Goal: Task Accomplishment & Management: Use online tool/utility

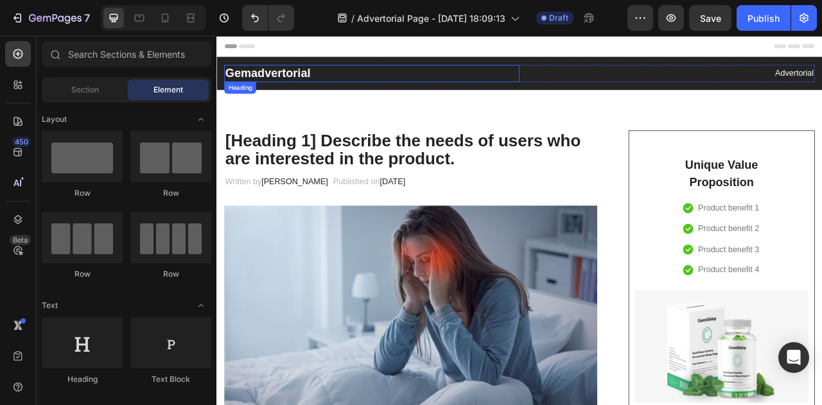
click at [289, 80] on p "Gemadvertorial" at bounding box center [413, 83] width 373 height 19
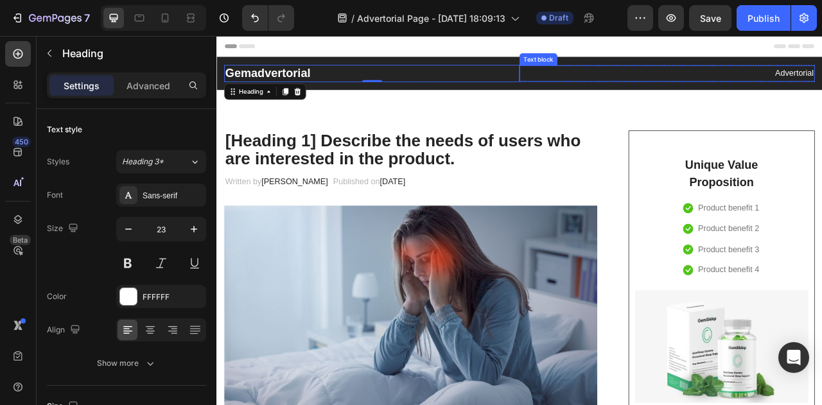
click at [822, 84] on p "Advertorial" at bounding box center [789, 84] width 373 height 19
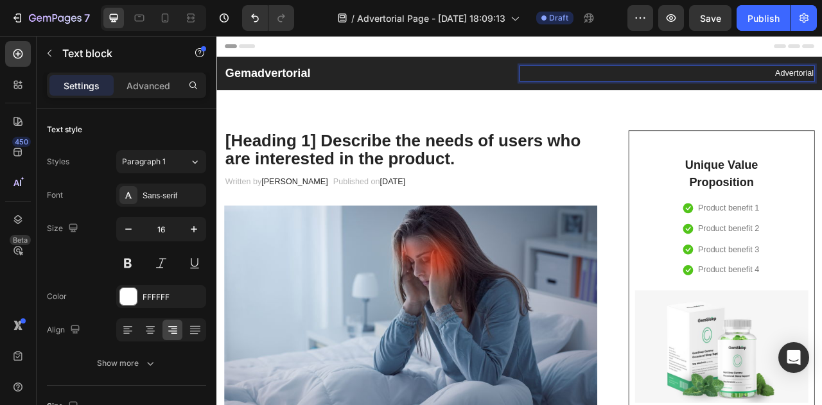
click at [822, 84] on p "Advertorial" at bounding box center [789, 84] width 373 height 19
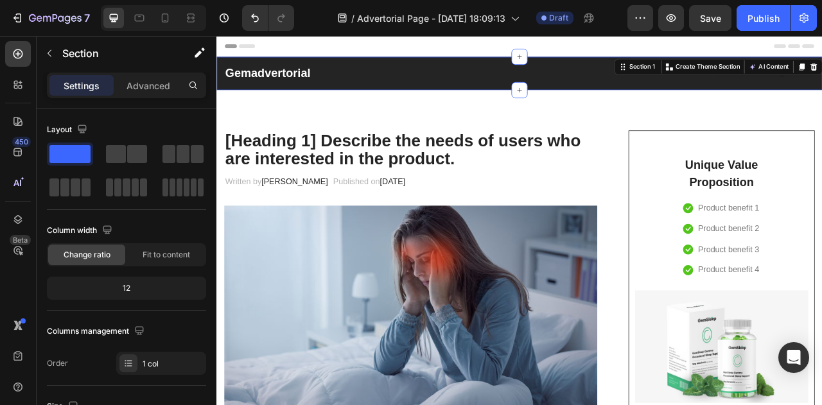
click at [502, 67] on div "Gemadvertorial Heading Text block Row Section 1 You can create reusable section…" at bounding box center [602, 83] width 771 height 42
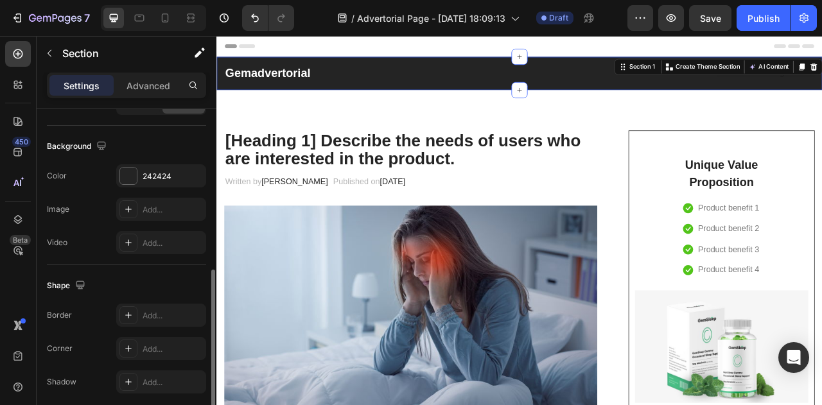
scroll to position [393, 0]
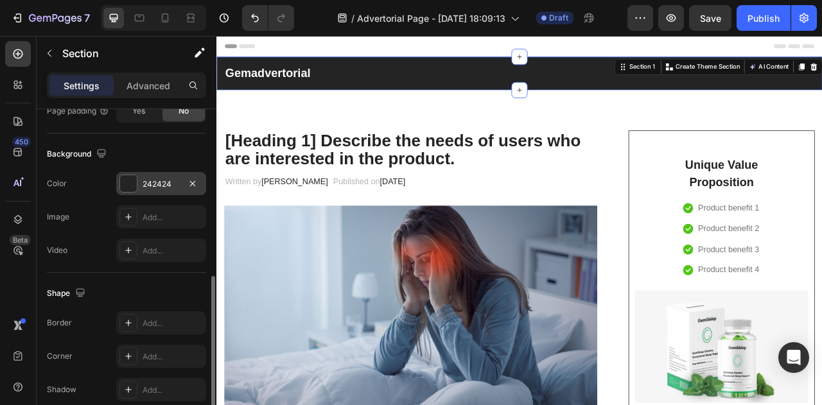
click at [161, 185] on div "242424" at bounding box center [161, 185] width 37 height 12
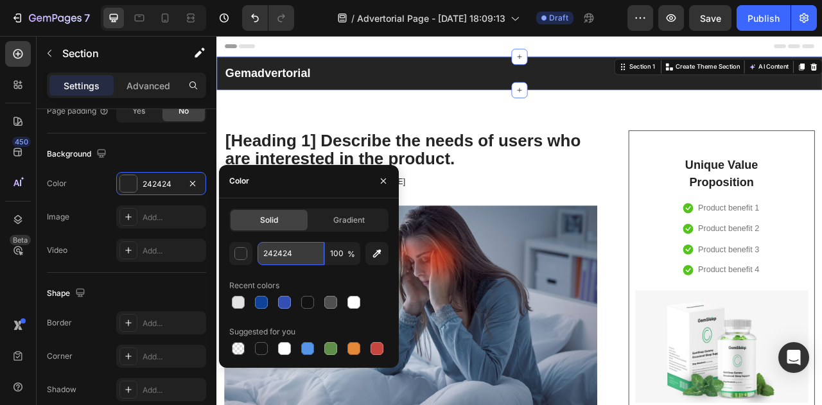
click at [296, 258] on input "242424" at bounding box center [291, 253] width 67 height 23
paste input "0F4299"
type input "0F4299"
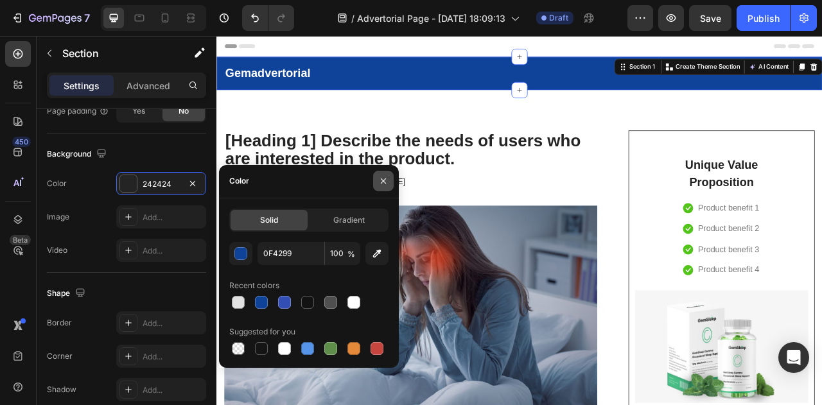
click at [387, 178] on icon "button" at bounding box center [383, 181] width 10 height 10
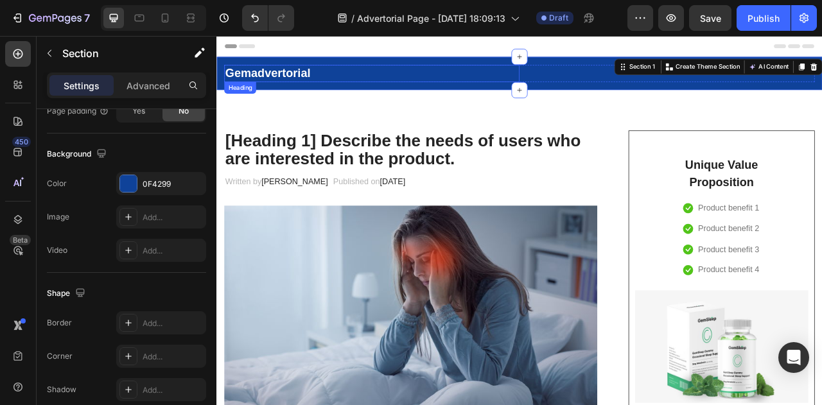
click at [279, 84] on p "Gemadvertorial" at bounding box center [413, 83] width 373 height 19
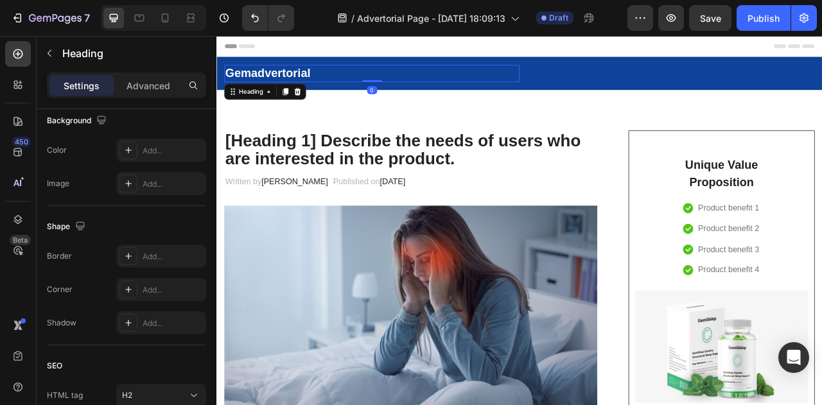
scroll to position [0, 0]
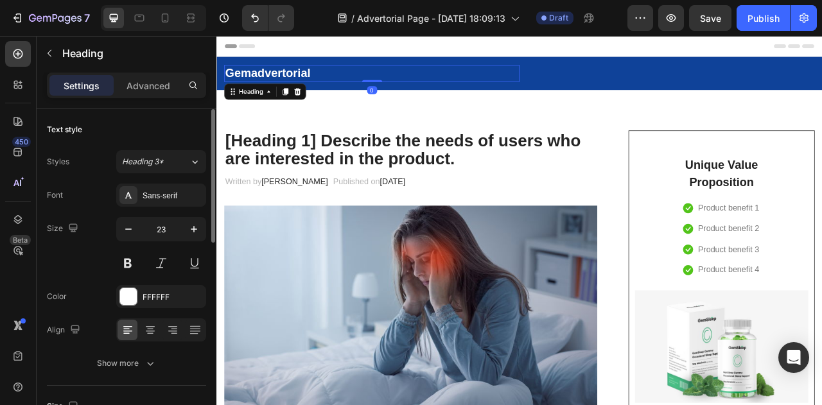
click at [282, 78] on p "Gemadvertorial" at bounding box center [413, 83] width 373 height 19
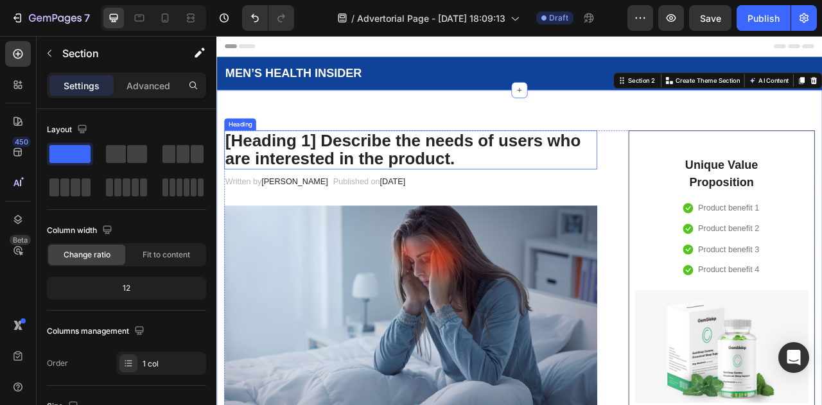
click at [361, 169] on p "[Heading 1] Describe the needs of users who are interested in the product." at bounding box center [463, 180] width 472 height 47
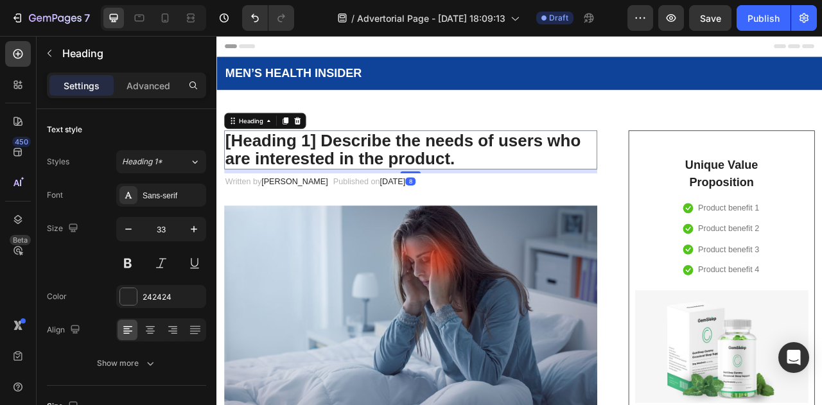
click at [359, 170] on p "[Heading 1] Describe the needs of users who are interested in the product." at bounding box center [463, 180] width 472 height 47
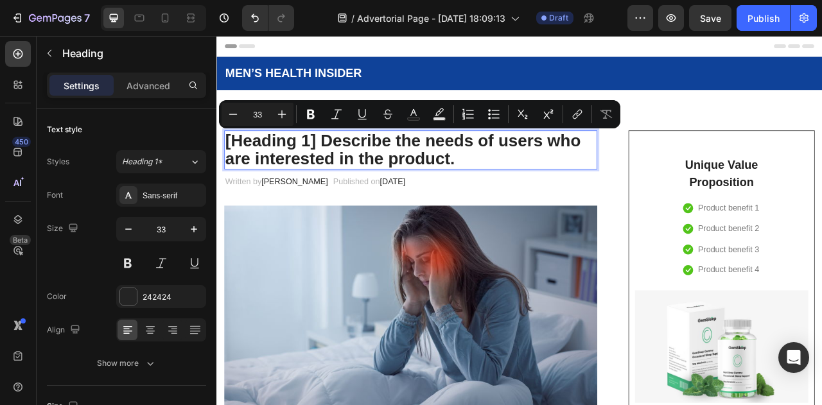
click at [502, 195] on p "[Heading 1] Describe the needs of users who are interested in the product." at bounding box center [463, 180] width 472 height 47
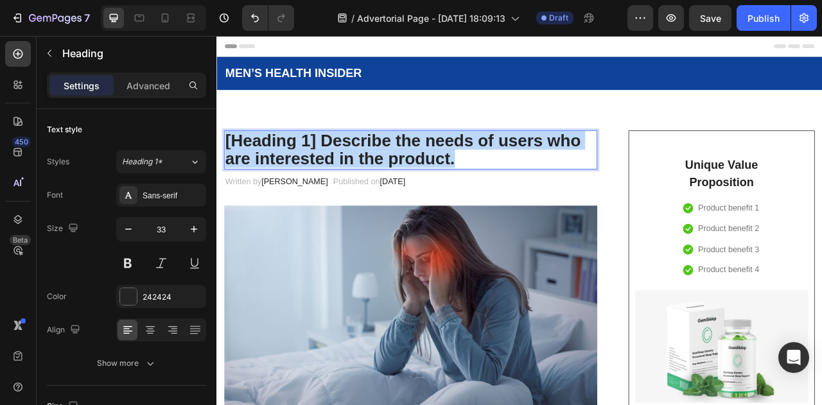
drag, startPoint x: 522, startPoint y: 189, endPoint x: 229, endPoint y: 170, distance: 293.6
click at [229, 170] on p "[Heading 1] Describe the needs of users who are interested in the product." at bounding box center [463, 180] width 472 height 47
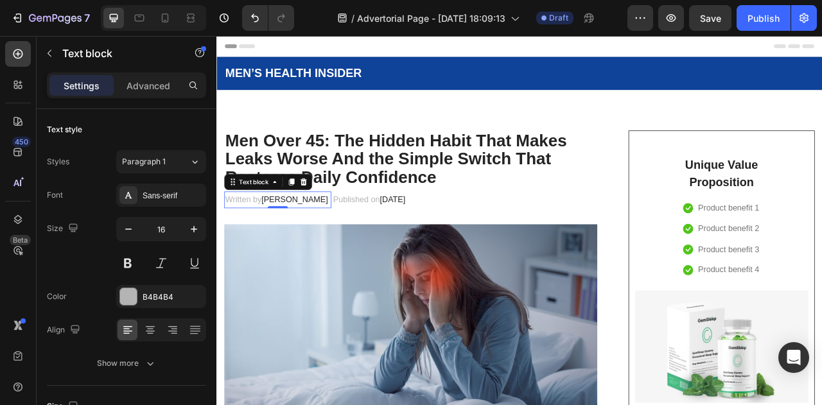
click at [276, 241] on p "Written by [PERSON_NAME]" at bounding box center [294, 244] width 134 height 19
drag, startPoint x: 276, startPoint y: 241, endPoint x: 321, endPoint y: 245, distance: 45.8
click at [321, 245] on span "[PERSON_NAME]" at bounding box center [316, 243] width 85 height 11
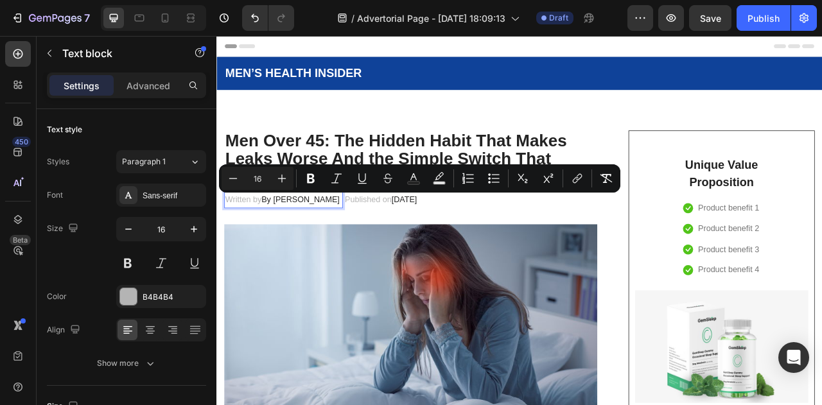
drag, startPoint x: 364, startPoint y: 244, endPoint x: 278, endPoint y: 245, distance: 85.4
click at [278, 245] on p "Written by By [PERSON_NAME]" at bounding box center [301, 244] width 148 height 19
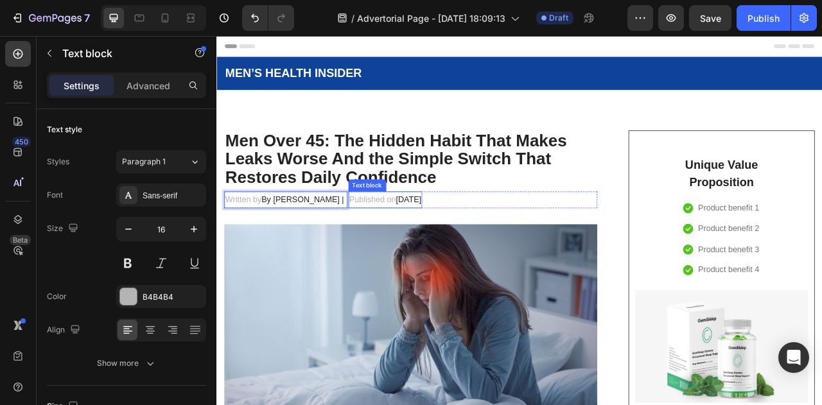
click at [385, 239] on p "Published on [DATE]" at bounding box center [431, 244] width 92 height 19
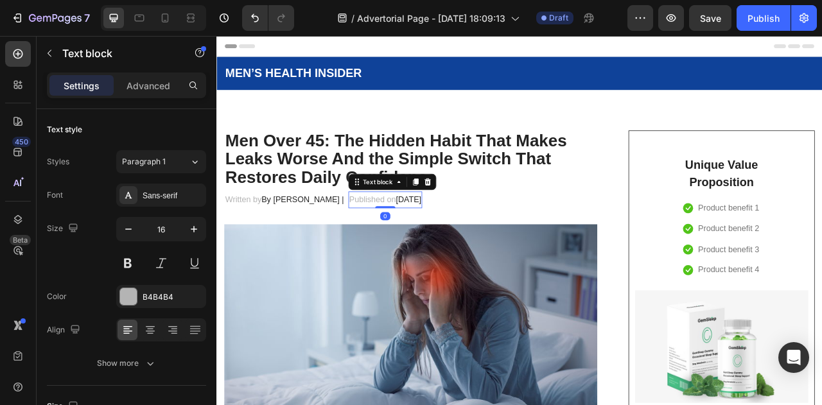
click at [385, 239] on p "Published on [DATE]" at bounding box center [431, 244] width 92 height 19
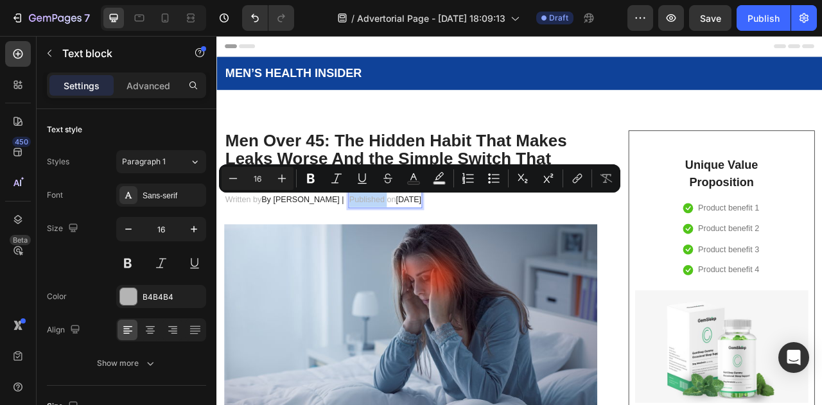
click at [389, 242] on p "Published on [DATE]" at bounding box center [431, 244] width 92 height 19
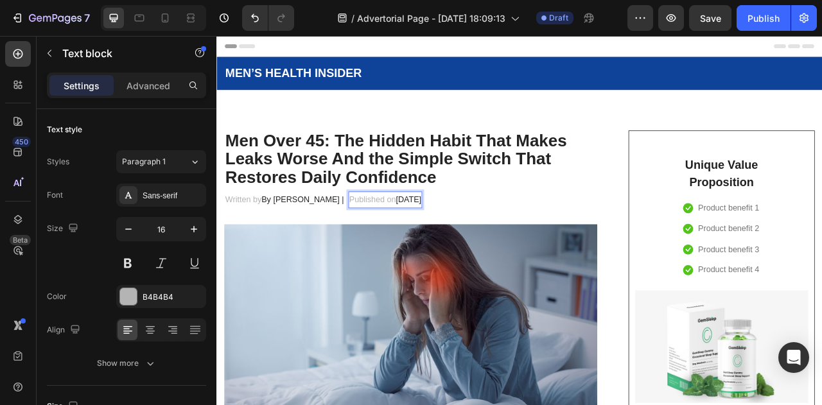
drag, startPoint x: 376, startPoint y: 243, endPoint x: 520, endPoint y: 243, distance: 143.3
click at [477, 243] on p "Published on [DATE]" at bounding box center [431, 244] width 92 height 19
click at [671, 48] on div "Header" at bounding box center [602, 49] width 750 height 26
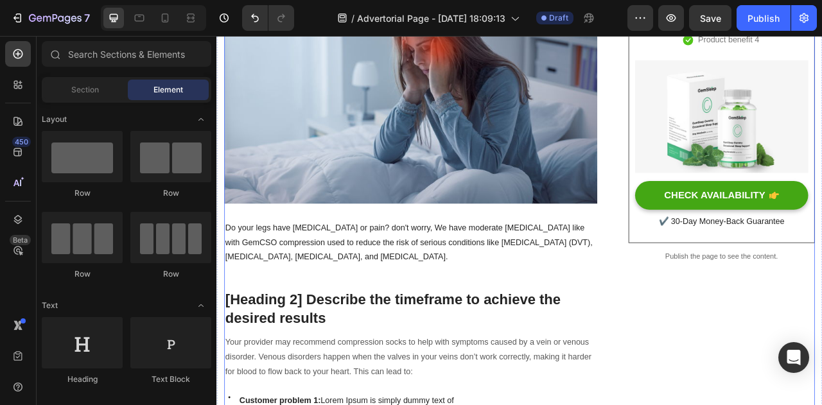
scroll to position [296, 0]
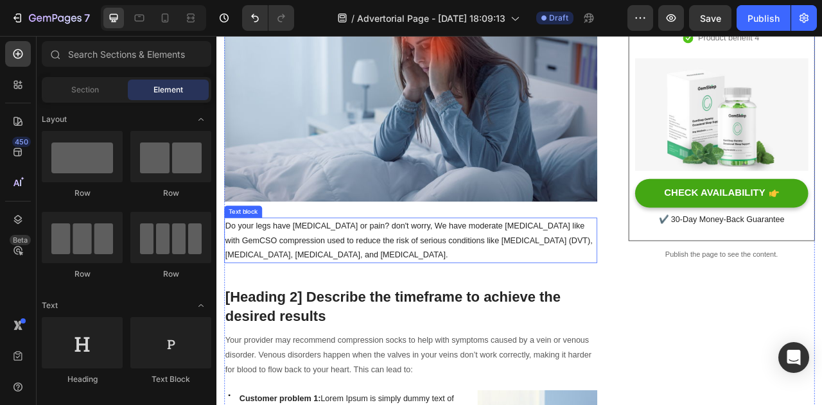
click at [355, 283] on p "Do your legs have [MEDICAL_DATA] or pain? don't worry, We have moderate [MEDICA…" at bounding box center [463, 296] width 472 height 55
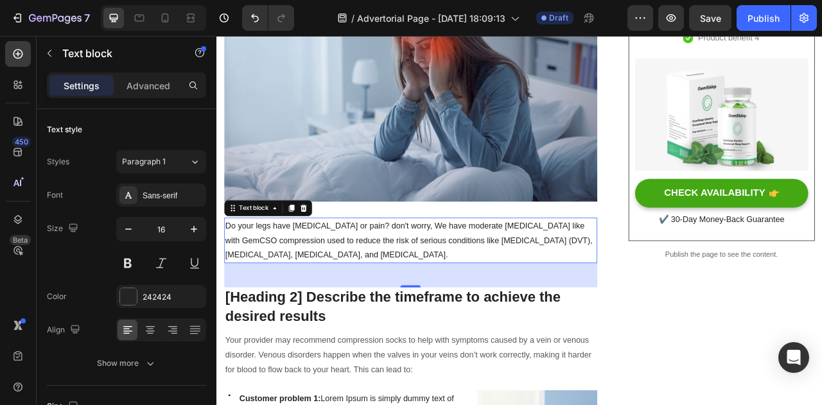
click at [413, 296] on p "Do your legs have [MEDICAL_DATA] or pain? don't worry, We have moderate [MEDICA…" at bounding box center [463, 296] width 472 height 55
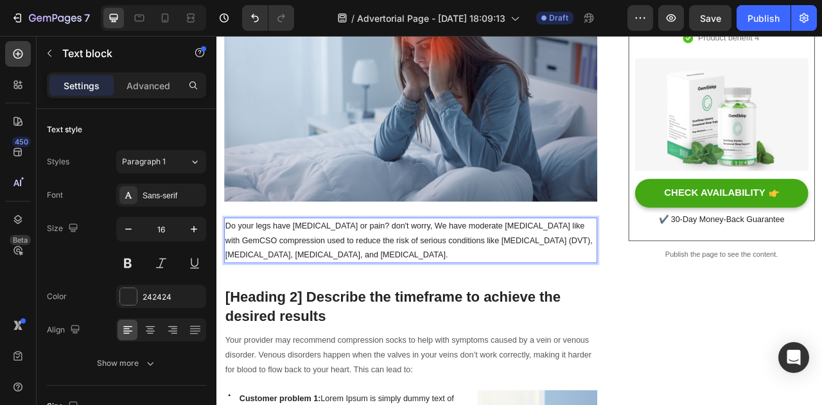
drag, startPoint x: 296, startPoint y: 287, endPoint x: 230, endPoint y: 276, distance: 66.4
click at [230, 276] on p "Do your legs have [MEDICAL_DATA] or pain? don't worry, We have moderate [MEDICA…" at bounding box center [463, 296] width 472 height 55
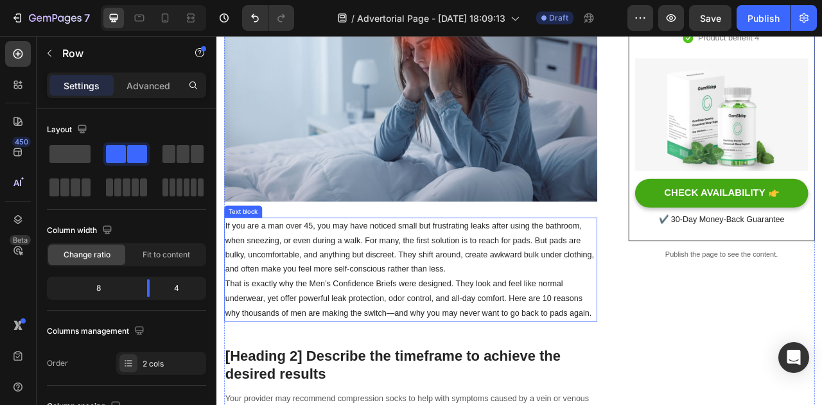
click at [442, 386] on p "That is exactly why the Men’s Confidence Briefs were designed. They look and fe…" at bounding box center [463, 369] width 472 height 55
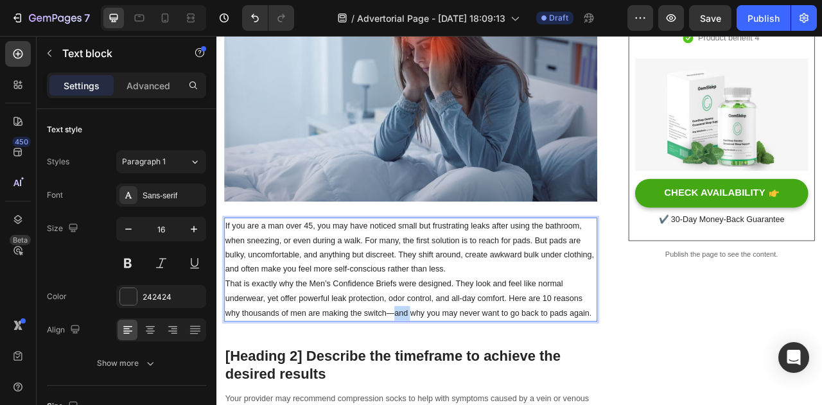
click at [441, 385] on p "That is exactly why the Men’s Confidence Briefs were designed. They look and fe…" at bounding box center [463, 369] width 472 height 55
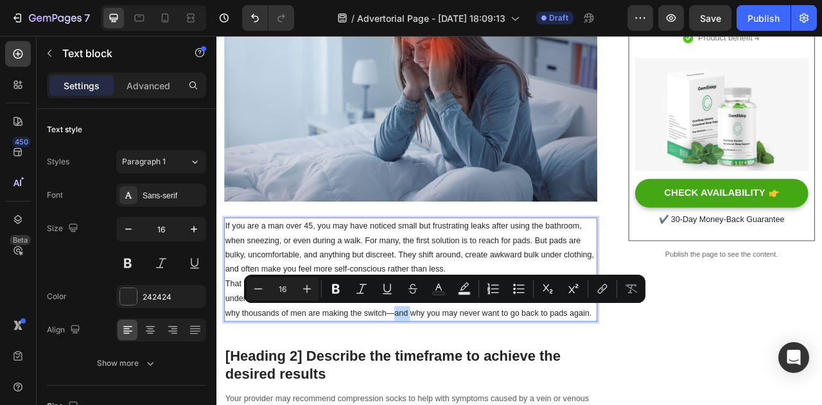
click at [441, 385] on p "That is exactly why the Men’s Confidence Briefs were designed. They look and fe…" at bounding box center [463, 369] width 472 height 55
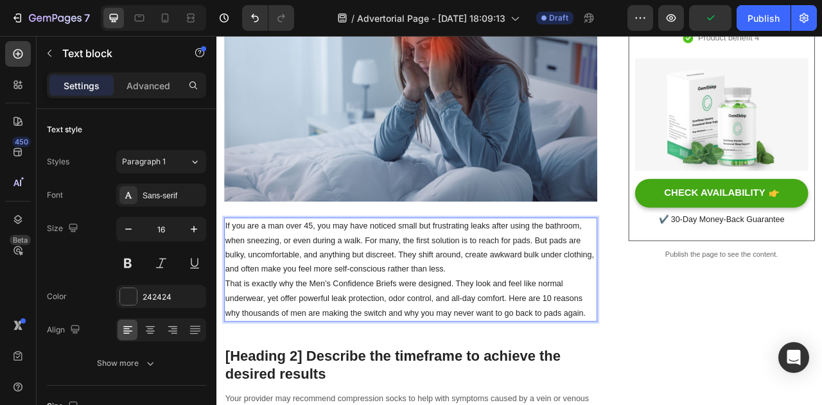
click at [441, 380] on p "That is exactly why the Men’s Confidence Briefs were designed. They look and fe…" at bounding box center [463, 369] width 472 height 55
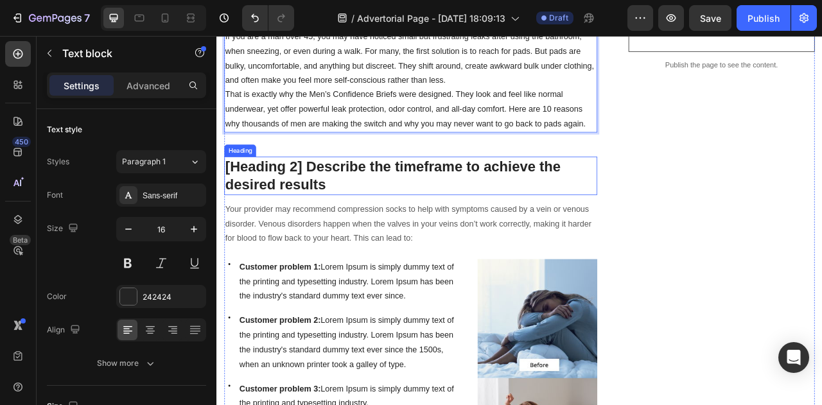
scroll to position [540, 0]
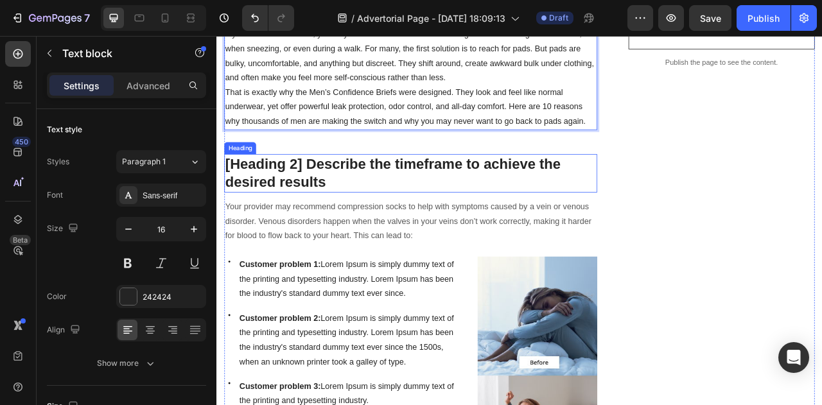
click at [353, 198] on p "[Heading 2] Describe the timeframe to achieve the desired results" at bounding box center [463, 211] width 472 height 47
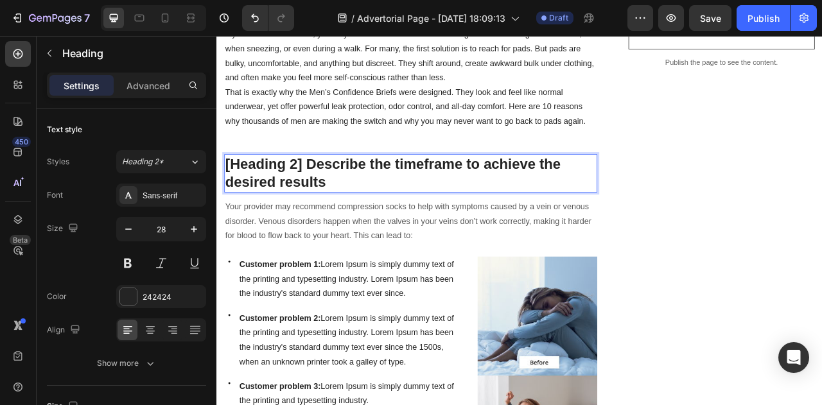
click at [351, 195] on p "[Heading 2] Describe the timeframe to achieve the desired results" at bounding box center [463, 211] width 472 height 47
click at [354, 220] on p "[Heading 2] Describe the timeframe to achieve the desired results" at bounding box center [463, 211] width 472 height 47
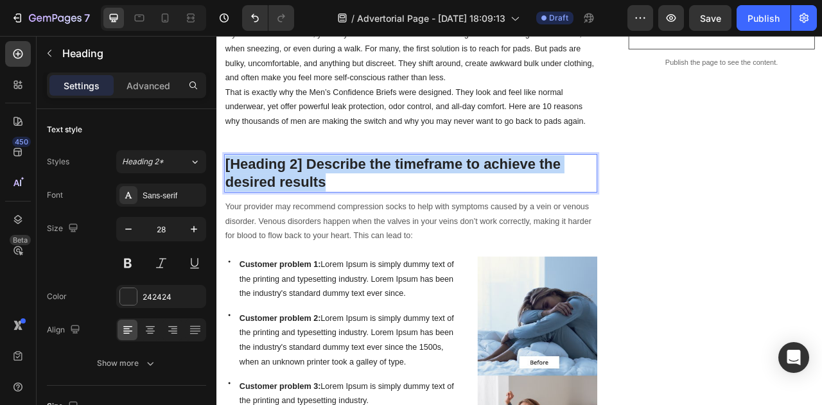
drag, startPoint x: 354, startPoint y: 220, endPoint x: 226, endPoint y: 196, distance: 130.0
click at [226, 196] on h2 "[Heading 2] Describe the timeframe to achieve the desired results" at bounding box center [463, 210] width 475 height 49
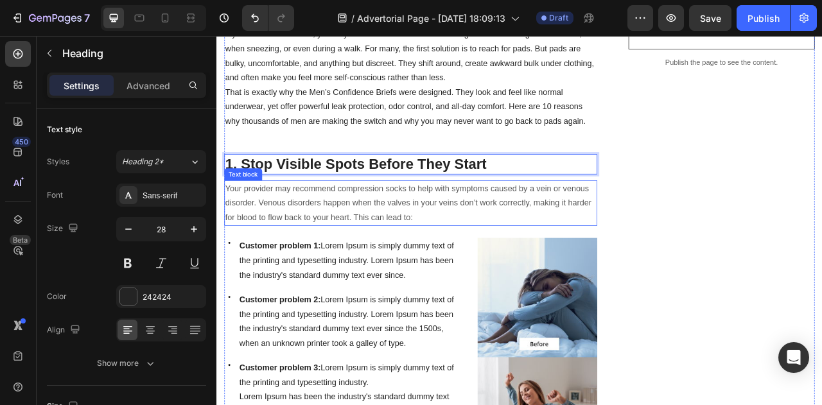
click at [385, 243] on p "Your provider may recommend compression socks to help with symptoms caused by a…" at bounding box center [463, 248] width 472 height 55
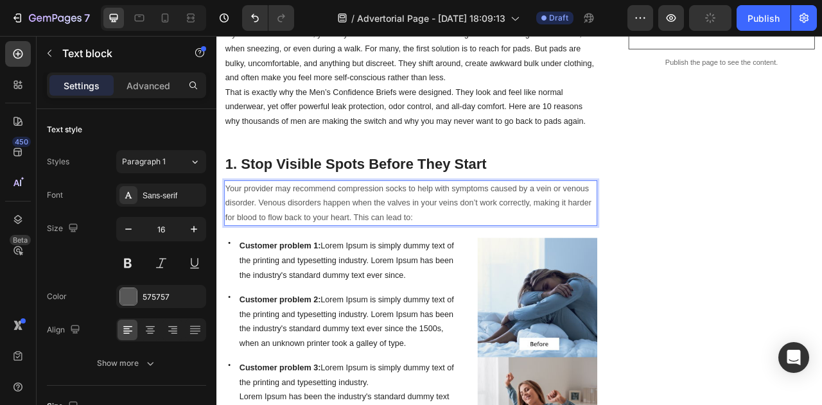
click at [500, 244] on p "Your provider may recommend compression socks to help with symptoms caused by a…" at bounding box center [463, 248] width 472 height 55
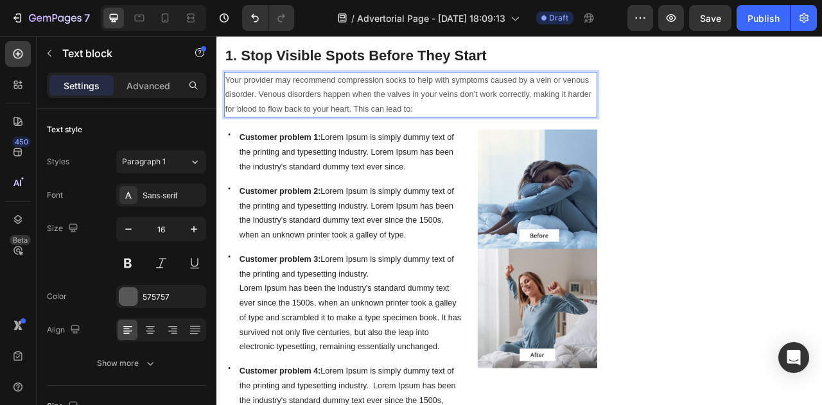
scroll to position [660, 0]
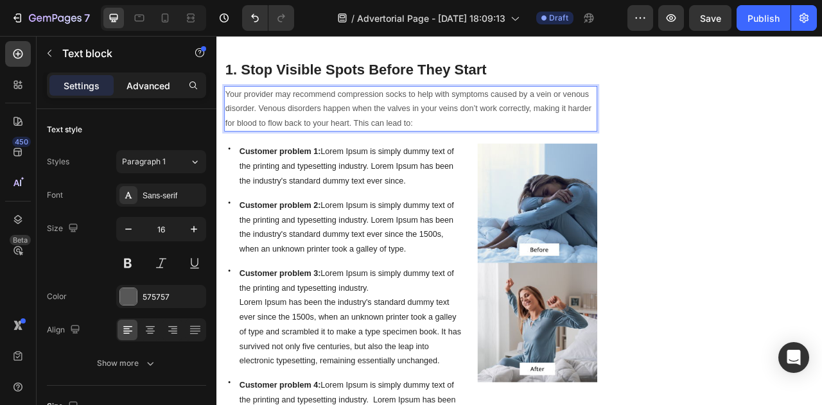
click at [161, 89] on p "Advanced" at bounding box center [149, 85] width 44 height 13
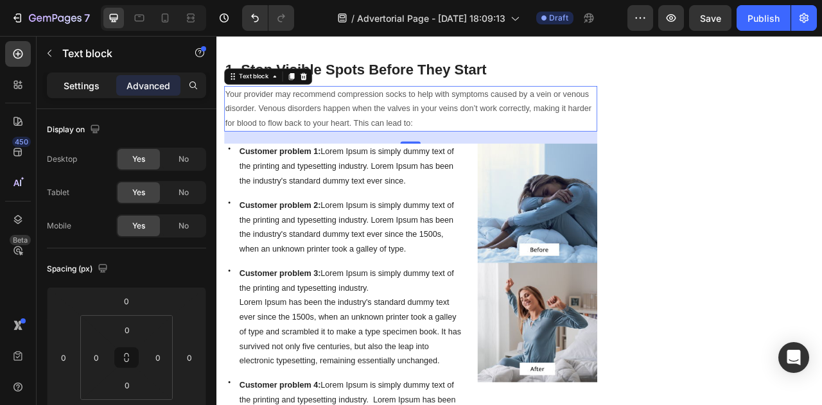
click at [85, 82] on p "Settings" at bounding box center [82, 85] width 36 height 13
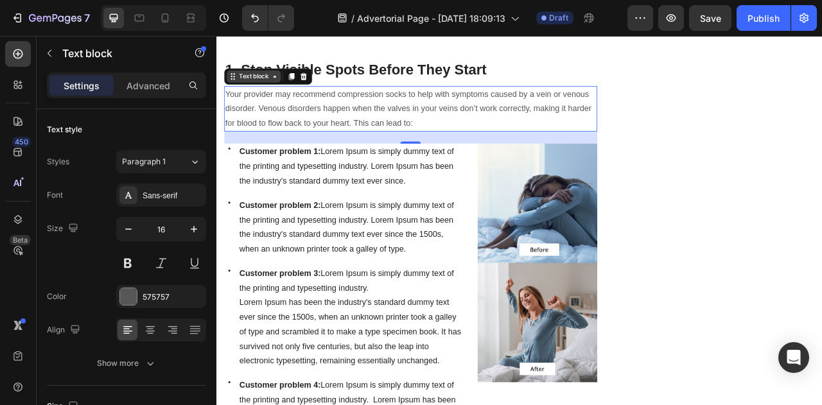
click at [276, 84] on div "Text block" at bounding box center [263, 88] width 43 height 12
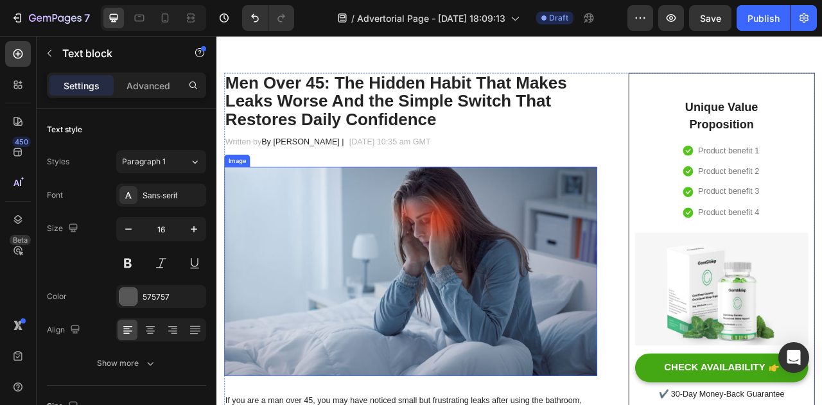
scroll to position [58, 0]
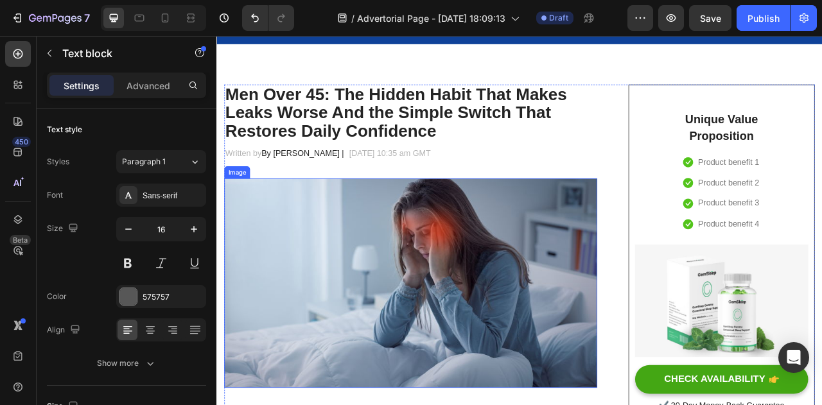
click at [509, 294] on img at bounding box center [463, 350] width 475 height 267
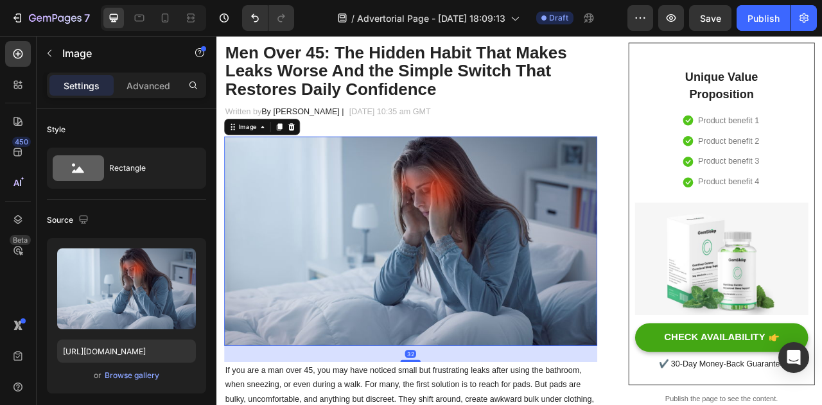
scroll to position [112, 0]
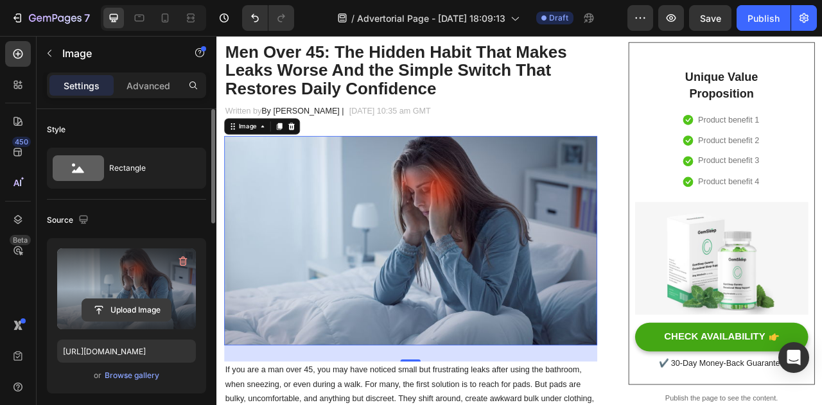
click at [130, 301] on input "file" at bounding box center [126, 310] width 89 height 22
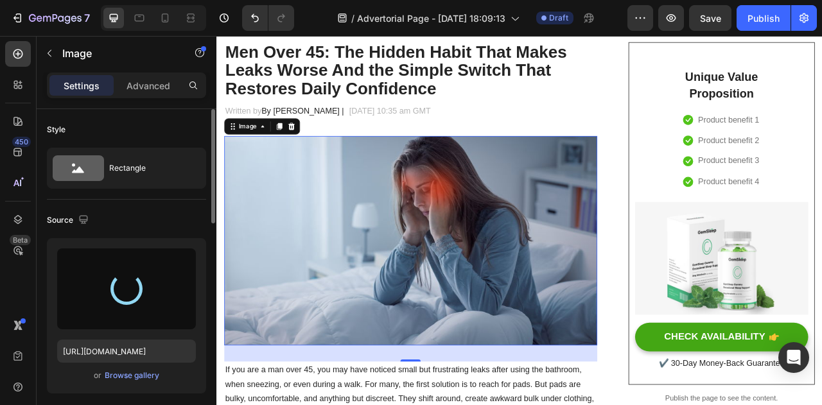
type input "[URL][DOMAIN_NAME]"
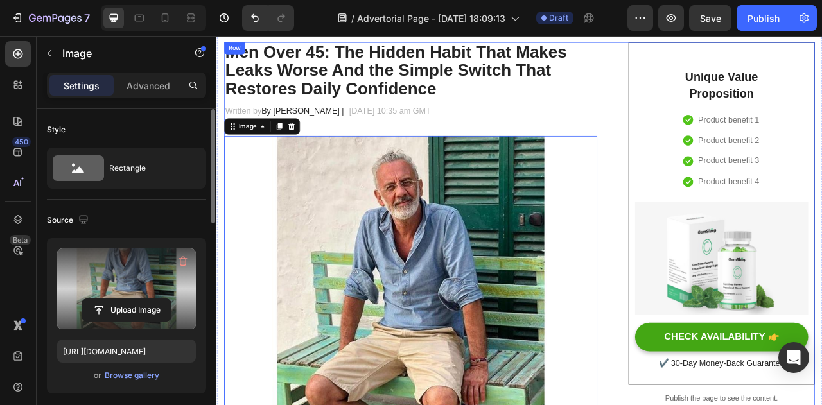
click at [680, 114] on p "Men Over 45: The Hidden Habit That Makes Leaks Worse And the Simple Switch That…" at bounding box center [463, 80] width 472 height 70
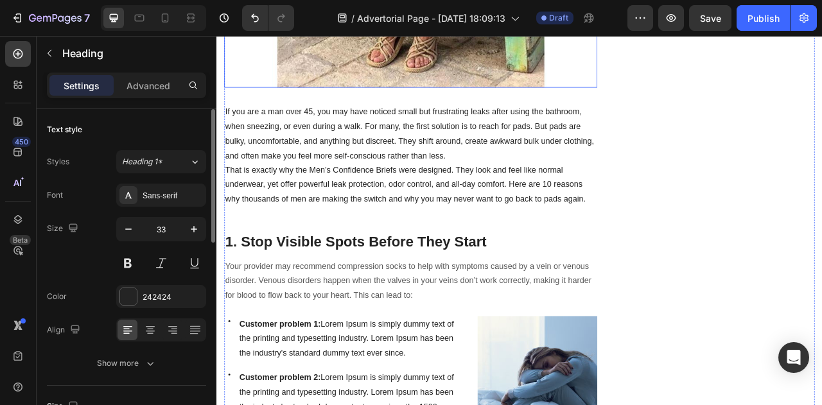
scroll to position [873, 0]
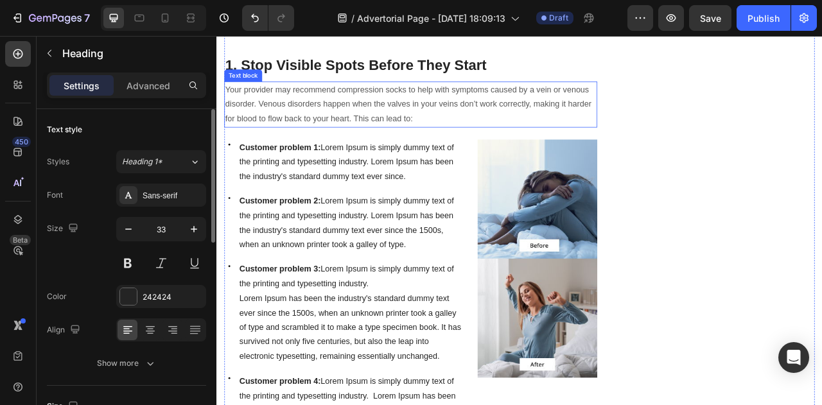
click at [303, 123] on p "Your provider may recommend compression socks to help with symptoms caused by a…" at bounding box center [463, 122] width 472 height 55
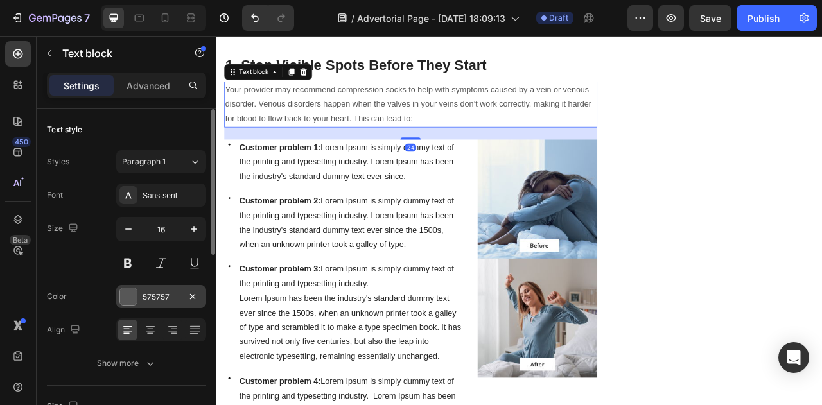
click at [173, 302] on div "575757" at bounding box center [161, 296] width 90 height 23
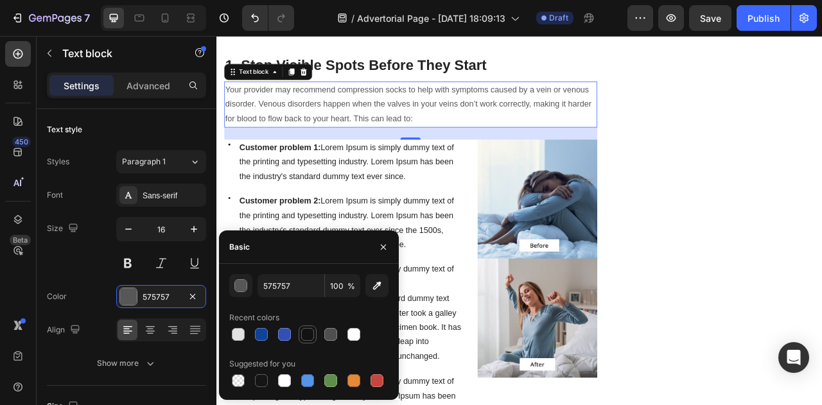
click at [306, 336] on div at bounding box center [307, 334] width 13 height 13
type input "121212"
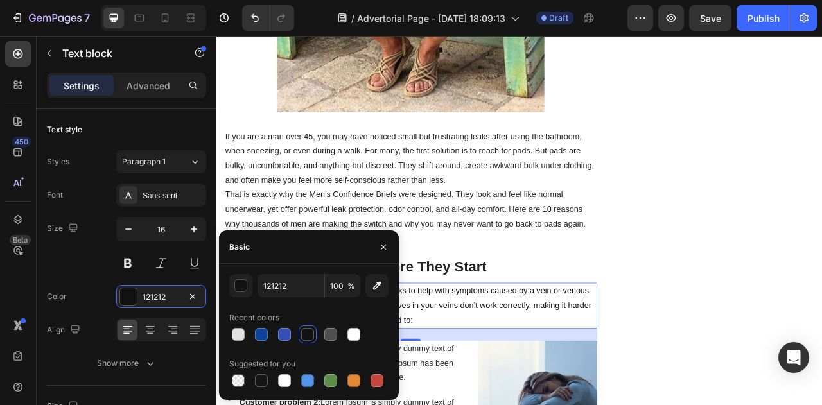
scroll to position [616, 0]
click at [387, 197] on p "If you are a man over 45, you may have noticed small but frustrating leaks afte…" at bounding box center [463, 192] width 472 height 74
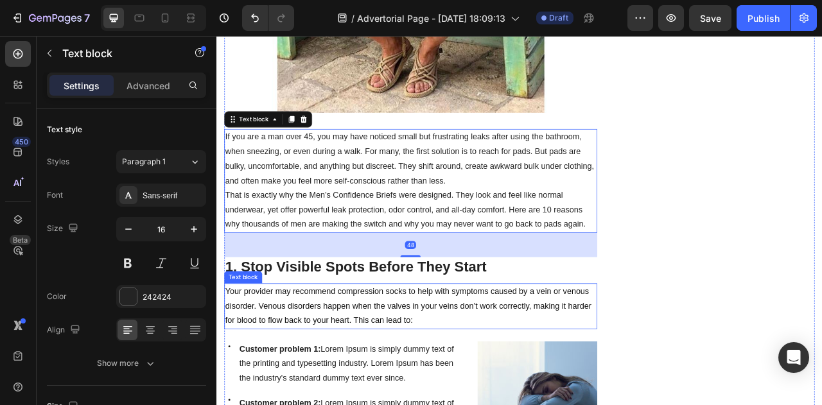
click at [358, 385] on p "Your provider may recommend compression socks to help with symptoms caused by a…" at bounding box center [463, 379] width 472 height 55
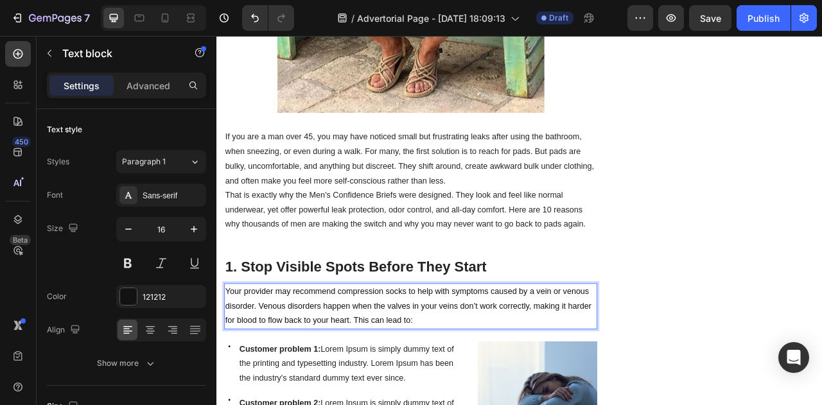
click at [518, 394] on p "Your provider may recommend compression socks to help with symptoms caused by a…" at bounding box center [463, 379] width 472 height 55
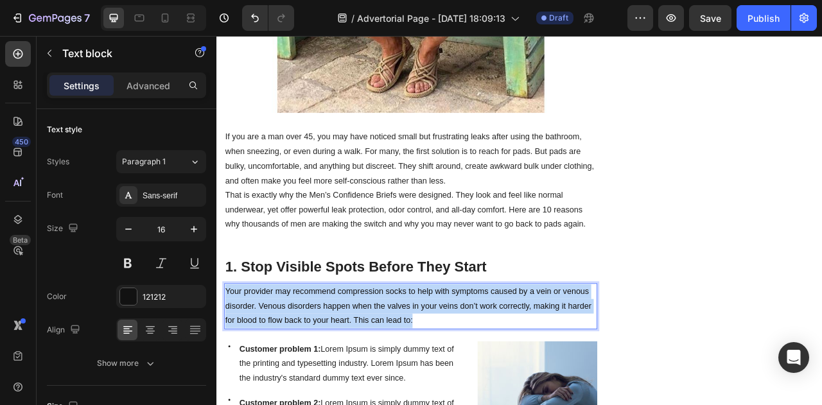
drag, startPoint x: 518, startPoint y: 394, endPoint x: 228, endPoint y: 355, distance: 293.0
click at [228, 355] on p "Your provider may recommend compression socks to help with symptoms caused by a…" at bounding box center [463, 379] width 472 height 55
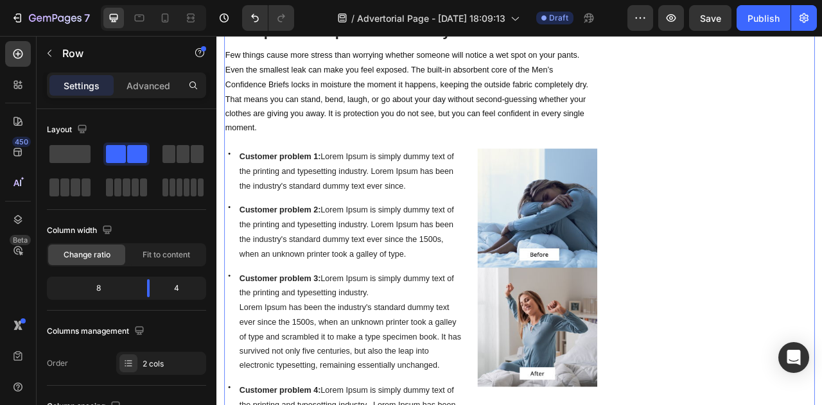
scroll to position [920, 0]
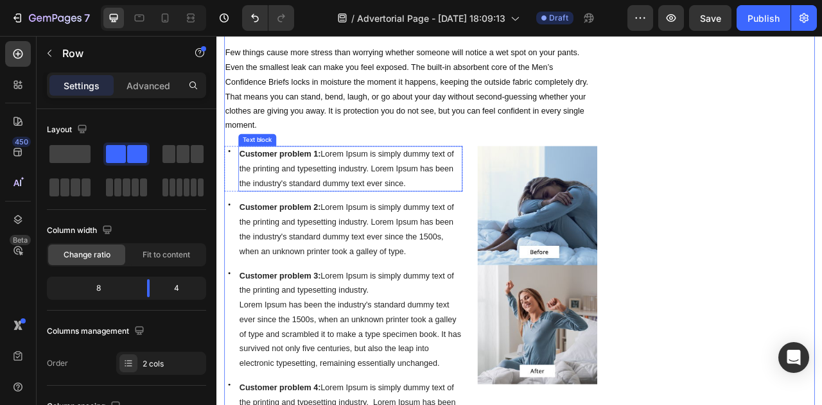
click at [348, 189] on p "Customer problem 1: Lorem Ipsum is simply dummy text of the printing and typese…" at bounding box center [386, 204] width 283 height 55
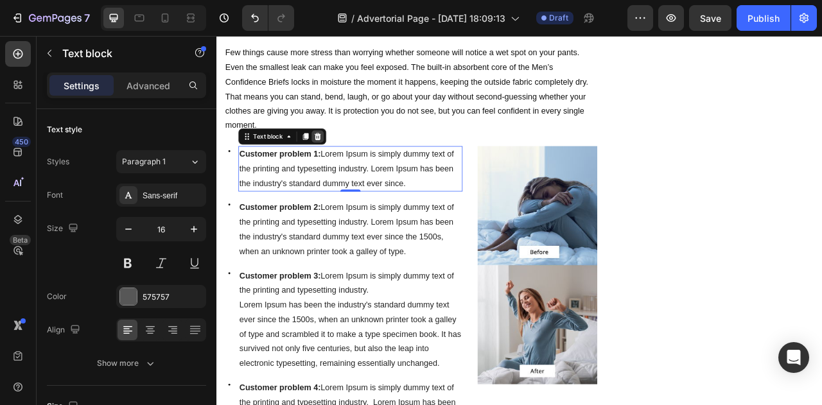
click at [348, 159] on icon at bounding box center [345, 163] width 8 height 9
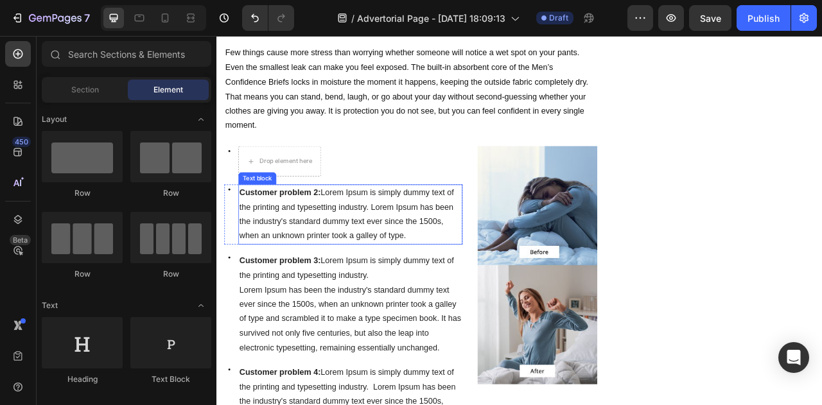
click at [330, 244] on span "Customer problem 2: Lorem Ipsum is simply dummy text of the printing and typese…" at bounding box center [381, 262] width 273 height 66
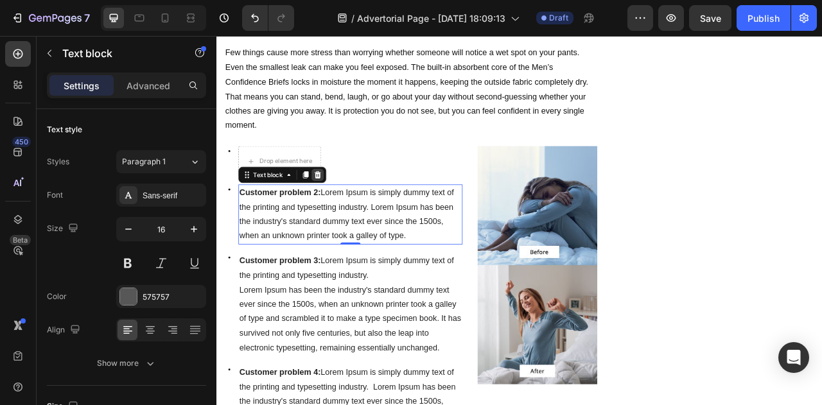
click at [351, 208] on div at bounding box center [344, 212] width 15 height 15
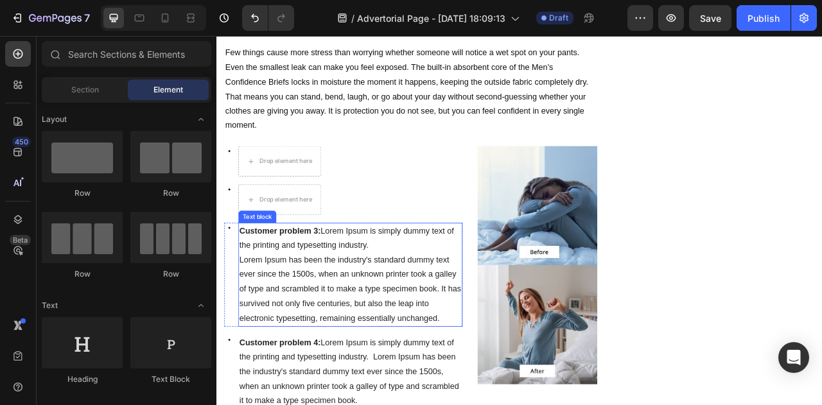
click at [345, 288] on p "Customer problem 3: Lorem Ipsum is simply dummy text of the printing and typese…" at bounding box center [386, 293] width 283 height 37
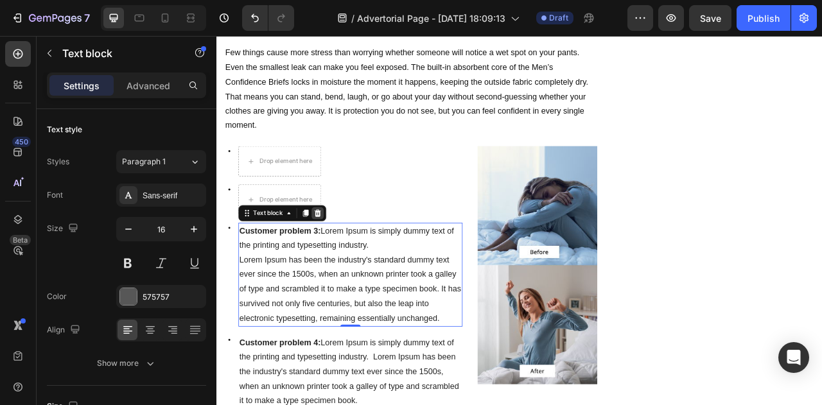
click at [347, 257] on icon at bounding box center [345, 261] width 8 height 9
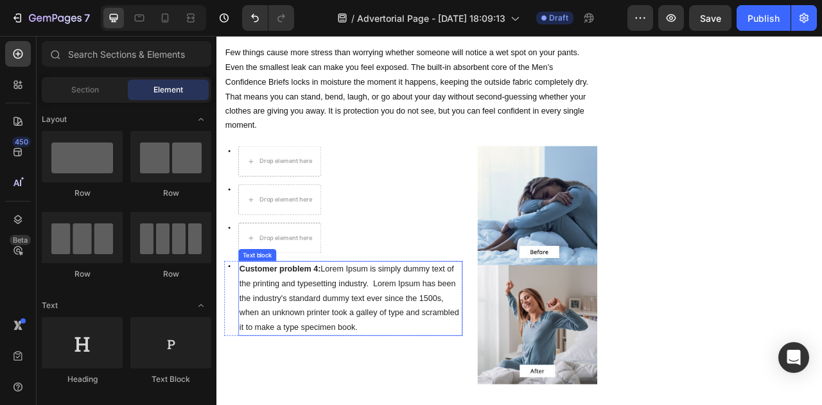
click at [339, 346] on span "Customer problem 4: Lorem Ipsum is simply dummy text of the printing and typese…" at bounding box center [384, 369] width 279 height 85
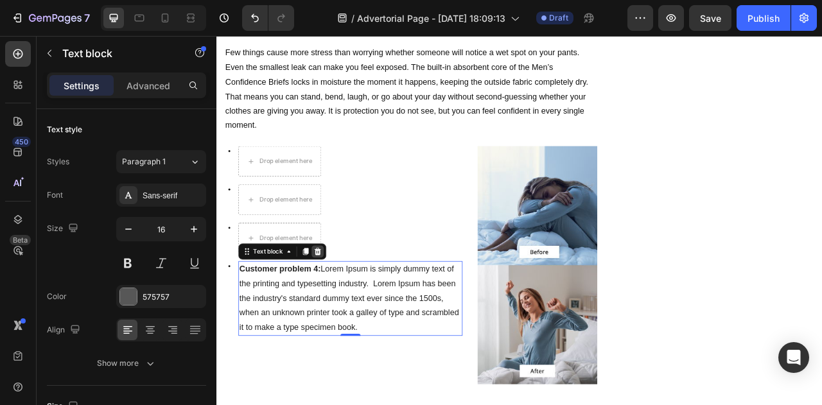
click at [344, 306] on icon at bounding box center [345, 310] width 8 height 9
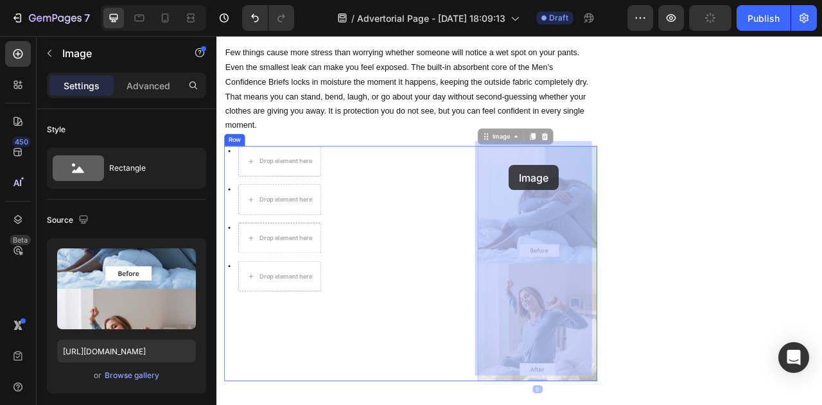
drag, startPoint x: 642, startPoint y: 252, endPoint x: 588, endPoint y: 200, distance: 74.5
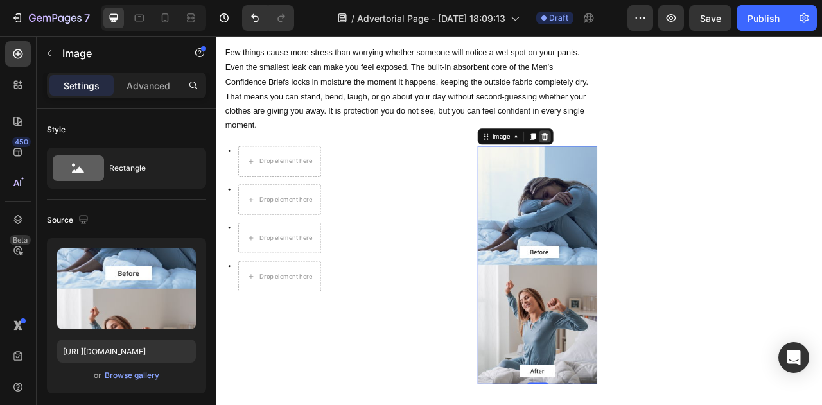
click at [630, 161] on icon at bounding box center [634, 163] width 8 height 9
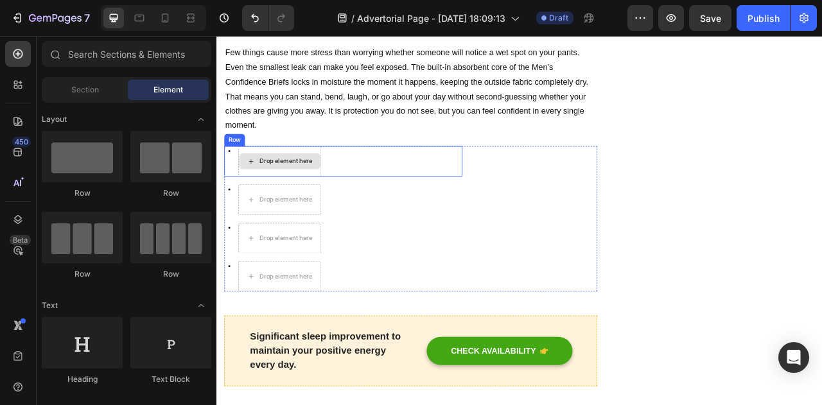
click at [326, 190] on div "Drop element here" at bounding box center [304, 195] width 68 height 10
click at [285, 190] on div "Drop element here" at bounding box center [304, 195] width 68 height 10
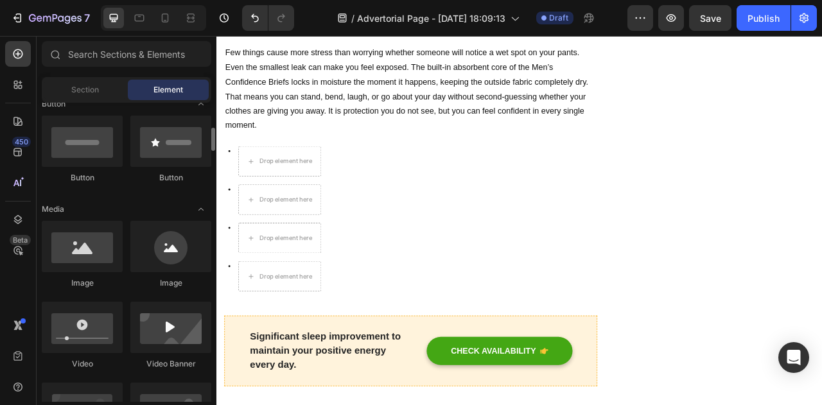
scroll to position [310, 0]
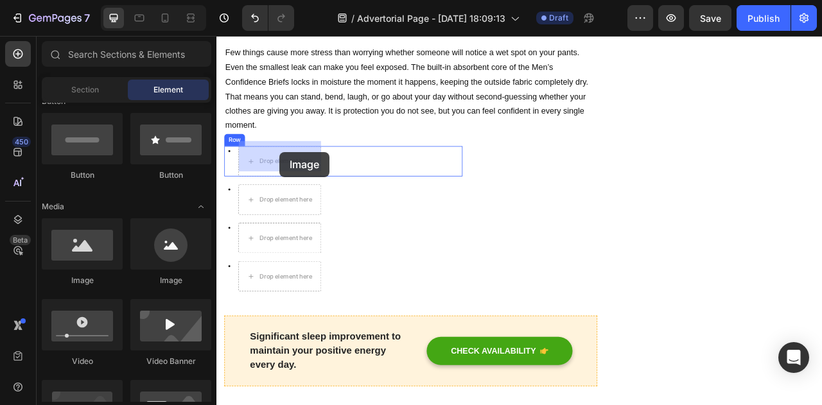
drag, startPoint x: 312, startPoint y: 286, endPoint x: 297, endPoint y: 182, distance: 104.5
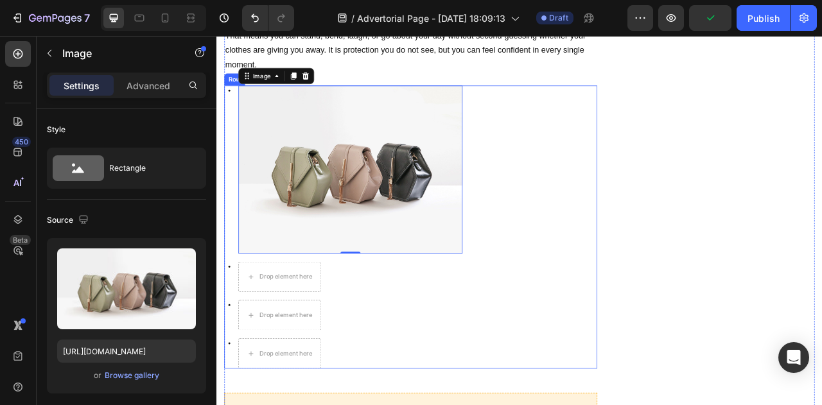
scroll to position [1118, 0]
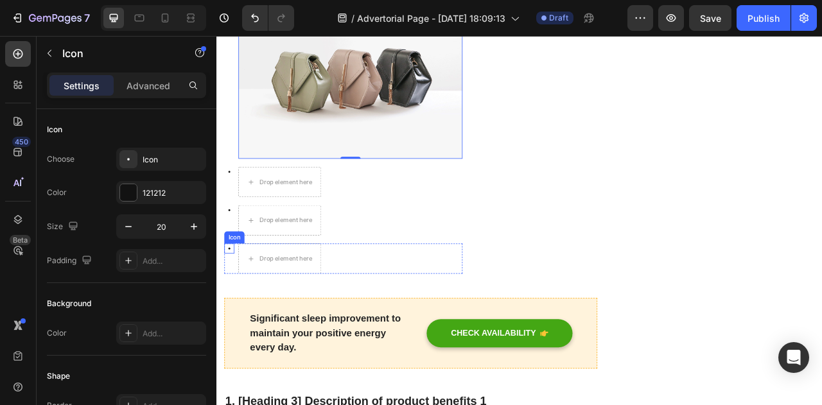
click at [236, 292] on div "Icon" at bounding box center [239, 292] width 21 height 0
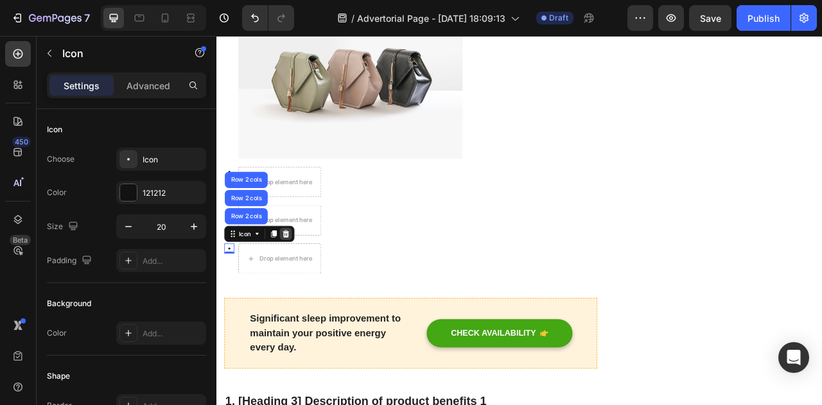
click at [308, 283] on icon at bounding box center [304, 288] width 10 height 10
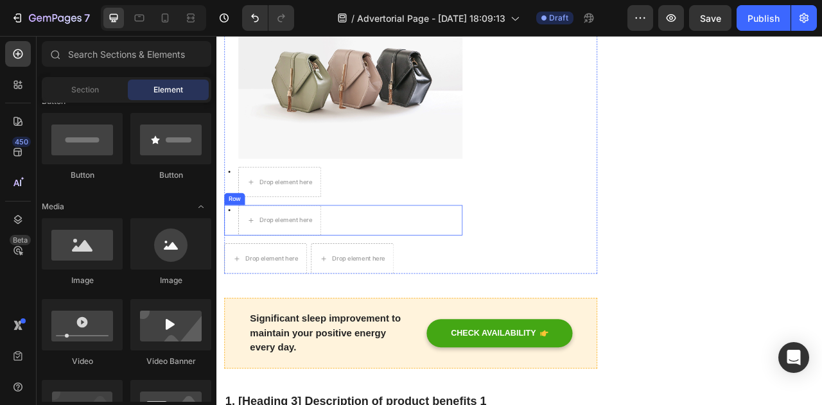
click at [242, 238] on div "Row" at bounding box center [239, 244] width 21 height 12
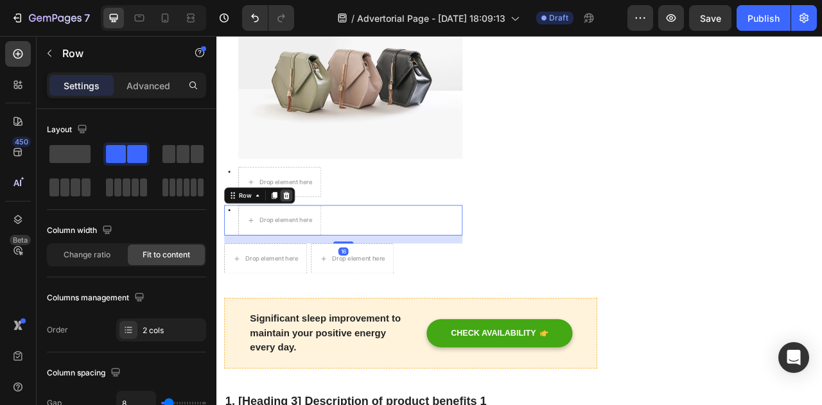
click at [312, 233] on div at bounding box center [304, 238] width 15 height 15
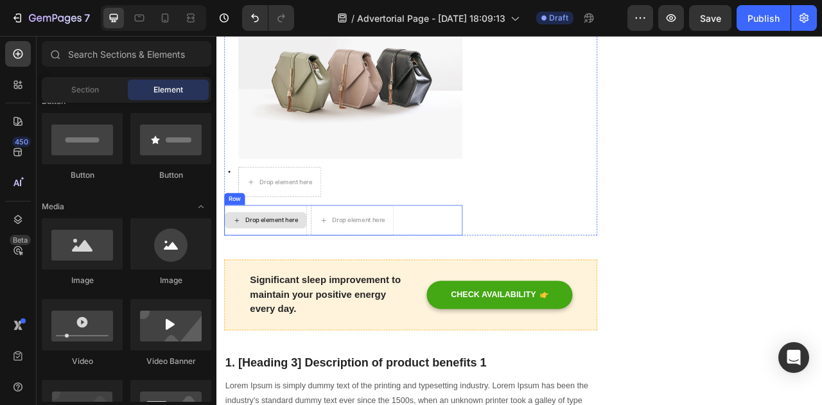
click at [242, 251] on div "Drop element here" at bounding box center [278, 270] width 105 height 39
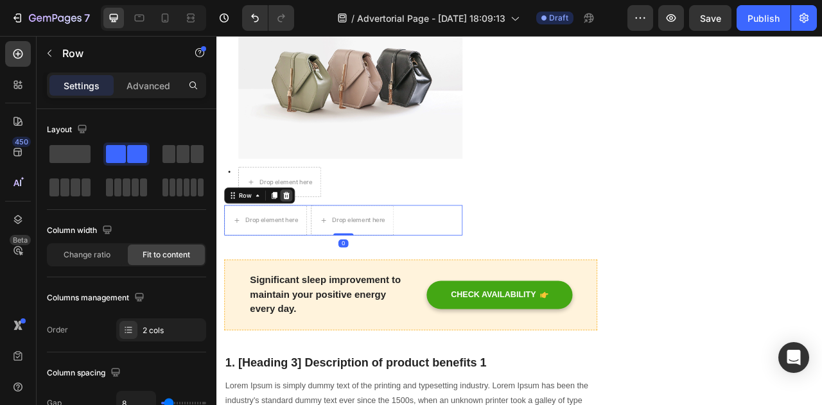
click at [308, 234] on icon at bounding box center [305, 238] width 8 height 9
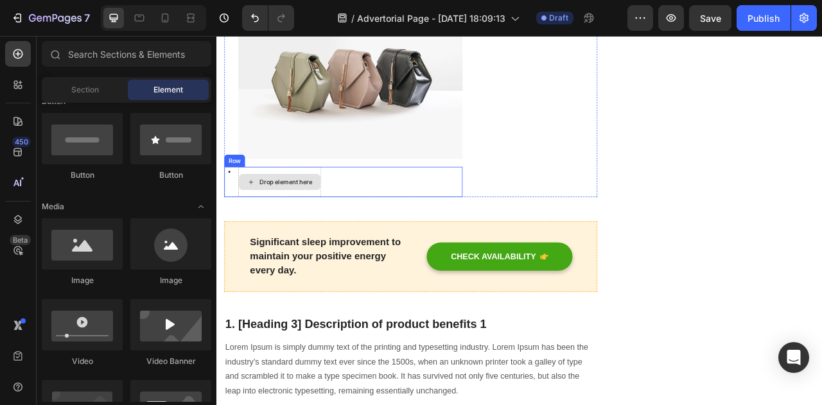
click at [283, 219] on div "Drop element here" at bounding box center [297, 221] width 104 height 21
click at [261, 202] on div "Drop element here" at bounding box center [296, 221] width 105 height 39
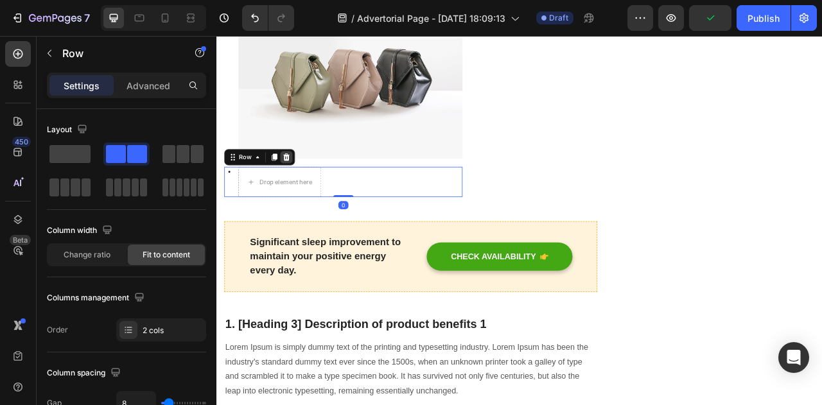
click at [308, 186] on icon at bounding box center [305, 190] width 8 height 9
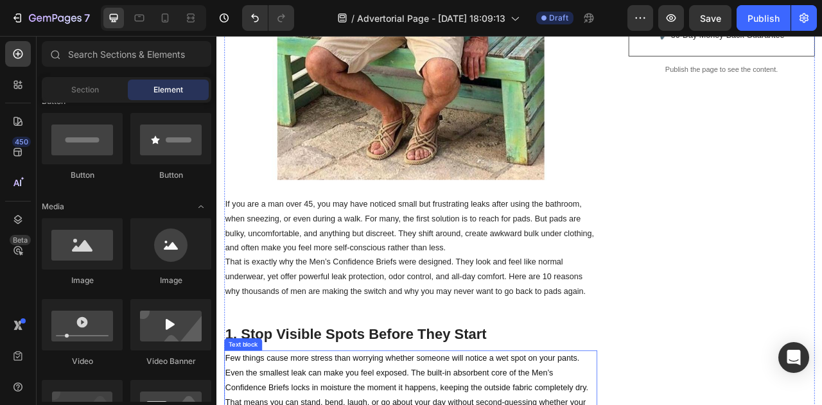
scroll to position [531, 0]
click at [166, 17] on icon at bounding box center [165, 18] width 13 height 13
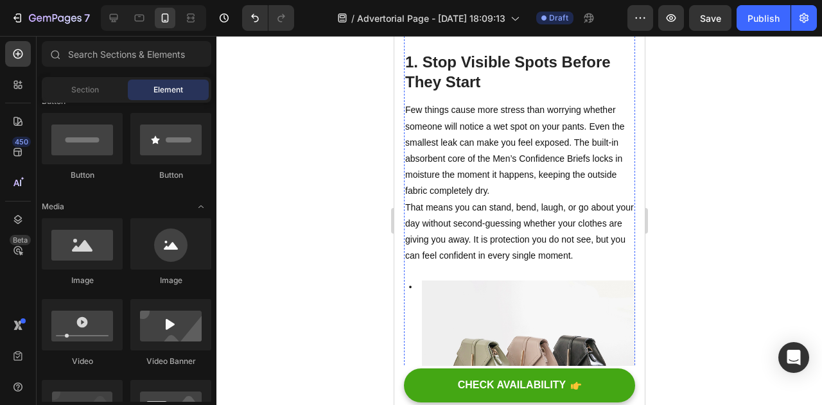
scroll to position [766, 0]
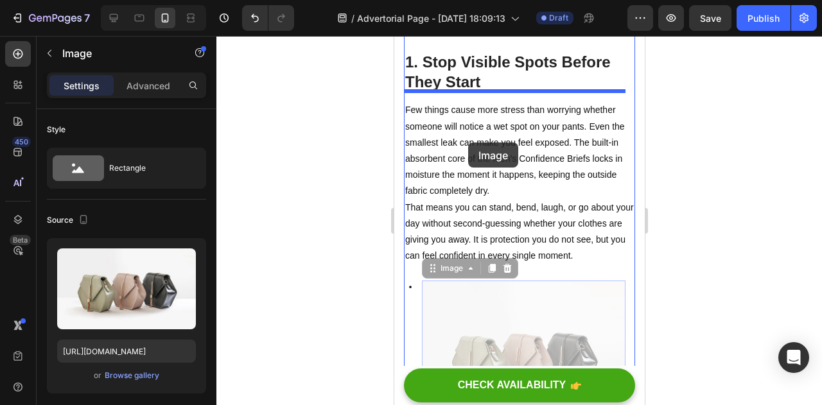
drag, startPoint x: 486, startPoint y: 317, endPoint x: 468, endPoint y: 143, distance: 175.0
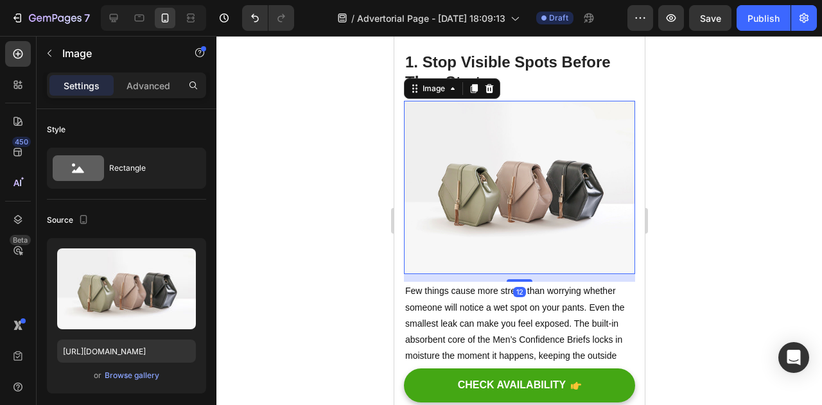
click at [714, 193] on div at bounding box center [520, 220] width 606 height 369
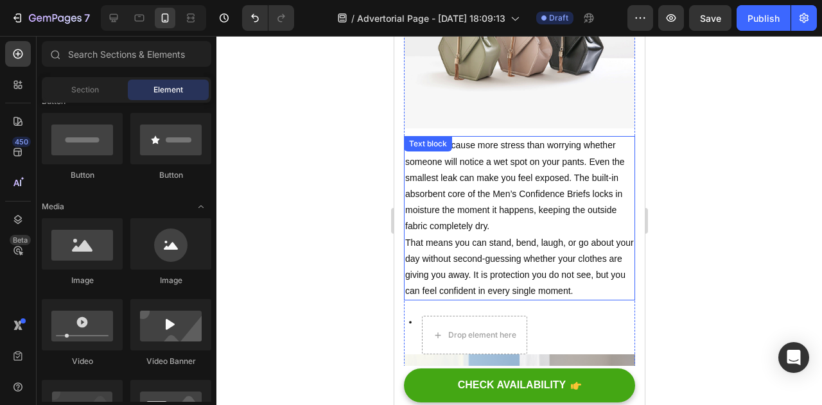
scroll to position [987, 0]
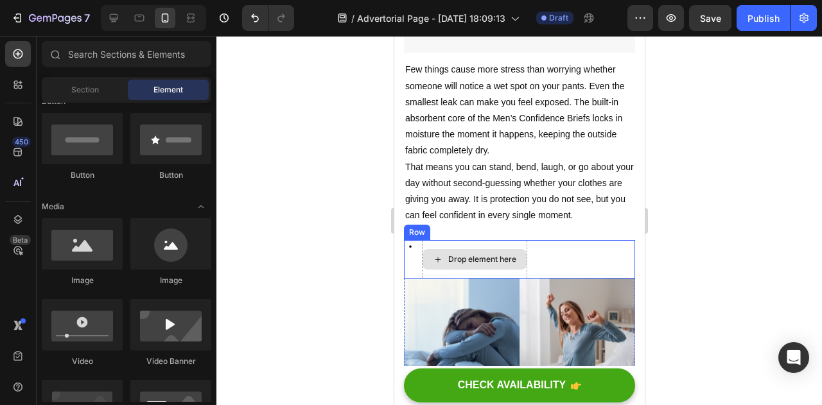
click at [432, 240] on div "Drop element here" at bounding box center [473, 259] width 105 height 39
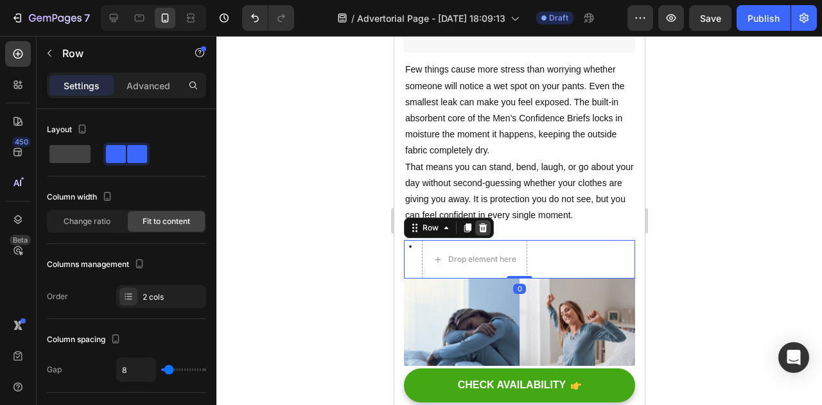
click at [482, 224] on icon at bounding box center [483, 228] width 8 height 9
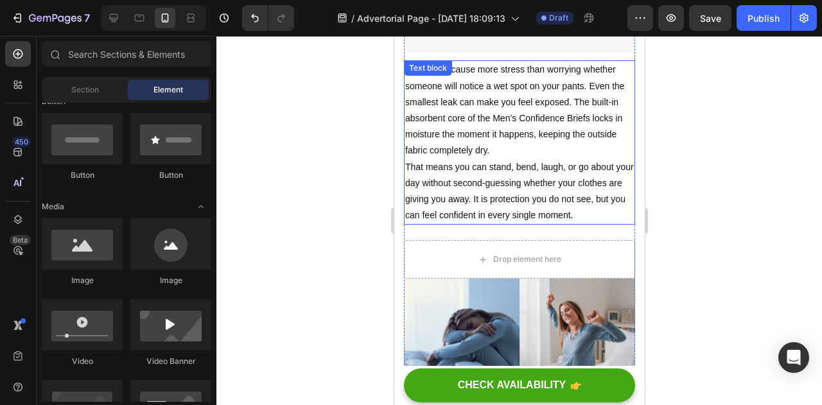
scroll to position [941, 0]
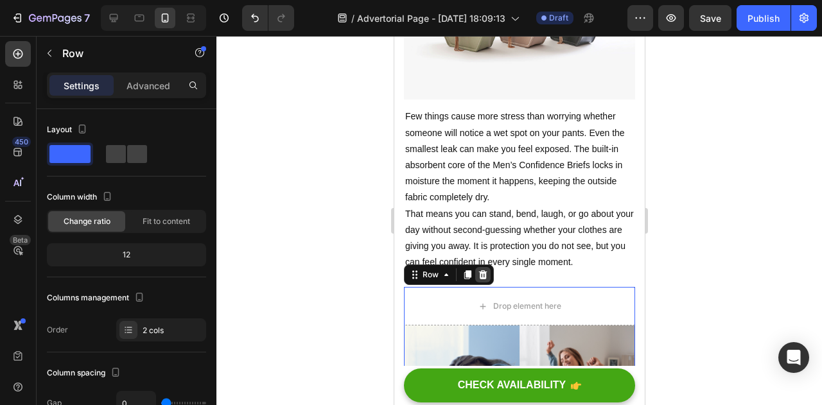
click at [482, 273] on icon at bounding box center [482, 275] width 10 height 10
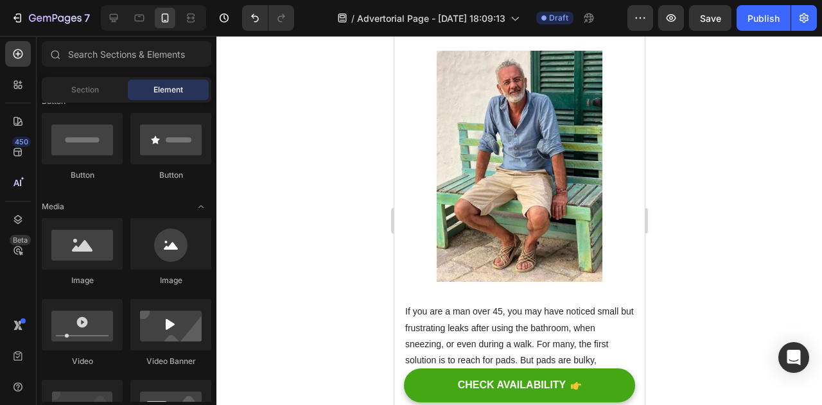
scroll to position [285, 0]
click at [506, 193] on img at bounding box center [518, 165] width 231 height 231
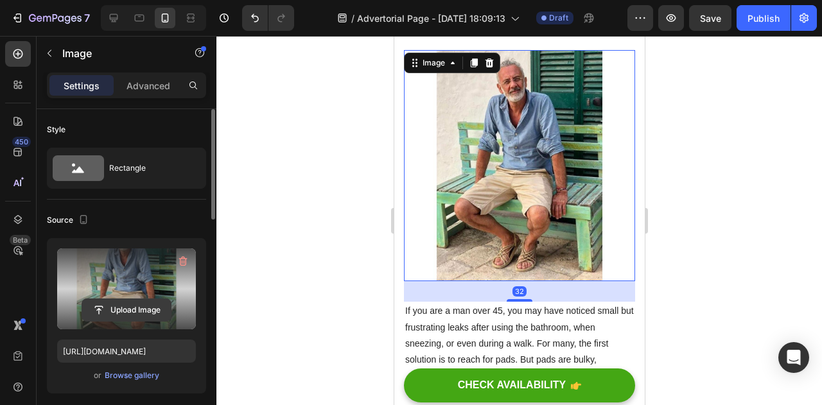
click at [126, 301] on input "file" at bounding box center [126, 310] width 89 height 22
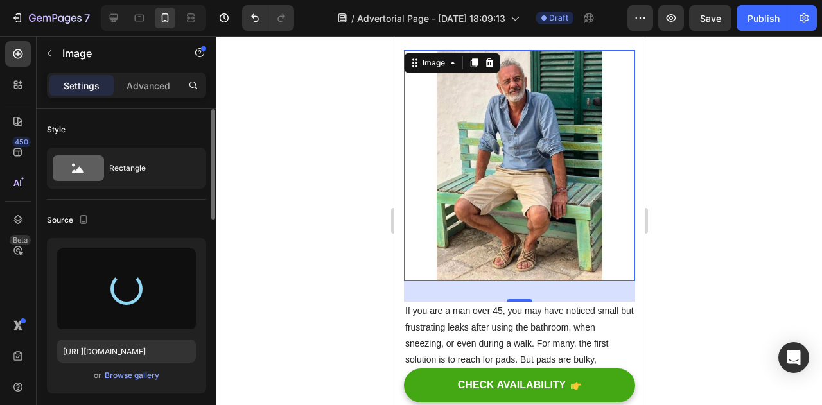
click at [723, 243] on div at bounding box center [520, 220] width 606 height 369
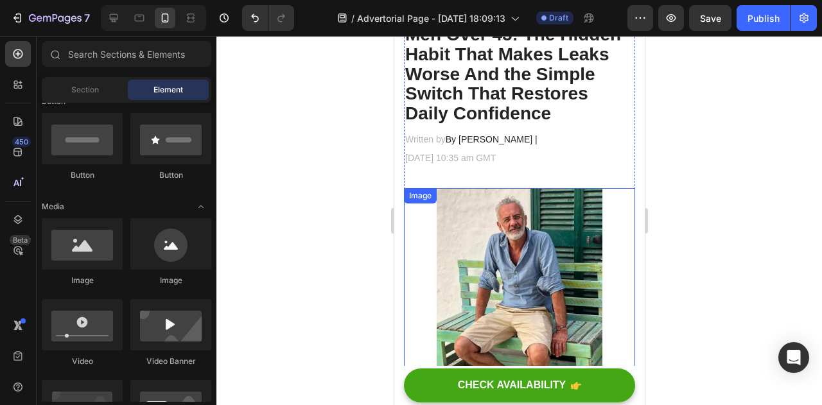
scroll to position [146, 0]
click at [509, 245] on img at bounding box center [518, 304] width 231 height 231
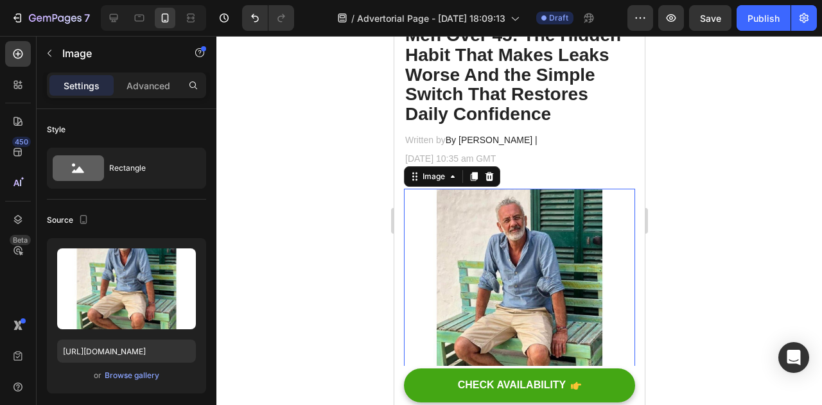
click at [509, 245] on img at bounding box center [518, 304] width 231 height 231
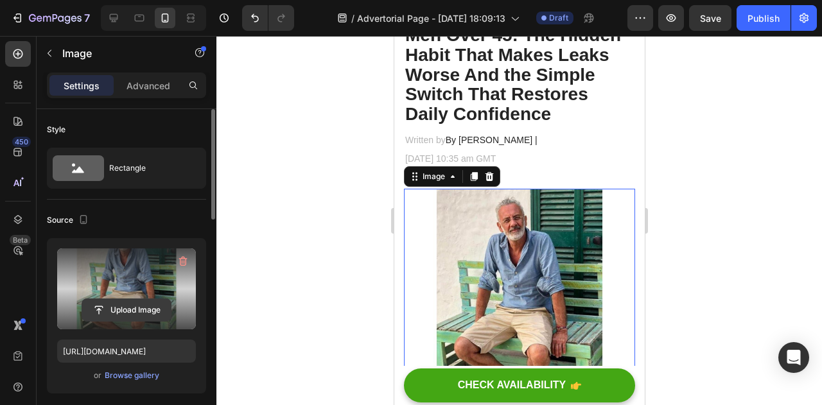
click at [112, 301] on input "file" at bounding box center [126, 310] width 89 height 22
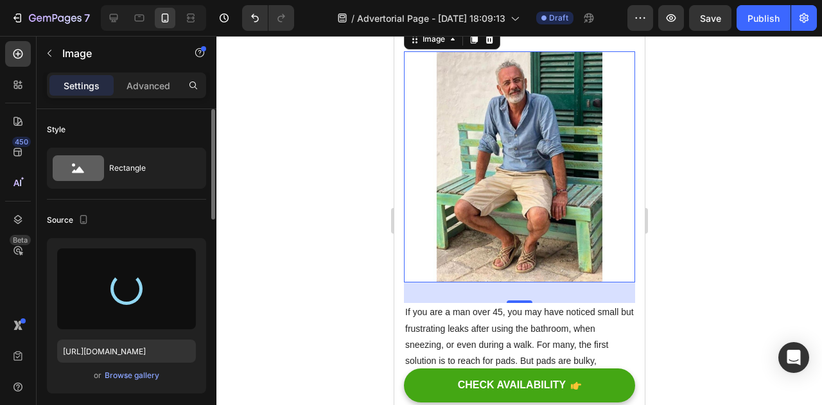
scroll to position [283, 0]
type input "[URL][DOMAIN_NAME]"
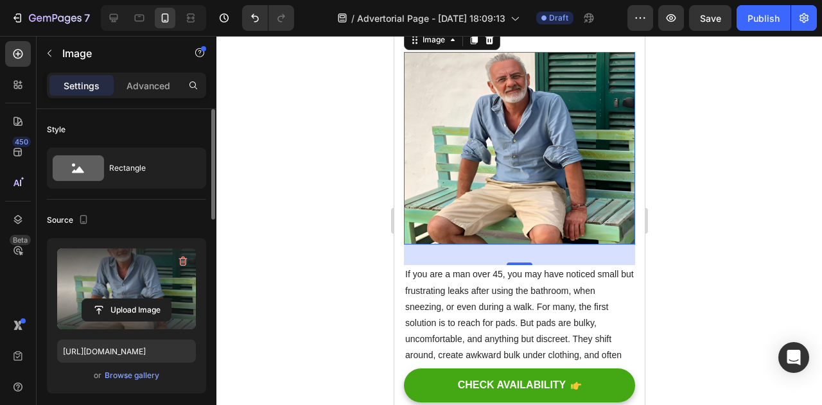
click at [700, 210] on div at bounding box center [520, 220] width 606 height 369
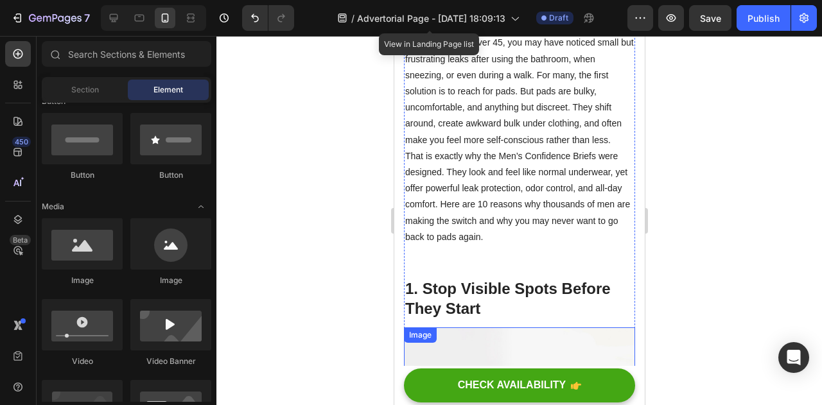
scroll to position [773, 0]
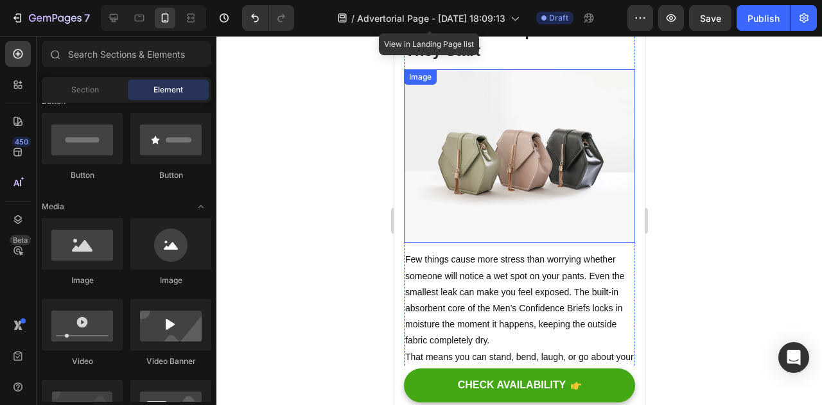
click at [482, 184] on img at bounding box center [518, 155] width 231 height 173
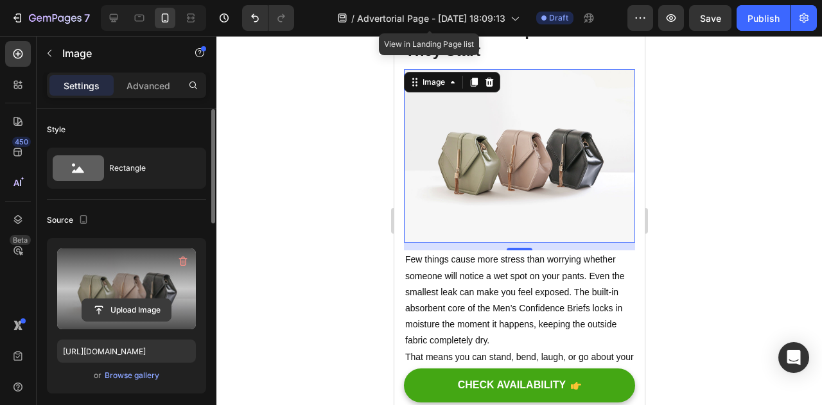
click at [99, 309] on input "file" at bounding box center [126, 310] width 89 height 22
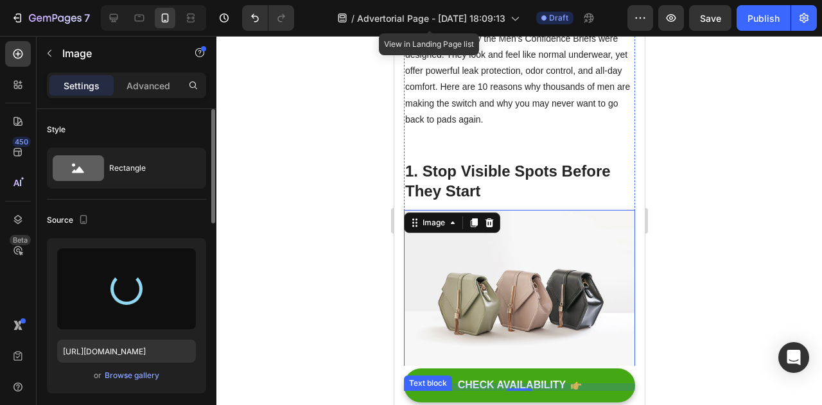
scroll to position [784, 0]
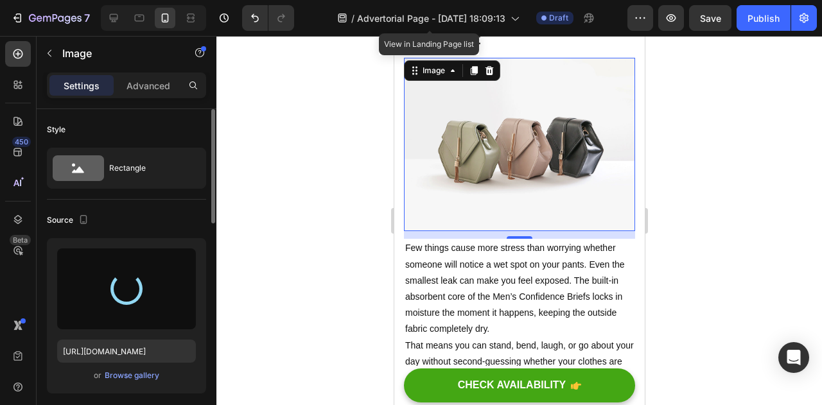
type input "[URL][DOMAIN_NAME]"
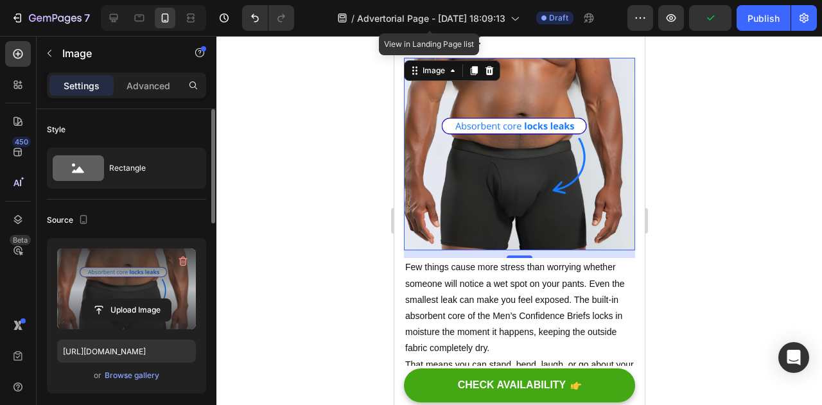
click at [732, 211] on div at bounding box center [520, 220] width 606 height 369
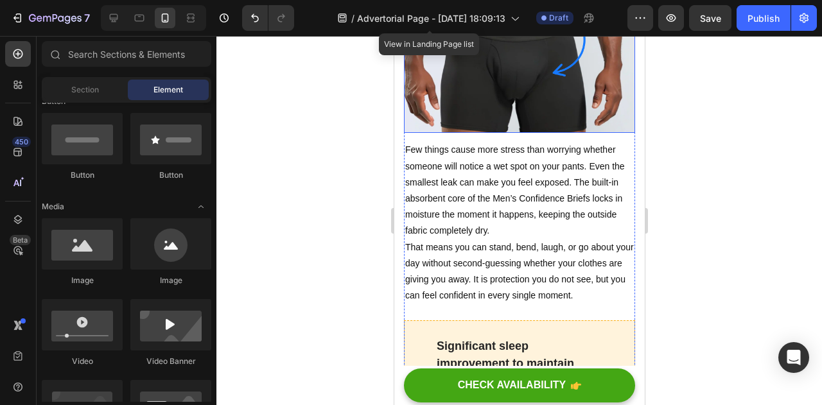
scroll to position [1090, 0]
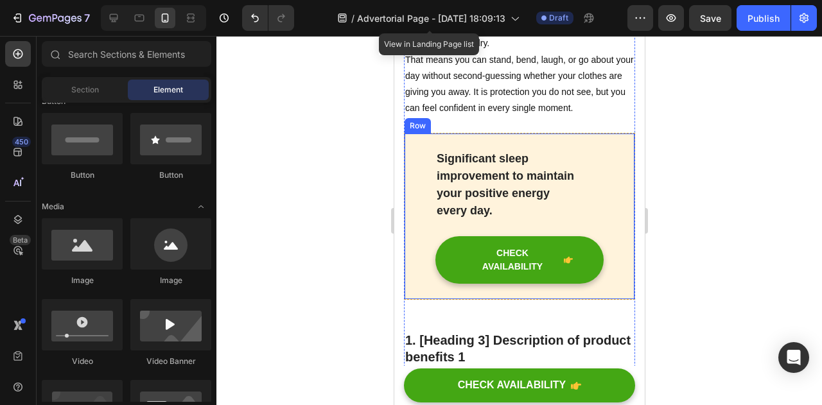
click at [556, 141] on div "Significant sleep improvement to maintain your positive energy every day. Text …" at bounding box center [518, 216] width 231 height 167
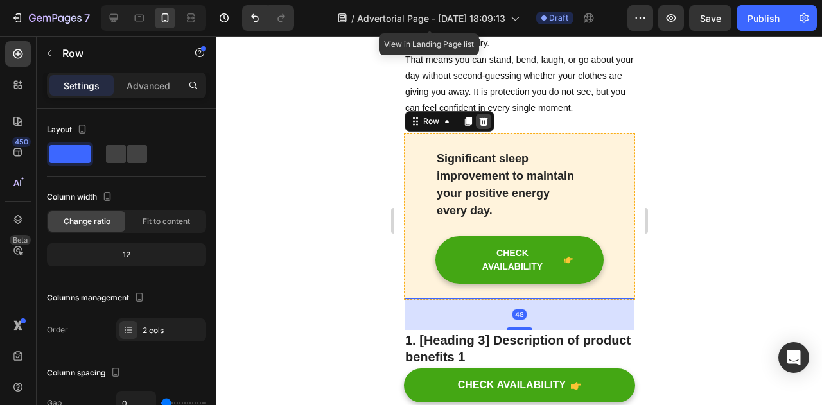
click at [482, 119] on icon at bounding box center [483, 121] width 8 height 9
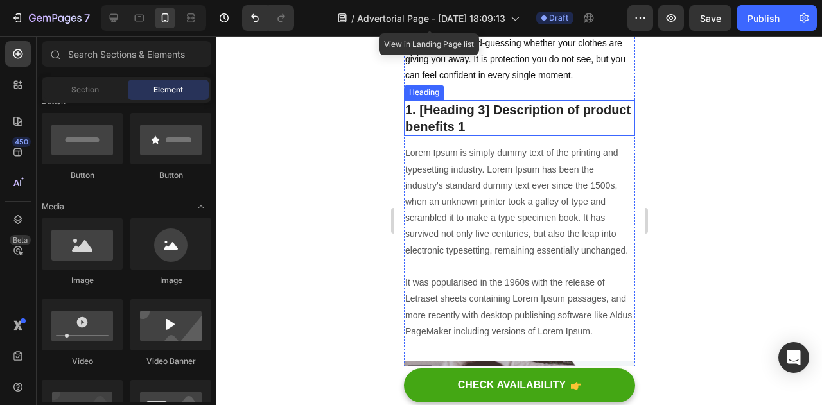
scroll to position [1117, 0]
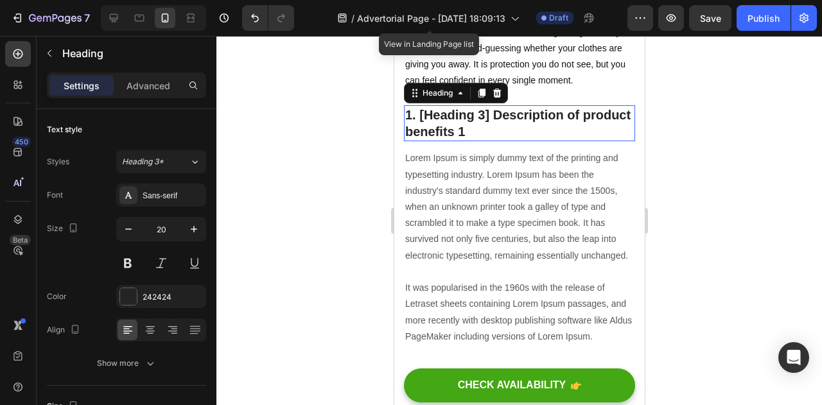
click at [456, 130] on p "1. [Heading 3] Description of product benefits 1" at bounding box center [519, 123] width 229 height 33
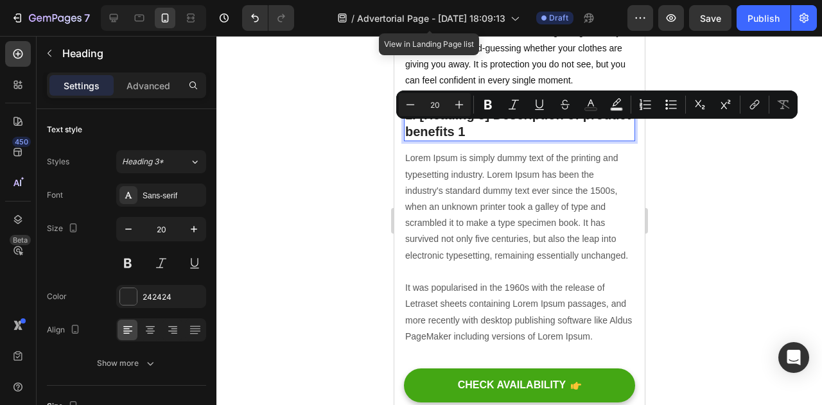
click at [534, 130] on p "1. [Heading 3] Description of product benefits 1" at bounding box center [519, 123] width 229 height 33
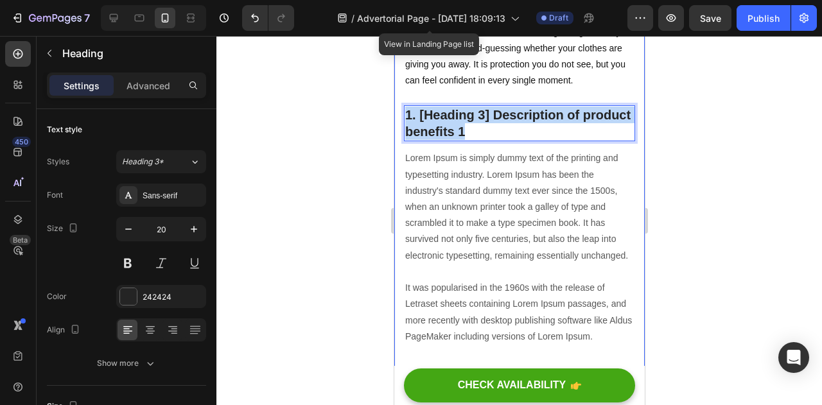
drag, startPoint x: 534, startPoint y: 130, endPoint x: 394, endPoint y: 114, distance: 140.4
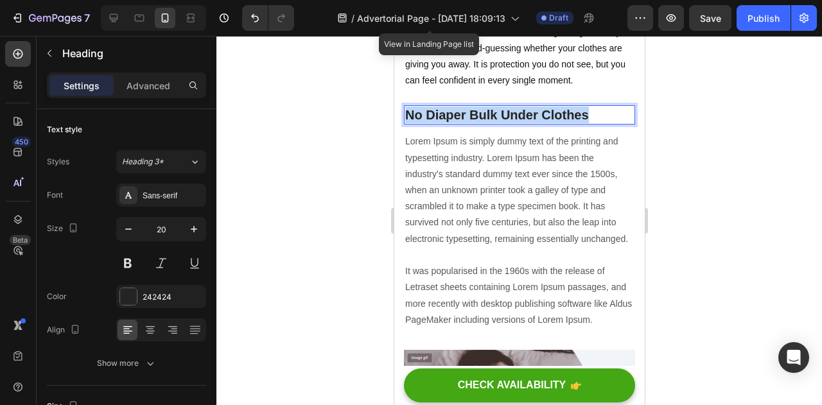
drag, startPoint x: 617, startPoint y: 119, endPoint x: 406, endPoint y: 115, distance: 210.8
click at [406, 115] on p "No Diaper Bulk Under Clothes" at bounding box center [519, 115] width 229 height 17
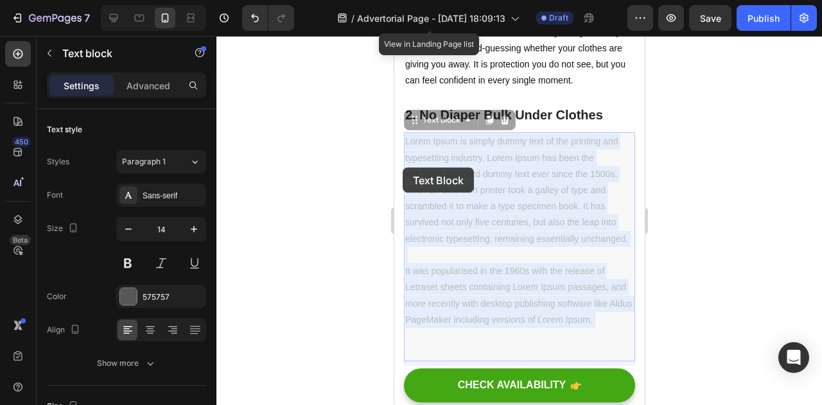
drag, startPoint x: 449, startPoint y: 352, endPoint x: 402, endPoint y: 168, distance: 189.6
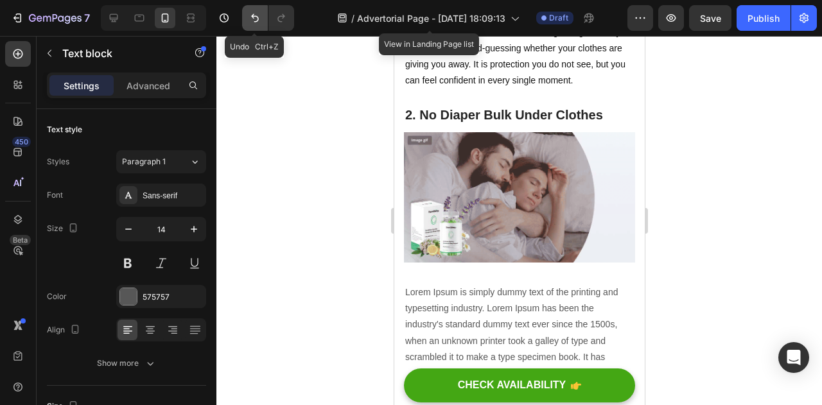
click at [254, 26] on button "Undo/Redo" at bounding box center [255, 18] width 26 height 26
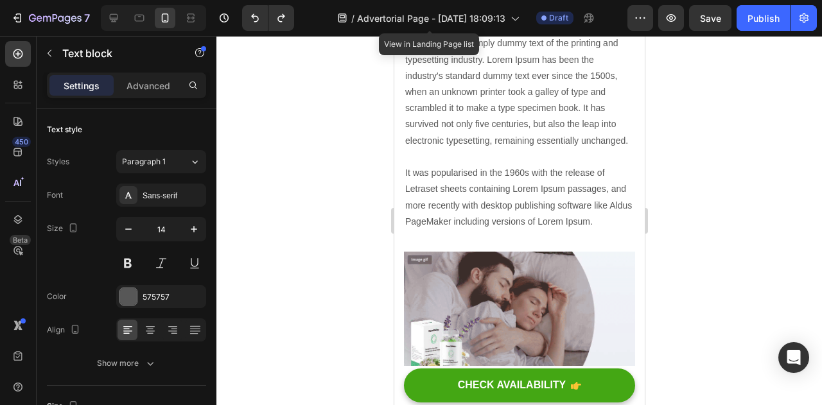
scroll to position [1217, 0]
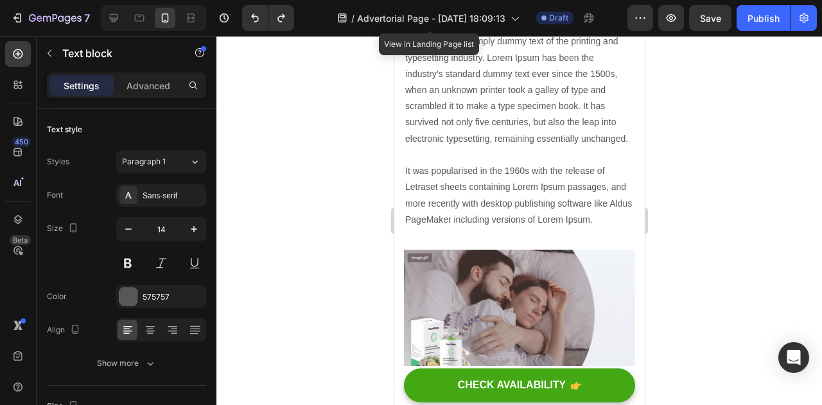
click at [452, 227] on p "Lorem Ipsum is simply dummy text of the printing and typesetting industry. Lore…" at bounding box center [519, 130] width 229 height 194
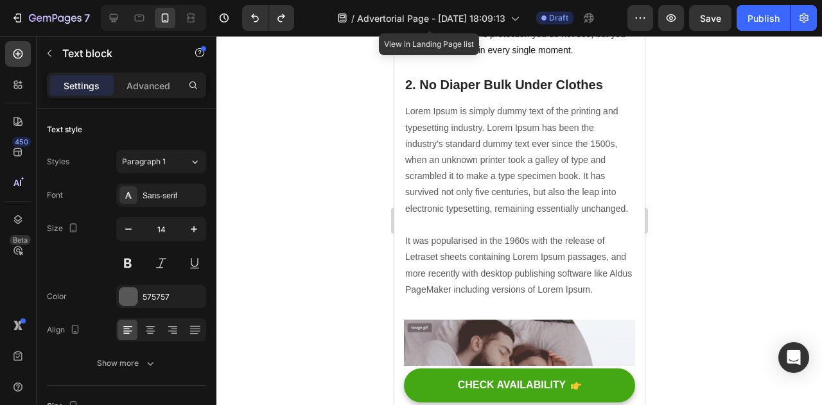
scroll to position [1125, 0]
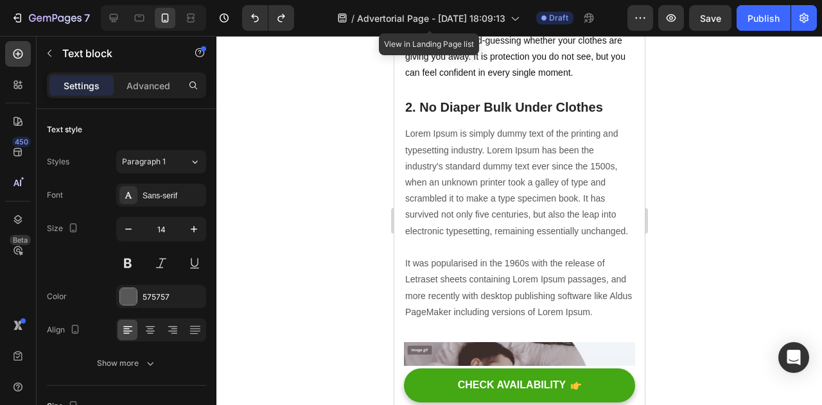
click at [403, 132] on div "Lorem Ipsum is simply dummy text of the printing and typesetting industry. Lore…" at bounding box center [518, 223] width 231 height 197
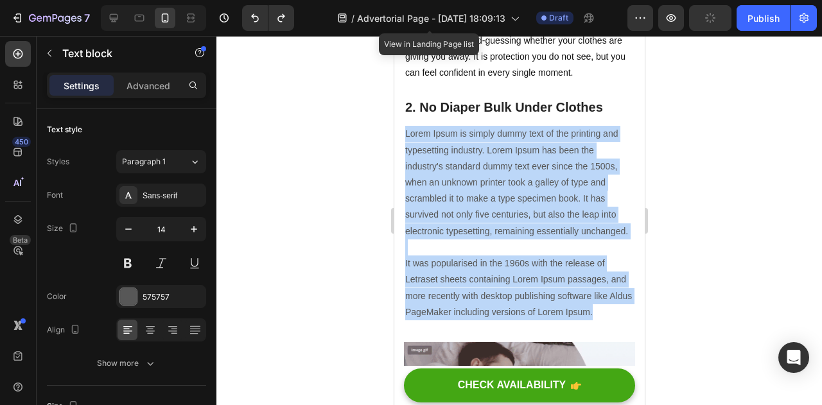
drag, startPoint x: 403, startPoint y: 132, endPoint x: 495, endPoint y: 346, distance: 232.8
click at [495, 321] on div "Lorem Ipsum is simply dummy text of the printing and typesetting industry. Lore…" at bounding box center [518, 223] width 231 height 197
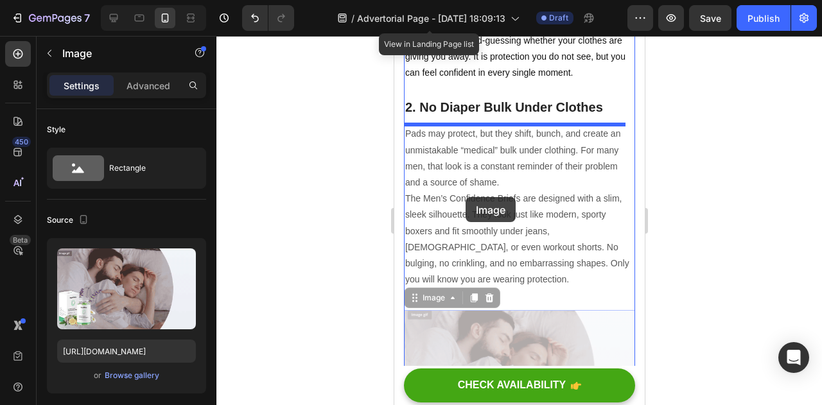
drag, startPoint x: 470, startPoint y: 358, endPoint x: 465, endPoint y: 197, distance: 161.3
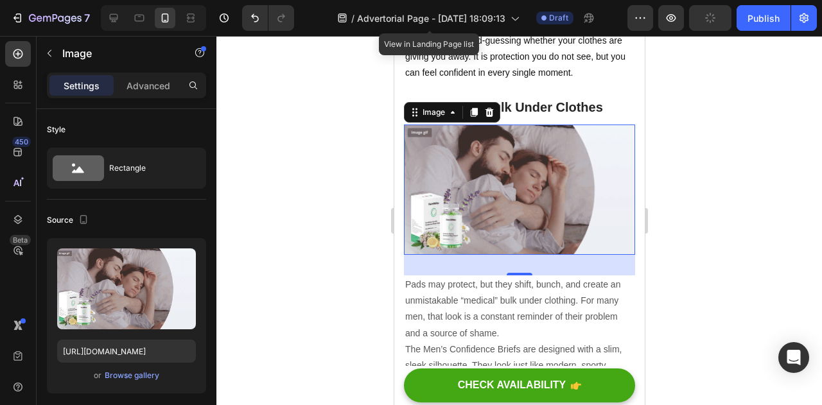
click at [752, 215] on div at bounding box center [520, 220] width 606 height 369
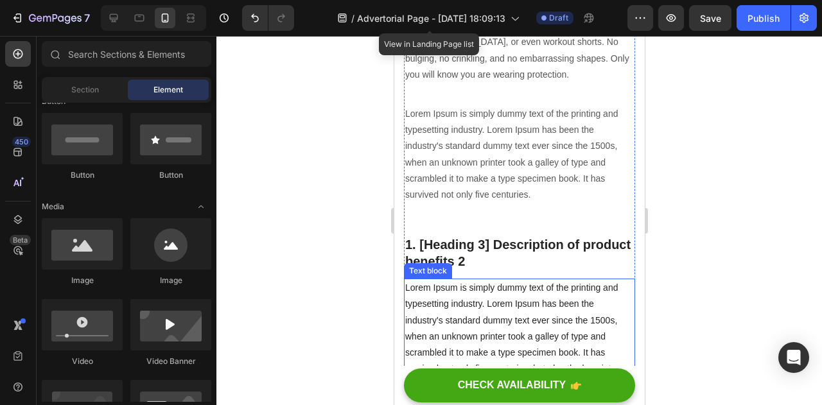
scroll to position [1488, 0]
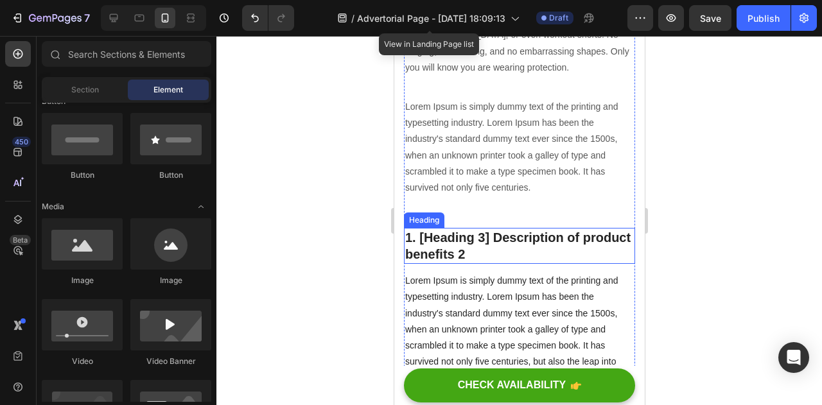
click at [481, 229] on p "1. [Heading 3] Description of product benefits 2" at bounding box center [519, 245] width 229 height 33
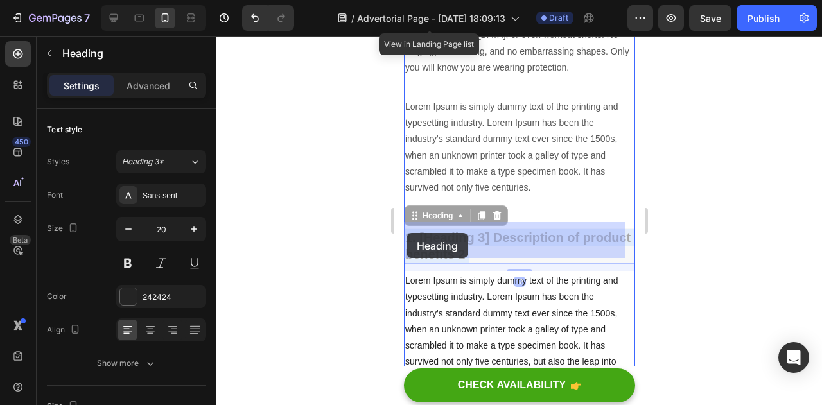
drag, startPoint x: 521, startPoint y: 247, endPoint x: 406, endPoint y: 233, distance: 115.9
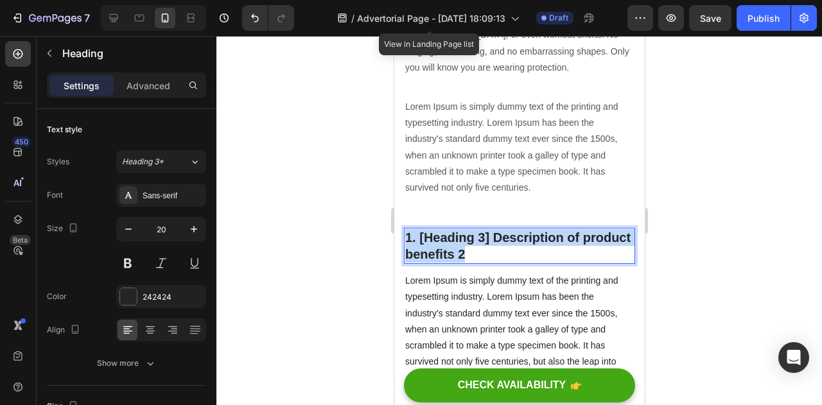
drag, startPoint x: 528, startPoint y: 247, endPoint x: 406, endPoint y: 233, distance: 122.9
click at [406, 233] on p "1. [Heading 3] Description of product benefits 2" at bounding box center [519, 245] width 229 height 33
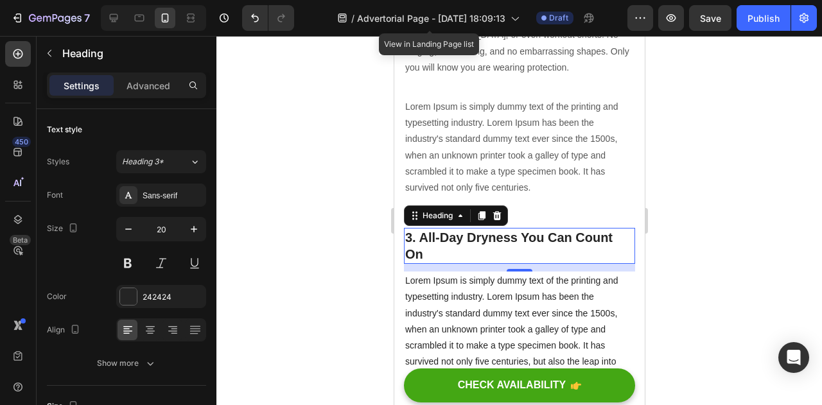
click at [689, 238] on div at bounding box center [520, 220] width 606 height 369
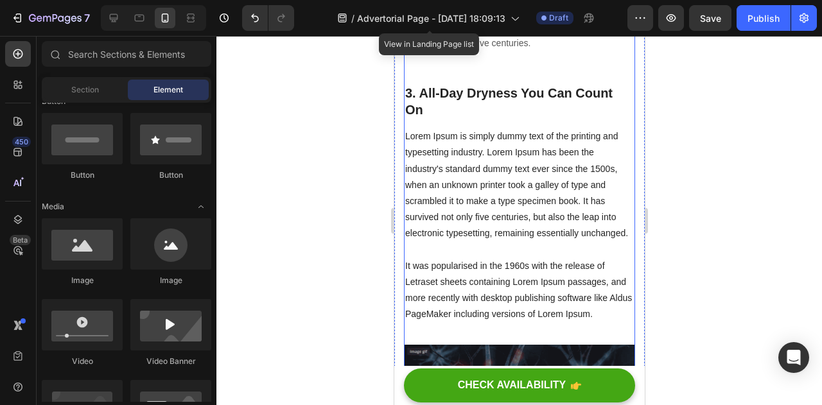
scroll to position [1641, 0]
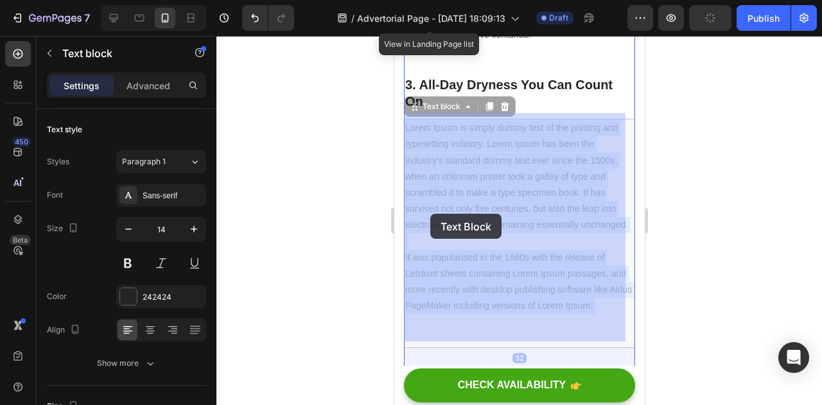
drag, startPoint x: 443, startPoint y: 335, endPoint x: 436, endPoint y: 249, distance: 87.1
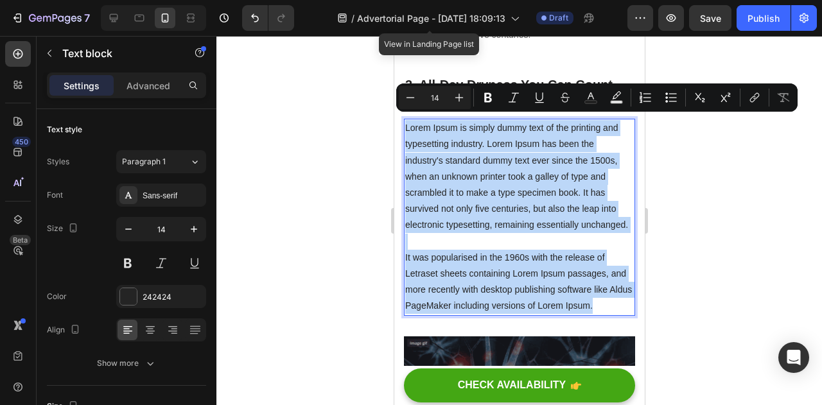
drag, startPoint x: 437, startPoint y: 330, endPoint x: 405, endPoint y: 123, distance: 210.0
click at [405, 123] on p "Lorem Ipsum is simply dummy text of the printing and typesetting industry. Lore…" at bounding box center [519, 217] width 229 height 194
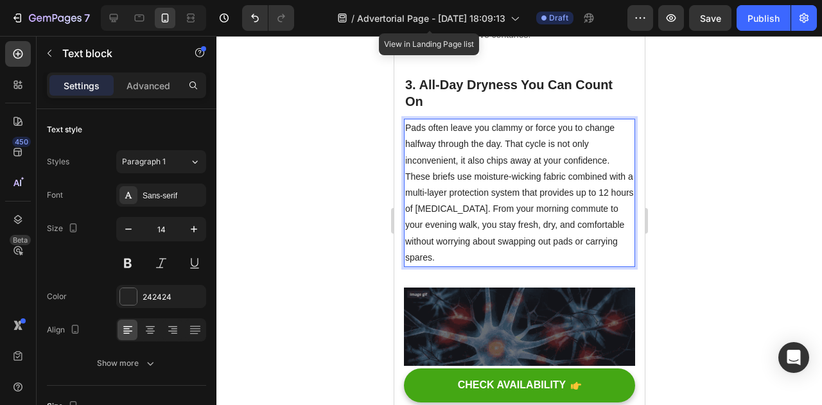
click at [610, 156] on p "Pads often leave you clammy or force you to change halfway through the day. Tha…" at bounding box center [519, 144] width 229 height 49
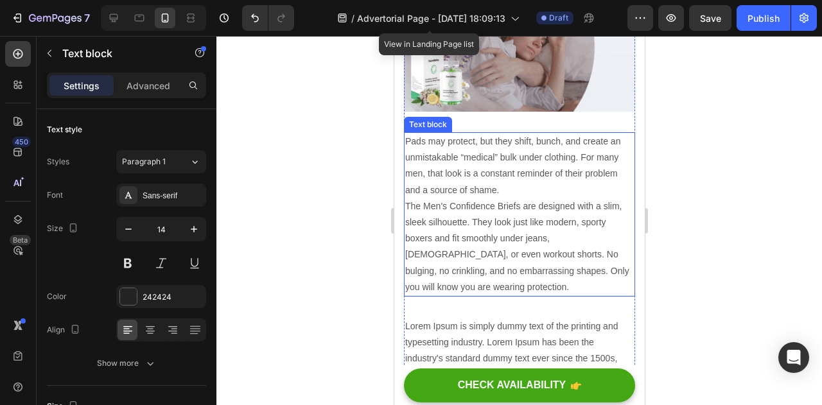
scroll to position [1268, 0]
click at [516, 188] on p "Pads may protect, but they shift, bunch, and create an unmistakable “medical” b…" at bounding box center [519, 166] width 229 height 65
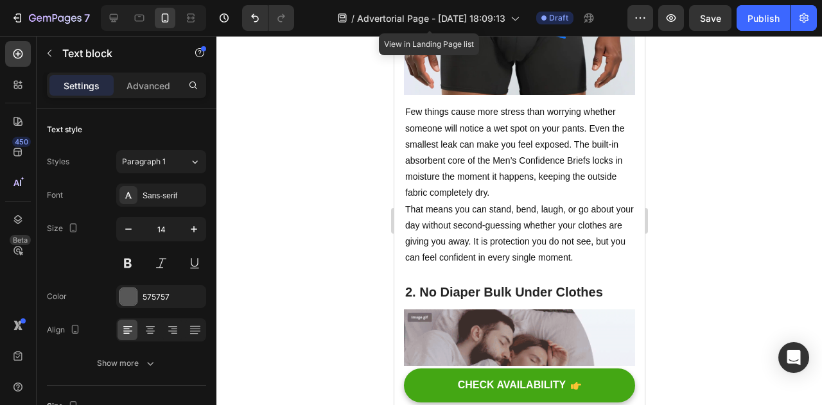
scroll to position [935, 0]
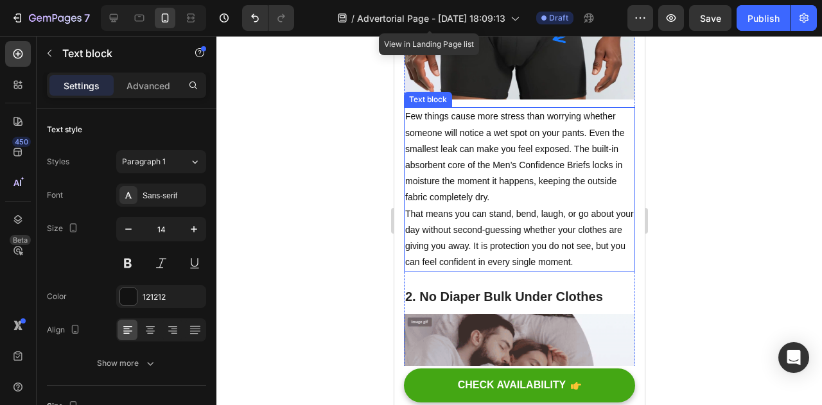
click at [531, 178] on p "Few things cause more stress than worrying whether someone will notice a wet sp…" at bounding box center [519, 157] width 229 height 97
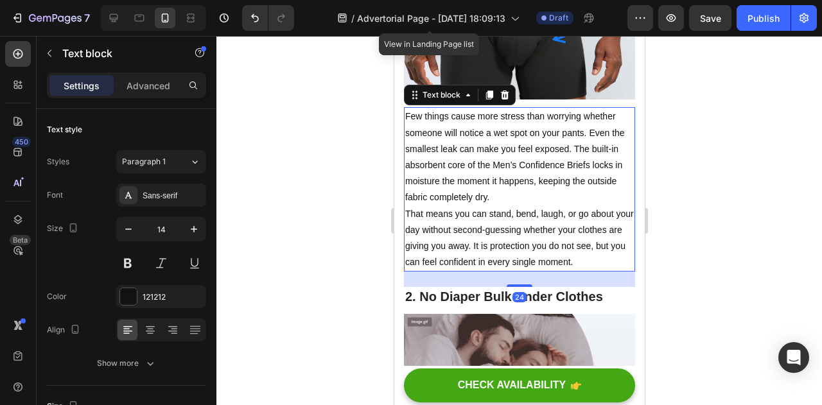
click at [531, 178] on p "Few things cause more stress than worrying whether someone will notice a wet sp…" at bounding box center [519, 157] width 229 height 97
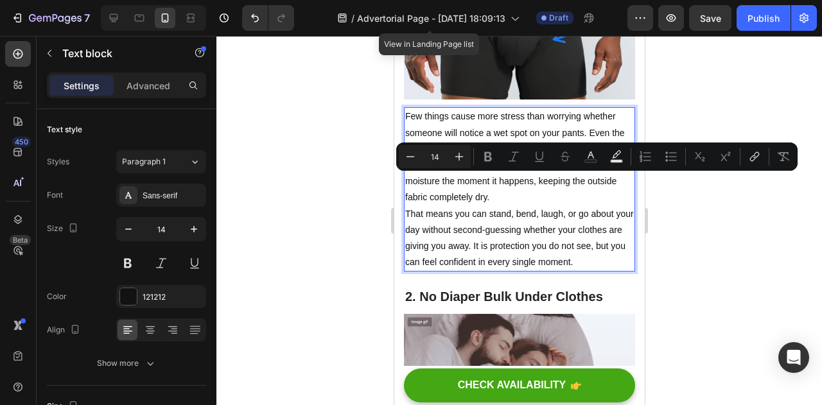
click at [522, 184] on p "Few things cause more stress than worrying whether someone will notice a wet sp…" at bounding box center [519, 157] width 229 height 97
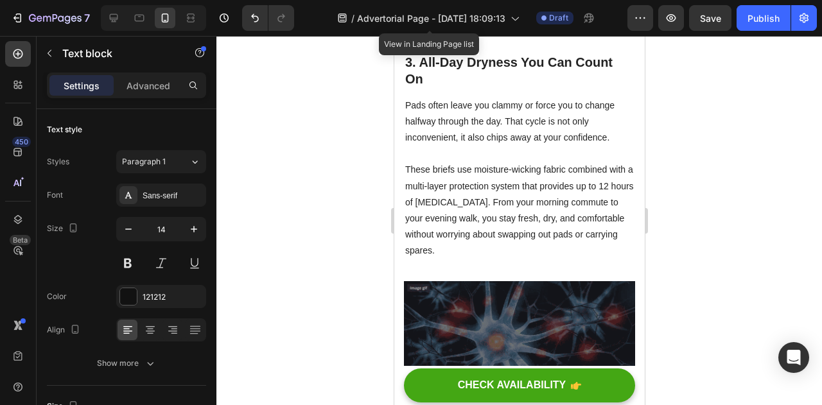
scroll to position [1700, 0]
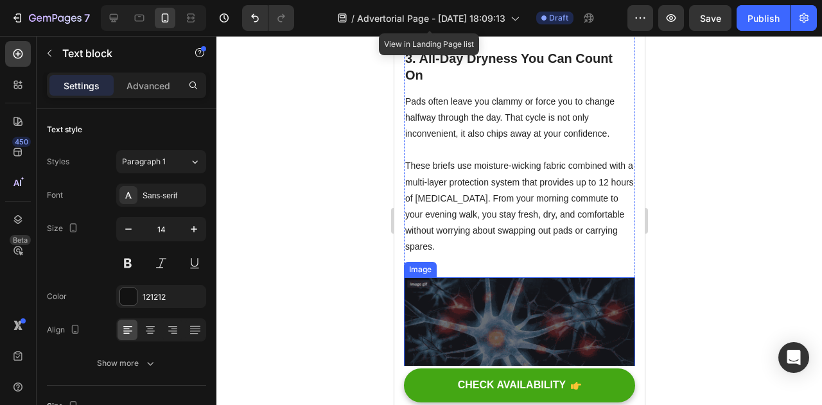
click at [479, 288] on img at bounding box center [518, 343] width 231 height 130
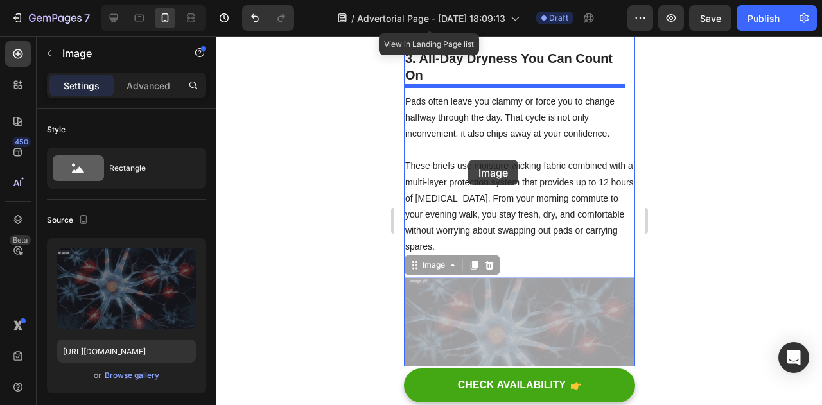
drag, startPoint x: 482, startPoint y: 309, endPoint x: 468, endPoint y: 161, distance: 148.5
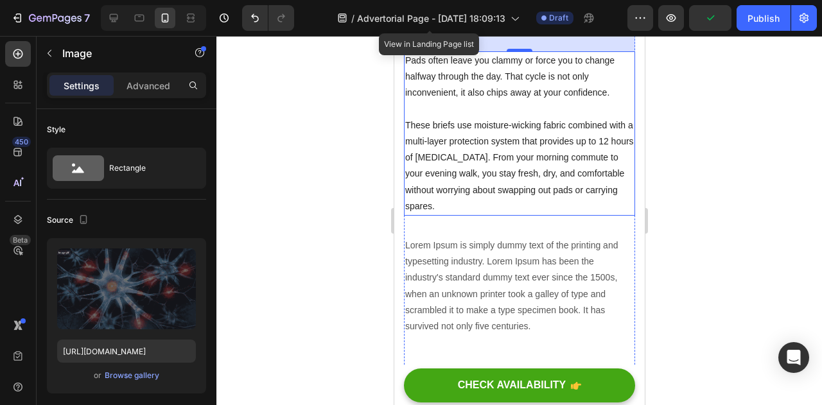
scroll to position [1891, 0]
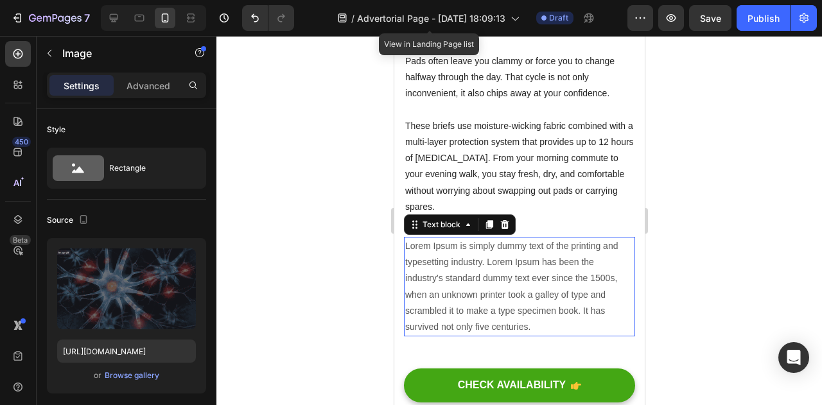
click at [491, 282] on p "Lorem Ipsum is simply dummy text of the printing and typesetting industry. Lore…" at bounding box center [519, 286] width 229 height 97
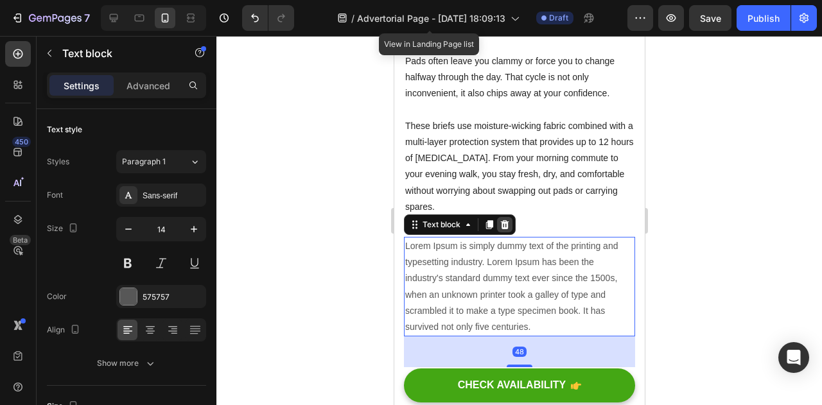
click at [505, 220] on icon at bounding box center [504, 225] width 10 height 10
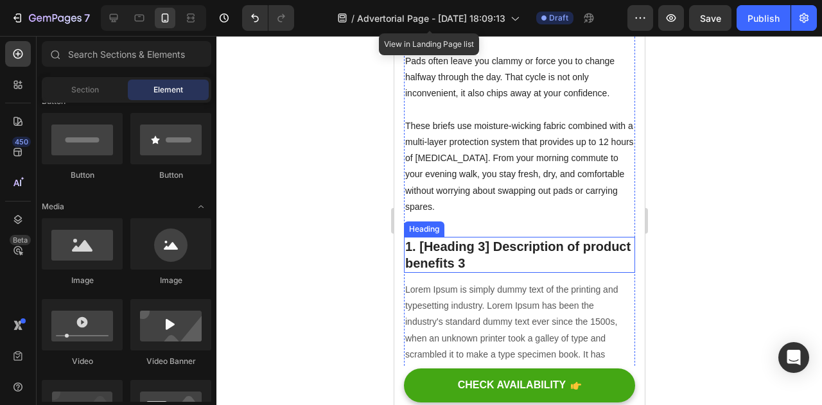
click at [483, 243] on p "1. [Heading 3] Description of product benefits 3" at bounding box center [519, 254] width 229 height 33
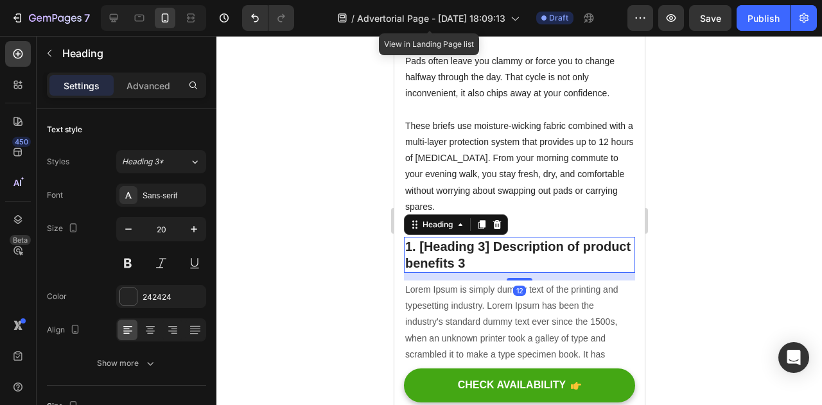
click at [502, 247] on p "1. [Heading 3] Description of product benefits 3" at bounding box center [519, 254] width 229 height 33
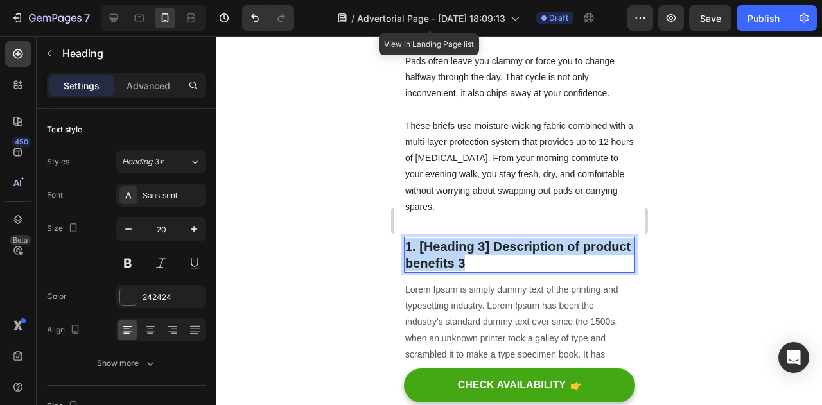
drag, startPoint x: 525, startPoint y: 252, endPoint x: 404, endPoint y: 239, distance: 121.5
click at [405, 239] on p "1. [Heading 3] Description of product benefits 3" at bounding box center [519, 254] width 229 height 33
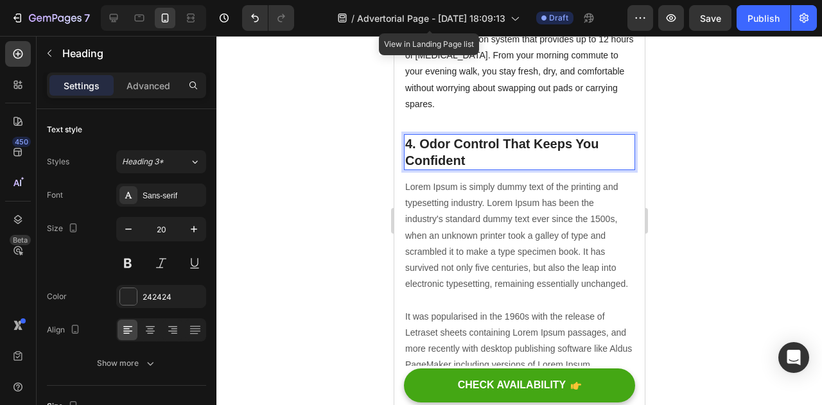
scroll to position [1997, 0]
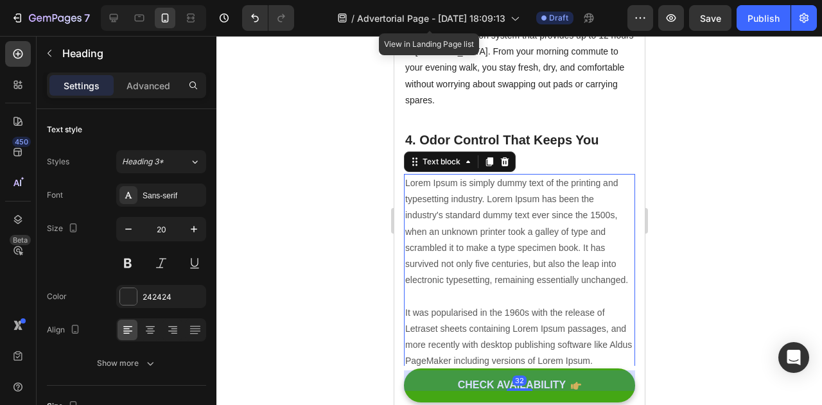
click at [496, 268] on p "Lorem Ipsum is simply dummy text of the printing and typesetting industry. Lore…" at bounding box center [519, 272] width 229 height 194
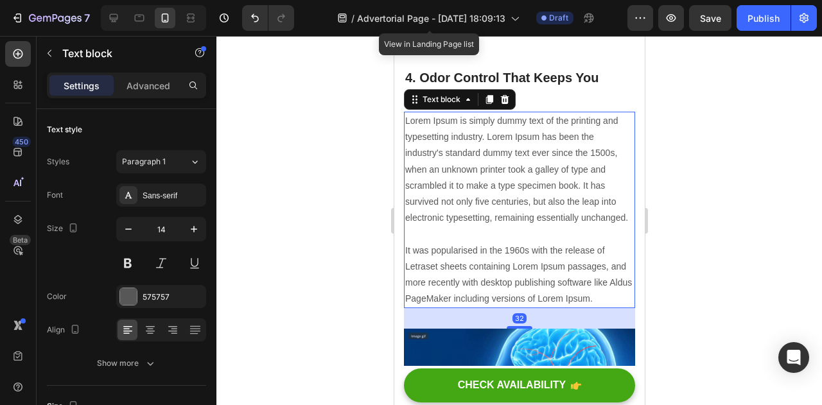
scroll to position [2074, 0]
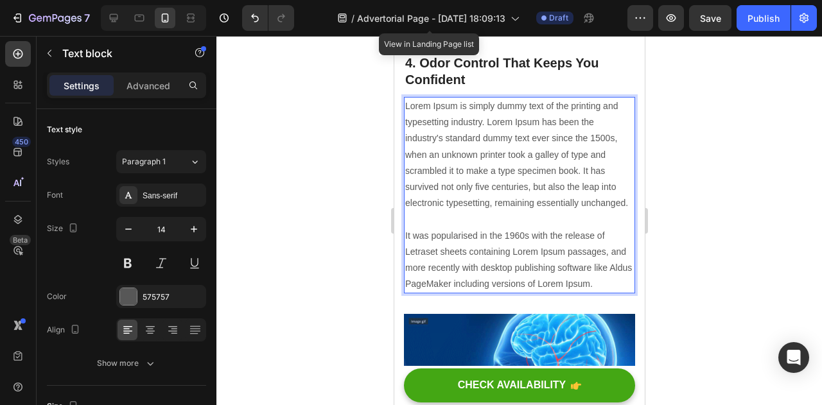
click at [444, 292] on p "Lorem Ipsum is simply dummy text of the printing and typesetting industry. Lore…" at bounding box center [519, 195] width 229 height 194
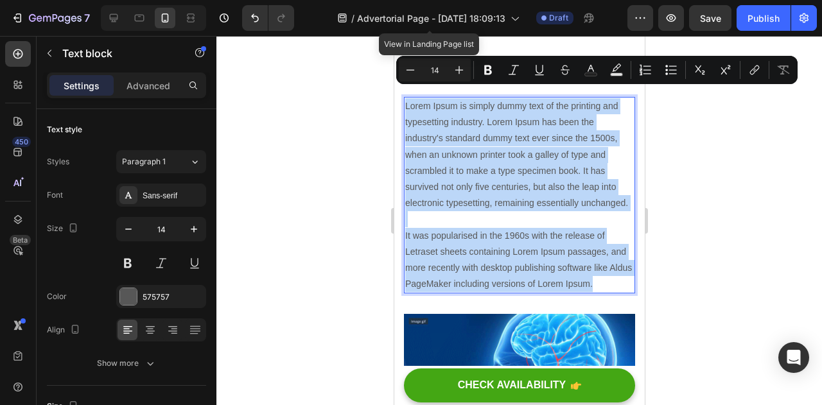
drag, startPoint x: 445, startPoint y: 303, endPoint x: 405, endPoint y: 96, distance: 210.7
click at [405, 98] on p "Lorem Ipsum is simply dummy text of the printing and typesetting industry. Lore…" at bounding box center [519, 195] width 229 height 194
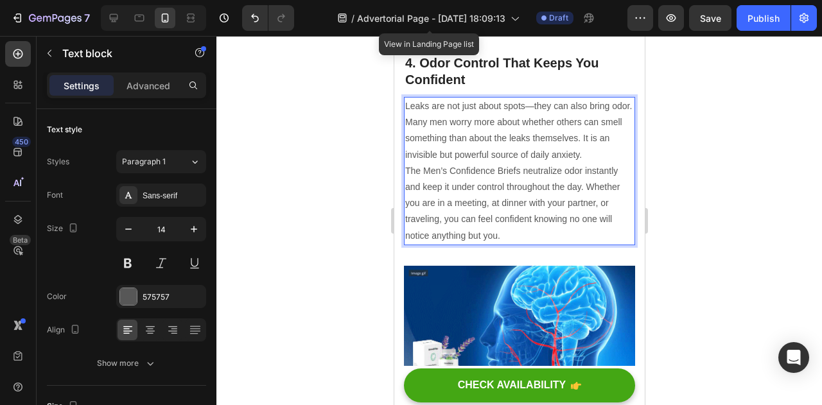
click at [596, 145] on p "Leaks are not just about spots—they can also bring odor. Many men worry more ab…" at bounding box center [519, 130] width 229 height 65
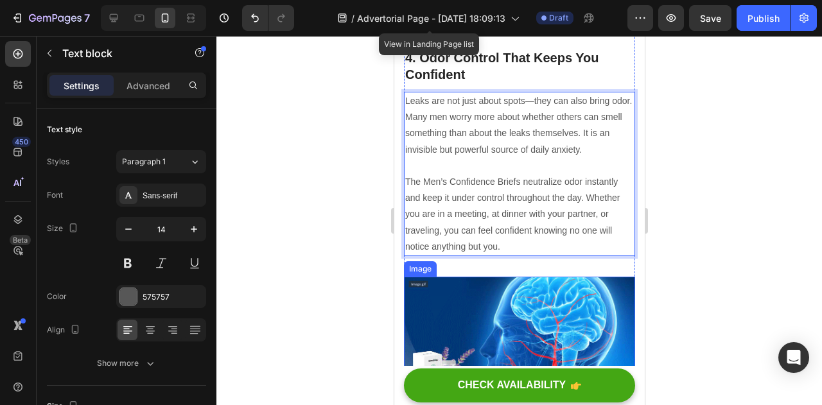
scroll to position [2067, 0]
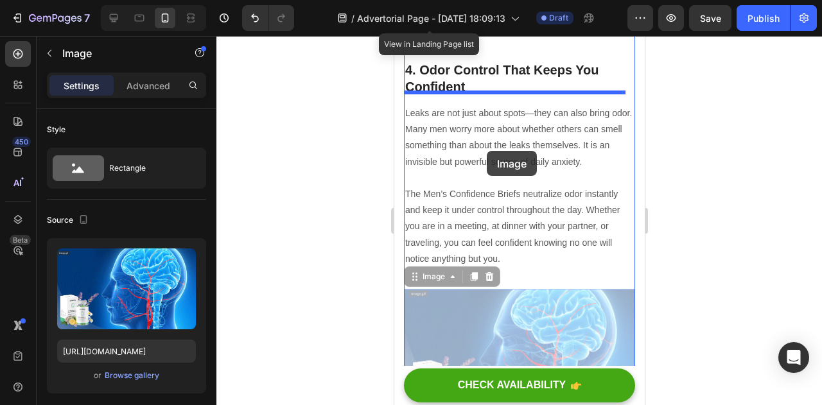
drag, startPoint x: 501, startPoint y: 302, endPoint x: 484, endPoint y: 150, distance: 153.2
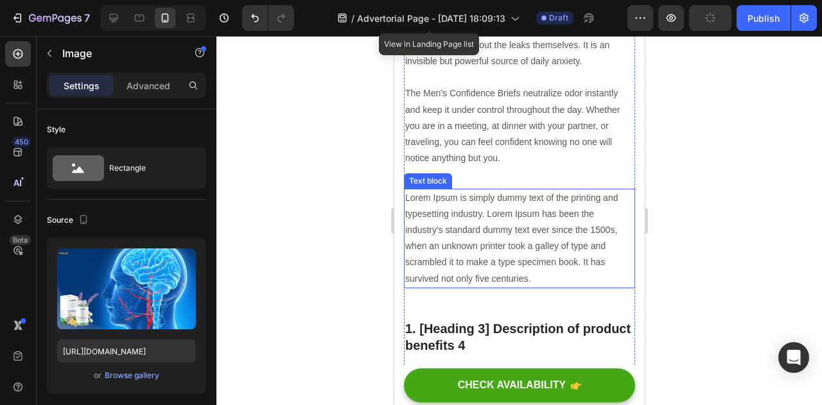
scroll to position [2319, 0]
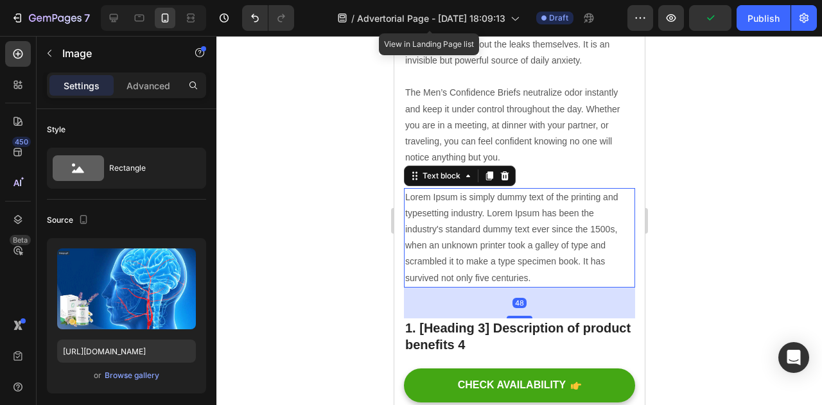
click at [470, 236] on p "Lorem Ipsum is simply dummy text of the printing and typesetting industry. Lore…" at bounding box center [519, 238] width 229 height 97
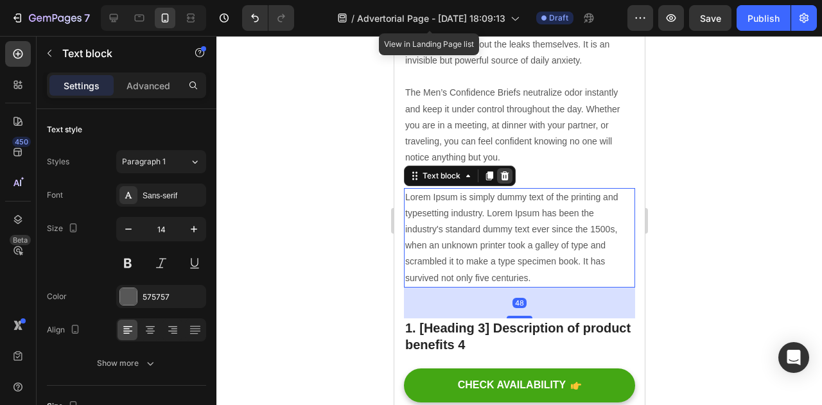
click at [504, 171] on icon at bounding box center [504, 176] width 10 height 10
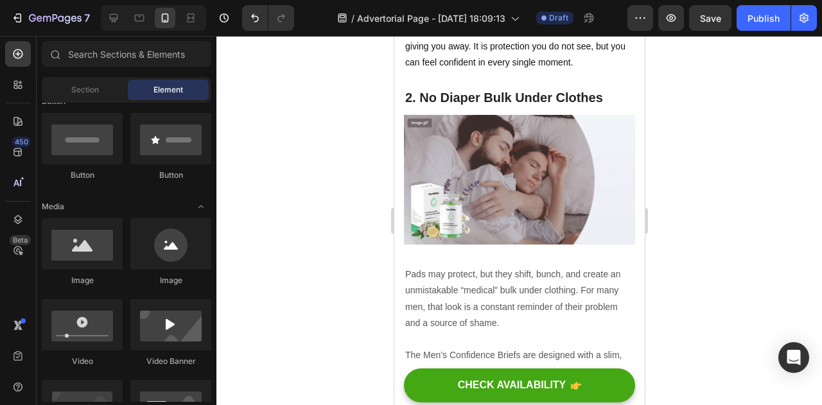
scroll to position [1147, 0]
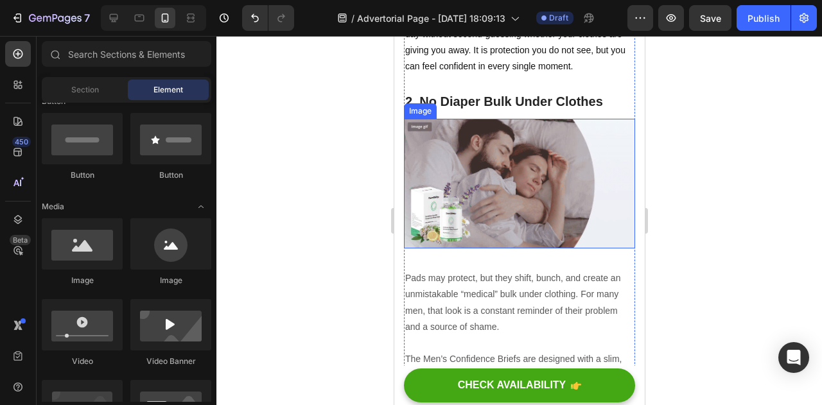
click at [504, 154] on img at bounding box center [518, 184] width 231 height 130
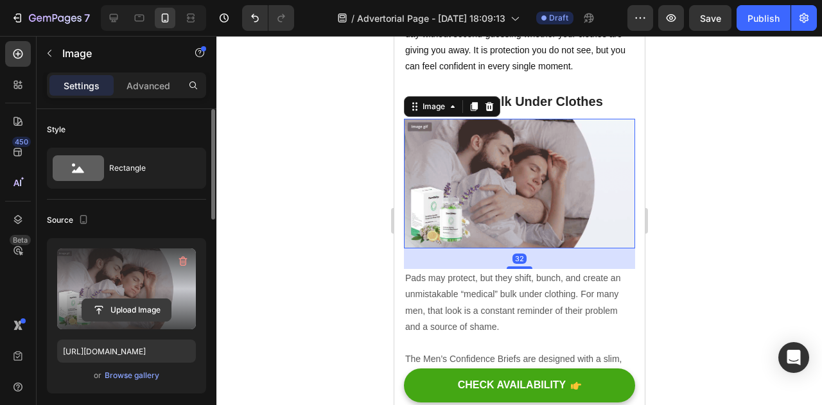
click at [111, 305] on input "file" at bounding box center [126, 310] width 89 height 22
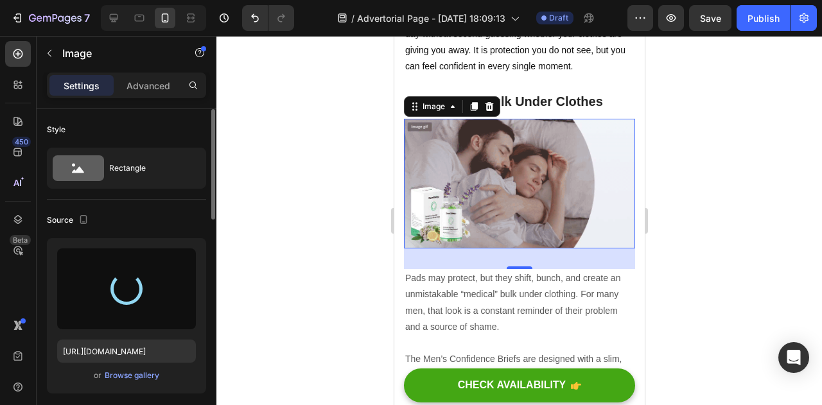
type input "[URL][DOMAIN_NAME]"
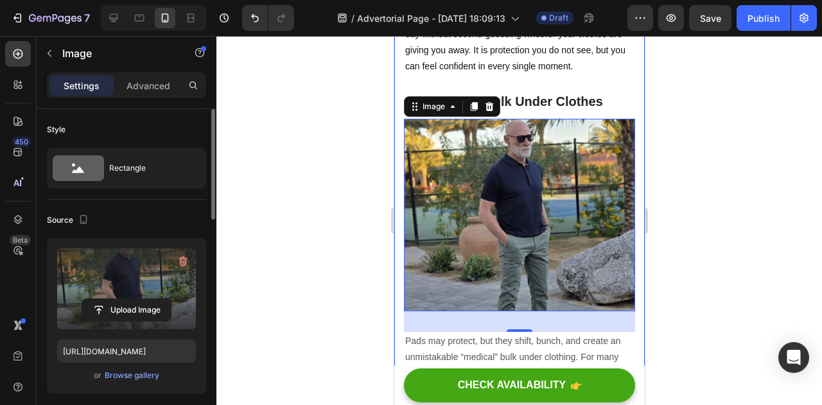
click at [699, 197] on div at bounding box center [520, 220] width 606 height 369
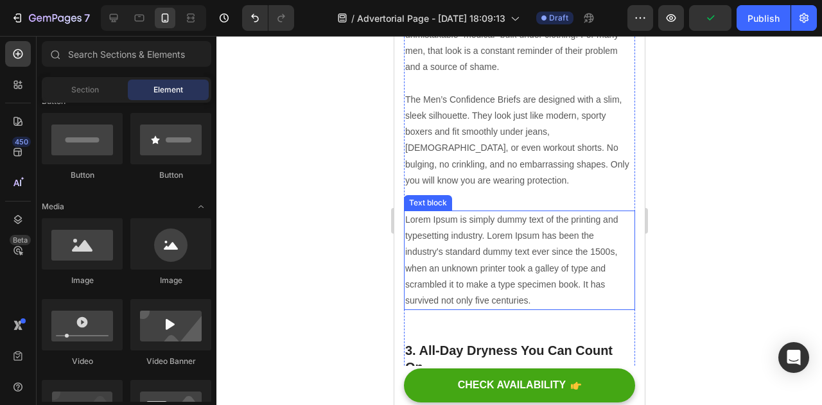
scroll to position [1465, 0]
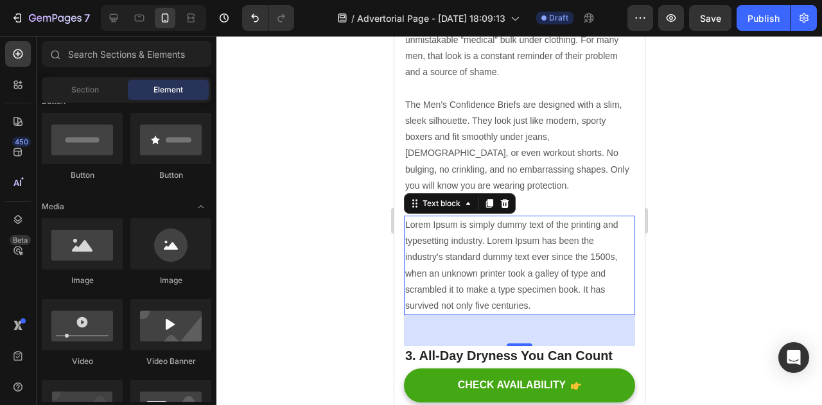
click at [483, 254] on p "Lorem Ipsum is simply dummy text of the printing and typesetting industry. Lore…" at bounding box center [519, 265] width 229 height 97
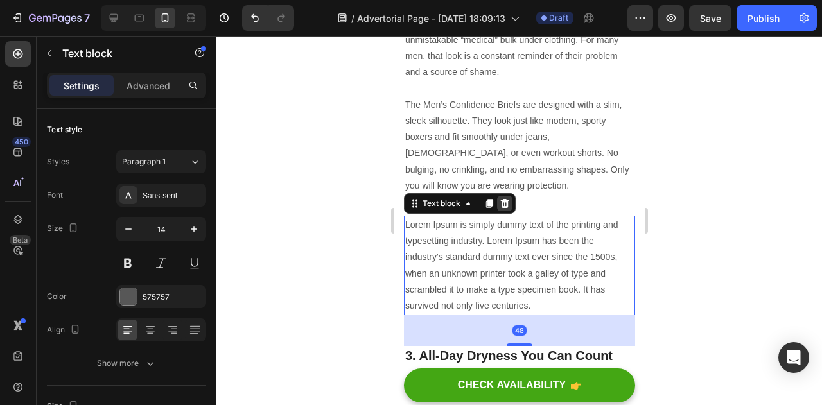
click at [506, 199] on icon at bounding box center [504, 203] width 8 height 9
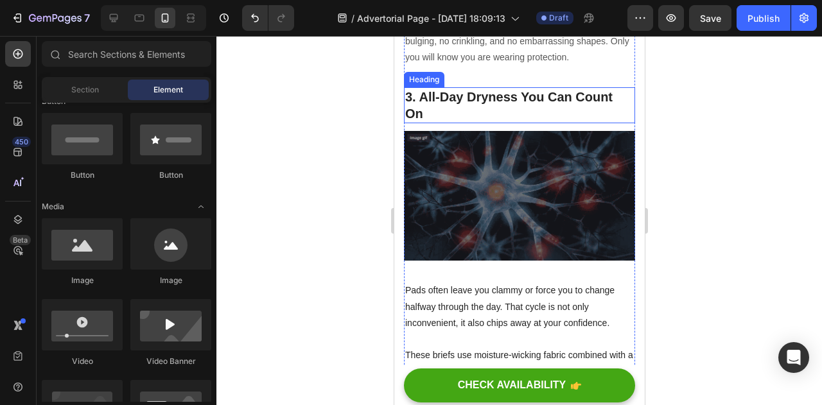
scroll to position [1562, 0]
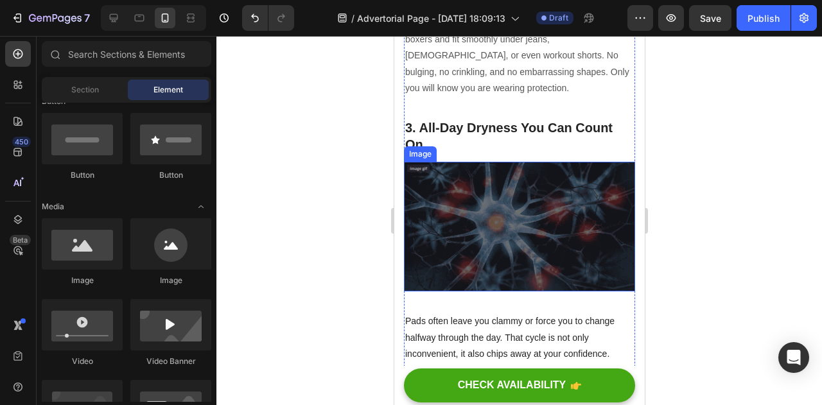
click at [500, 222] on img at bounding box center [518, 227] width 231 height 130
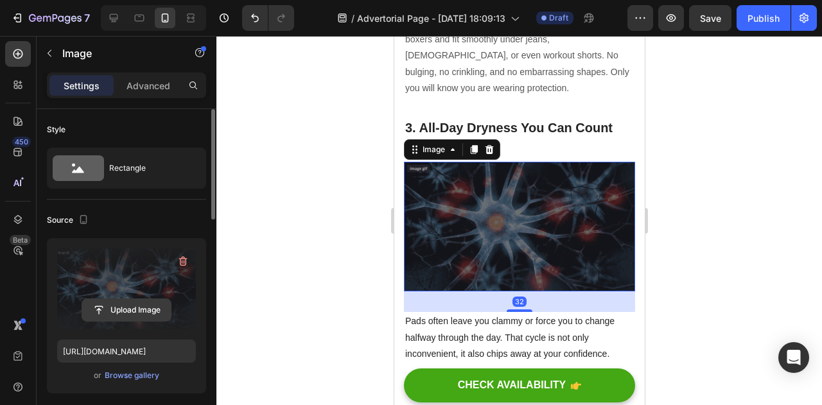
click at [114, 306] on input "file" at bounding box center [126, 310] width 89 height 22
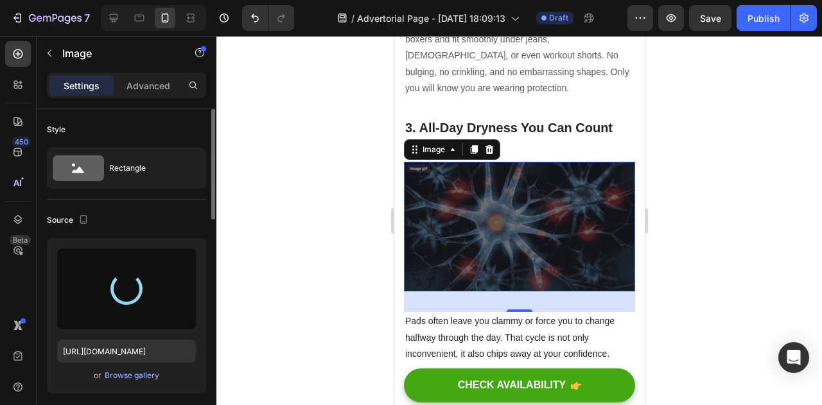
click at [707, 224] on div at bounding box center [520, 220] width 606 height 369
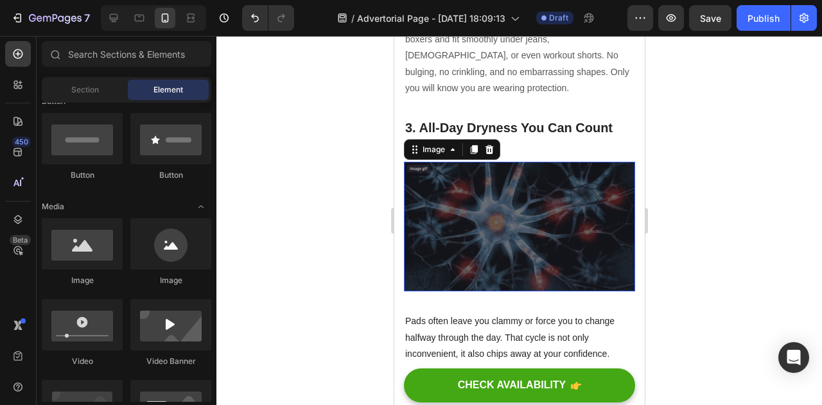
click at [504, 205] on img at bounding box center [518, 227] width 231 height 130
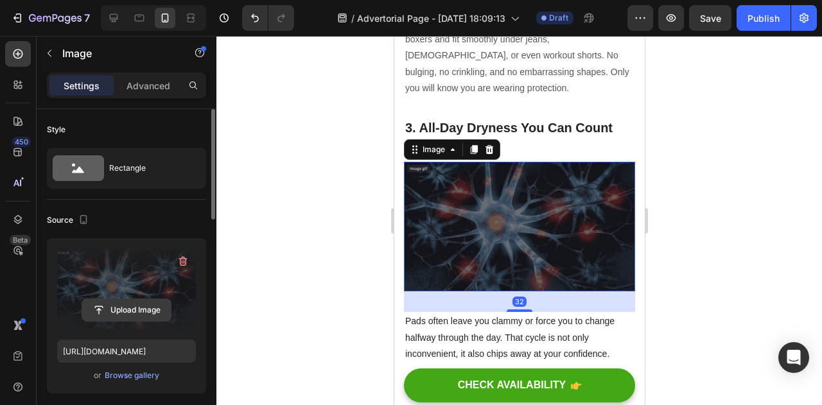
click at [116, 308] on input "file" at bounding box center [126, 310] width 89 height 22
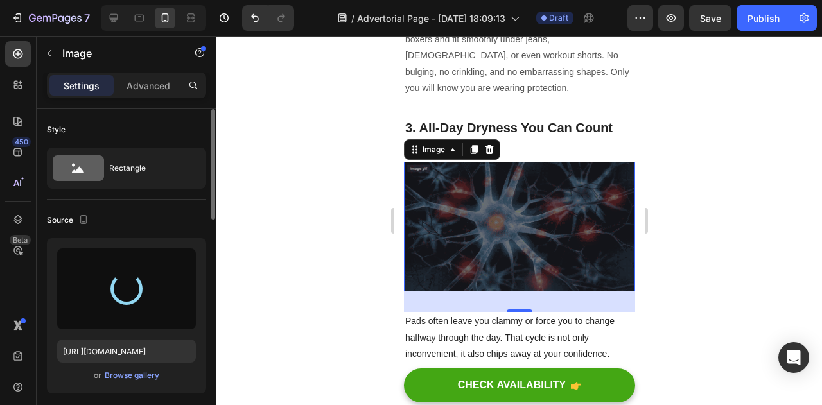
type input "[URL][DOMAIN_NAME]"
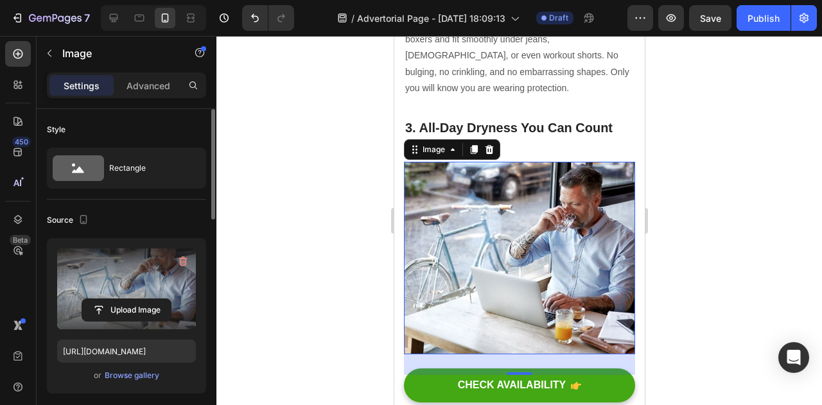
click at [702, 201] on div at bounding box center [520, 220] width 606 height 369
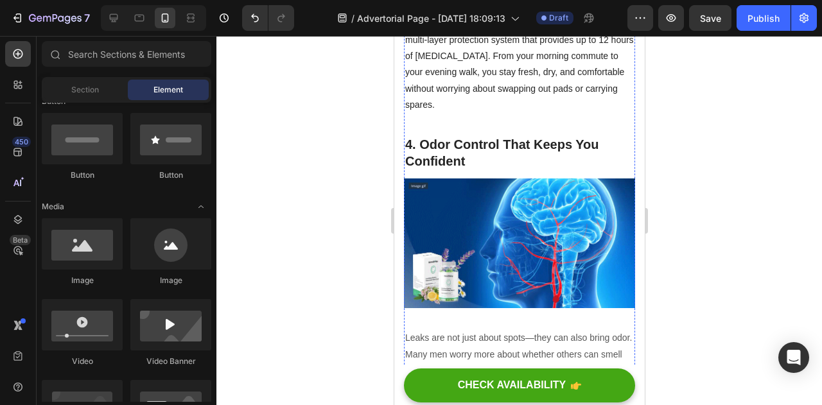
scroll to position [2049, 0]
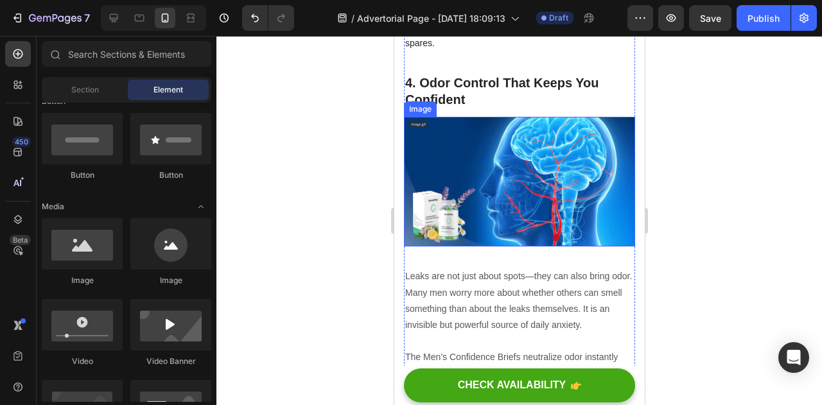
click at [506, 159] on img at bounding box center [518, 182] width 231 height 130
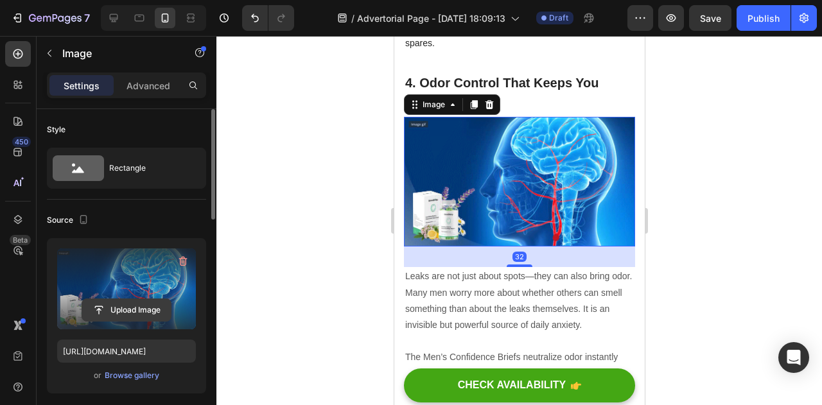
click at [120, 303] on input "file" at bounding box center [126, 310] width 89 height 22
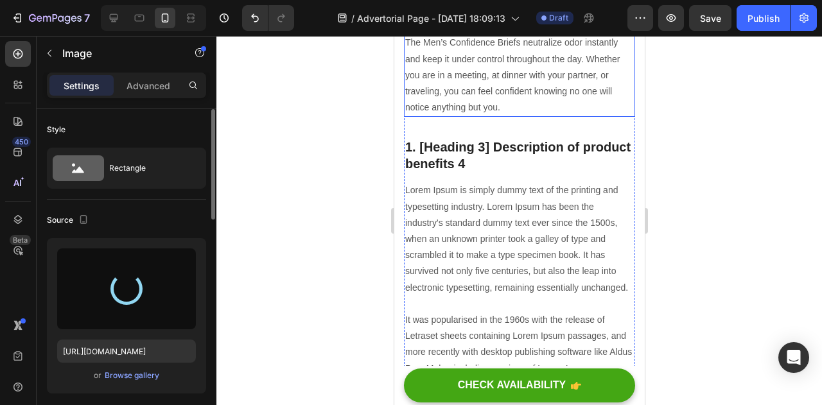
scroll to position [2364, 0]
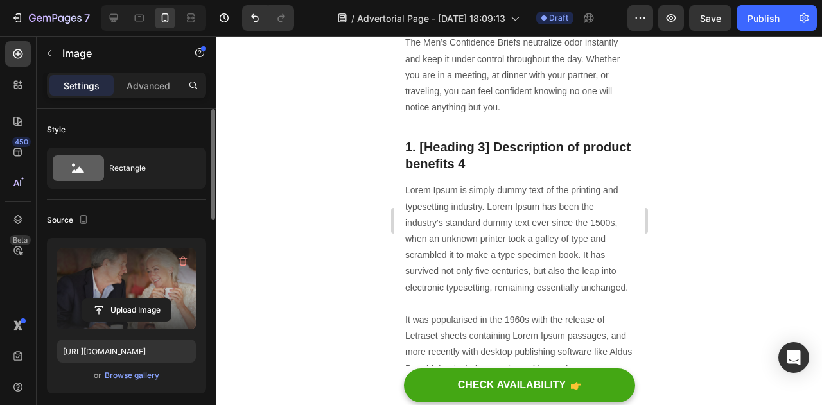
type input "[URL][DOMAIN_NAME]"
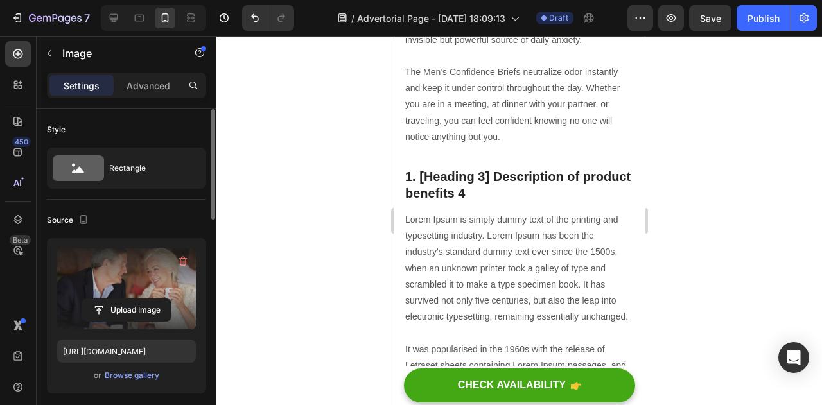
scroll to position [2398, 0]
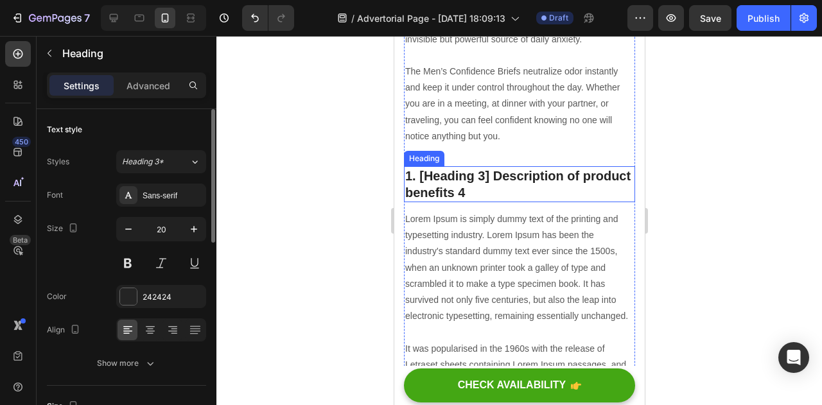
click at [452, 168] on p "1. [Heading 3] Description of product benefits 4" at bounding box center [519, 184] width 229 height 33
click at [526, 168] on p "1. [Heading 3] Description of product benefits 4" at bounding box center [519, 184] width 229 height 33
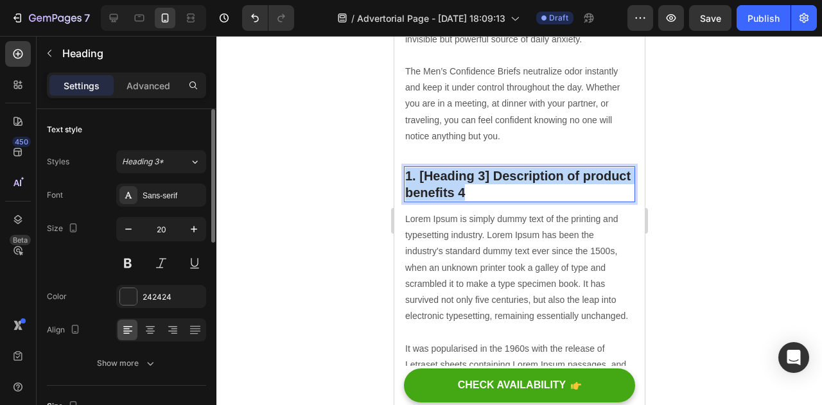
drag, startPoint x: 526, startPoint y: 166, endPoint x: 405, endPoint y: 152, distance: 121.0
click at [405, 168] on p "1. [Heading 3] Description of product benefits 4" at bounding box center [519, 184] width 229 height 33
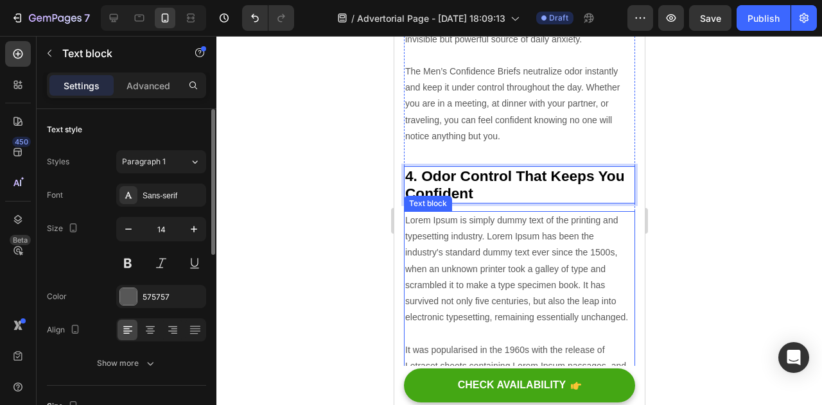
click at [475, 292] on p "Lorem Ipsum is simply dummy text of the printing and typesetting industry. Lore…" at bounding box center [519, 310] width 229 height 194
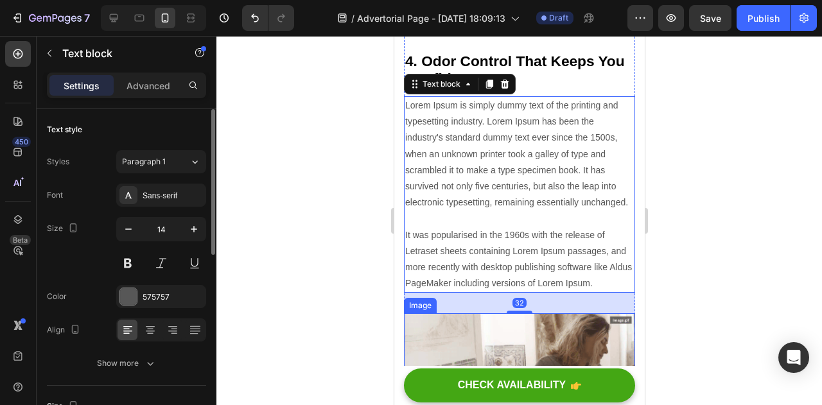
scroll to position [2510, 0]
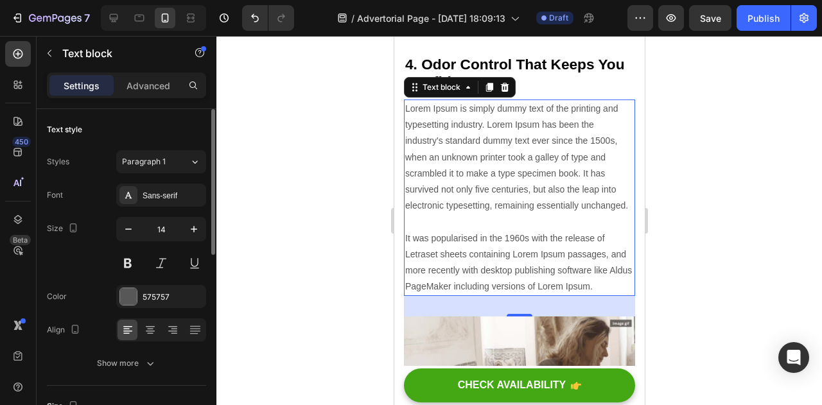
click at [448, 293] on p "Lorem Ipsum is simply dummy text of the printing and typesetting industry. Lore…" at bounding box center [519, 198] width 229 height 194
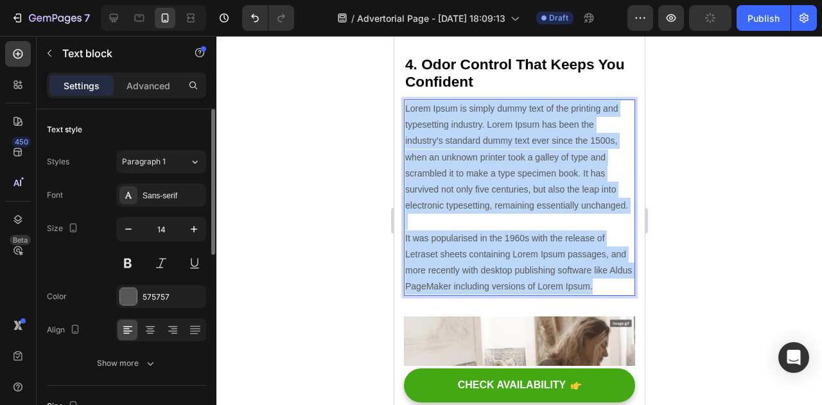
drag, startPoint x: 448, startPoint y: 292, endPoint x: 405, endPoint y: 84, distance: 212.6
click at [405, 101] on p "Lorem Ipsum is simply dummy text of the printing and typesetting industry. Lore…" at bounding box center [519, 198] width 229 height 194
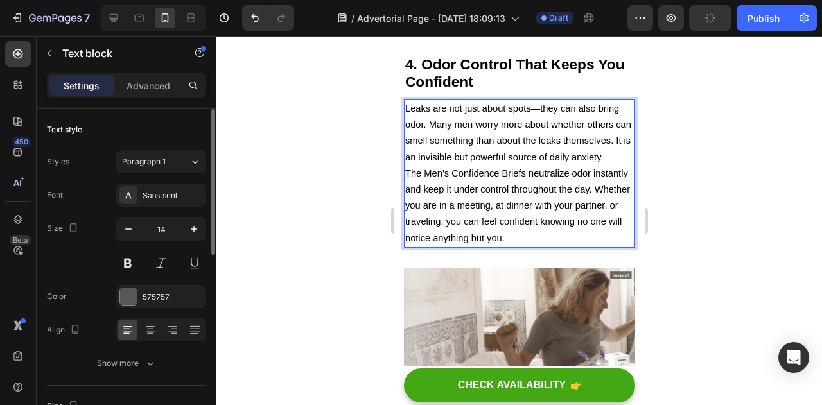
click at [473, 148] on p "Leaks are not just about spots—they can also bring odor. Many men worry more ab…" at bounding box center [519, 133] width 229 height 65
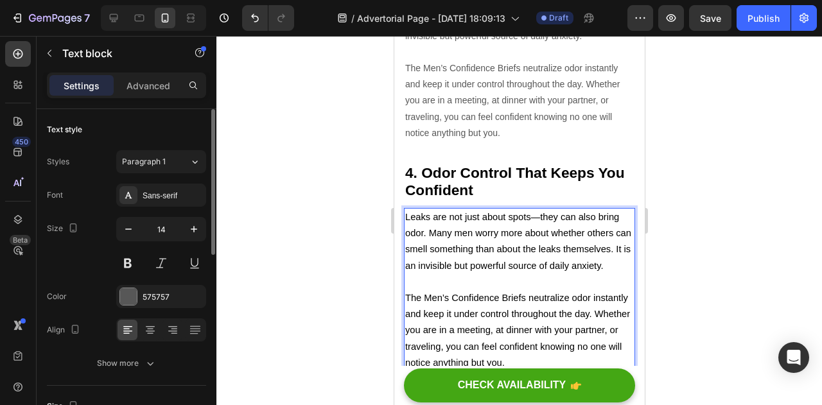
scroll to position [2402, 0]
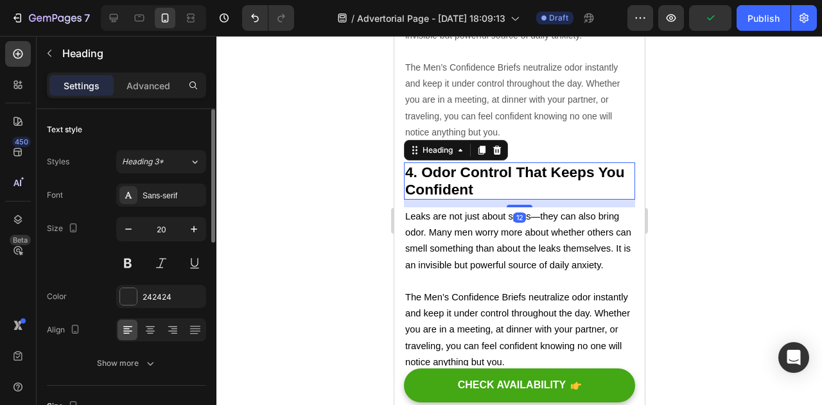
click at [509, 164] on p "⁠⁠⁠⁠⁠⁠⁠ 4. Odor Control That Keeps You Confident" at bounding box center [519, 181] width 229 height 35
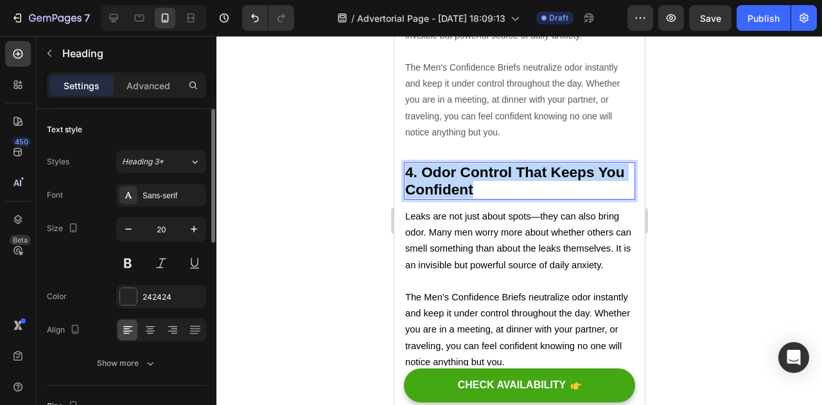
drag, startPoint x: 509, startPoint y: 163, endPoint x: 408, endPoint y: 146, distance: 102.2
click at [408, 164] on p "4. Odor Control That Keeps You Confident" at bounding box center [519, 181] width 229 height 35
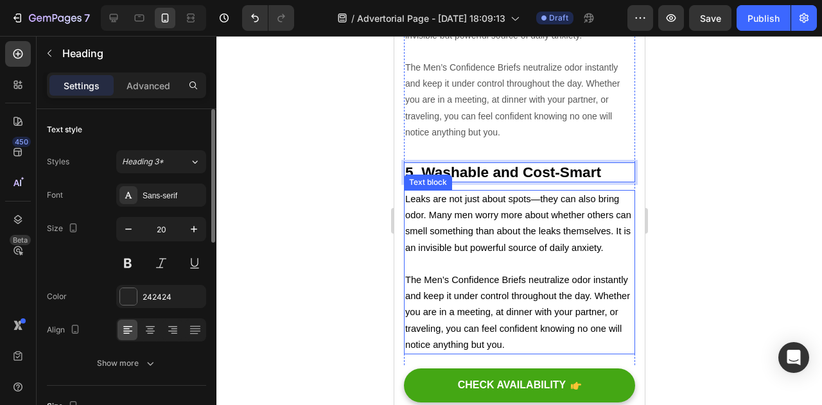
click at [497, 275] on span "The Men’s Confidence Briefs neutralize odor instantly and keep it under control…" at bounding box center [517, 312] width 225 height 75
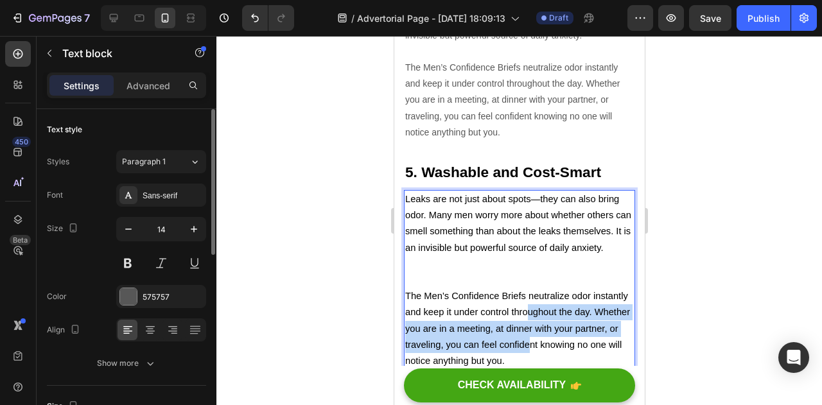
drag, startPoint x: 596, startPoint y: 333, endPoint x: 566, endPoint y: 310, distance: 37.5
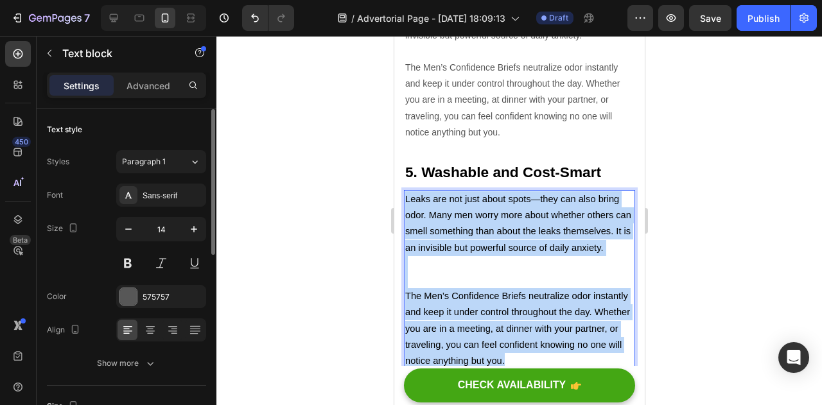
drag, startPoint x: 591, startPoint y: 352, endPoint x: 404, endPoint y: 174, distance: 258.1
click at [404, 190] on div "Leaks are not just about spots—they can also bring odor. Many men worry more ab…" at bounding box center [518, 280] width 231 height 181
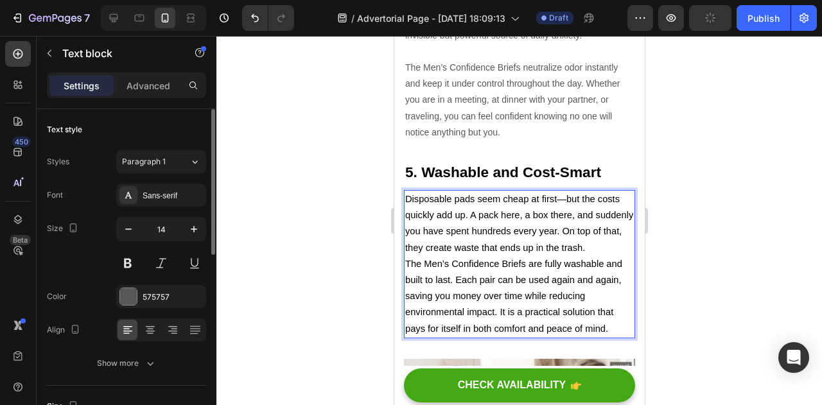
click at [456, 237] on p "Disposable pads seem cheap at first—but the costs quickly add up. A pack here, …" at bounding box center [519, 223] width 229 height 65
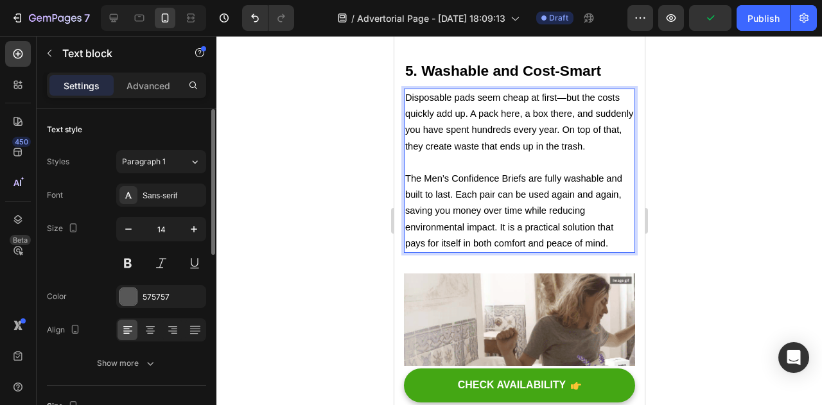
scroll to position [2503, 0]
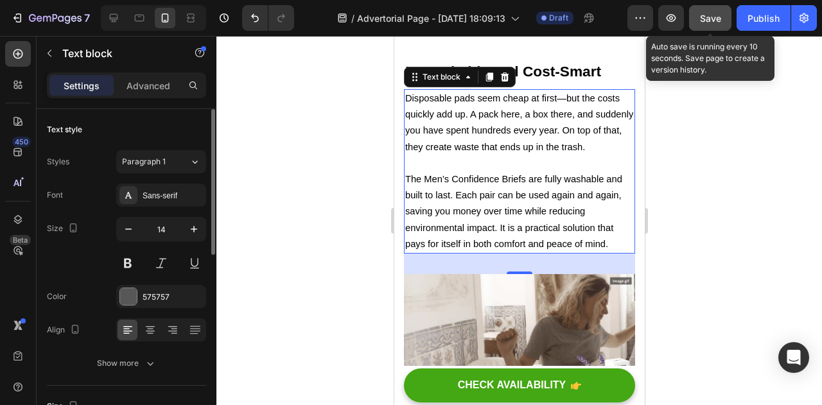
click at [711, 11] on button "Save" at bounding box center [710, 18] width 42 height 26
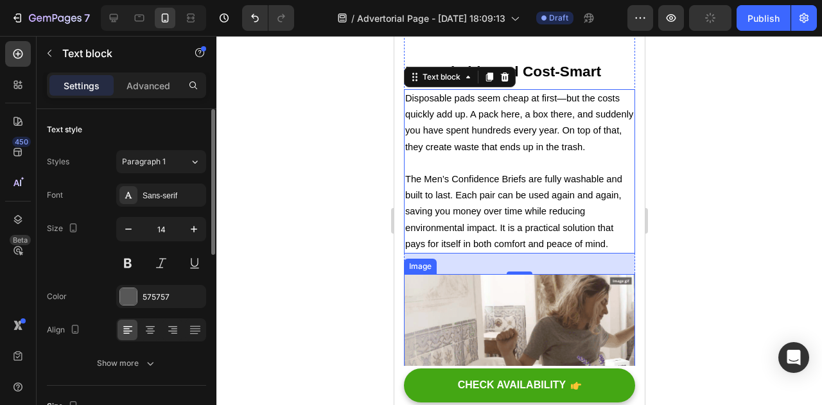
click at [491, 276] on img at bounding box center [518, 339] width 231 height 130
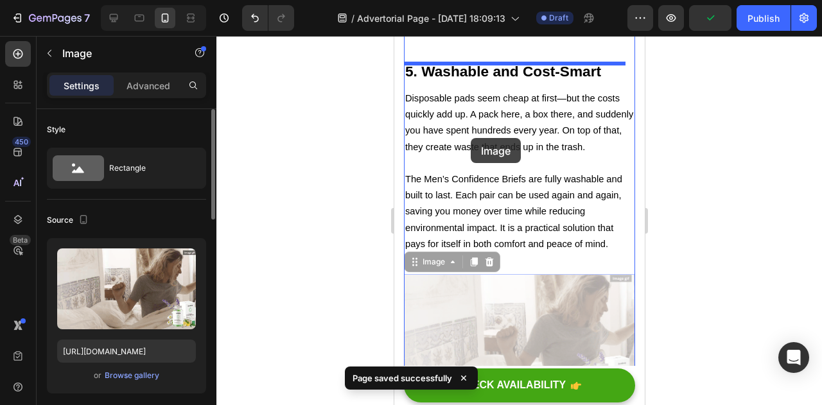
drag, startPoint x: 491, startPoint y: 276, endPoint x: 470, endPoint y: 138, distance: 139.0
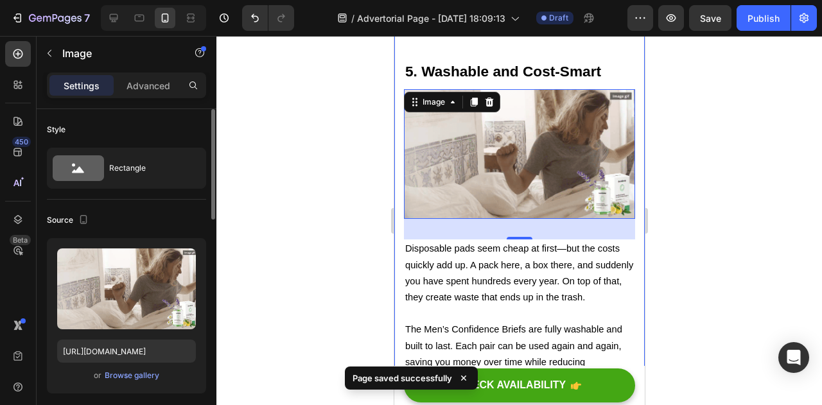
click at [689, 181] on div at bounding box center [520, 220] width 606 height 369
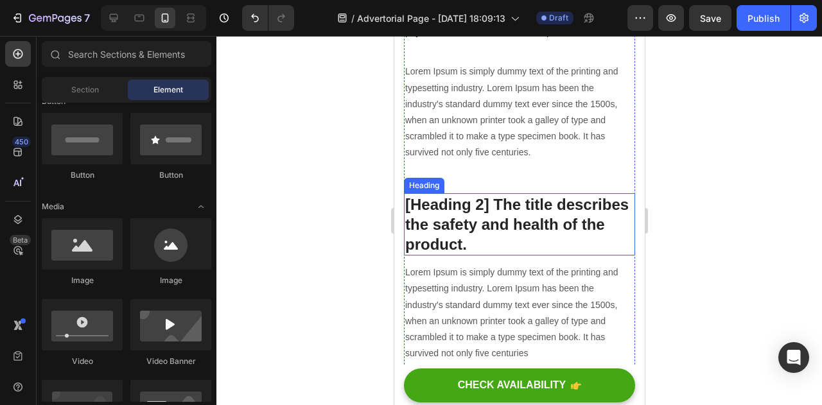
scroll to position [2908, 0]
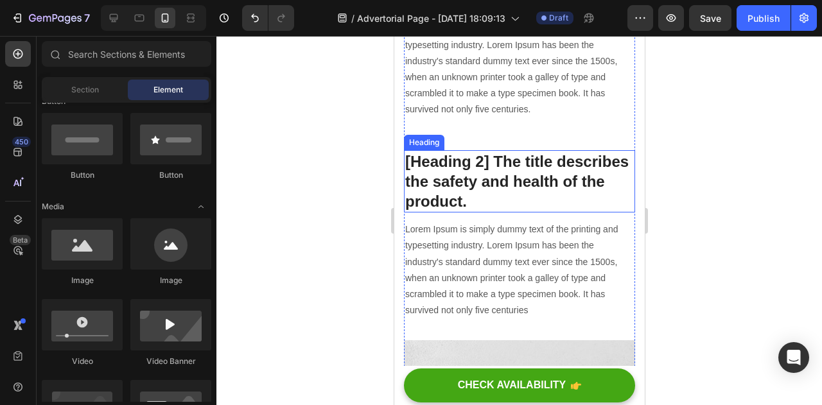
click at [536, 169] on p "[Heading 2] The title describes the safety and health of the product." at bounding box center [519, 182] width 229 height 60
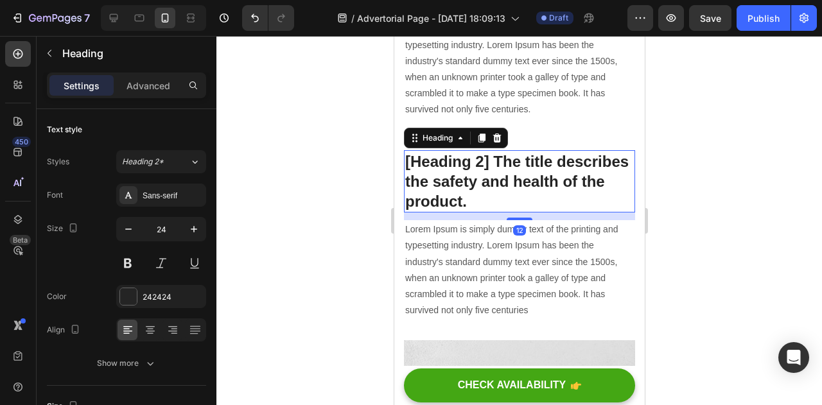
click at [569, 184] on p "[Heading 2] The title describes the safety and health of the product." at bounding box center [519, 182] width 229 height 60
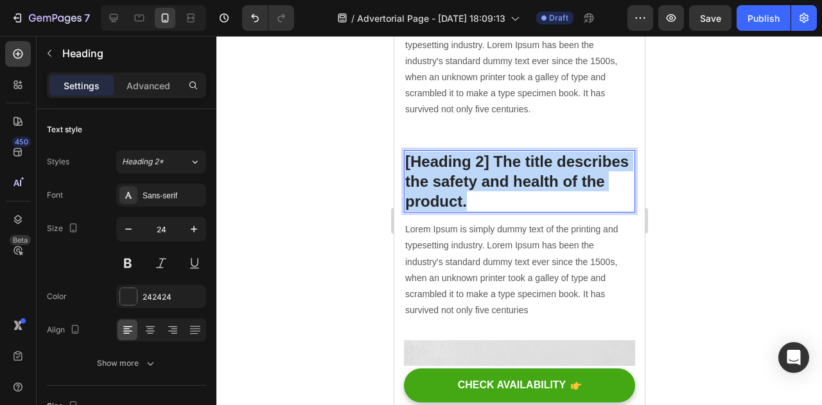
drag, startPoint x: 569, startPoint y: 184, endPoint x: 405, endPoint y: 139, distance: 169.3
click at [405, 152] on p "[Heading 2] The title describes the safety and health of the product." at bounding box center [519, 182] width 229 height 60
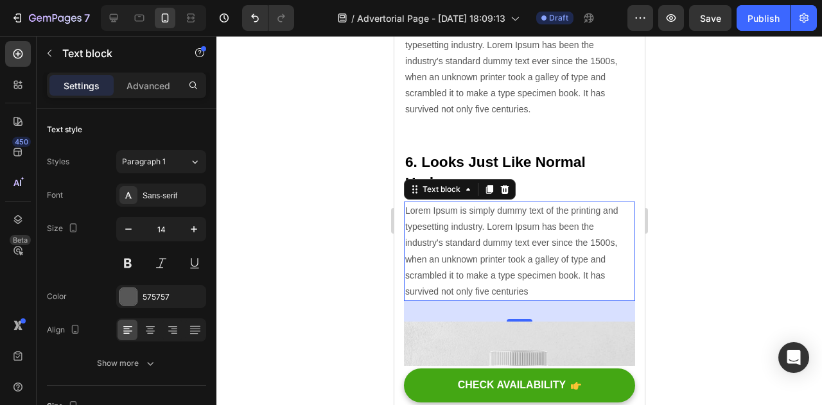
click at [430, 260] on p "Lorem Ipsum is simply dummy text of the printing and typesetting industry. Lore…" at bounding box center [519, 251] width 229 height 97
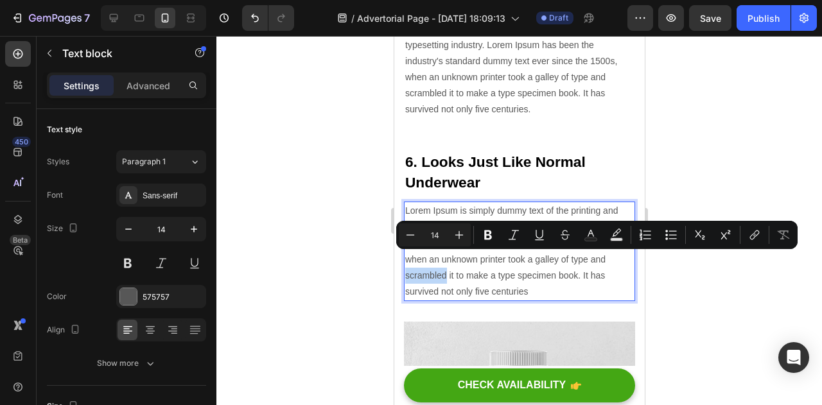
click at [547, 276] on p "Lorem Ipsum is simply dummy text of the printing and typesetting industry. Lore…" at bounding box center [519, 251] width 229 height 97
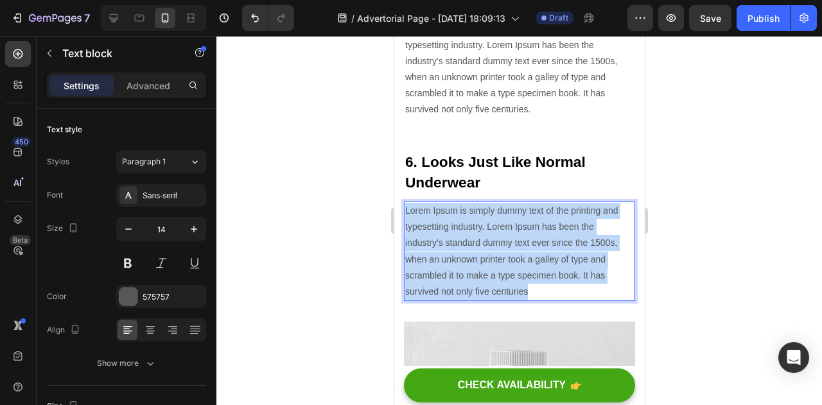
drag, startPoint x: 547, startPoint y: 276, endPoint x: 405, endPoint y: 196, distance: 162.8
click at [405, 203] on p "Lorem Ipsum is simply dummy text of the printing and typesetting industry. Lore…" at bounding box center [519, 251] width 229 height 97
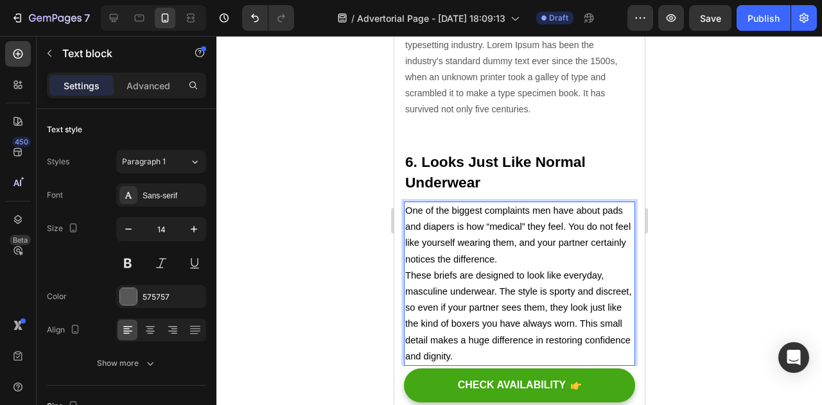
click at [544, 242] on p "One of the biggest complaints men have about pads and diapers is how “medical” …" at bounding box center [519, 235] width 229 height 65
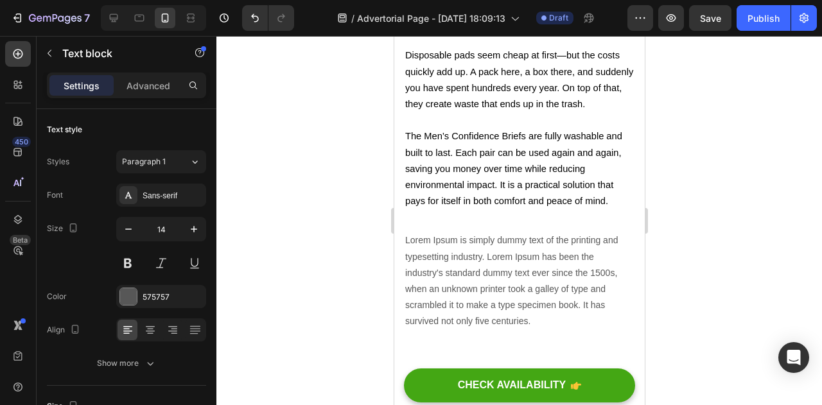
scroll to position [2694, 0]
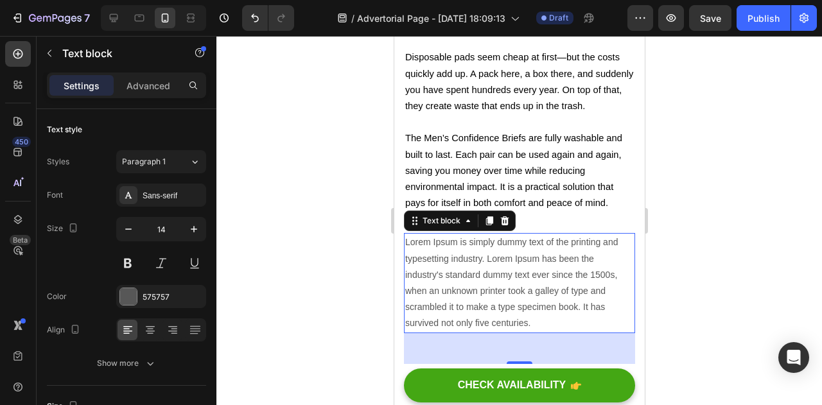
click at [526, 260] on p "Lorem Ipsum is simply dummy text of the printing and typesetting industry. Lore…" at bounding box center [519, 282] width 229 height 97
click at [504, 217] on icon at bounding box center [504, 221] width 8 height 9
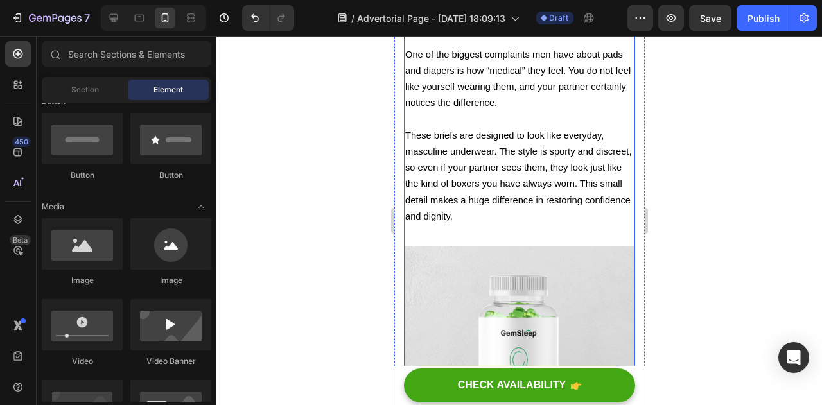
scroll to position [2932, 0]
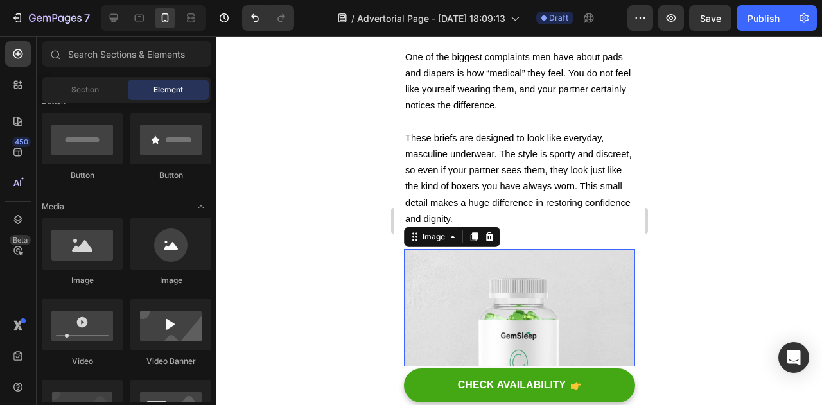
click at [486, 276] on img at bounding box center [518, 394] width 231 height 290
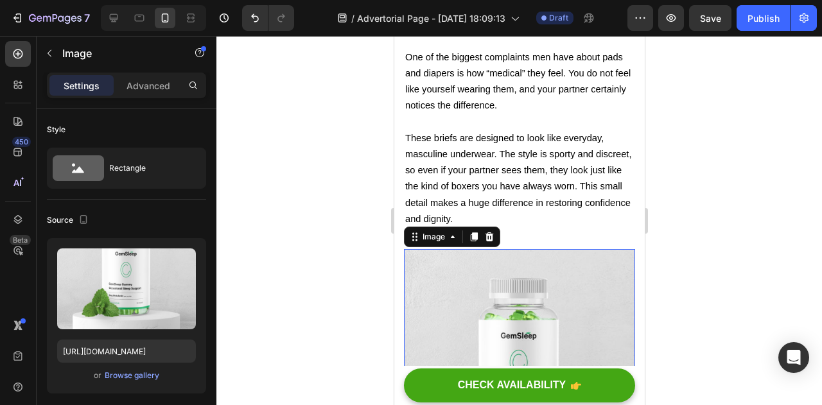
scroll to position [2871, 0]
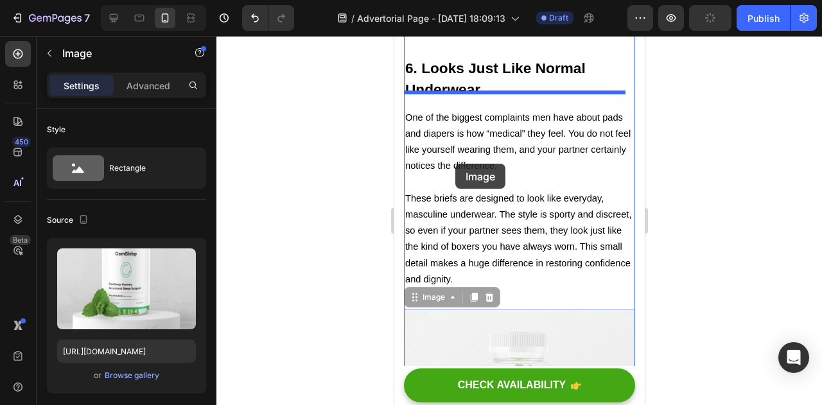
drag, startPoint x: 479, startPoint y: 337, endPoint x: 454, endPoint y: 163, distance: 176.4
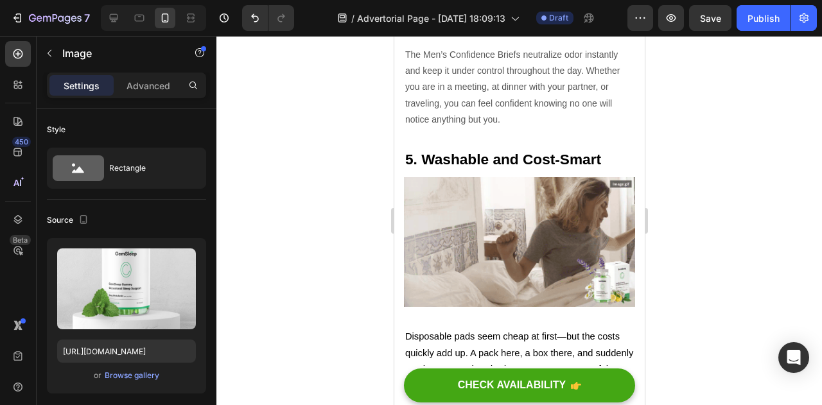
scroll to position [2417, 0]
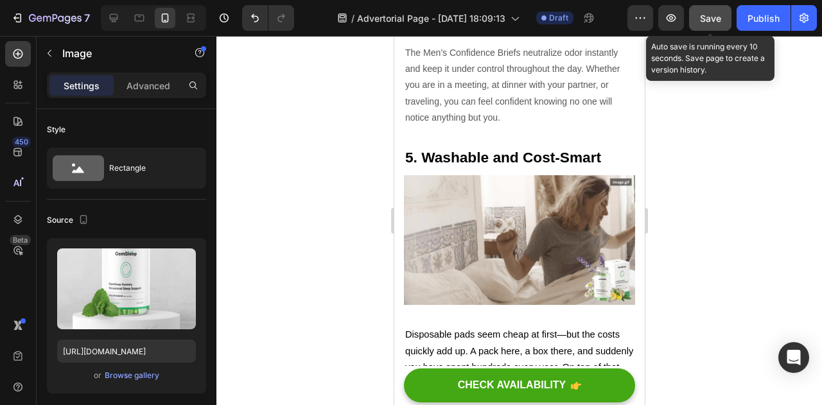
click at [710, 13] on span "Save" at bounding box center [710, 18] width 21 height 11
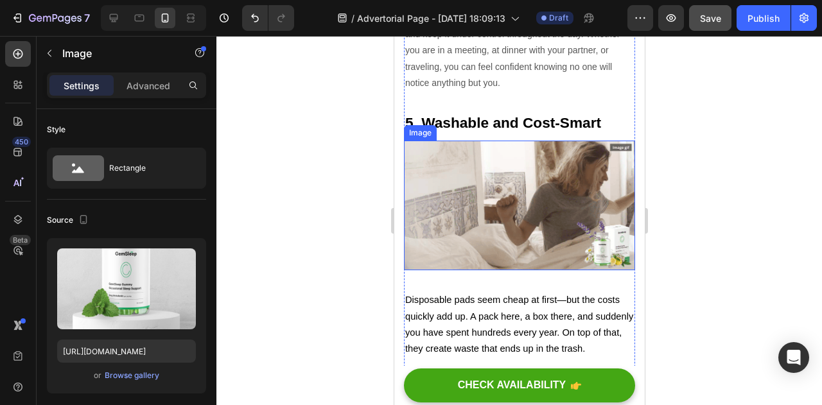
scroll to position [2451, 0]
click at [478, 170] on img at bounding box center [518, 206] width 231 height 130
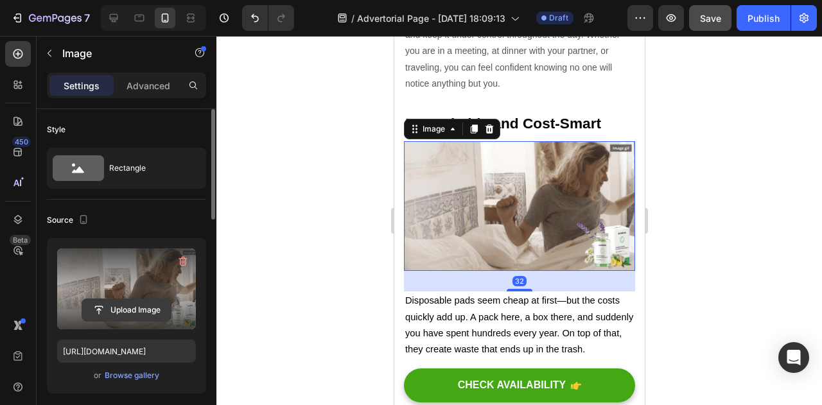
click at [111, 305] on input "file" at bounding box center [126, 310] width 89 height 22
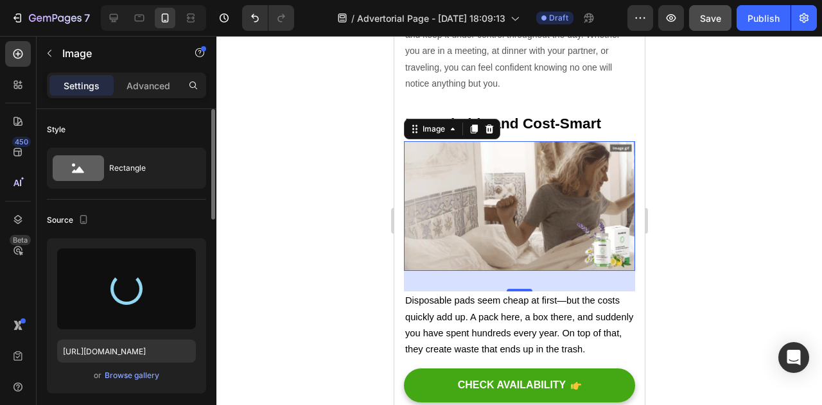
type input "[URL][DOMAIN_NAME]"
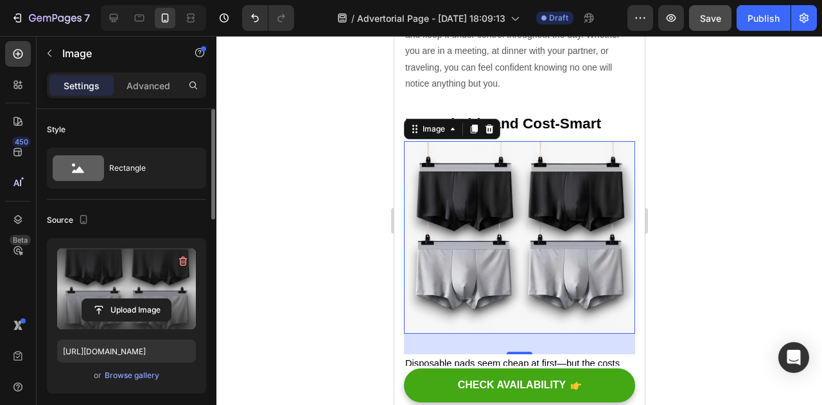
click at [702, 250] on div at bounding box center [520, 220] width 606 height 369
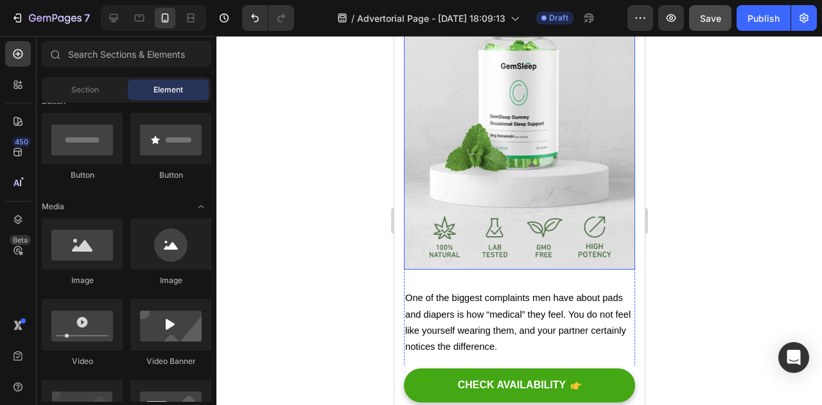
scroll to position [3062, 0]
click at [470, 140] on img at bounding box center [518, 125] width 231 height 290
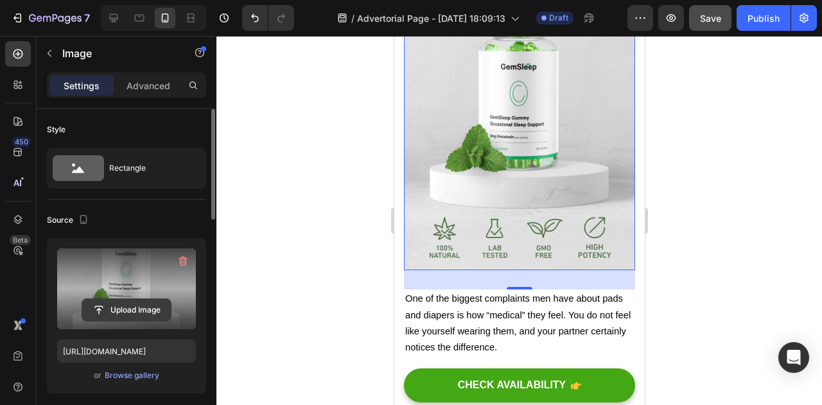
click at [122, 309] on input "file" at bounding box center [126, 310] width 89 height 22
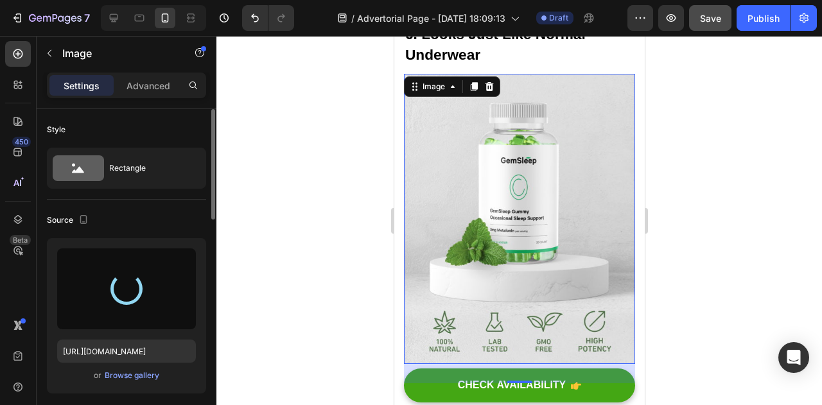
scroll to position [2986, 0]
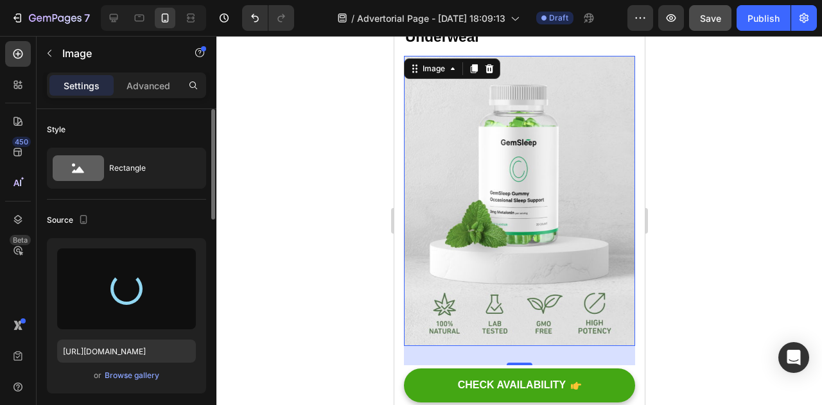
type input "[URL][DOMAIN_NAME]"
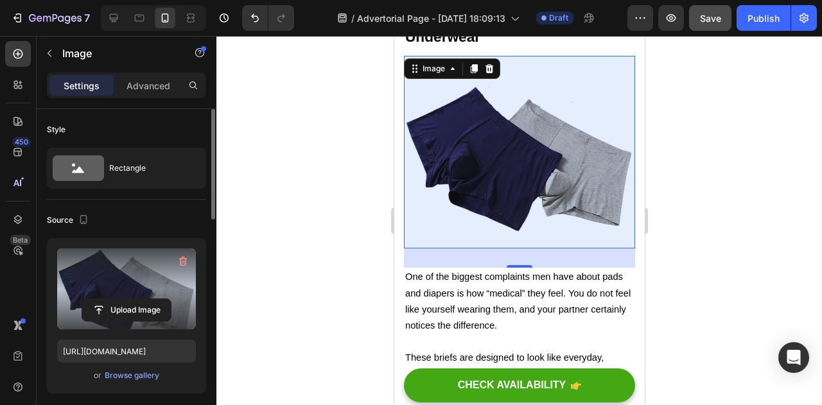
click at [682, 211] on div at bounding box center [520, 220] width 606 height 369
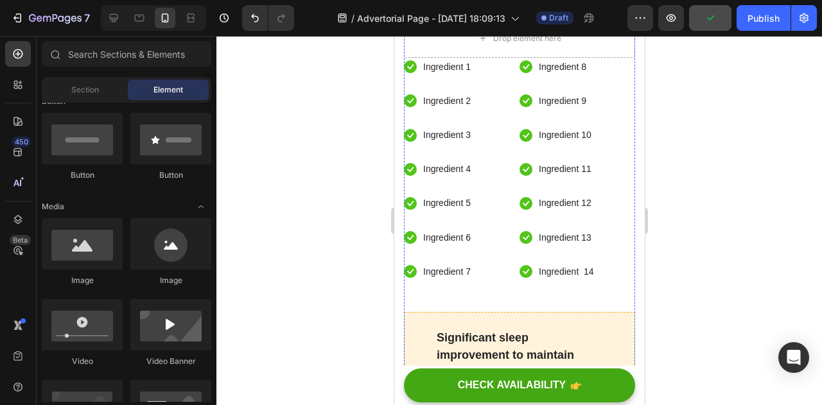
scroll to position [3425, 0]
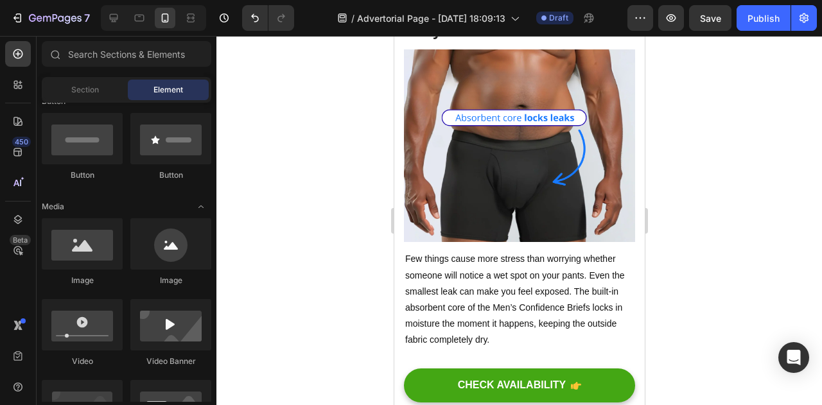
scroll to position [881, 0]
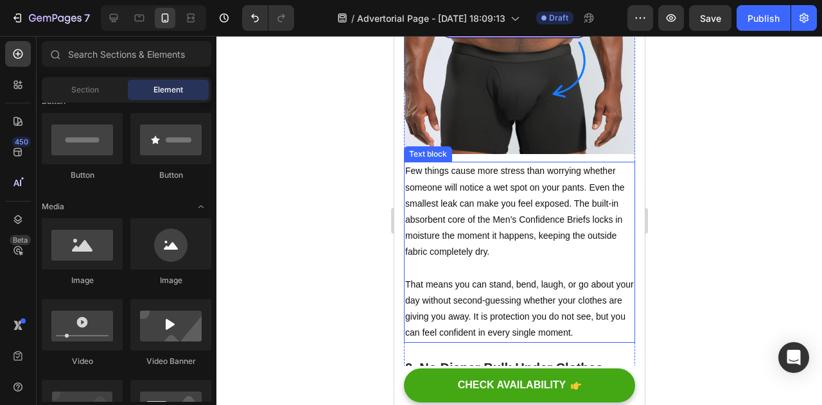
click at [489, 210] on p "Few things cause more stress than worrying whether someone will notice a wet sp…" at bounding box center [519, 211] width 229 height 97
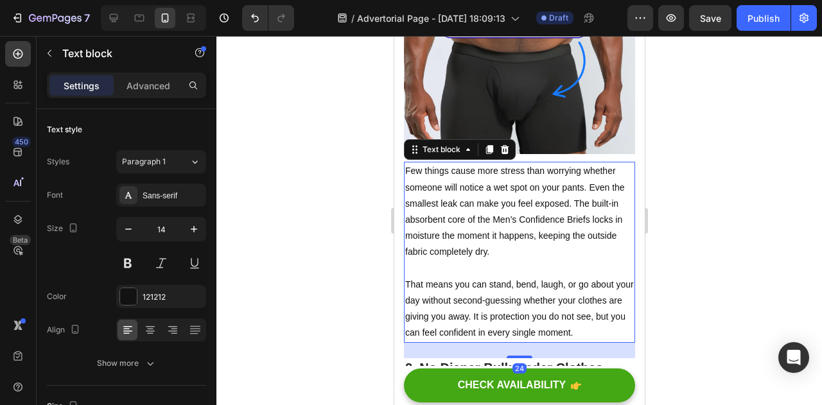
click at [452, 323] on p "That means you can stand, bend, laugh, or go about your day without second-gues…" at bounding box center [519, 309] width 229 height 65
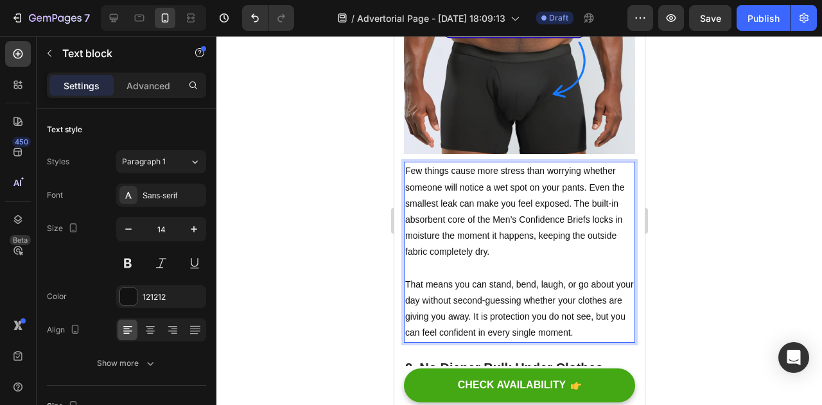
click at [446, 330] on p "That means you can stand, bend, laugh, or go about your day without second-gues…" at bounding box center [519, 309] width 229 height 65
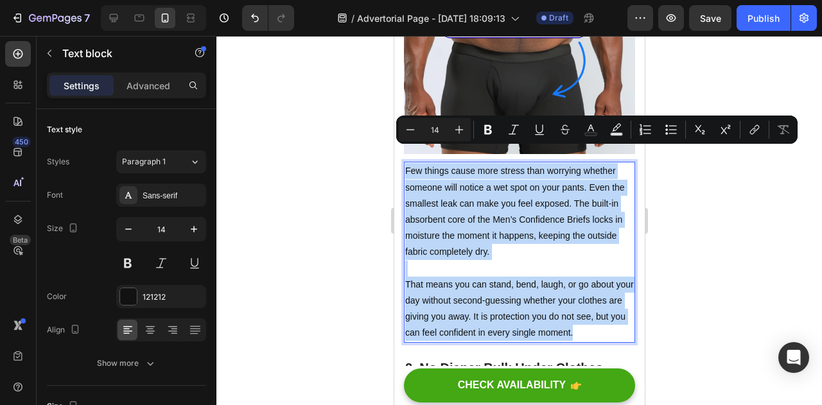
drag, startPoint x: 446, startPoint y: 330, endPoint x: 405, endPoint y: 158, distance: 177.0
click at [405, 162] on div "Few things cause more stress than worrying whether someone will notice a wet sp…" at bounding box center [518, 252] width 231 height 181
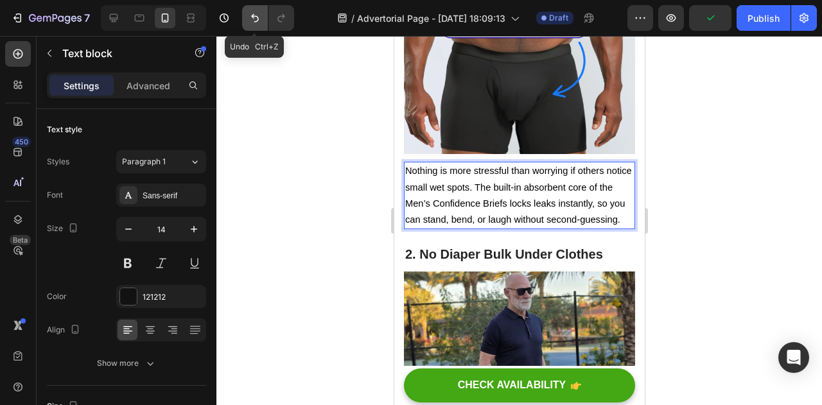
click at [253, 15] on icon "Undo/Redo" at bounding box center [255, 18] width 13 height 13
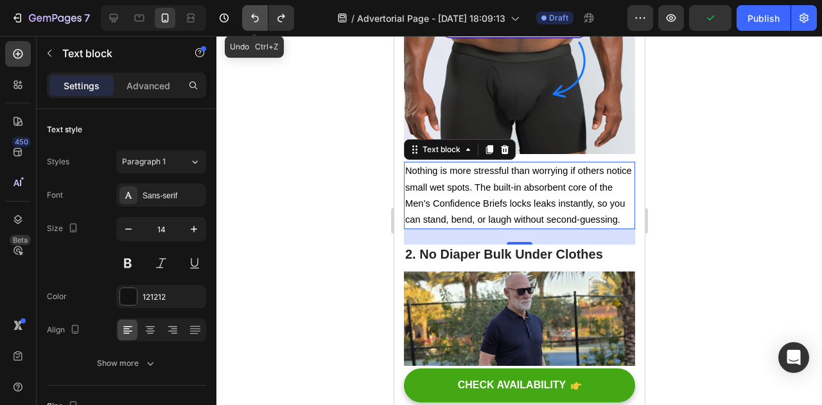
click at [249, 13] on icon "Undo/Redo" at bounding box center [255, 18] width 13 height 13
click at [330, 160] on div at bounding box center [520, 220] width 606 height 369
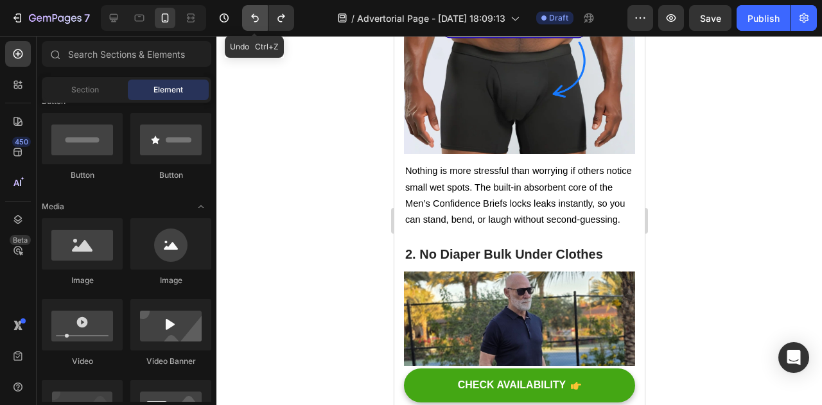
click at [251, 15] on icon "Undo/Redo" at bounding box center [255, 18] width 13 height 13
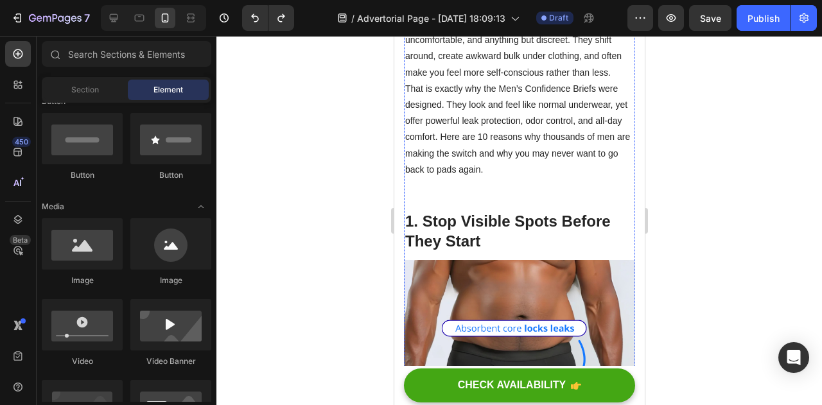
scroll to position [581, 0]
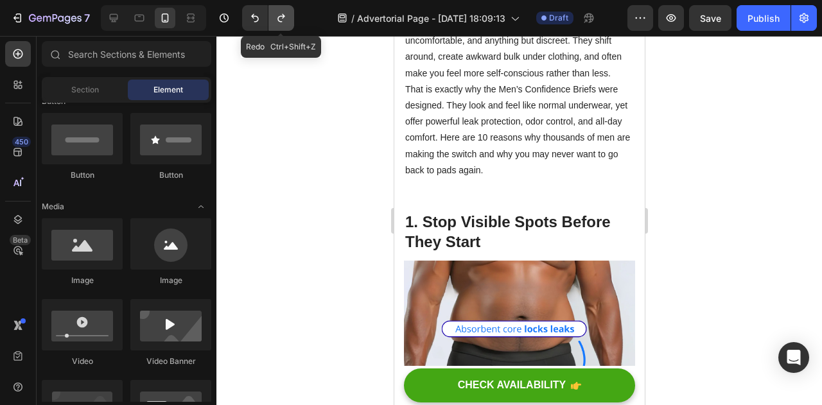
click at [278, 19] on icon "Undo/Redo" at bounding box center [281, 18] width 7 height 8
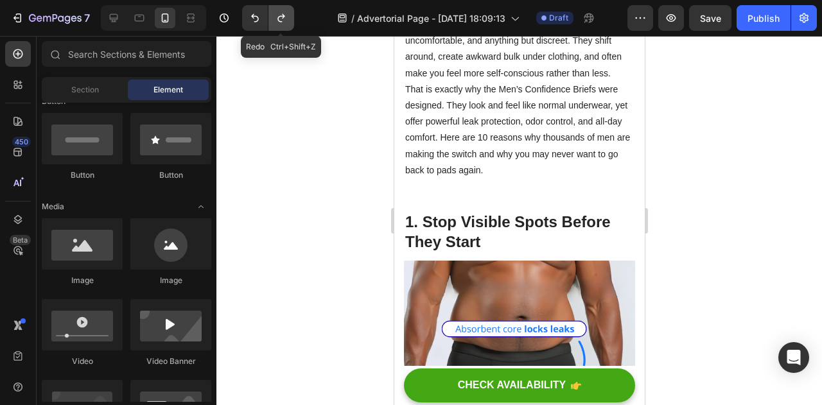
click at [278, 19] on icon "Undo/Redo" at bounding box center [281, 18] width 7 height 8
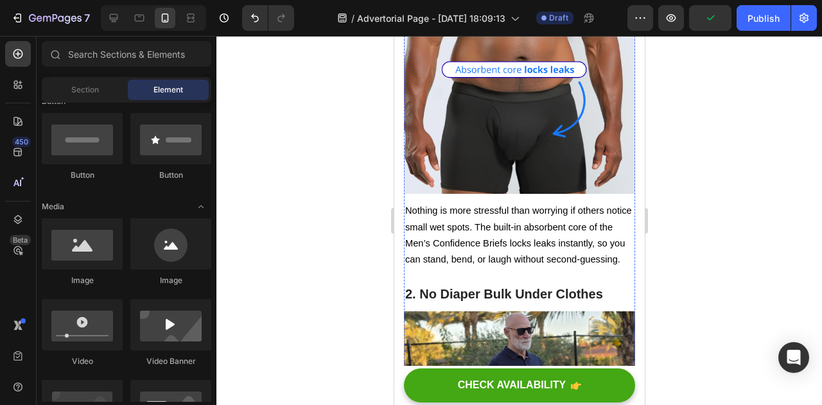
scroll to position [882, 0]
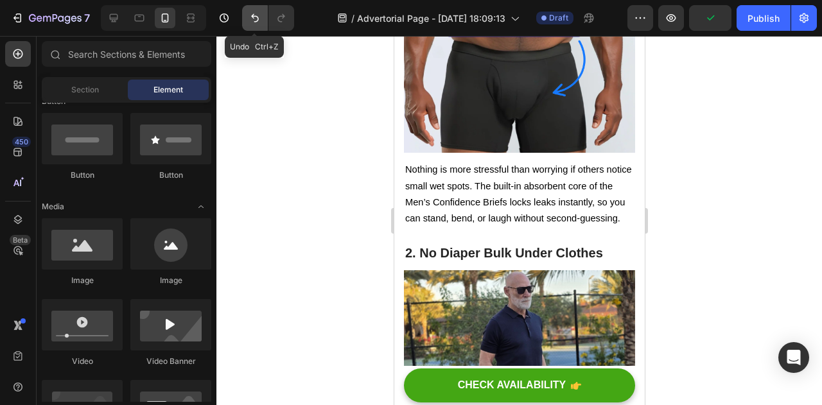
click at [252, 22] on icon "Undo/Redo" at bounding box center [255, 18] width 13 height 13
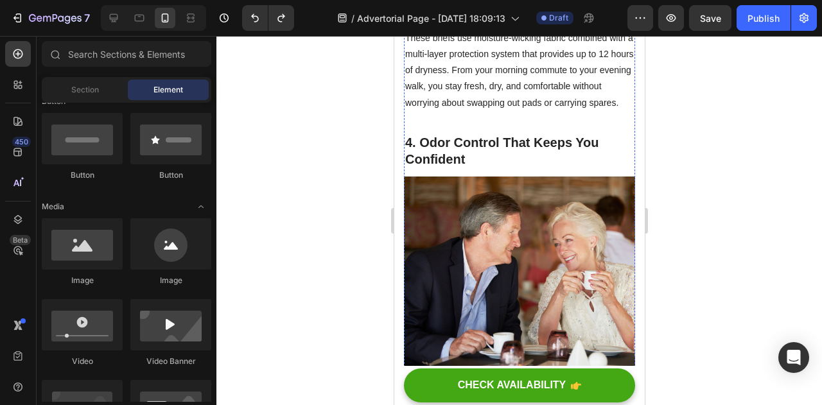
scroll to position [1785, 0]
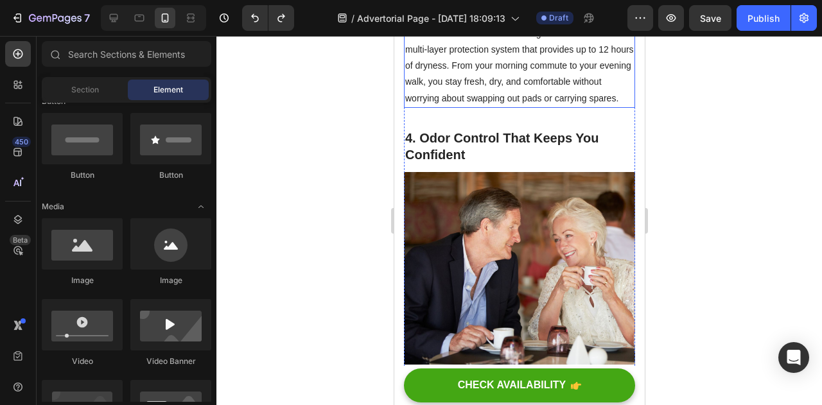
click at [444, 26] on p at bounding box center [519, 18] width 229 height 16
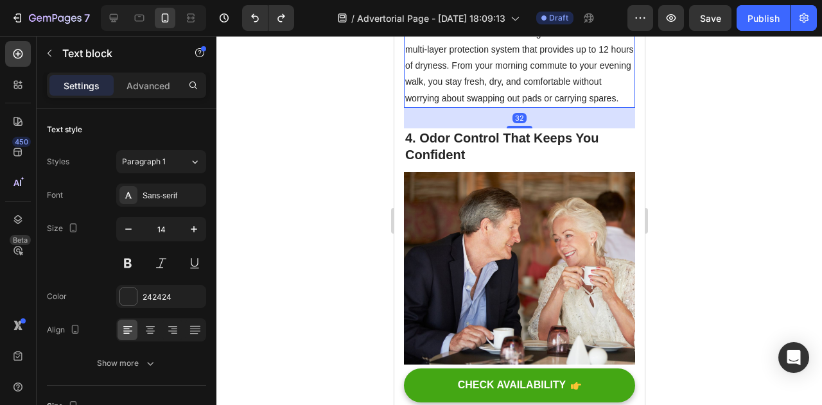
click at [444, 26] on p "Rich Text Editor. Editing area: main" at bounding box center [519, 18] width 229 height 16
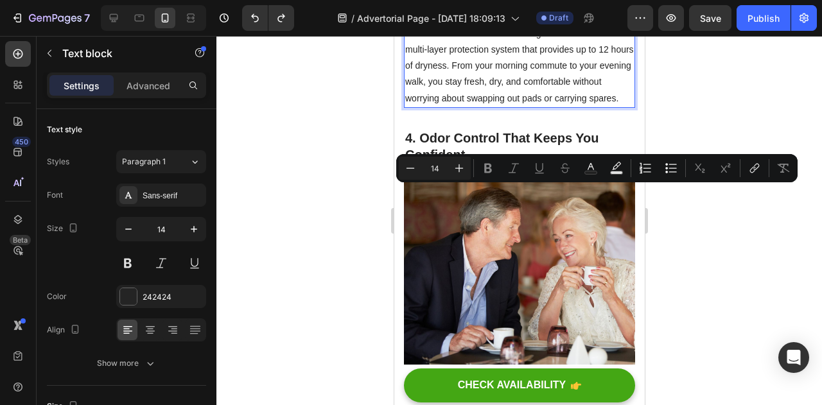
click at [487, 107] on p "These briefs use moisture-wicking fabric combined with a multi-layer protection…" at bounding box center [519, 66] width 229 height 81
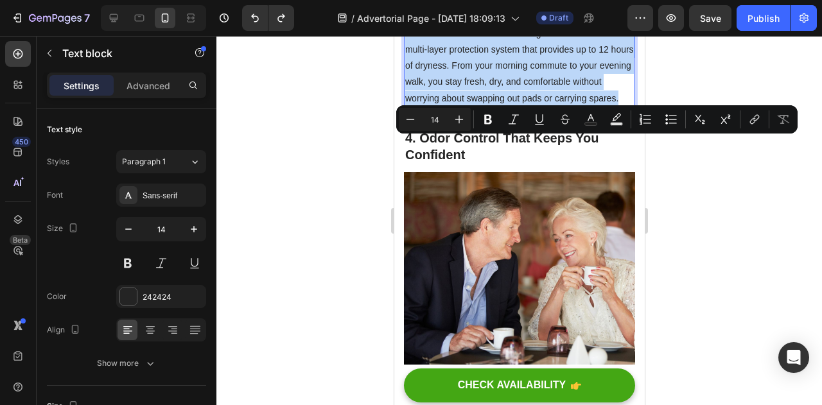
drag, startPoint x: 483, startPoint y: 290, endPoint x: 411, endPoint y: 145, distance: 162.9
click at [411, 108] on div "Pads often leave you clammy or force you to change halfway through the day. Tha…" at bounding box center [518, 34] width 231 height 148
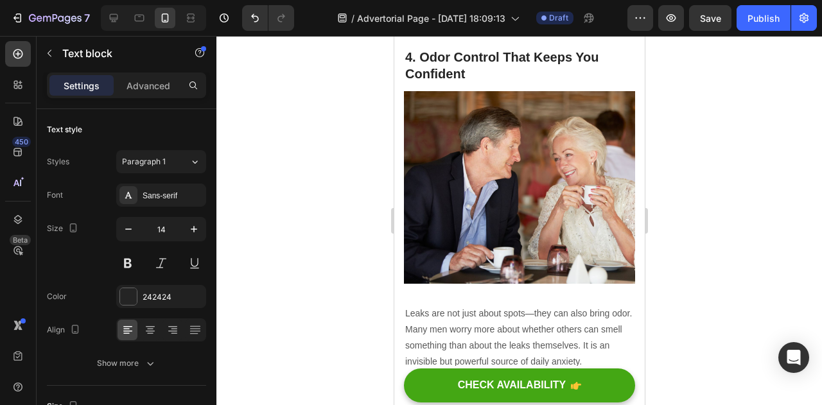
click at [655, 196] on div at bounding box center [520, 220] width 606 height 369
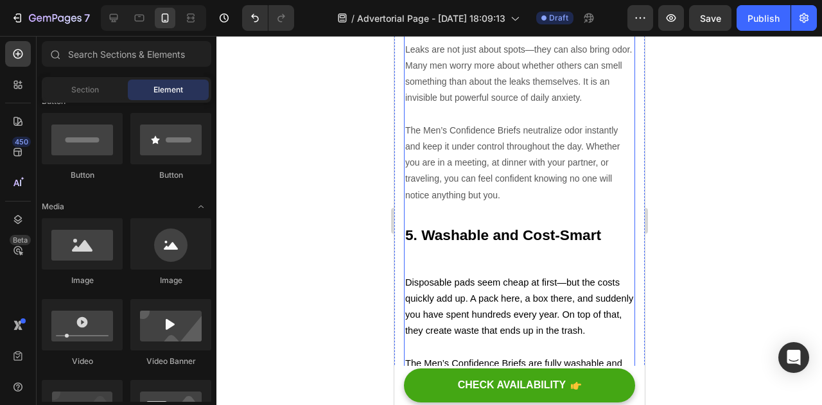
scroll to position [2100, 0]
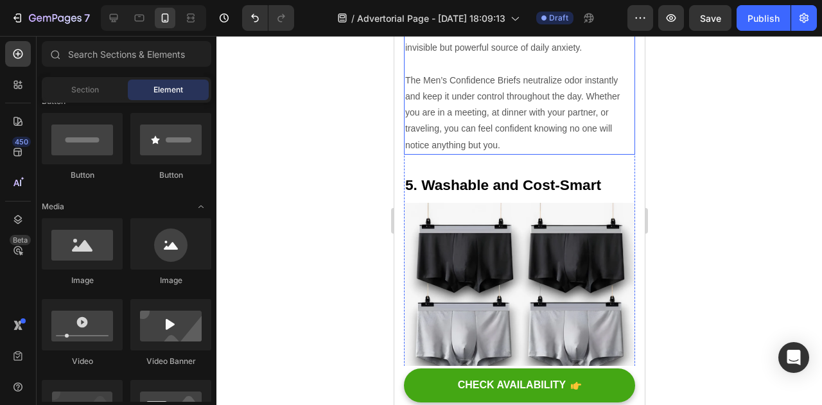
click at [488, 57] on p "Leaks are not just about spots—they can also bring odor. Many men worry more ab…" at bounding box center [519, 24] width 229 height 65
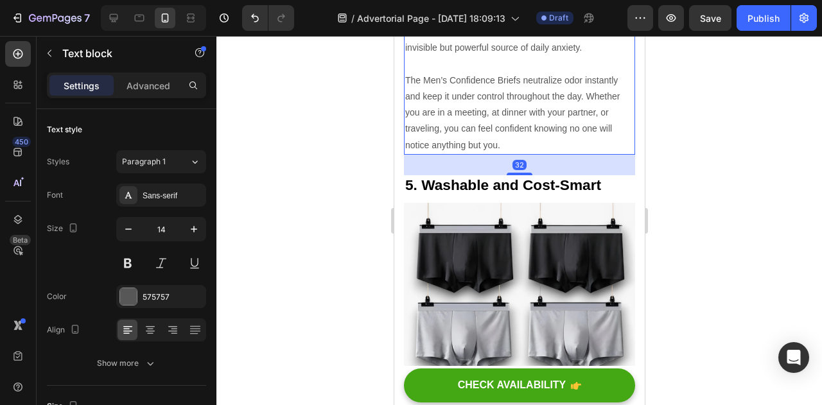
click at [488, 57] on p "Leaks are not just about spots—they can also bring odor. Many men worry more ab…" at bounding box center [519, 24] width 229 height 65
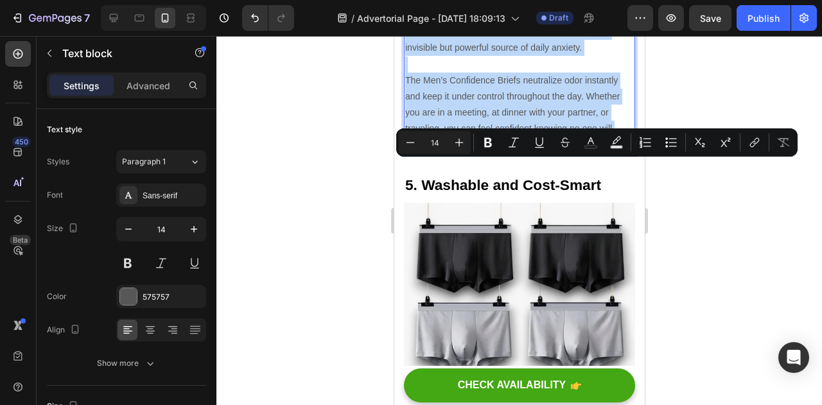
drag, startPoint x: 504, startPoint y: 312, endPoint x: 403, endPoint y: 170, distance: 173.3
click at [403, 155] on div "Leaks are not just about spots—they can also bring odor. Many men worry more ab…" at bounding box center [518, 72] width 231 height 164
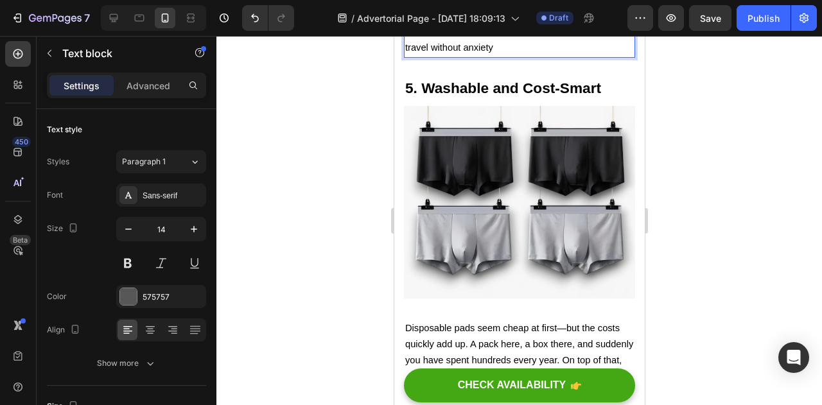
click at [765, 218] on div at bounding box center [520, 220] width 606 height 369
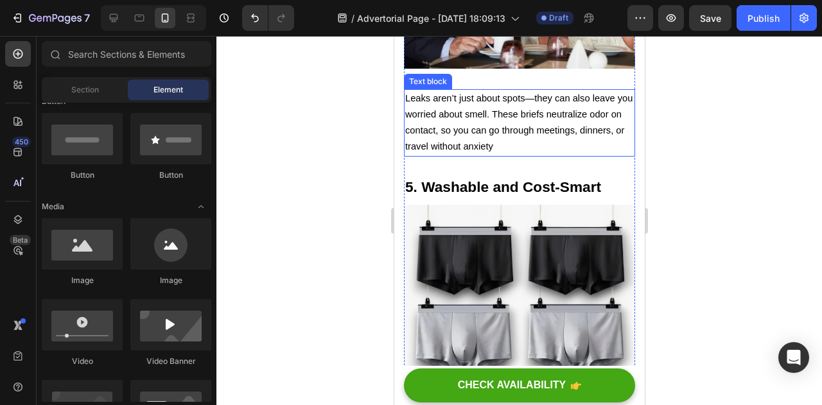
scroll to position [2065, 0]
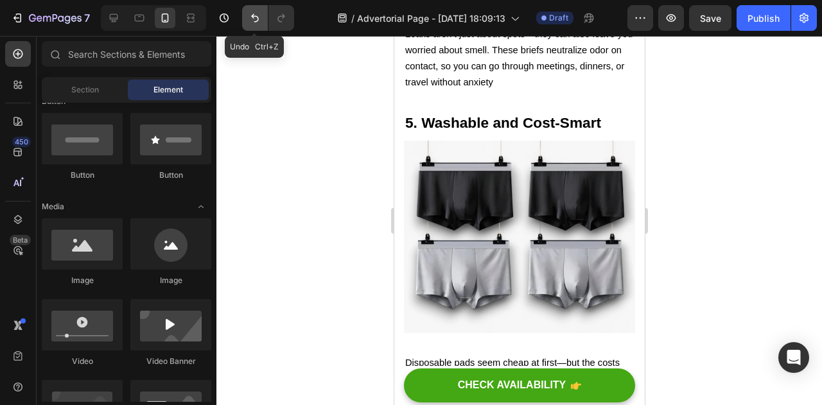
click at [247, 19] on button "Undo/Redo" at bounding box center [255, 18] width 26 height 26
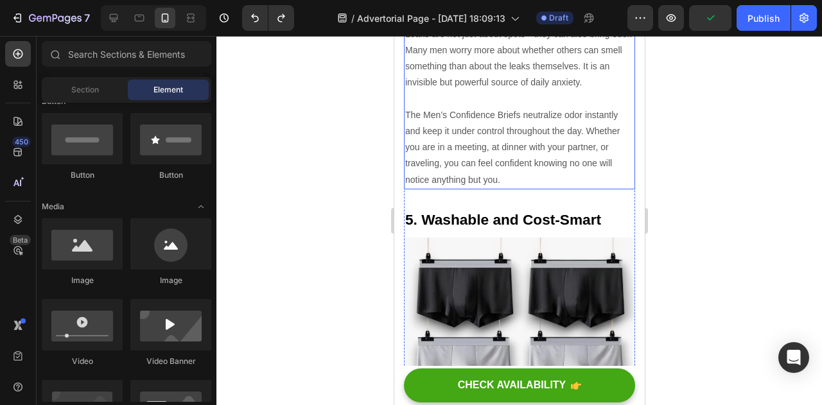
click at [441, 107] on p "Rich Text Editor. Editing area: main" at bounding box center [519, 99] width 229 height 16
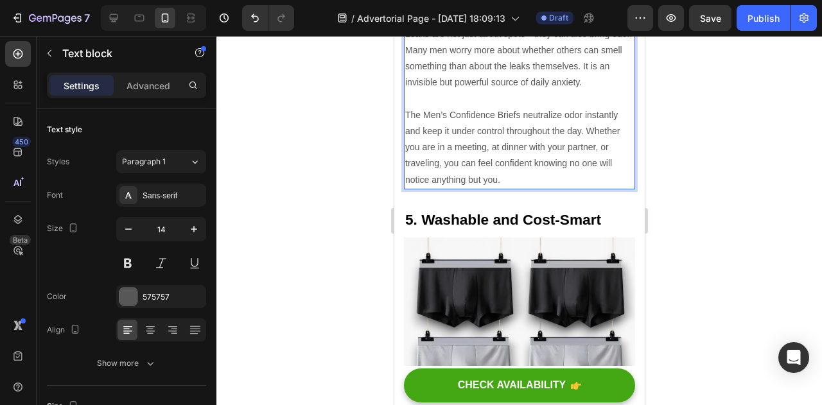
click at [711, 244] on div at bounding box center [520, 220] width 606 height 369
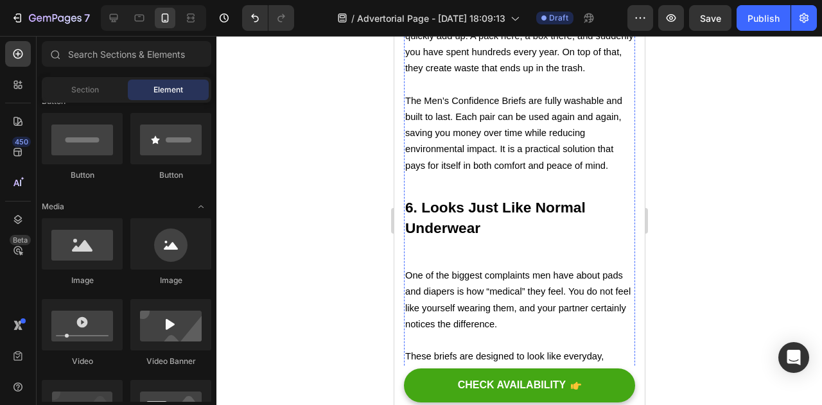
scroll to position [2563, 0]
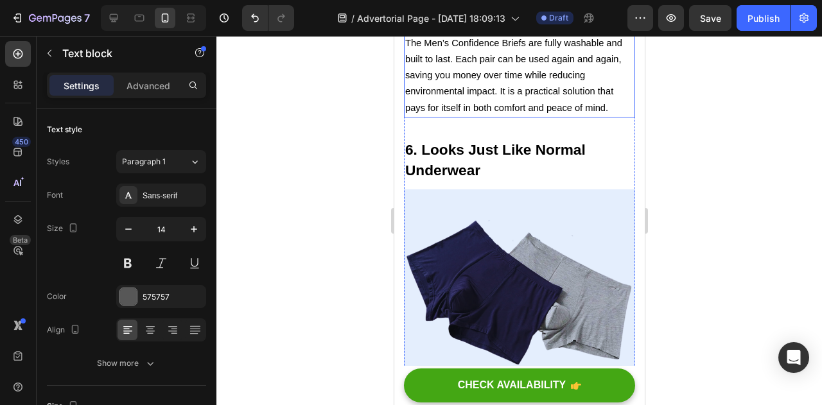
click at [496, 113] on span "The Men’s Confidence Briefs are fully washable and built to last. Each pair can…" at bounding box center [513, 75] width 217 height 75
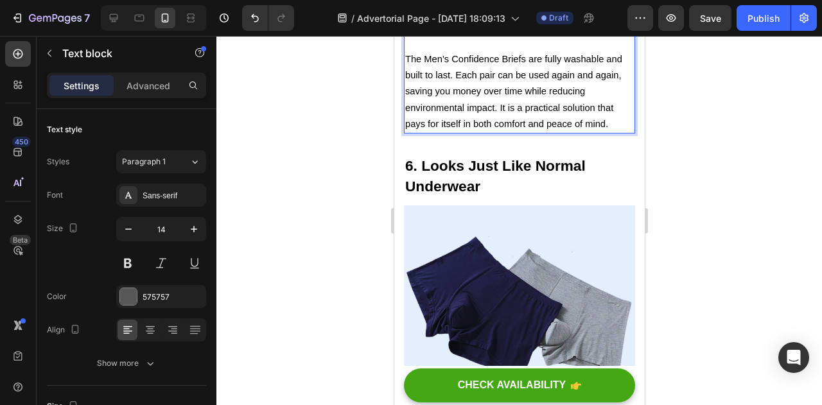
click at [604, 129] on span "The Men’s Confidence Briefs are fully washable and built to last. Each pair can…" at bounding box center [513, 91] width 217 height 75
click at [610, 132] on p "The Men’s Confidence Briefs are fully washable and built to last. Each pair can…" at bounding box center [519, 91] width 229 height 81
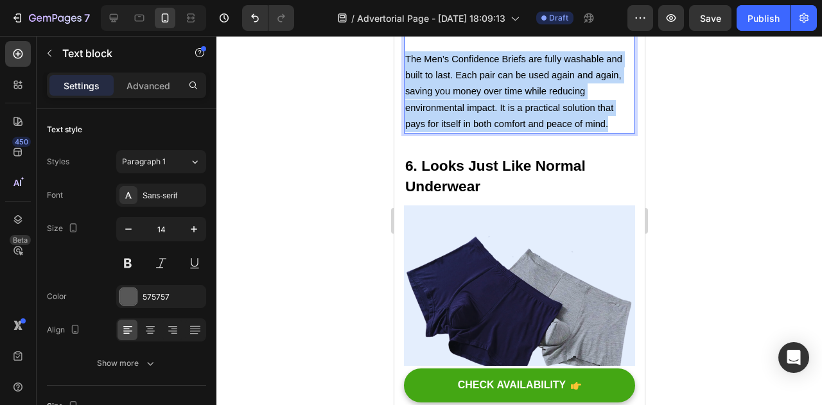
click at [610, 132] on p "The Men’s Confidence Briefs are fully washable and built to last. Each pair can…" at bounding box center [519, 91] width 229 height 81
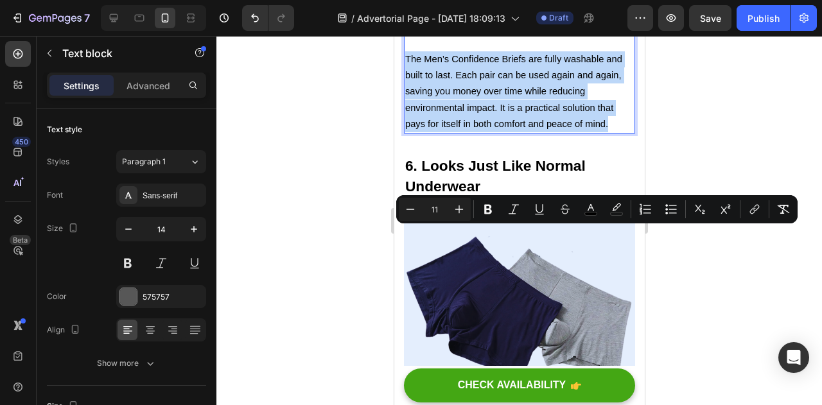
click at [610, 132] on p "The Men’s Confidence Briefs are fully washable and built to last. Each pair can…" at bounding box center [519, 91] width 229 height 81
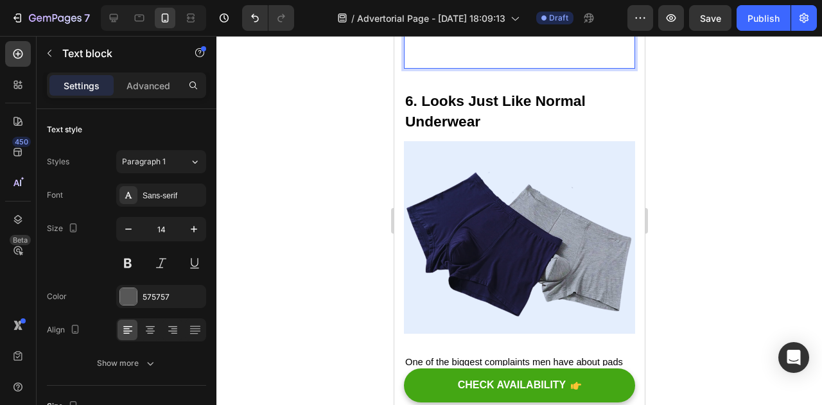
click at [466, 51] on p "Rich Text Editor. Editing area: main" at bounding box center [519, 35] width 229 height 32
click at [464, 51] on p "Rich Text Editor. Editing area: main" at bounding box center [519, 35] width 229 height 32
drag, startPoint x: 451, startPoint y: 232, endPoint x: 405, endPoint y: 125, distance: 116.2
click at [405, 69] on div "Disposable pads seem cheap at first—but the costs quickly add up. A pack here, …" at bounding box center [518, 11] width 231 height 116
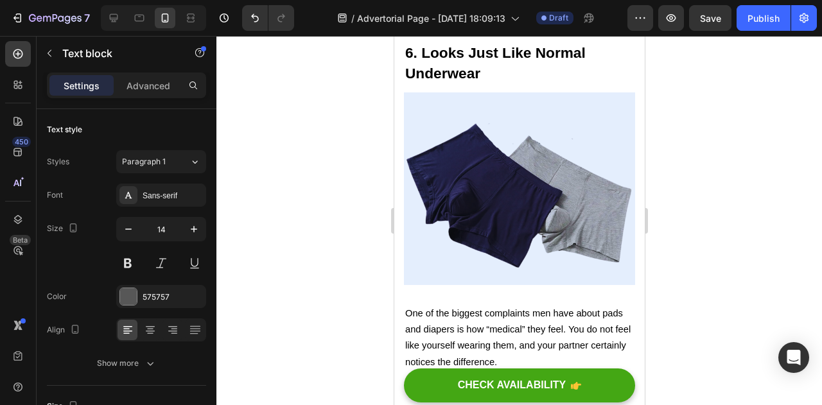
click at [743, 186] on div at bounding box center [520, 220] width 606 height 369
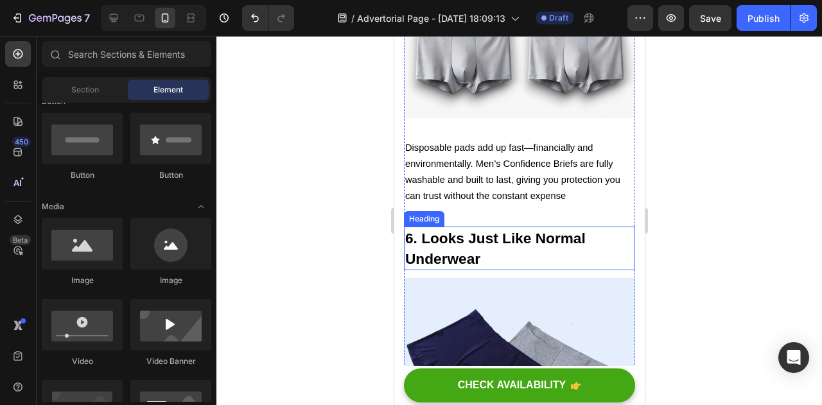
scroll to position [2417, 0]
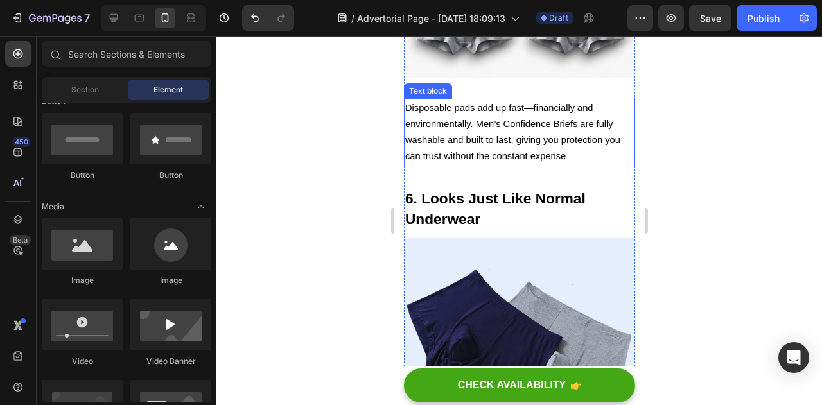
click at [534, 162] on span "Disposable pads add up fast—financially and environmentally. Men’s Confidence B…" at bounding box center [512, 132] width 215 height 59
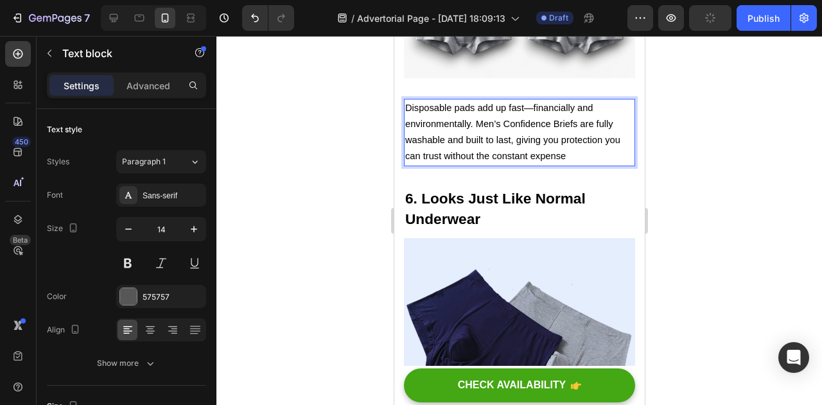
click at [532, 162] on span "Disposable pads add up fast—financially and environmentally. Men’s Confidence B…" at bounding box center [512, 132] width 215 height 59
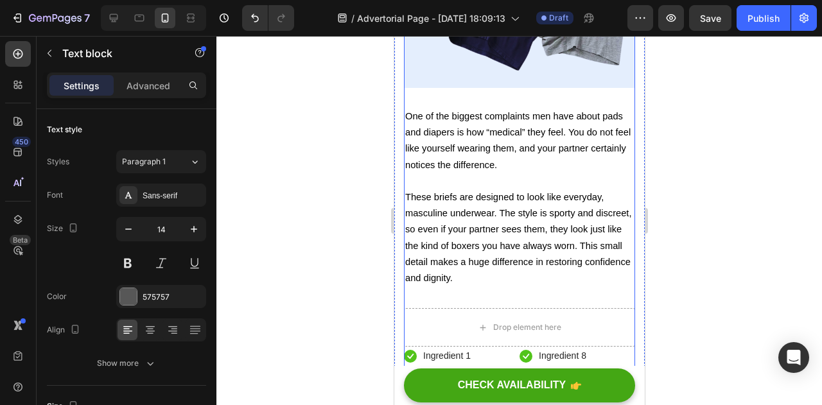
scroll to position [2563, 0]
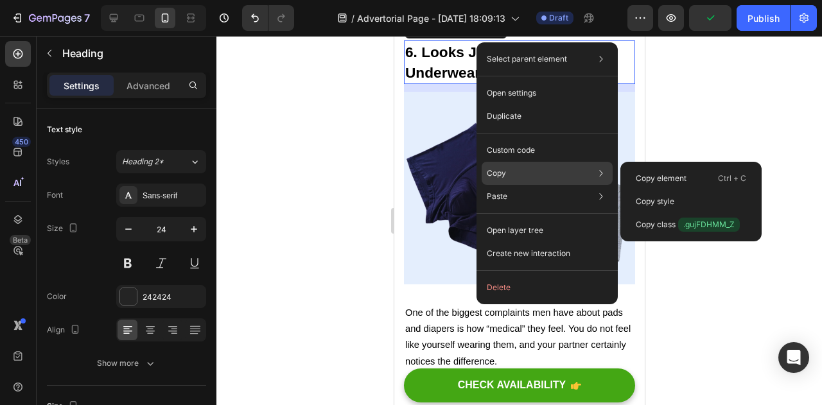
click at [495, 168] on p "Copy" at bounding box center [496, 174] width 19 height 12
click at [520, 175] on div "Copy Copy element Ctrl + C Copy style Copy class .gujFDHMM_Z" at bounding box center [547, 173] width 131 height 23
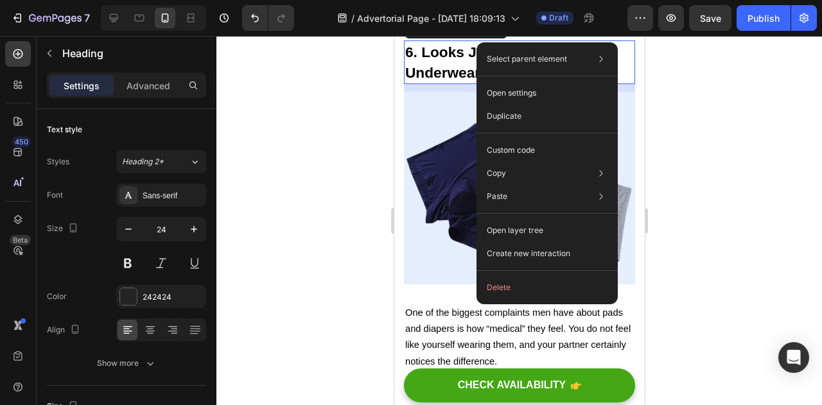
click at [739, 124] on div at bounding box center [520, 220] width 606 height 369
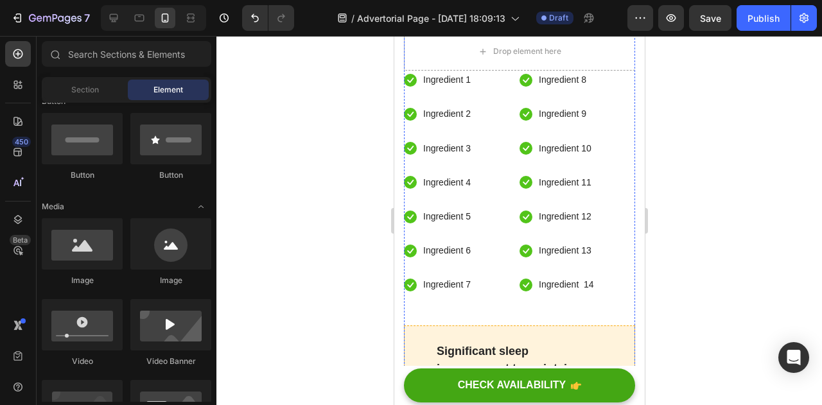
scroll to position [3037, 0]
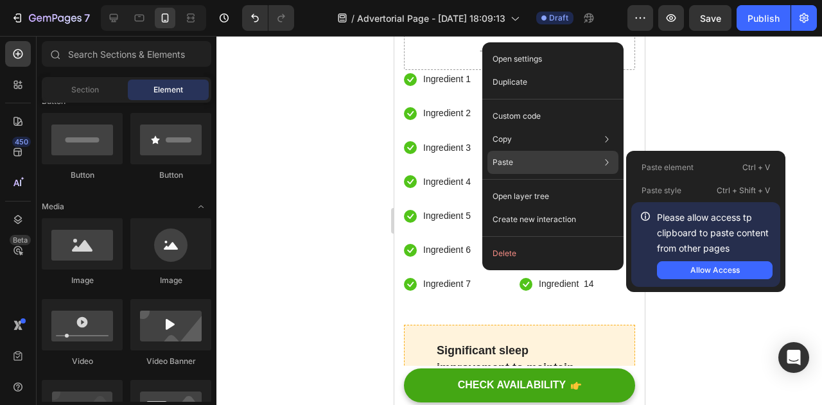
click at [498, 157] on p "Paste" at bounding box center [503, 163] width 21 height 12
click at [711, 263] on button "Allow Access" at bounding box center [715, 270] width 116 height 18
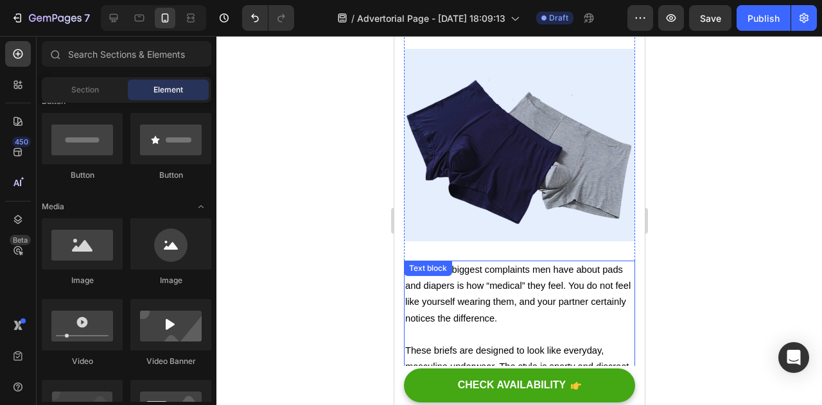
scroll to position [2606, 0]
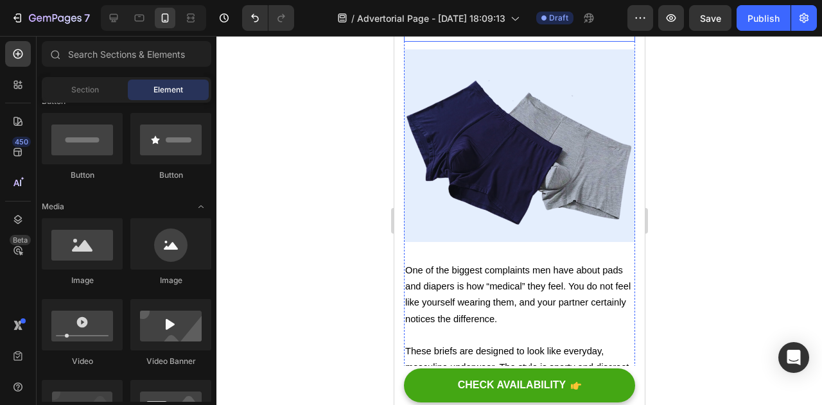
click at [448, 39] on strong "6. Looks Just Like Normal Underwear" at bounding box center [495, 19] width 181 height 37
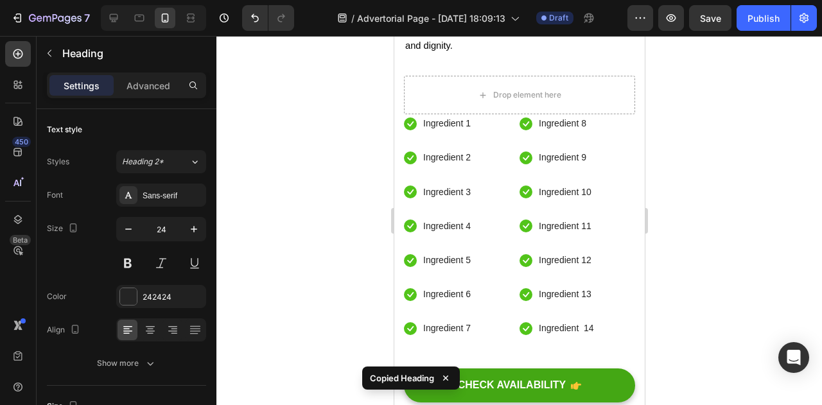
scroll to position [3012, 0]
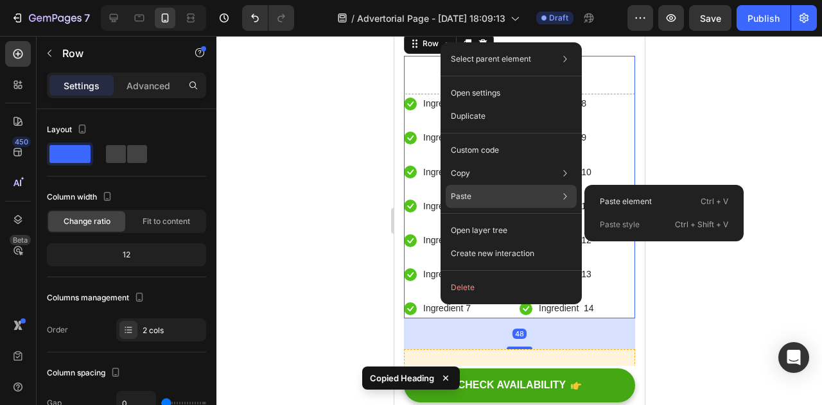
click at [473, 203] on div "Paste Paste element Ctrl + V Paste style Ctrl + Shift + V" at bounding box center [511, 196] width 131 height 23
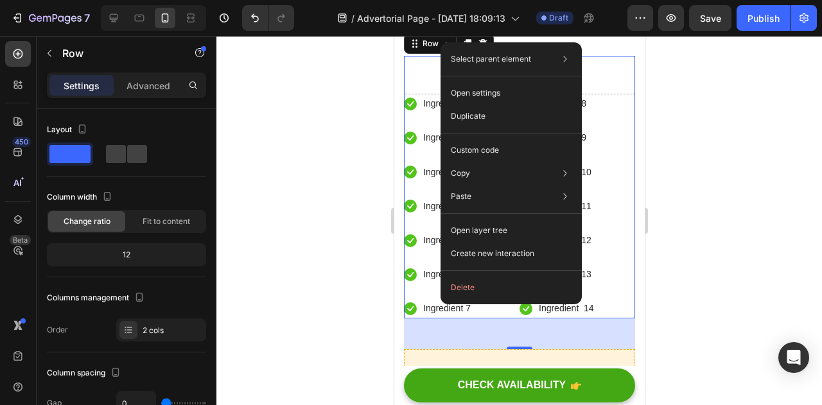
click at [765, 128] on div at bounding box center [520, 220] width 606 height 369
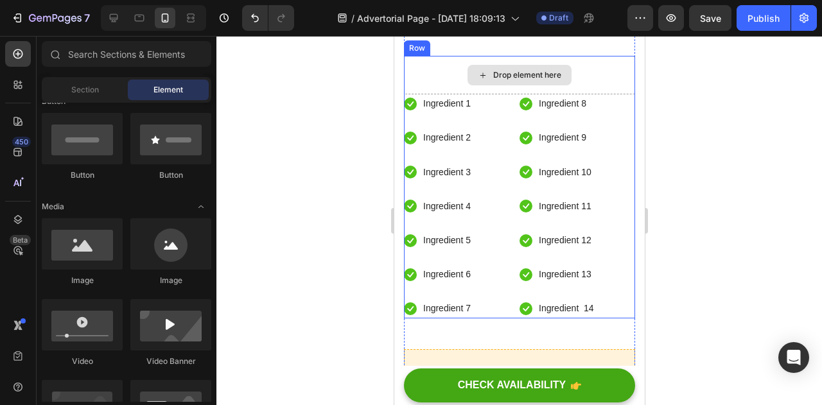
click at [534, 80] on div "Drop element here" at bounding box center [527, 75] width 68 height 10
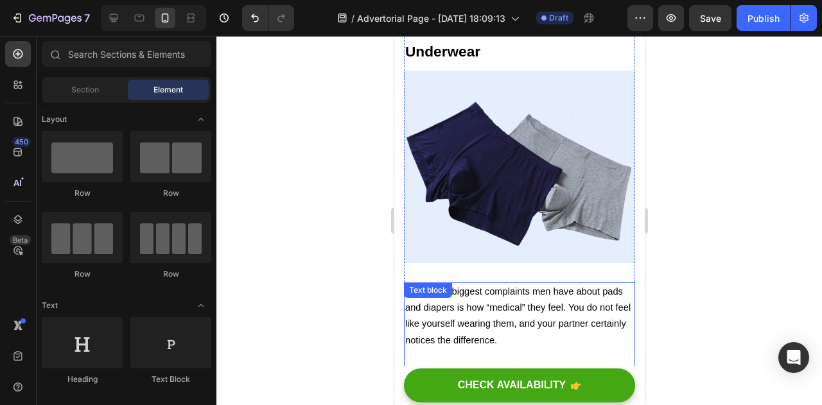
scroll to position [2582, 0]
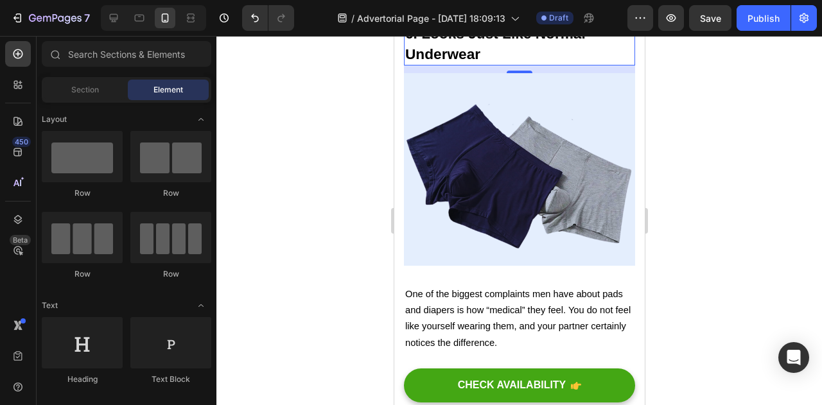
click at [450, 62] on strong "6. Looks Just Like Normal Underwear" at bounding box center [495, 43] width 181 height 37
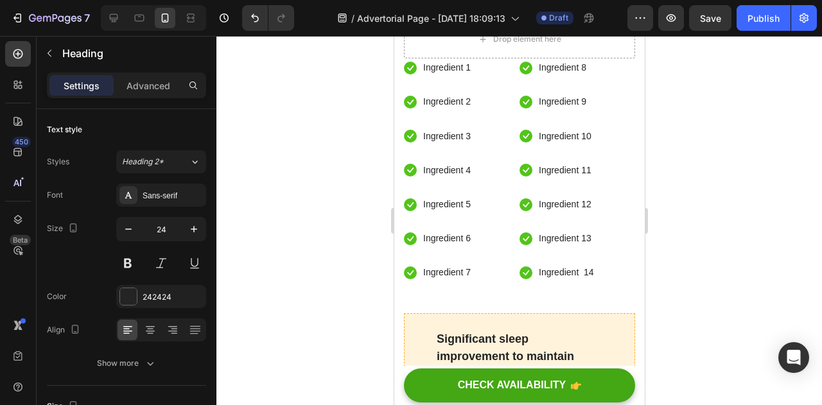
scroll to position [3061, 0]
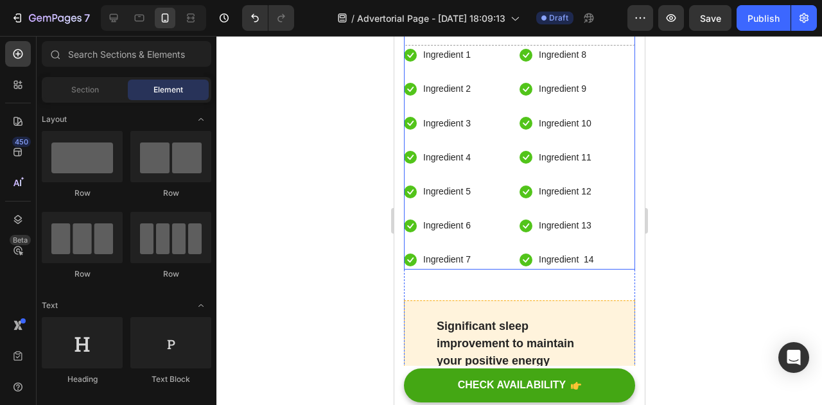
click at [468, 37] on div "Drop element here" at bounding box center [519, 26] width 104 height 21
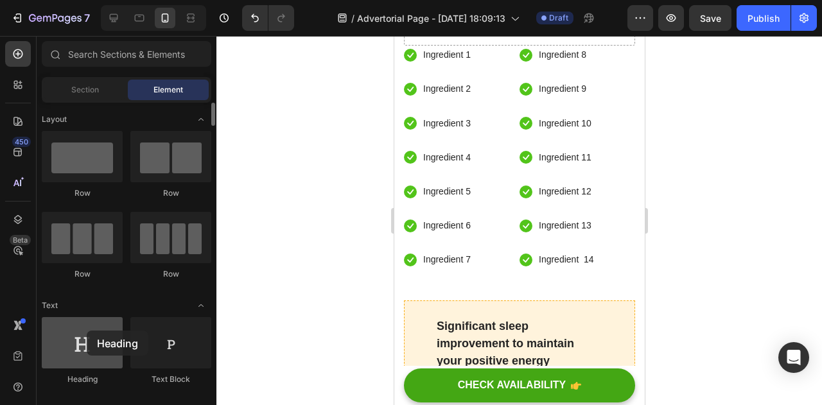
click at [87, 331] on div at bounding box center [82, 342] width 81 height 51
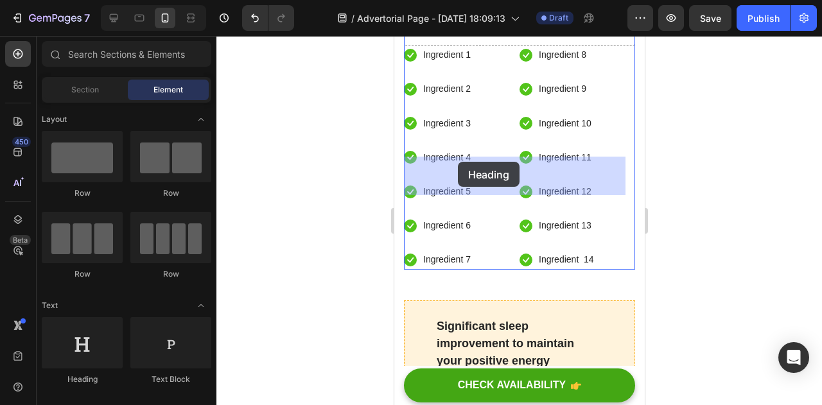
drag, startPoint x: 481, startPoint y: 367, endPoint x: 458, endPoint y: 162, distance: 206.2
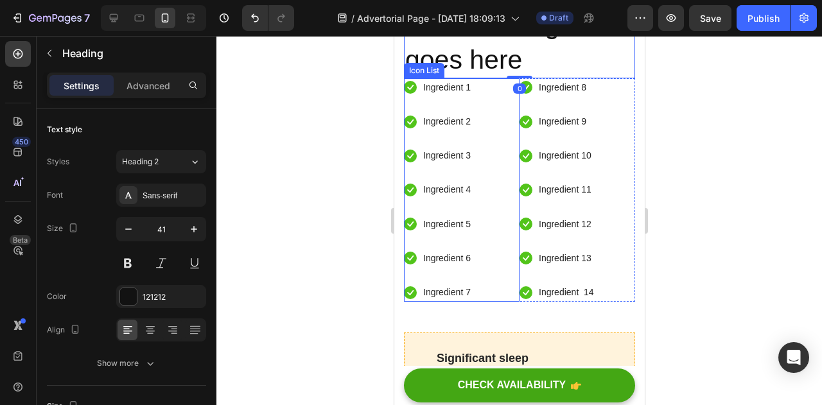
click at [470, 249] on ul "Icon Ingredient 1 Text block Icon Ingredient 2 Text block Icon Ingredient 3 Tex…" at bounding box center [437, 190] width 68 height 224
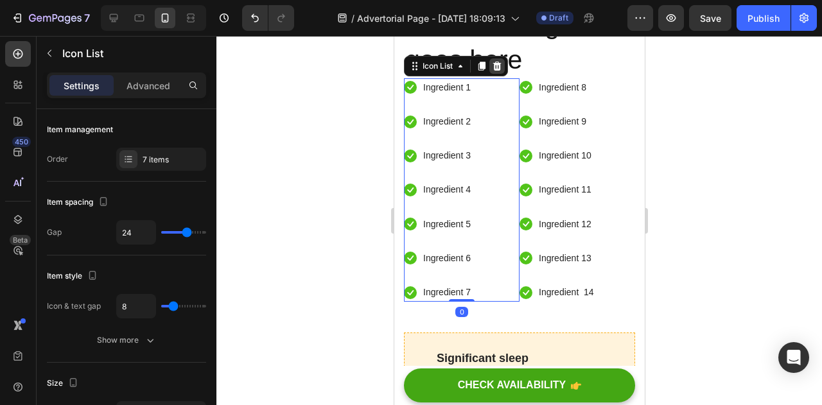
click at [501, 71] on icon at bounding box center [496, 66] width 10 height 10
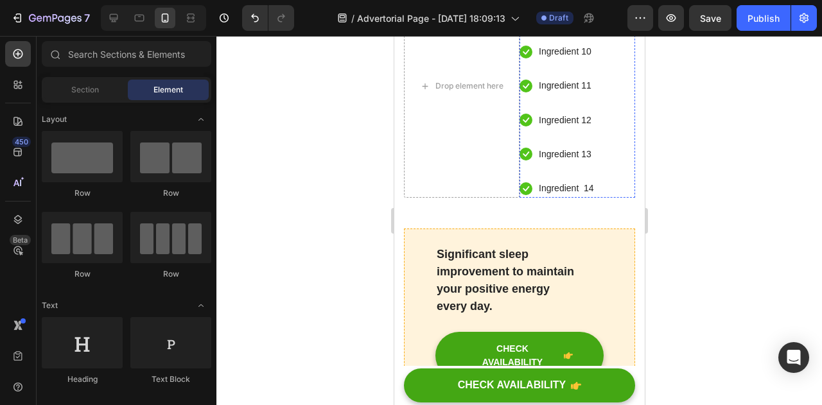
scroll to position [3168, 0]
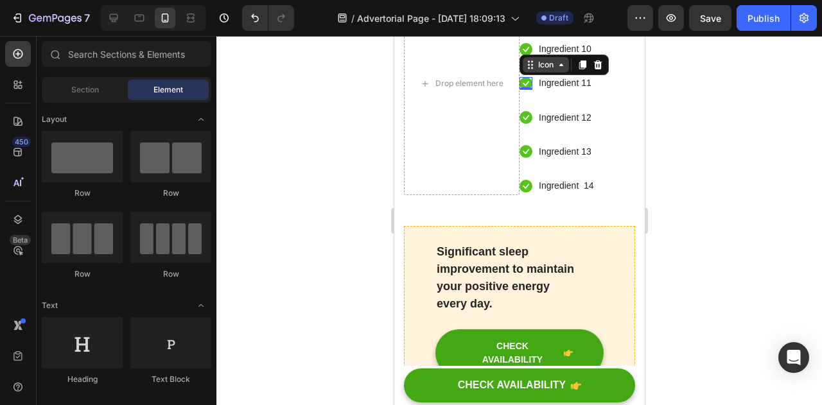
click at [535, 65] on div "Icon" at bounding box center [545, 65] width 21 height 0
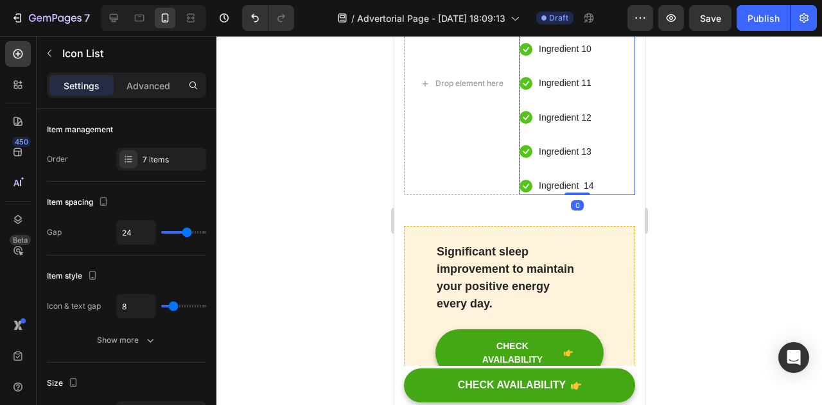
click at [590, 156] on div "Icon Ingredient 8 Text block Icon Ingredient 9 Text block Icon Ingredient 10 Te…" at bounding box center [577, 84] width 116 height 224
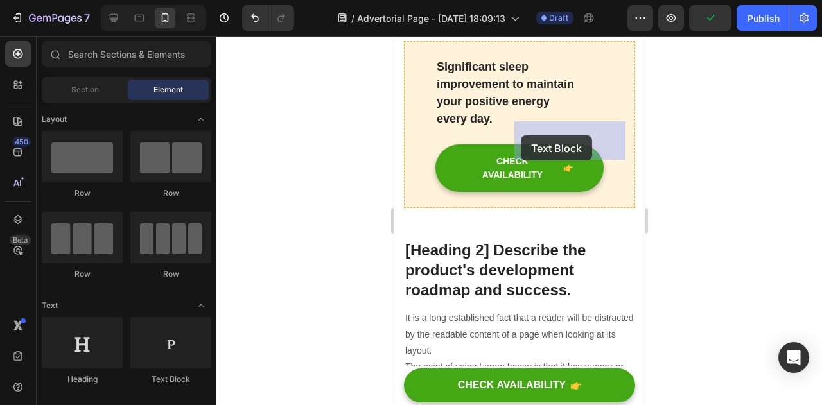
drag, startPoint x: 556, startPoint y: 391, endPoint x: 520, endPoint y: 136, distance: 257.6
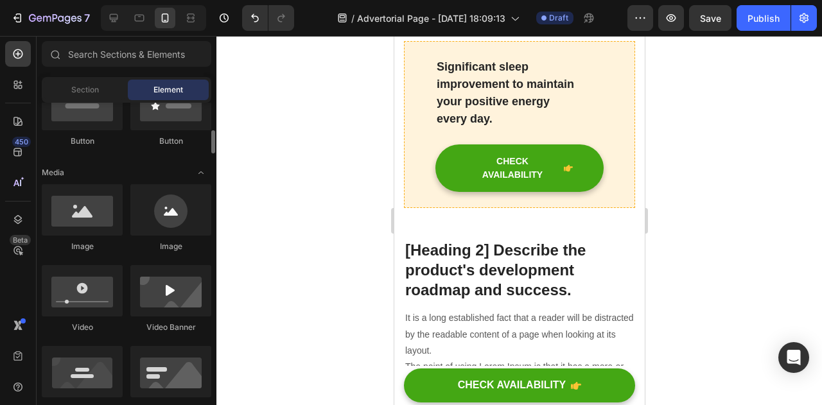
scroll to position [346, 0]
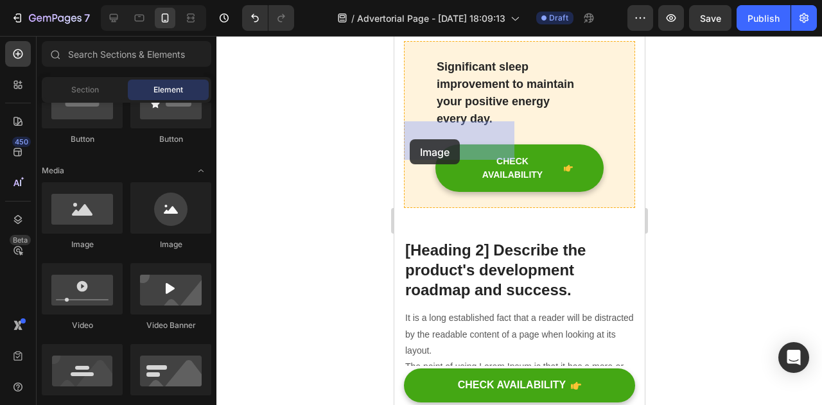
drag, startPoint x: 479, startPoint y: 256, endPoint x: 409, endPoint y: 138, distance: 137.7
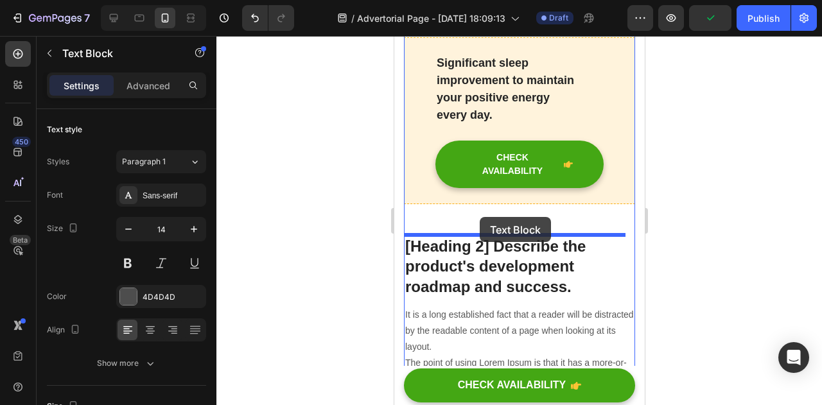
drag, startPoint x: 553, startPoint y: 137, endPoint x: 469, endPoint y: 215, distance: 114.1
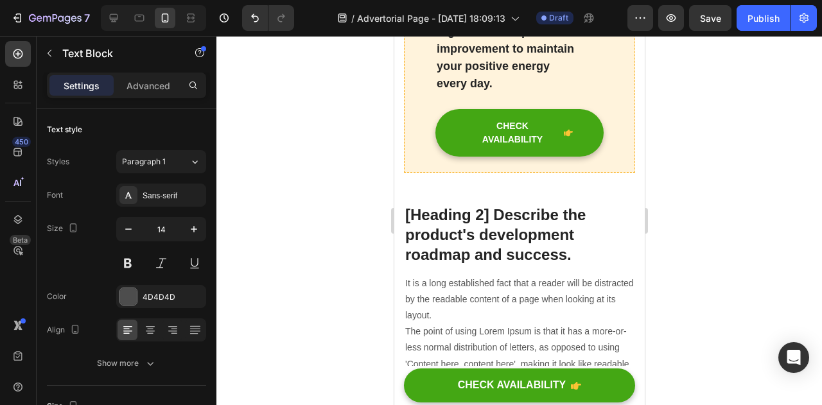
scroll to position [3251, 0]
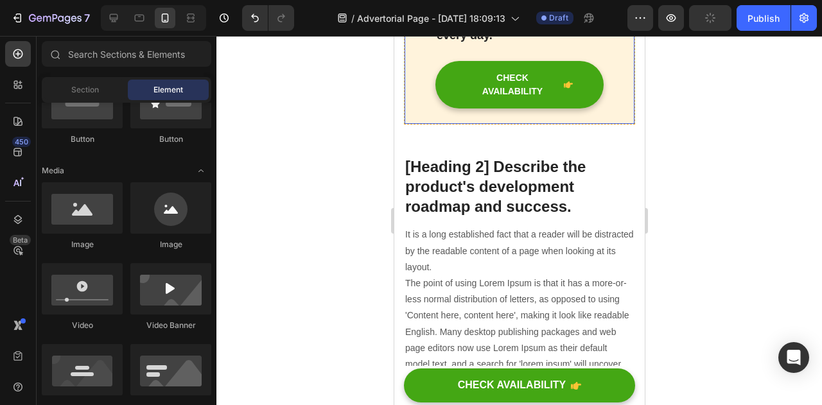
click at [506, 125] on div "Significant sleep improvement to maintain your positive energy every day. Text …" at bounding box center [518, 41] width 231 height 167
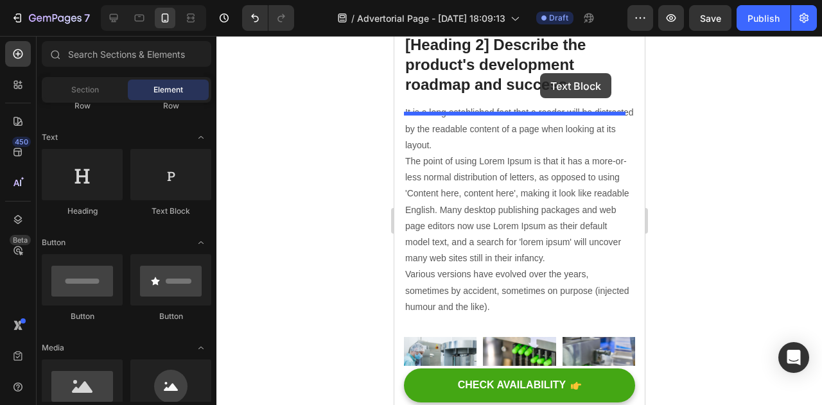
scroll to position [3165, 0]
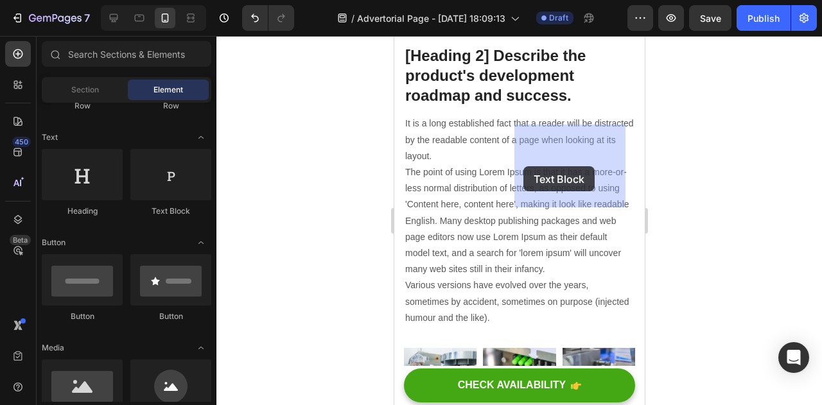
drag, startPoint x: 561, startPoint y: 221, endPoint x: 523, endPoint y: 166, distance: 66.5
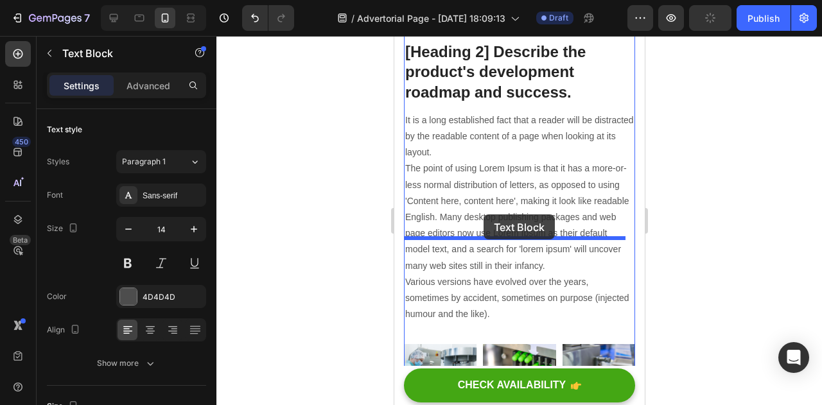
drag, startPoint x: 592, startPoint y: 143, endPoint x: 483, endPoint y: 214, distance: 129.5
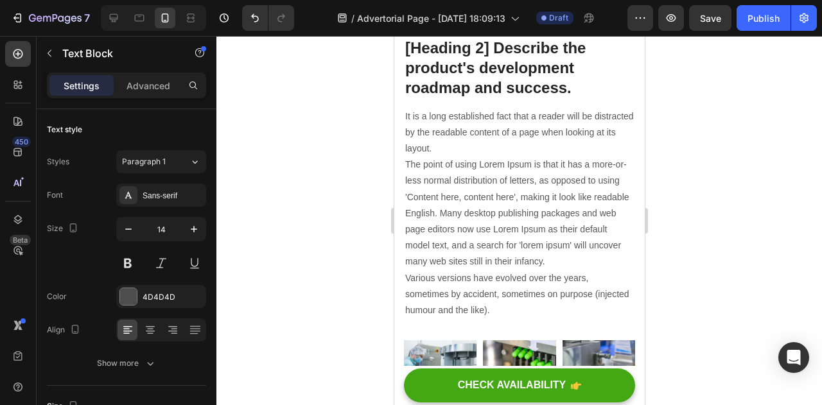
scroll to position [3226, 0]
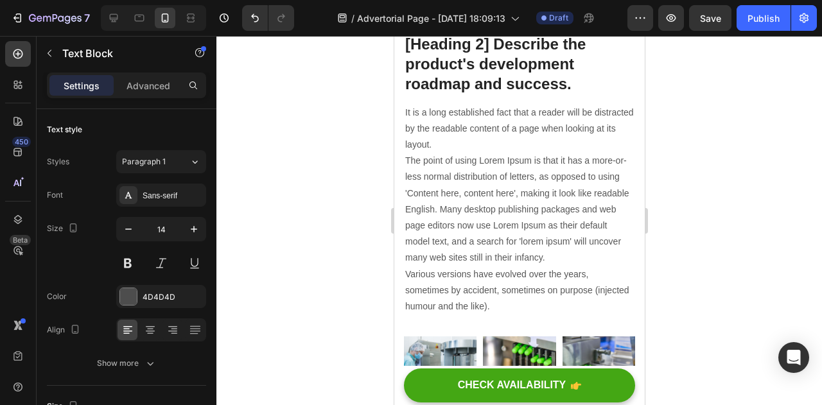
click at [689, 181] on div at bounding box center [520, 220] width 606 height 369
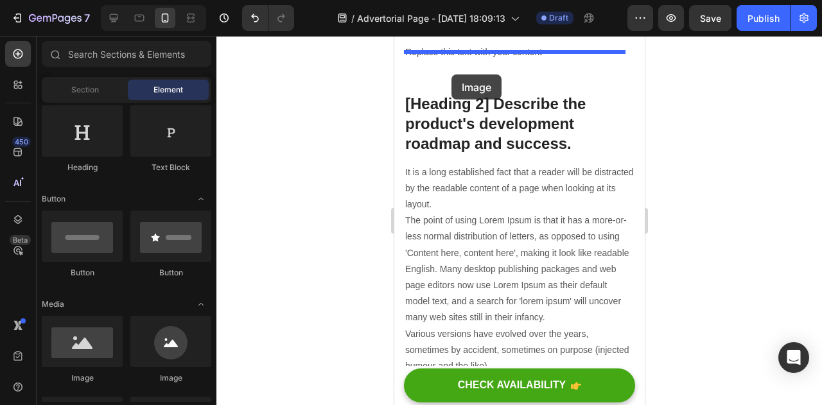
scroll to position [3144, 0]
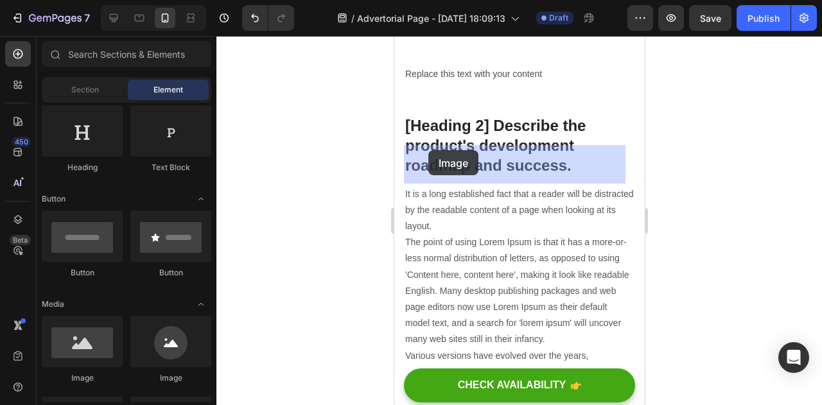
drag, startPoint x: 477, startPoint y: 391, endPoint x: 427, endPoint y: 152, distance: 244.2
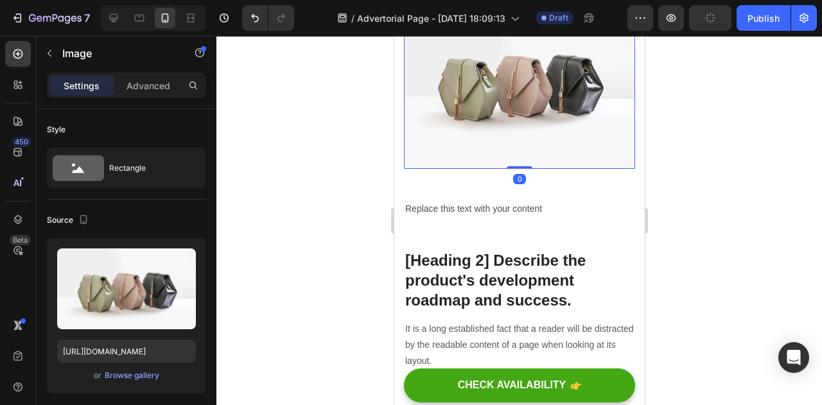
click at [699, 139] on div at bounding box center [520, 220] width 606 height 369
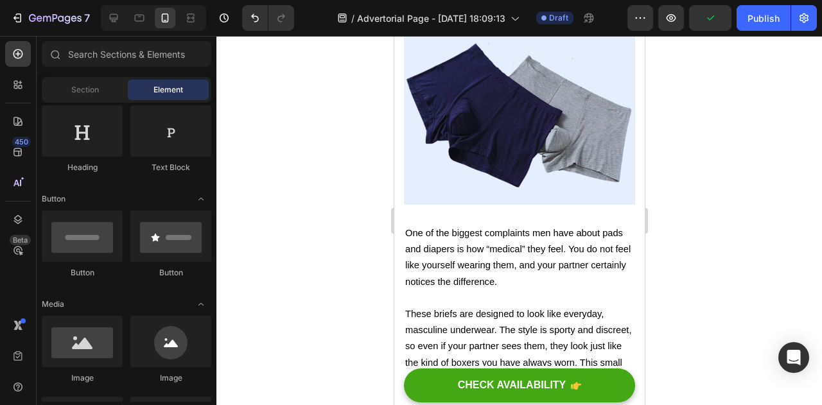
scroll to position [2644, 0]
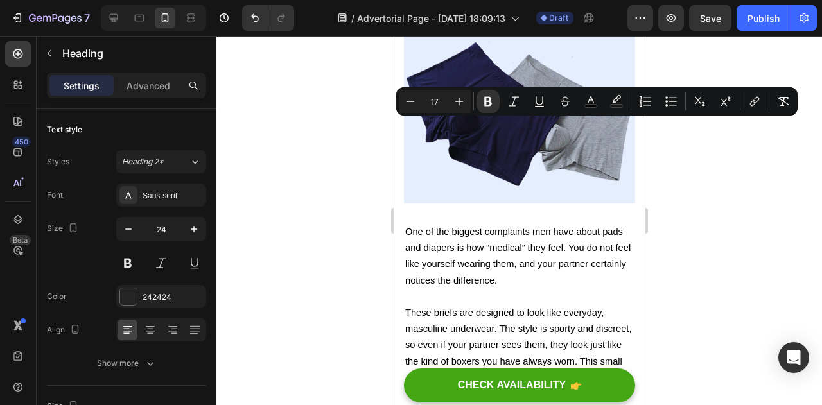
drag, startPoint x: 500, startPoint y: 147, endPoint x: 405, endPoint y: 131, distance: 96.4
copy strong "6. Looks Just Like Normal Underwear"
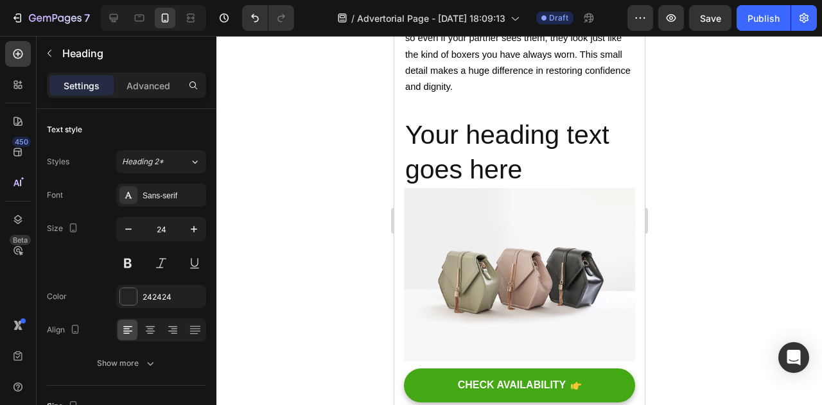
scroll to position [2959, 0]
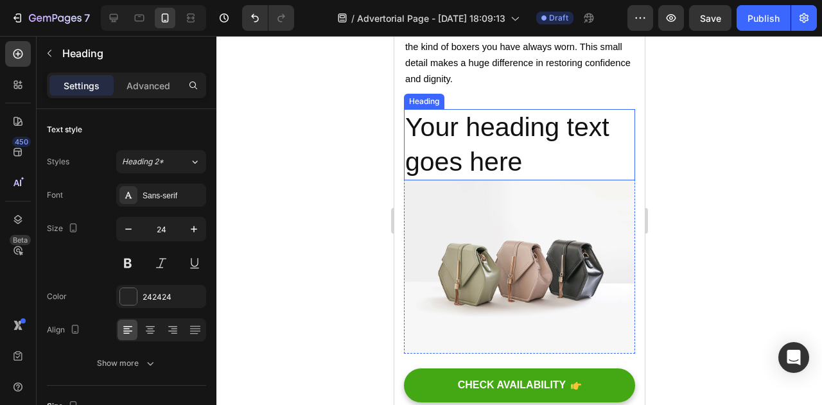
click at [486, 181] on h2 "Your heading text goes here" at bounding box center [518, 144] width 231 height 71
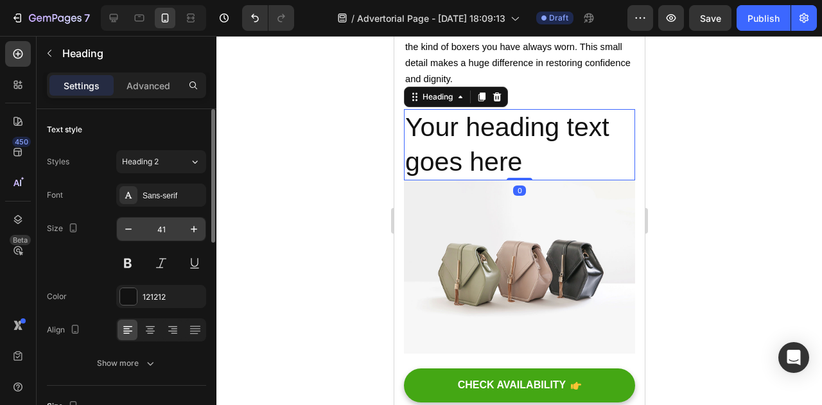
click at [159, 233] on input "41" at bounding box center [161, 229] width 42 height 23
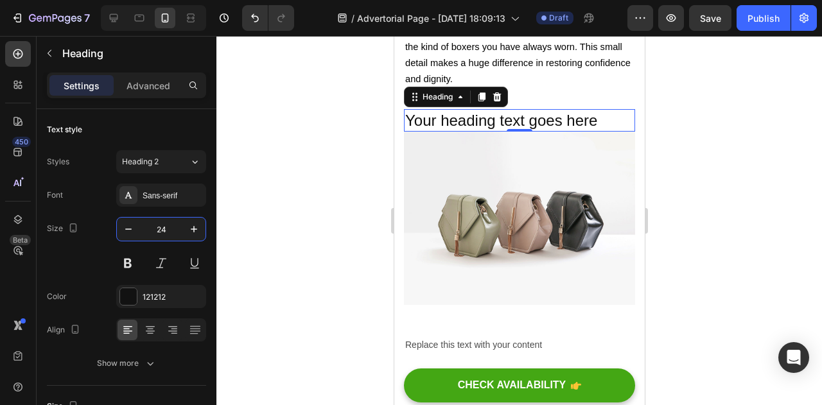
type input "24"
click at [537, 132] on h2 "Your heading text goes here" at bounding box center [518, 120] width 231 height 22
click at [537, 130] on p "Your heading text goes here" at bounding box center [519, 121] width 229 height 20
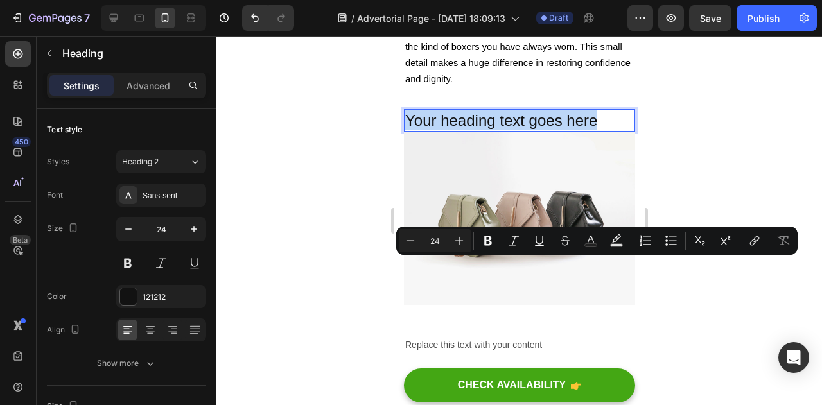
click at [537, 130] on p "Your heading text goes here" at bounding box center [519, 121] width 229 height 20
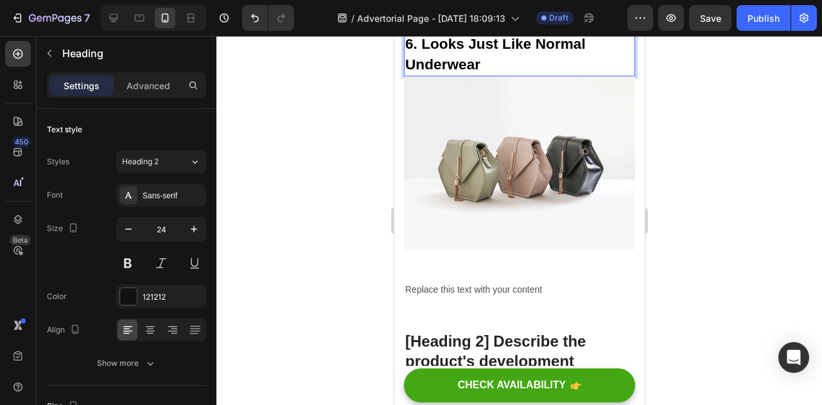
scroll to position [3045, 0]
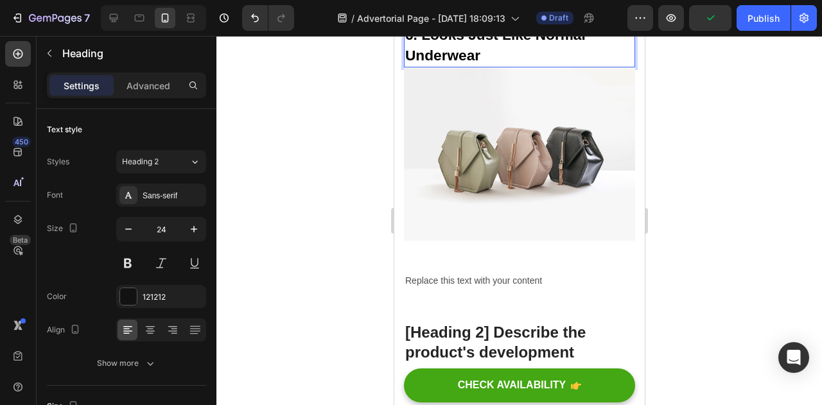
click at [484, 66] on p "6. Looks Just Like Normal Underwear" at bounding box center [519, 44] width 229 height 41
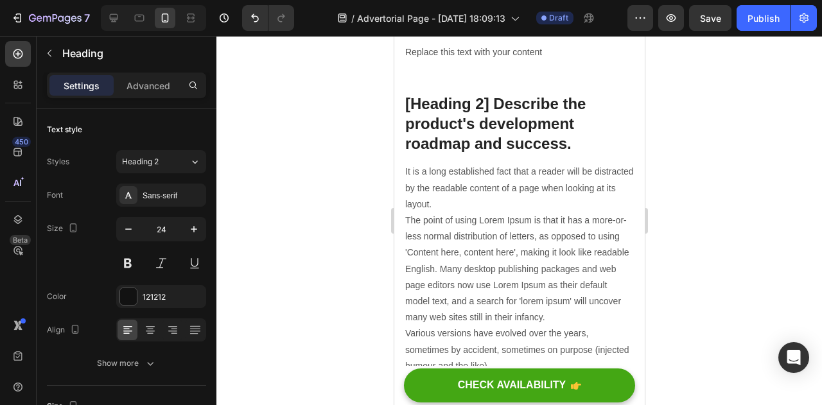
scroll to position [3275, 0]
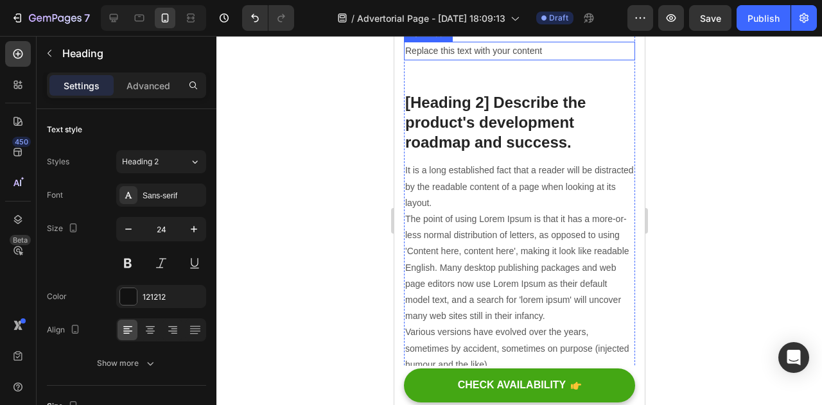
click at [461, 59] on p "Replace this text with your content" at bounding box center [519, 51] width 229 height 16
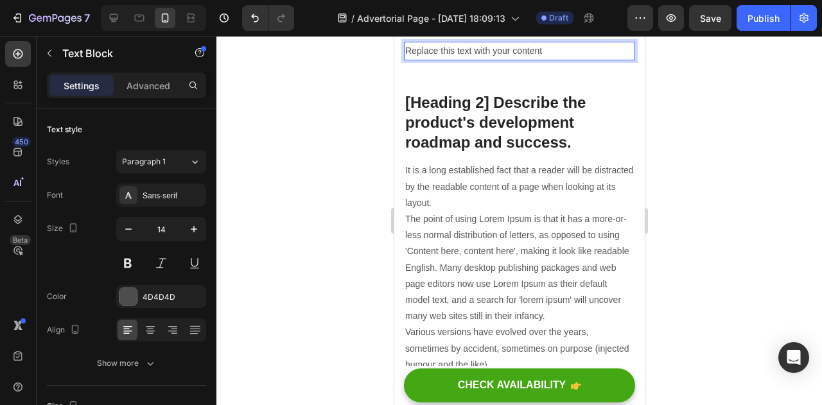
click at [477, 59] on p "Replace this text with your content" at bounding box center [519, 51] width 229 height 16
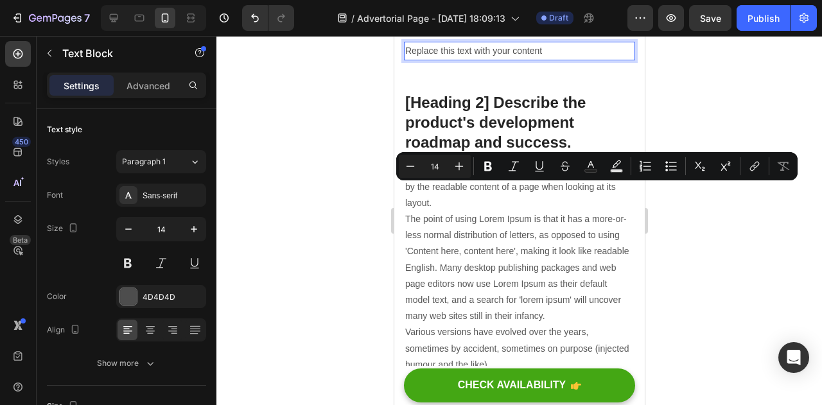
click at [542, 59] on p "Replace this text with your content" at bounding box center [519, 51] width 229 height 16
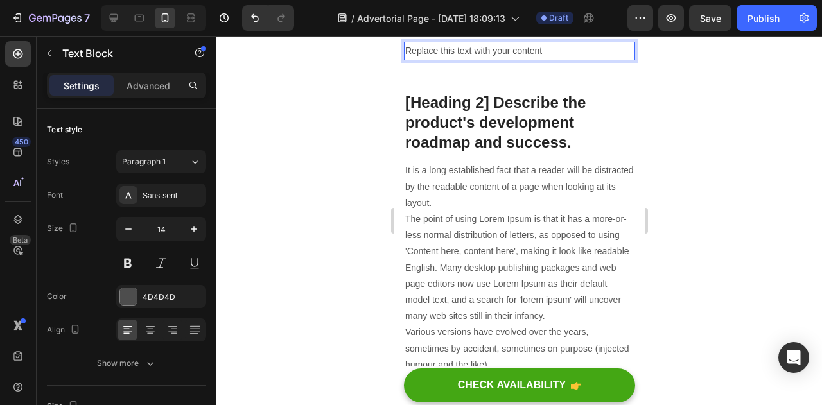
click at [542, 59] on p "Replace this text with your content" at bounding box center [519, 51] width 229 height 16
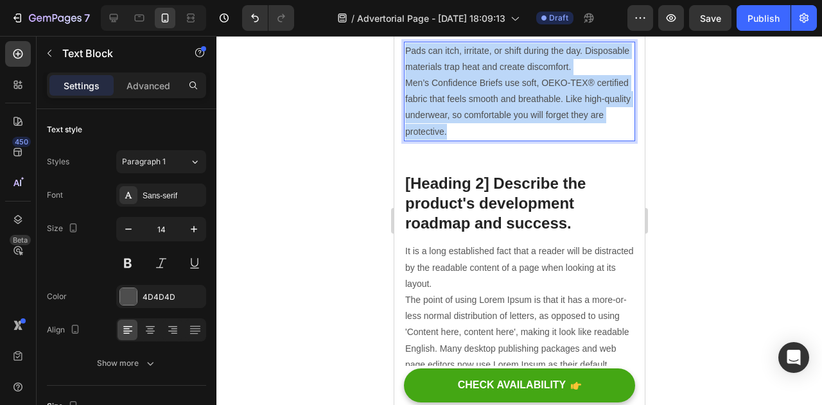
drag, startPoint x: 497, startPoint y: 273, endPoint x: 403, endPoint y: 189, distance: 126.0
click at [403, 141] on div "Pads can itch, irritate, or shift during the day. Disposable materials trap hea…" at bounding box center [518, 92] width 231 height 100
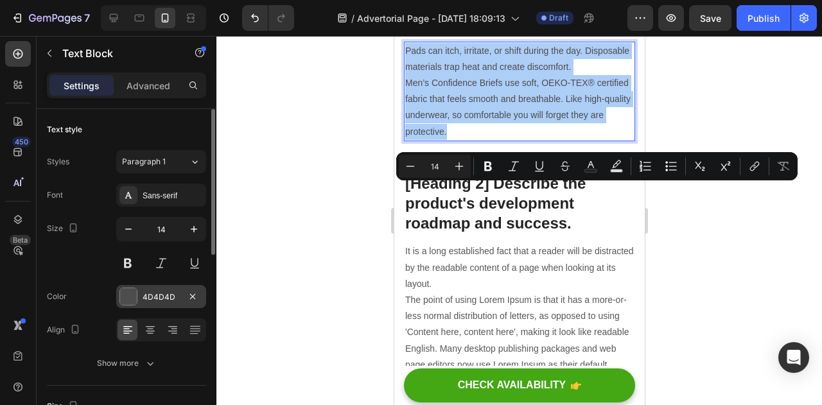
click at [164, 303] on div "4D4D4D" at bounding box center [161, 296] width 90 height 23
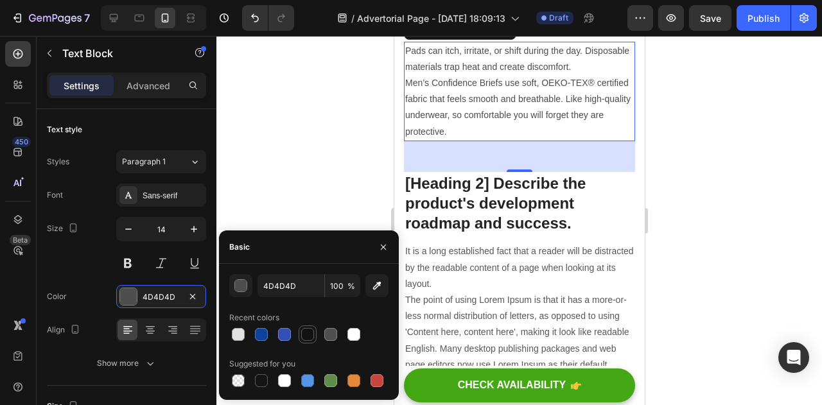
click at [305, 336] on div at bounding box center [307, 334] width 13 height 13
type input "121212"
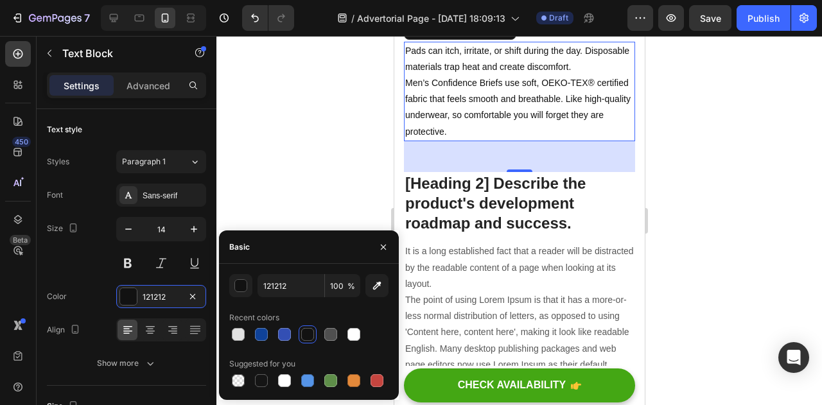
click at [696, 218] on div at bounding box center [520, 220] width 606 height 369
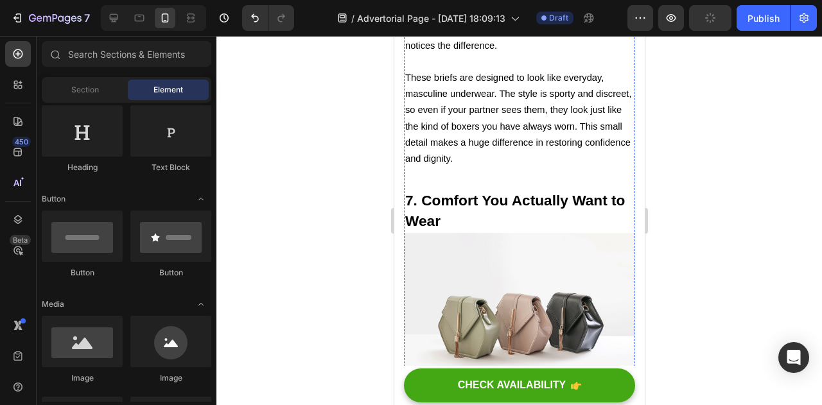
scroll to position [2876, 0]
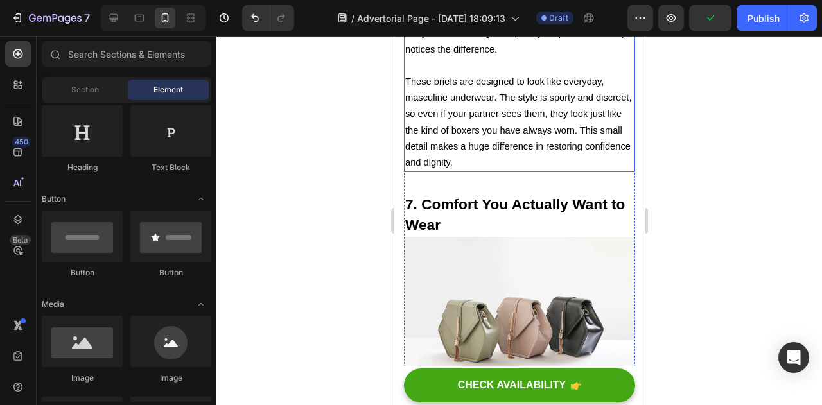
click at [509, 171] on p "These briefs are designed to look like everyday, masculine underwear. The style…" at bounding box center [519, 122] width 229 height 97
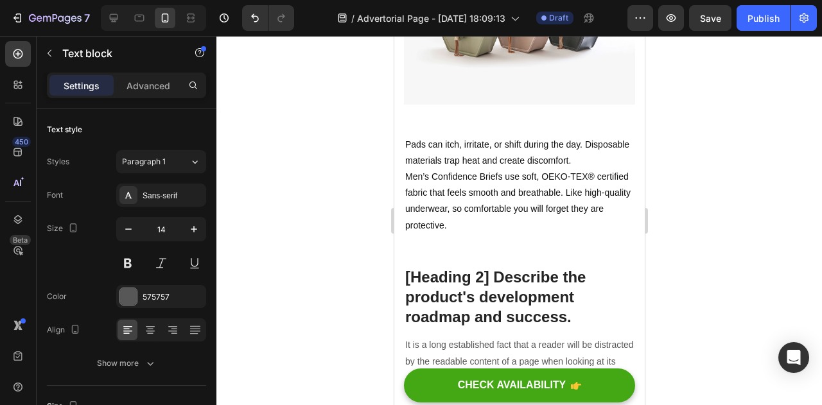
scroll to position [3284, 0]
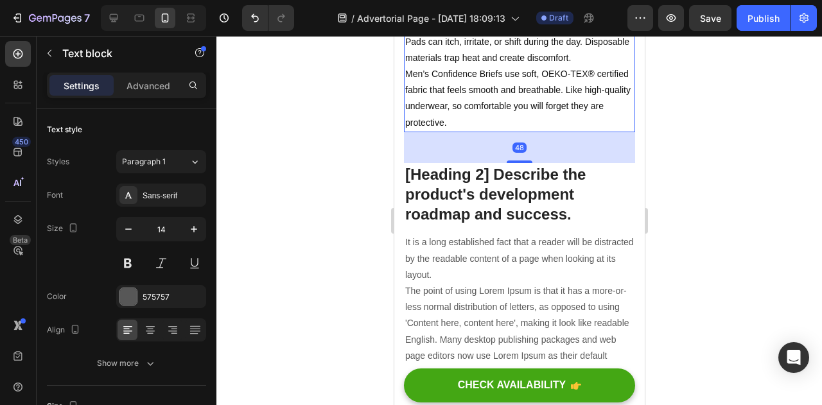
click at [483, 131] on p "Pads can itch, irritate, or shift during the day. Disposable materials trap hea…" at bounding box center [519, 82] width 229 height 97
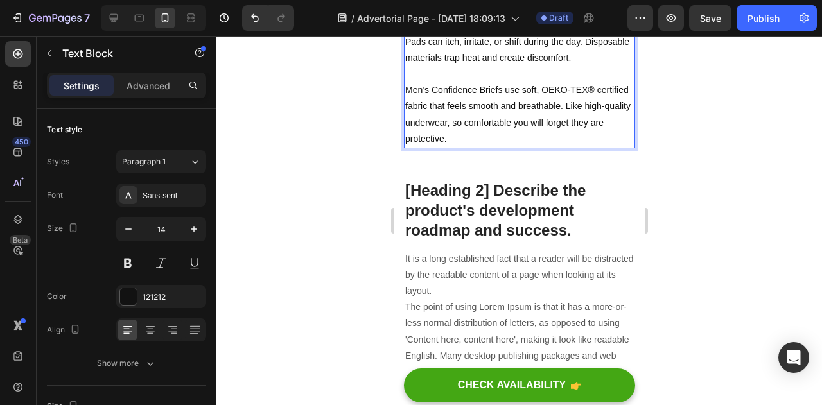
click at [729, 177] on div at bounding box center [520, 220] width 606 height 369
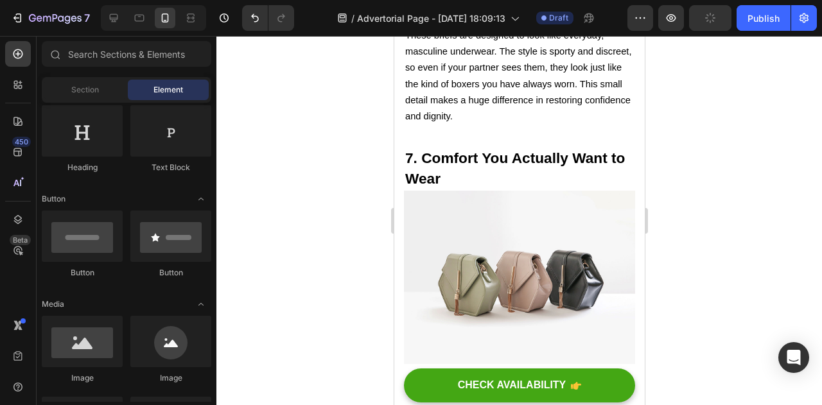
scroll to position [2873, 0]
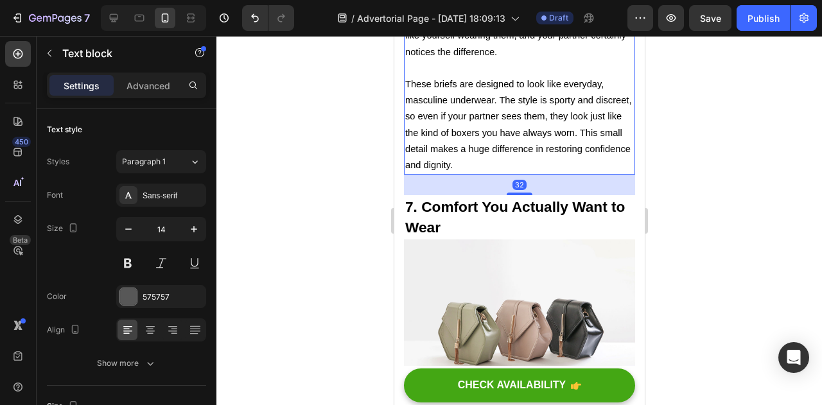
click at [507, 170] on span "These briefs are designed to look like everyday, masculine underwear. The style…" at bounding box center [518, 124] width 226 height 91
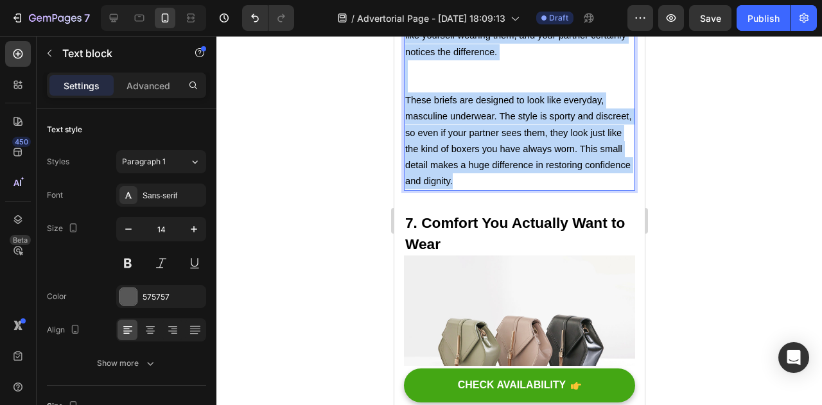
drag, startPoint x: 545, startPoint y: 331, endPoint x: 407, endPoint y: 155, distance: 223.4
click at [407, 155] on div "One of the biggest complaints men have about pads and diapers is how “medical” …" at bounding box center [518, 92] width 231 height 197
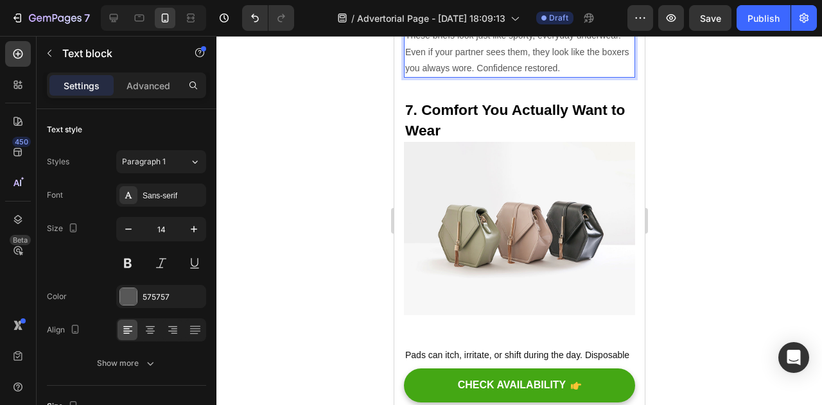
click at [612, 76] on p "Pads and diapers feel “medical” and can affect how you see yourself—and how you…" at bounding box center [519, 36] width 229 height 81
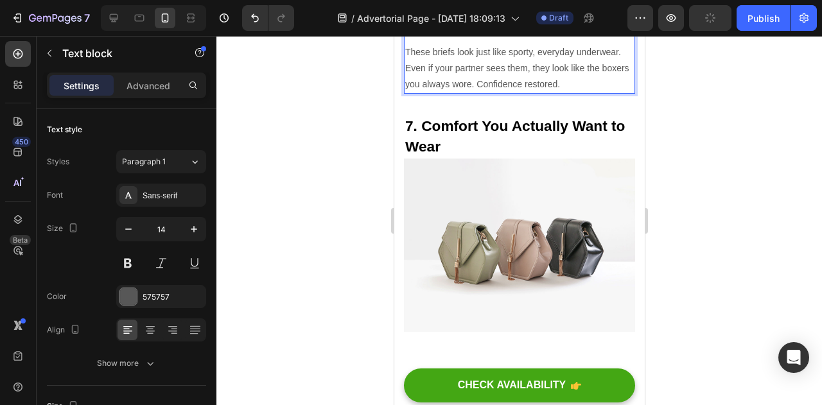
click at [477, 28] on p "Pads and diapers feel “medical” and can affect how you see yourself—and how you…" at bounding box center [519, 12] width 229 height 32
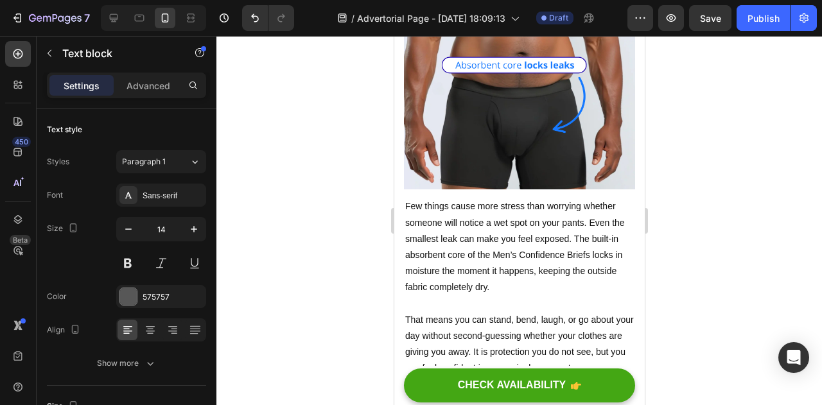
scroll to position [875, 0]
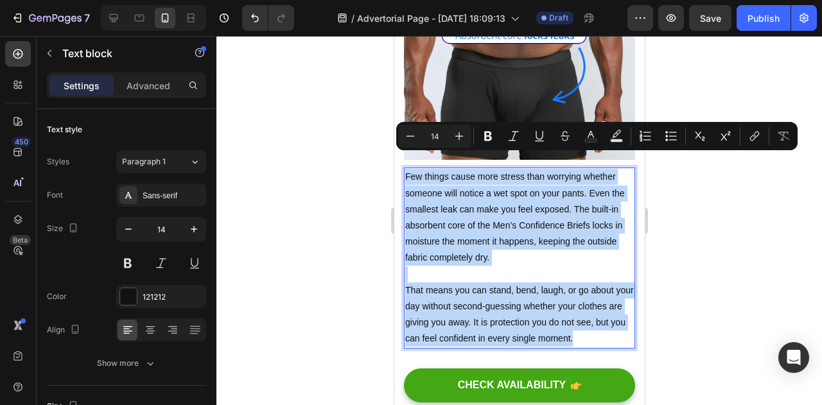
drag, startPoint x: 447, startPoint y: 335, endPoint x: 406, endPoint y: 160, distance: 179.5
click at [406, 168] on div "Few things cause more stress than worrying whether someone will notice a wet sp…" at bounding box center [518, 258] width 231 height 181
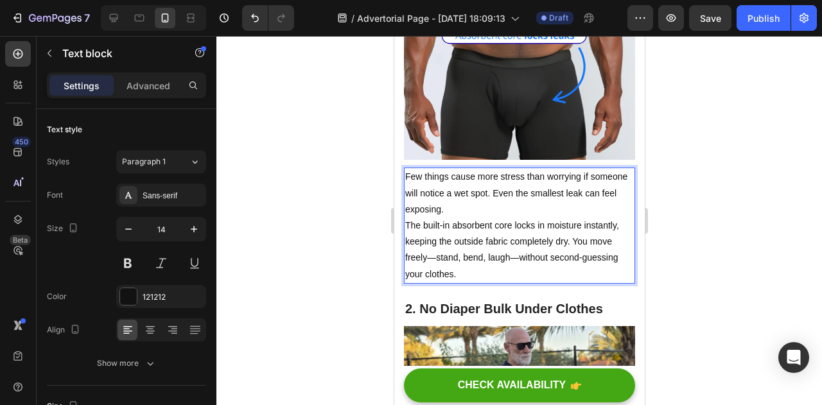
click at [488, 191] on p "Few things cause more stress than worrying if someone will notice a wet spot. E…" at bounding box center [519, 225] width 229 height 113
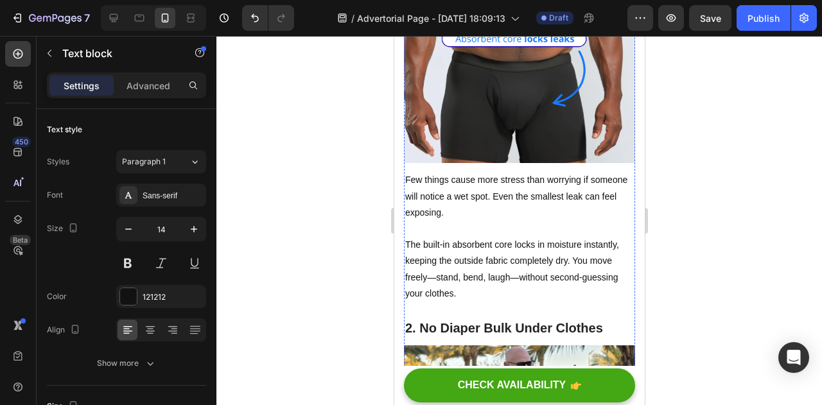
scroll to position [871, 0]
click at [454, 238] on p "The built-in absorbent core locks in moisture instantly, keeping the outside fa…" at bounding box center [519, 262] width 229 height 81
click at [430, 173] on p "Few things cause more stress than worrying if someone will notice a wet spot. E…" at bounding box center [519, 197] width 229 height 49
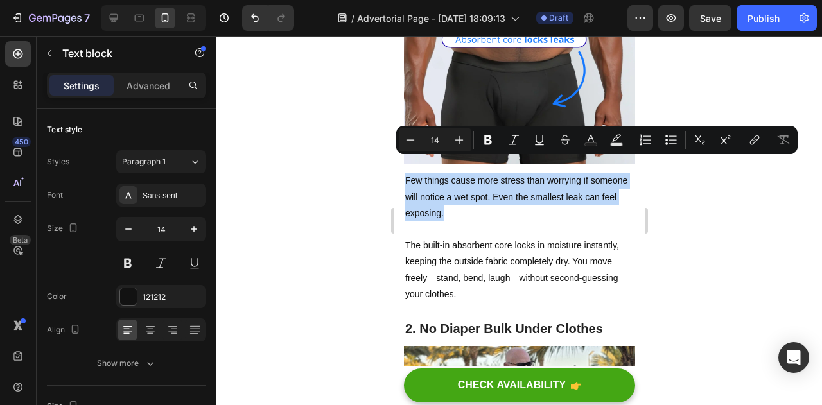
drag, startPoint x: 477, startPoint y: 197, endPoint x: 406, endPoint y: 168, distance: 77.2
click at [406, 173] on p "Few things cause more stress than worrying if someone will notice a wet spot. E…" at bounding box center [519, 197] width 229 height 49
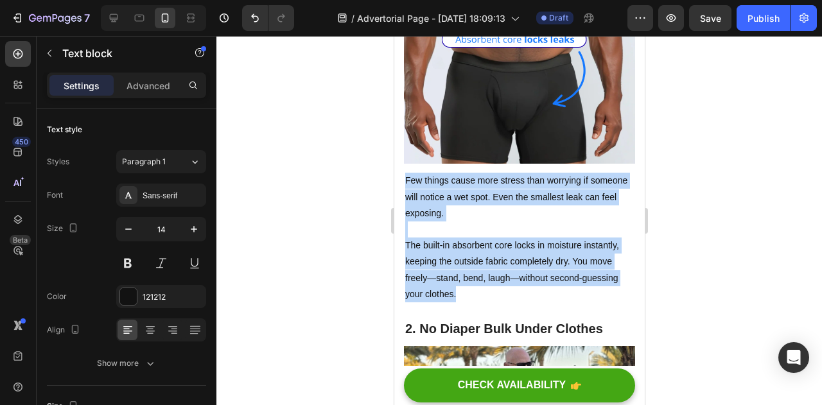
drag, startPoint x: 466, startPoint y: 278, endPoint x: 403, endPoint y: 163, distance: 131.7
click at [403, 172] on div "Few things cause more stress than worrying if someone will notice a wet spot. E…" at bounding box center [518, 238] width 231 height 132
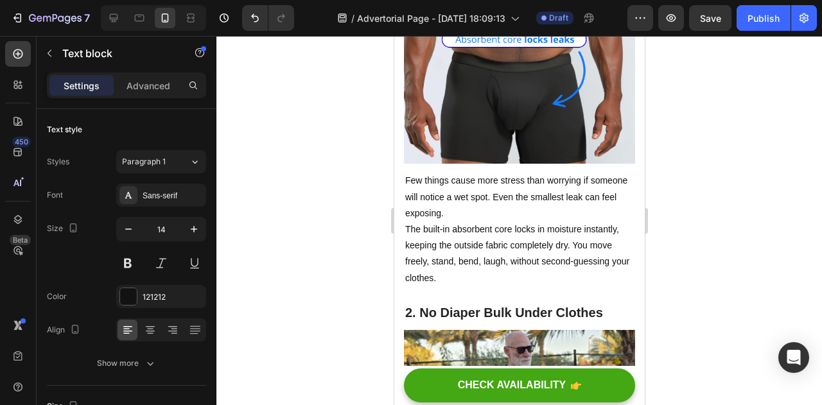
click at [491, 199] on p "Few things cause more stress than worrying if someone will notice a wet spot. E…" at bounding box center [519, 229] width 229 height 113
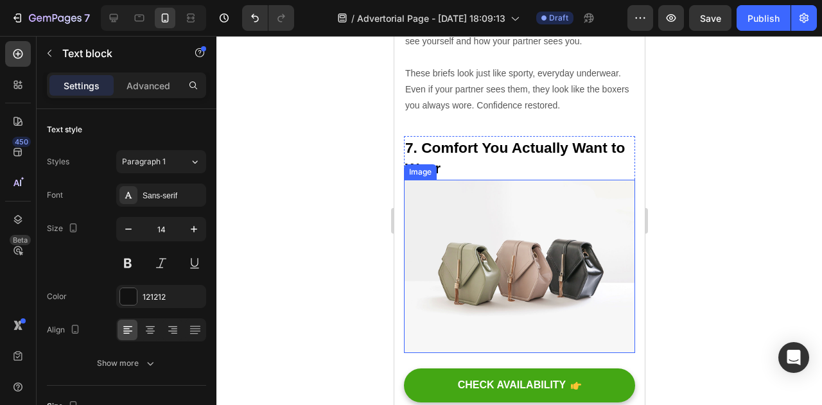
scroll to position [3160, 0]
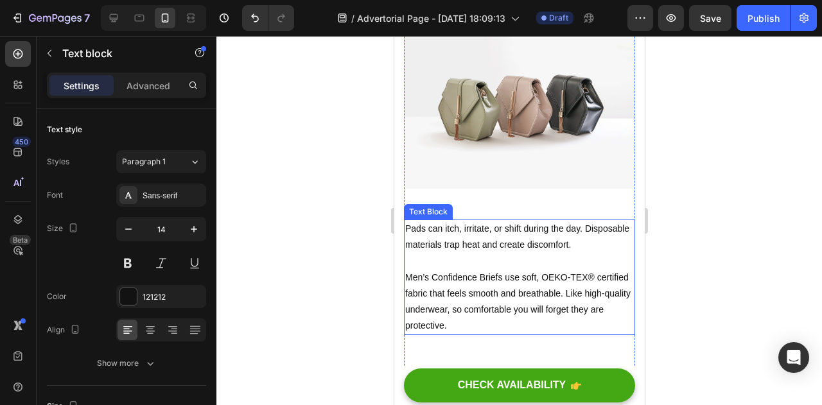
click at [420, 221] on p "Pads can itch, irritate, or shift during the day. Disposable materials trap hea…" at bounding box center [519, 237] width 229 height 32
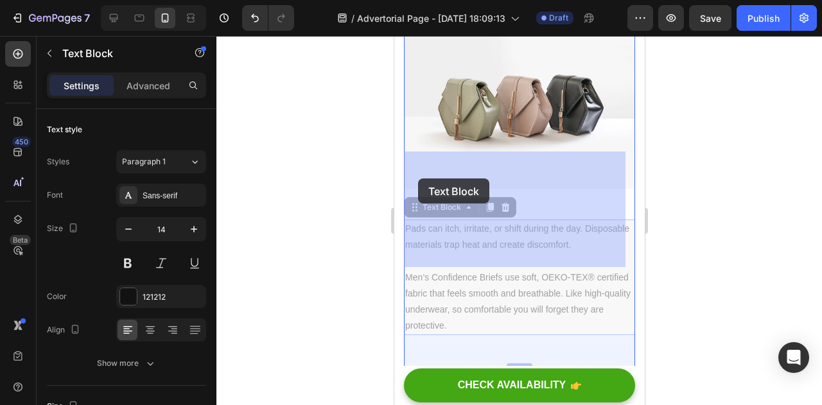
drag, startPoint x: 484, startPoint y: 256, endPoint x: 436, endPoint y: 190, distance: 82.2
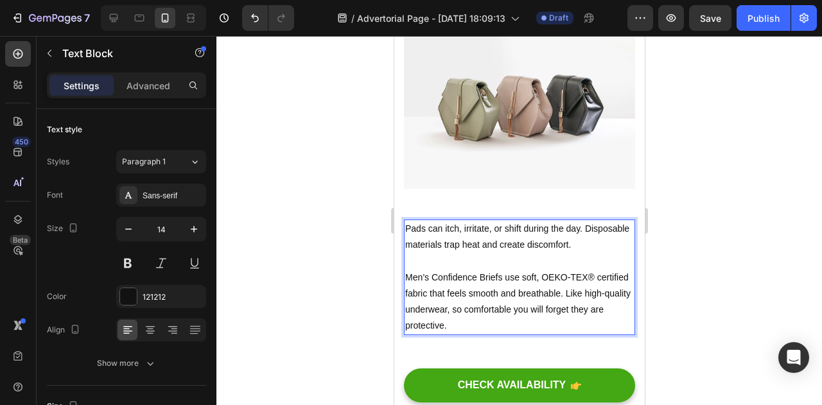
click at [484, 254] on p "Men’s Confidence Briefs use soft, OEKO-TEX® certified fabric that feels smooth …" at bounding box center [519, 293] width 229 height 81
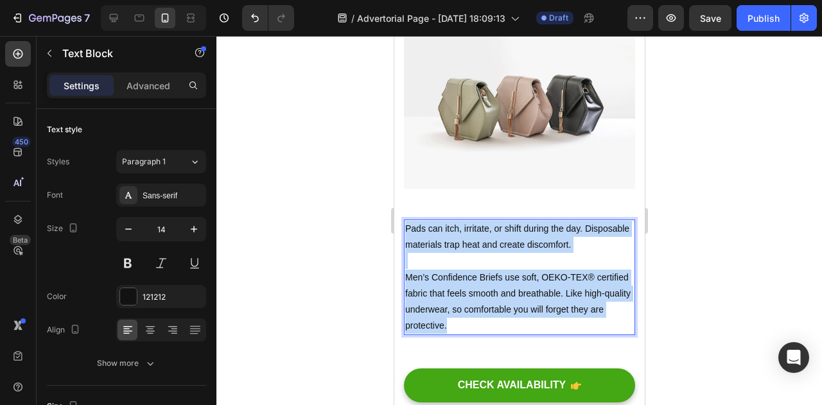
drag, startPoint x: 485, startPoint y: 256, endPoint x: 405, endPoint y: 156, distance: 128.4
click at [405, 220] on div "Pads can itch, irritate, or shift during the day. Disposable materials trap hea…" at bounding box center [518, 278] width 231 height 116
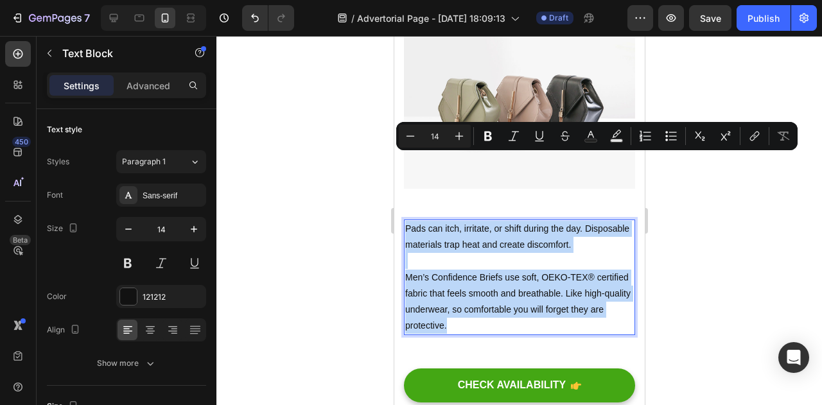
copy div "Pads can itch, irritate, or shift during the day. Disposable materials trap hea…"
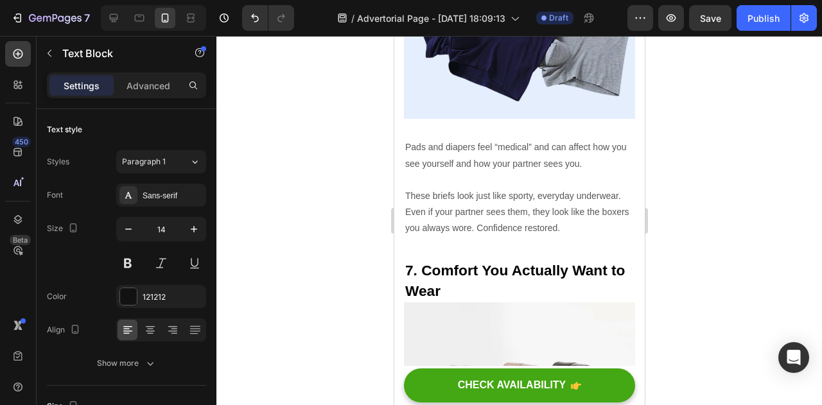
scroll to position [2874, 0]
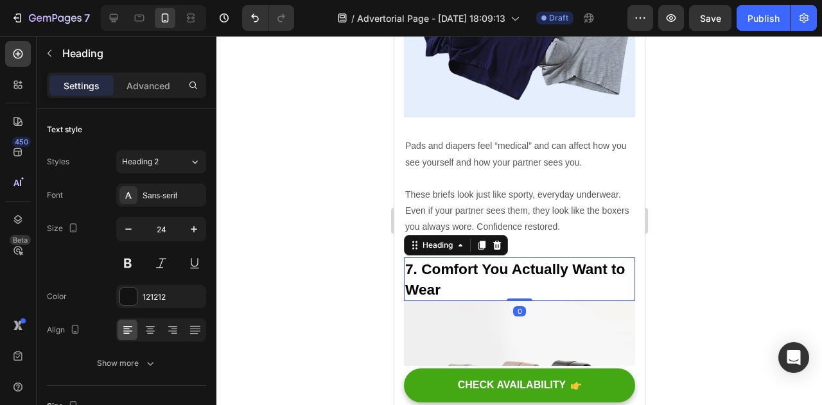
click at [444, 261] on strong "7. Comfort You Actually Want to Wear" at bounding box center [515, 279] width 220 height 37
click at [466, 258] on h2 "7. Comfort You Actually Want to Wear" at bounding box center [518, 280] width 231 height 44
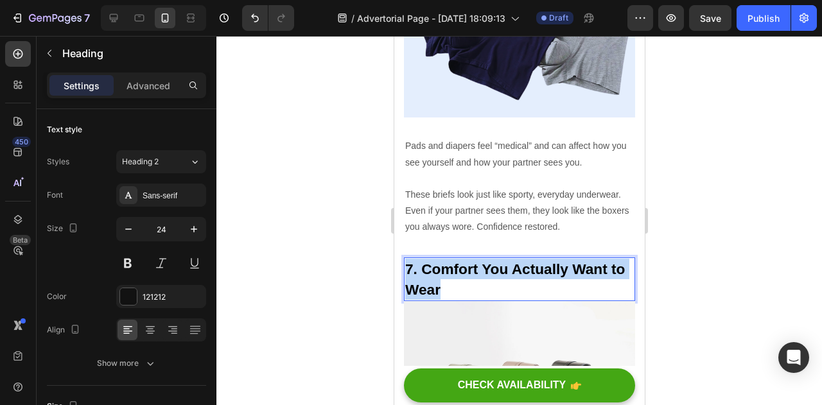
drag, startPoint x: 466, startPoint y: 231, endPoint x: 407, endPoint y: 213, distance: 61.8
click at [407, 259] on p "7. Comfort You Actually Want to Wear" at bounding box center [519, 279] width 229 height 41
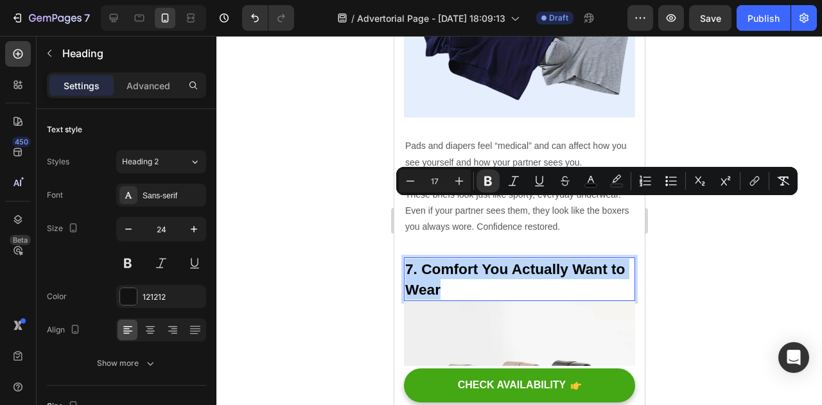
copy strong "7. Comfort You Actually Want to Wear"
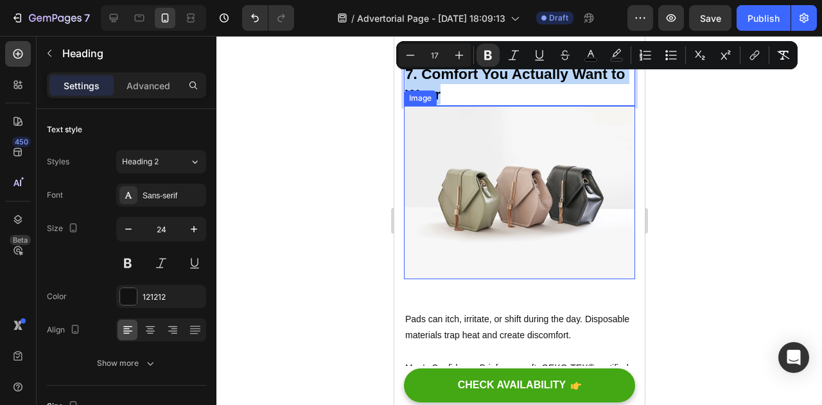
scroll to position [3070, 0]
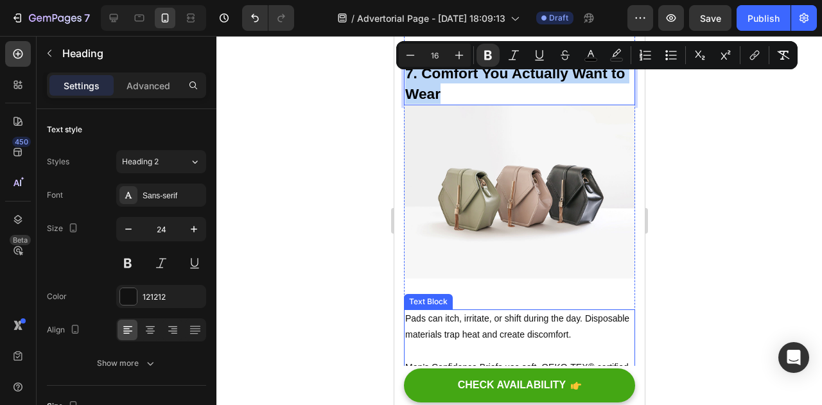
click at [460, 343] on p "Men’s Confidence Briefs use soft, OEKO-TEX® certified fabric that feels smooth …" at bounding box center [519, 383] width 229 height 81
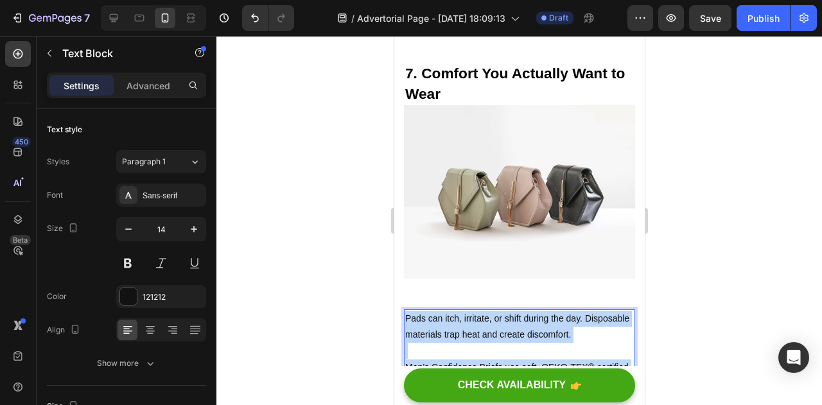
drag, startPoint x: 487, startPoint y: 344, endPoint x: 405, endPoint y: 249, distance: 126.2
click at [405, 310] on div "Pads can itch, irritate, or shift during the day. Disposable materials trap hea…" at bounding box center [518, 368] width 231 height 116
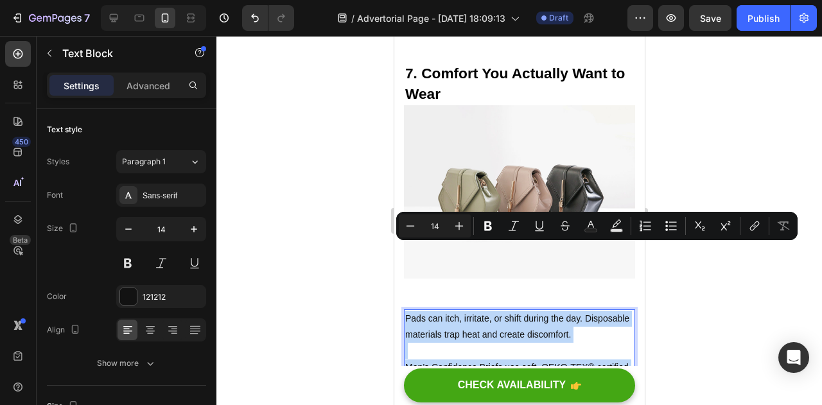
copy div "Pads can itch, irritate, or shift during the day. Disposable materials trap hea…"
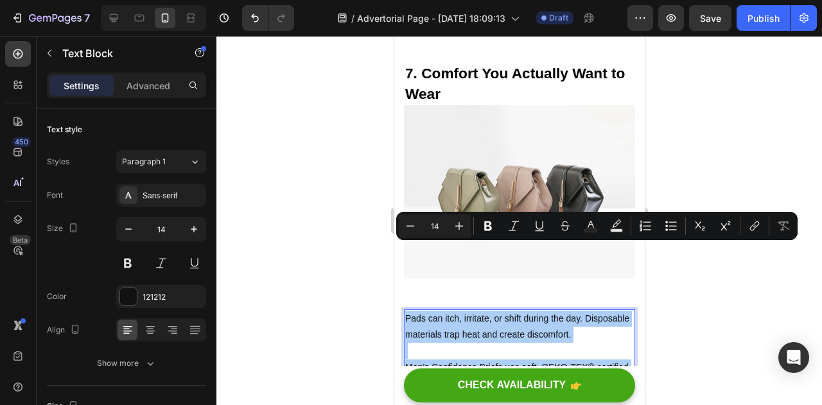
click at [717, 335] on div at bounding box center [520, 220] width 606 height 369
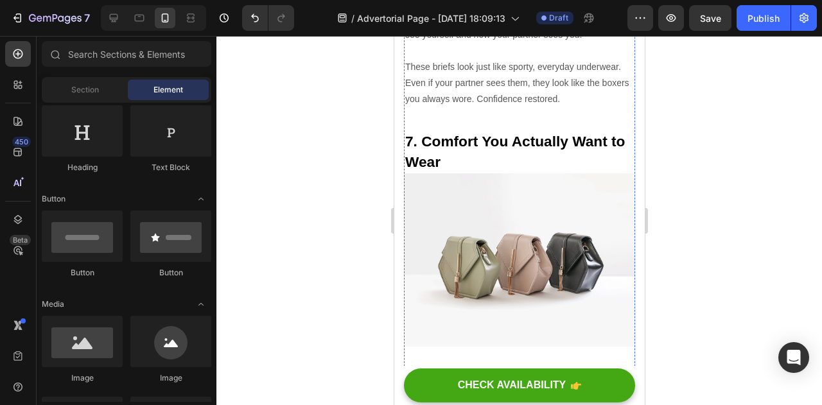
scroll to position [3005, 0]
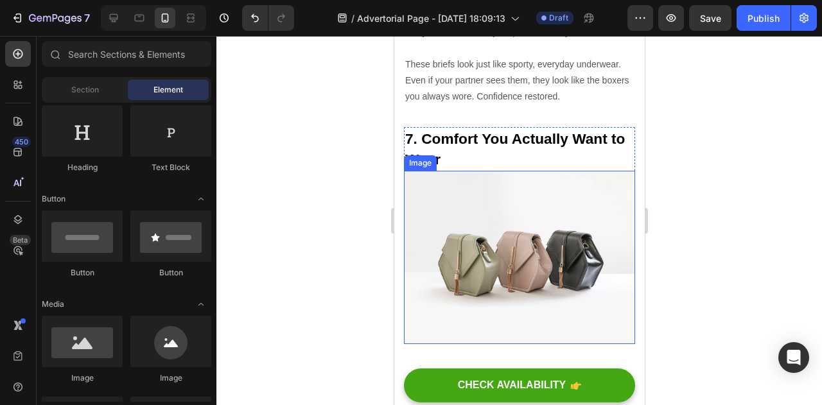
click at [553, 173] on img at bounding box center [518, 257] width 231 height 173
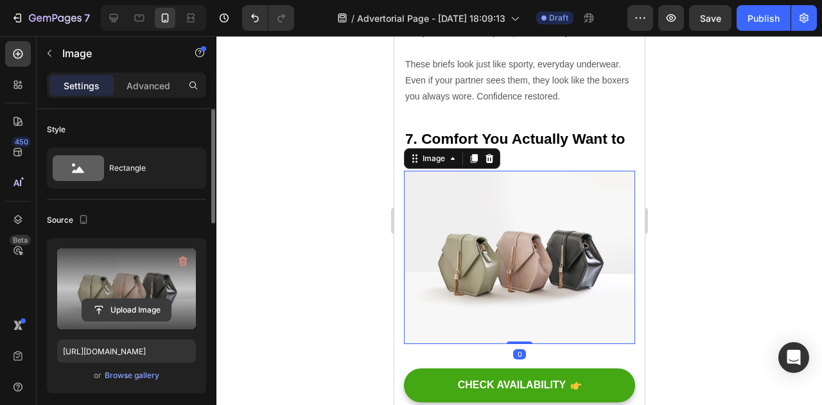
click at [105, 310] on input "file" at bounding box center [126, 310] width 89 height 22
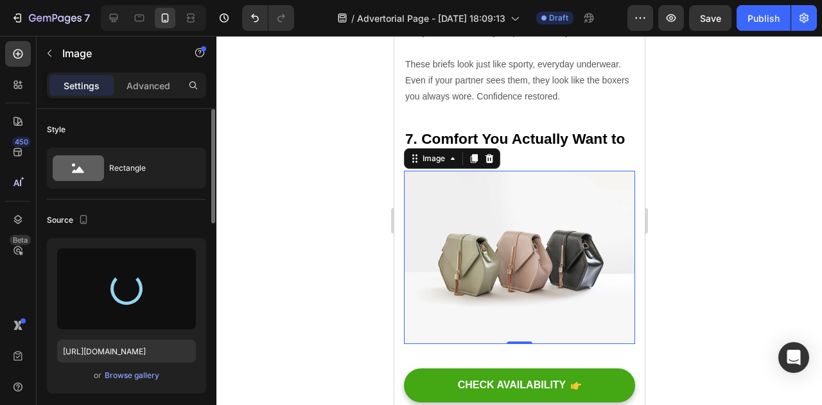
type input "https://cdn.shopify.com/s/files/1/0908/0288/0896/files/gempages_581524670545658…"
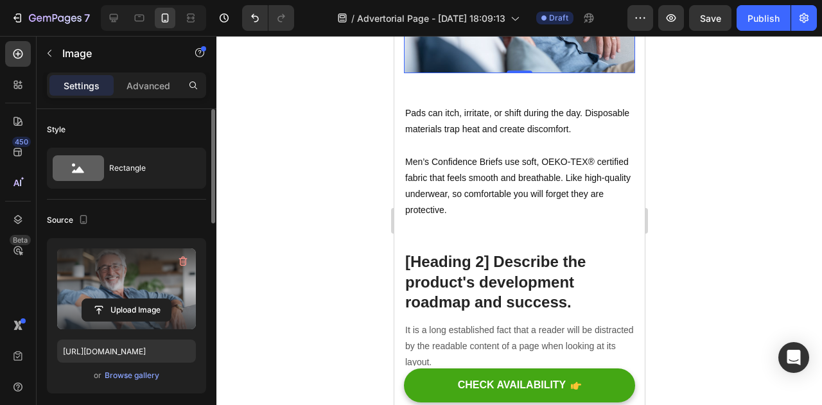
scroll to position [3352, 0]
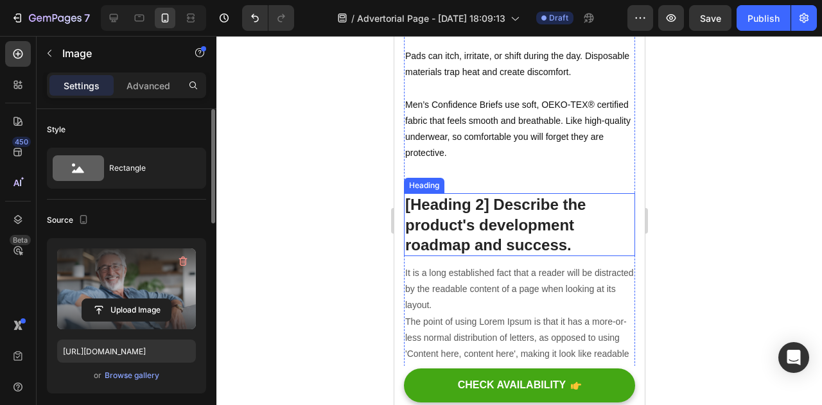
click at [479, 195] on p "[Heading 2] Describe the product's development roadmap and success." at bounding box center [519, 225] width 229 height 60
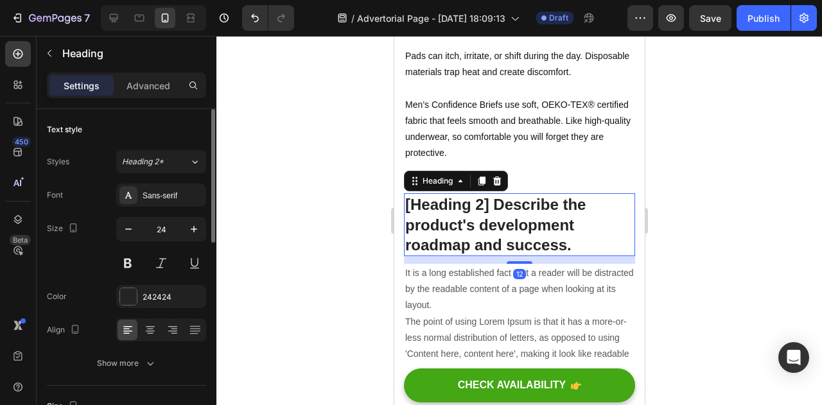
click at [479, 195] on p "[Heading 2] Describe the product's development roadmap and success." at bounding box center [519, 225] width 229 height 60
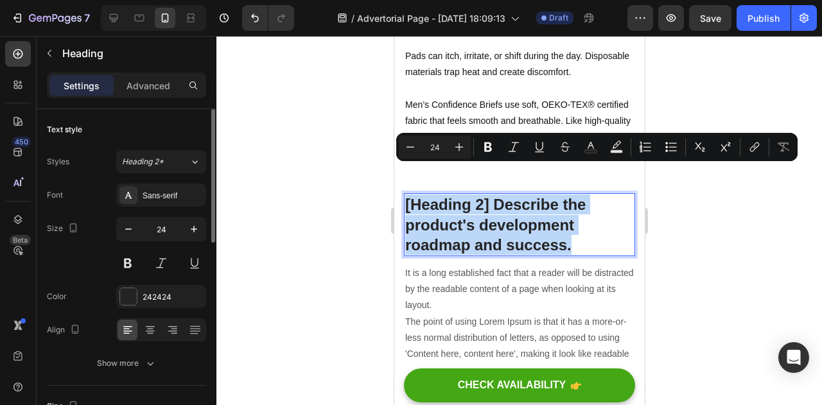
click at [479, 195] on p "[Heading 2] Describe the product's development roadmap and success." at bounding box center [519, 225] width 229 height 60
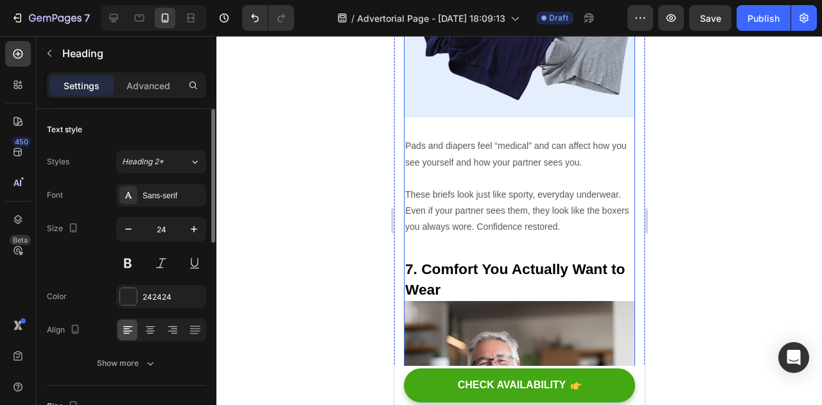
scroll to position [2873, 0]
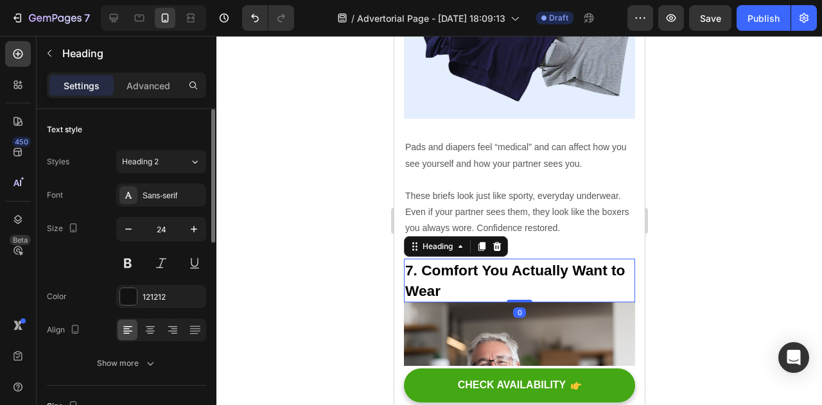
click at [464, 262] on strong "7. Comfort You Actually Want to Wear" at bounding box center [515, 280] width 220 height 37
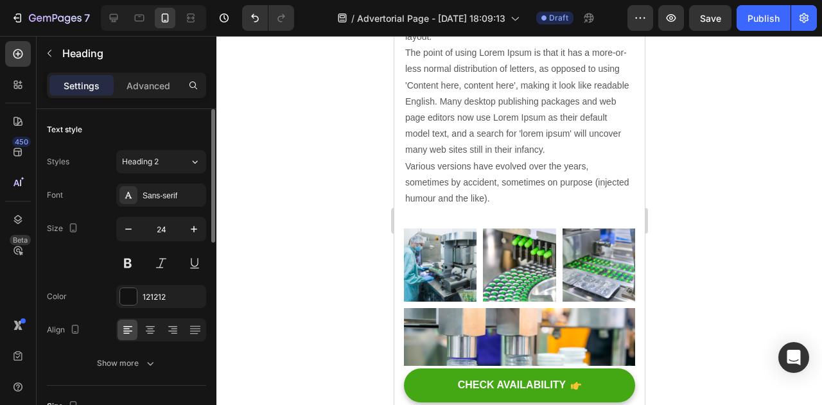
scroll to position [3582, 0]
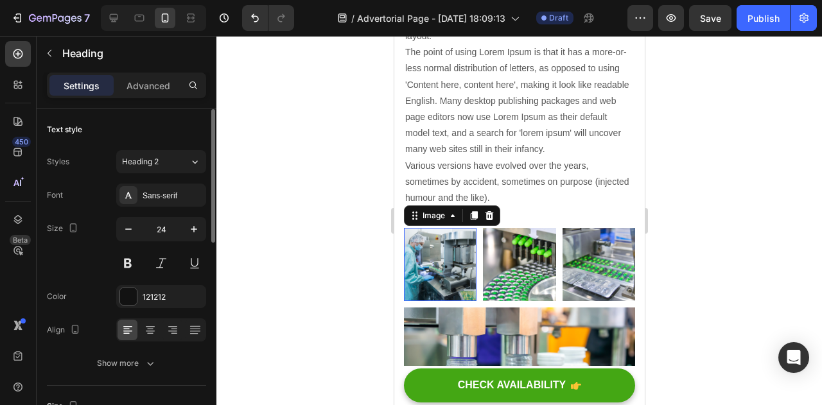
click at [439, 228] on img at bounding box center [439, 264] width 73 height 73
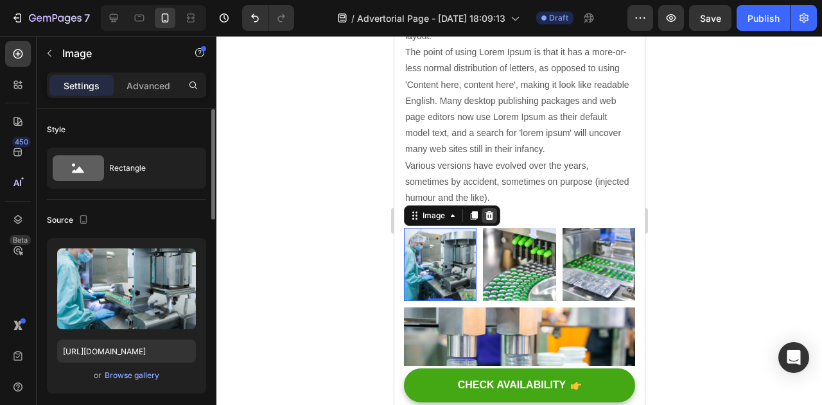
click at [493, 211] on icon at bounding box center [489, 216] width 10 height 10
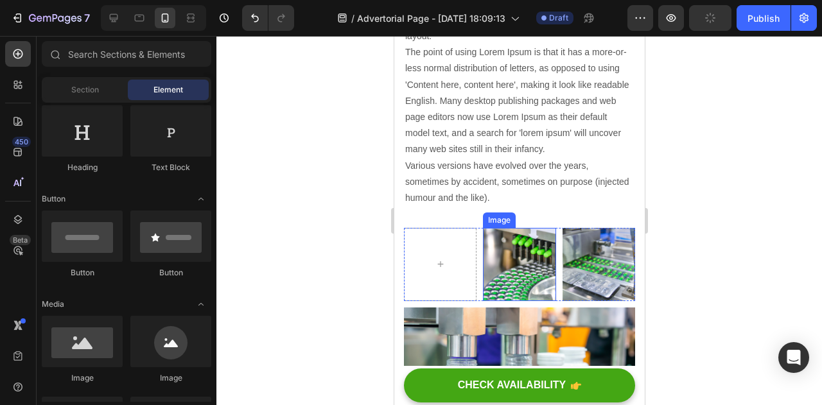
click at [490, 228] on img at bounding box center [518, 264] width 73 height 73
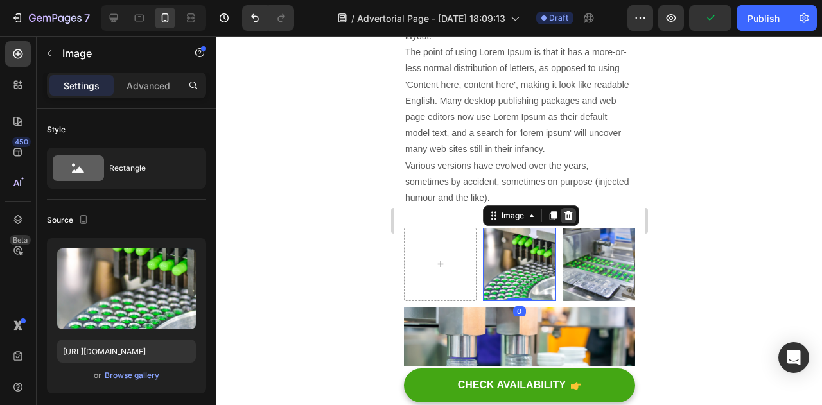
click at [568, 211] on icon at bounding box center [568, 216] width 10 height 10
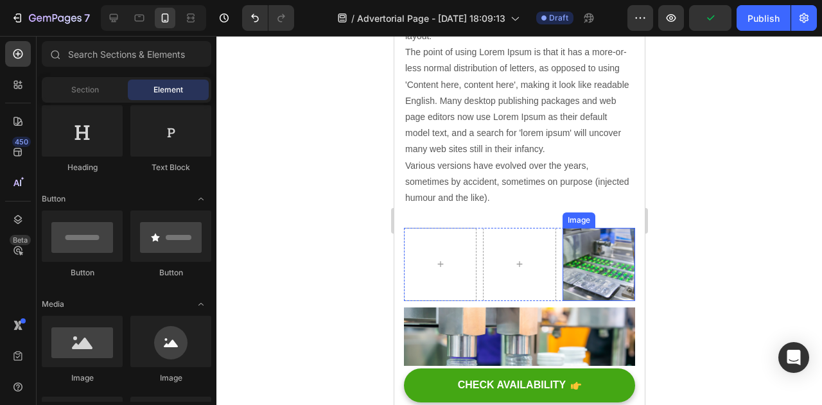
click at [578, 228] on img at bounding box center [598, 264] width 73 height 73
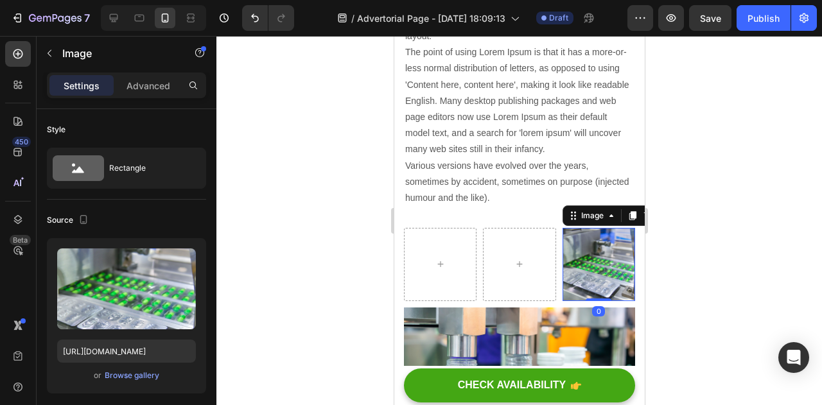
click at [585, 228] on img at bounding box center [598, 264] width 73 height 73
click at [597, 210] on div "Image" at bounding box center [592, 216] width 28 height 12
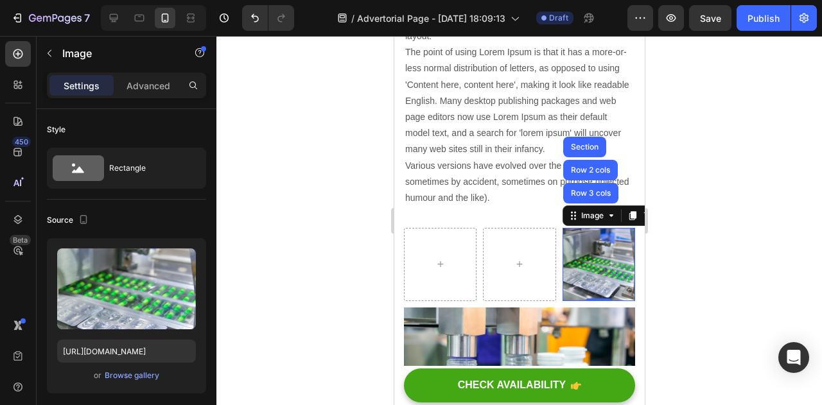
click at [725, 200] on div at bounding box center [520, 220] width 606 height 369
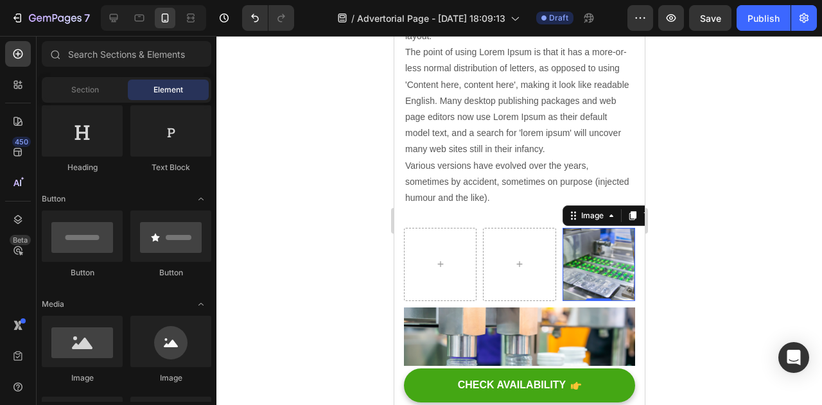
click at [612, 228] on img at bounding box center [598, 264] width 73 height 73
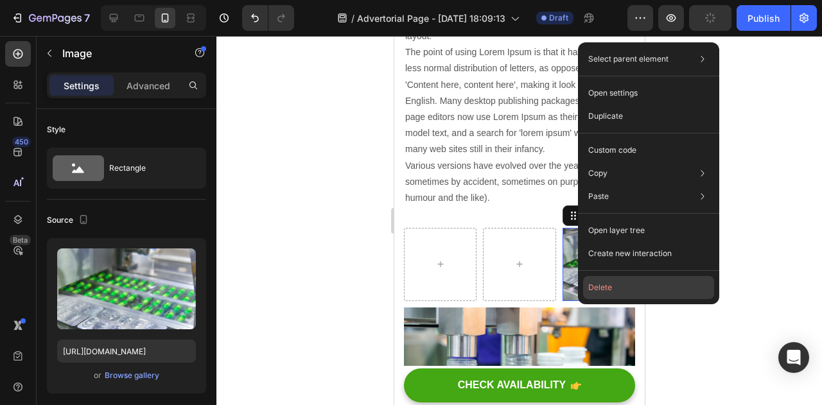
click at [592, 283] on button "Delete" at bounding box center [648, 287] width 131 height 23
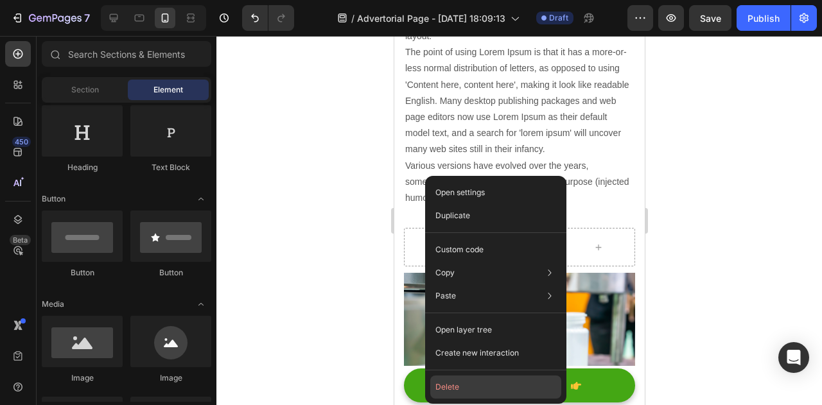
click at [452, 390] on button "Delete" at bounding box center [495, 387] width 131 height 23
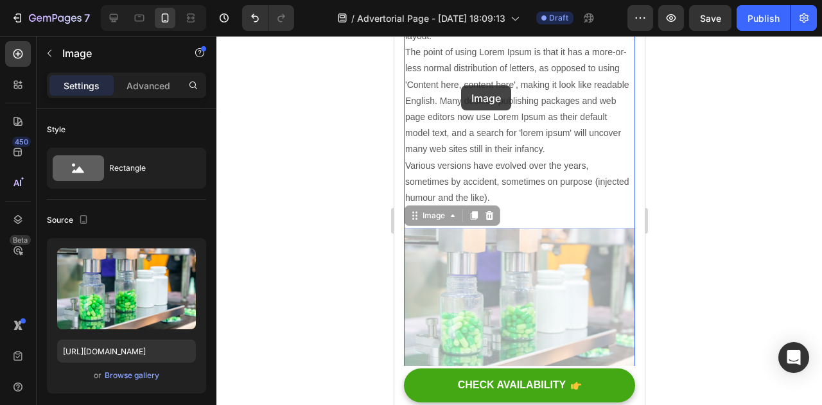
drag, startPoint x: 477, startPoint y: 217, endPoint x: 460, endPoint y: 85, distance: 132.8
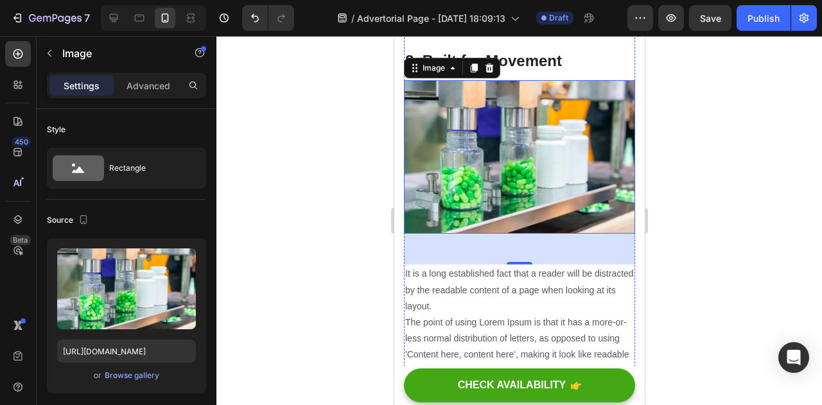
scroll to position [3535, 0]
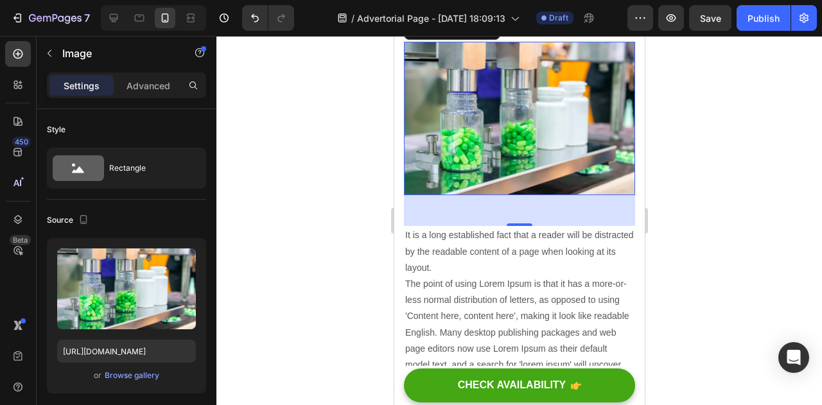
click at [665, 177] on div at bounding box center [520, 220] width 606 height 369
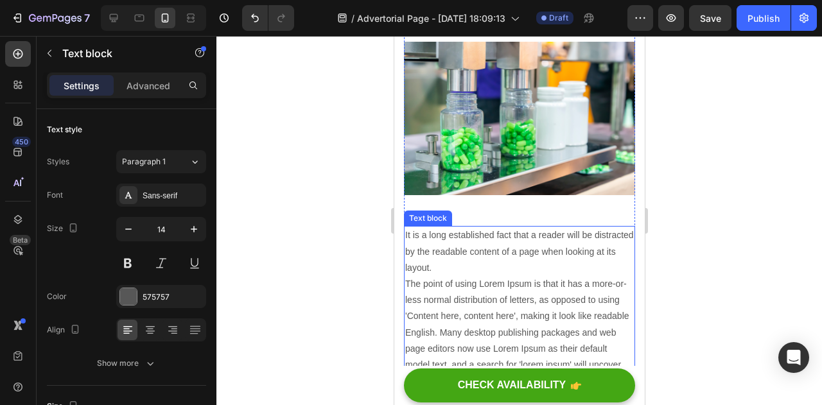
click at [420, 243] on p "It is a long established fact that a reader will be distracted by the readable …" at bounding box center [519, 332] width 229 height 211
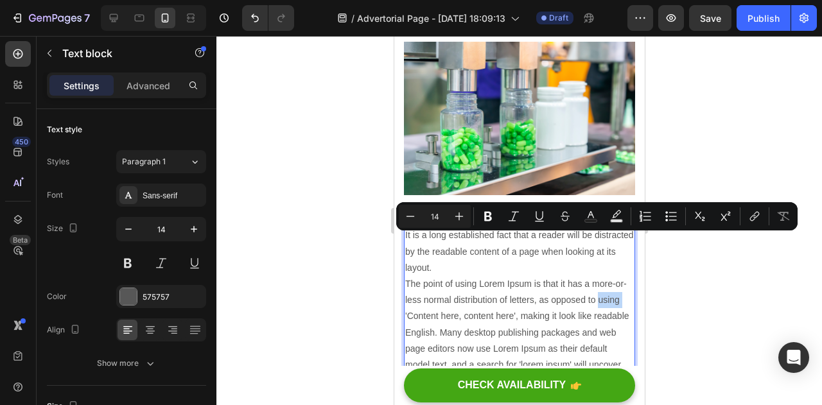
click at [420, 243] on p "It is a long established fact that a reader will be distracted by the readable …" at bounding box center [519, 332] width 229 height 211
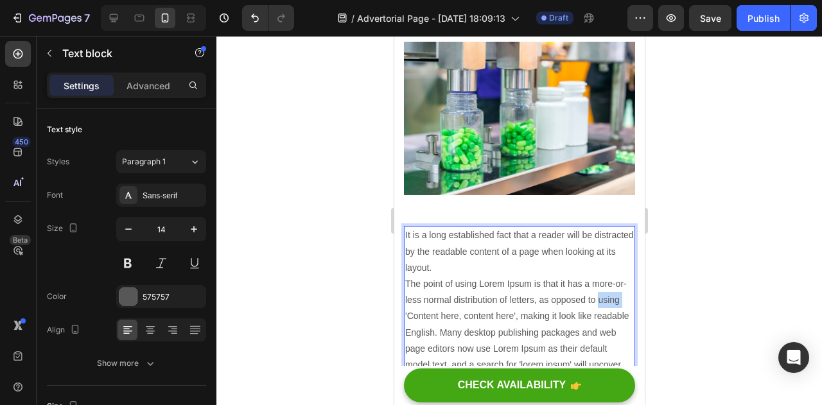
click at [420, 243] on p "It is a long established fact that a reader will be distracted by the readable …" at bounding box center [519, 332] width 229 height 211
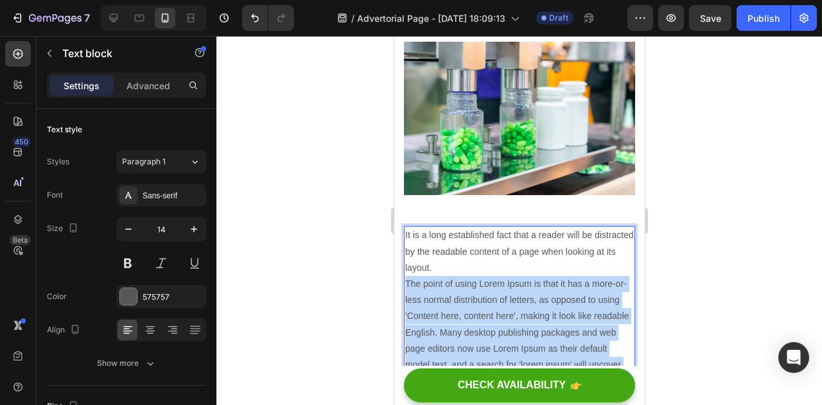
click at [420, 243] on p "It is a long established fact that a reader will be distracted by the readable …" at bounding box center [519, 332] width 229 height 211
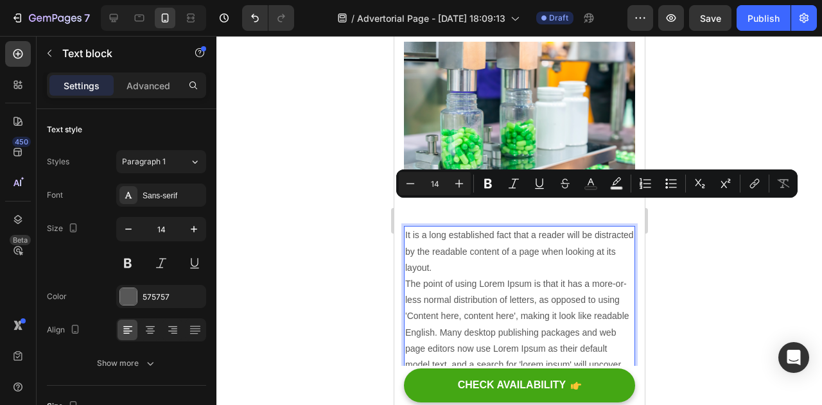
click at [525, 345] on p "It is a long established fact that a reader will be distracted by the readable …" at bounding box center [519, 332] width 229 height 211
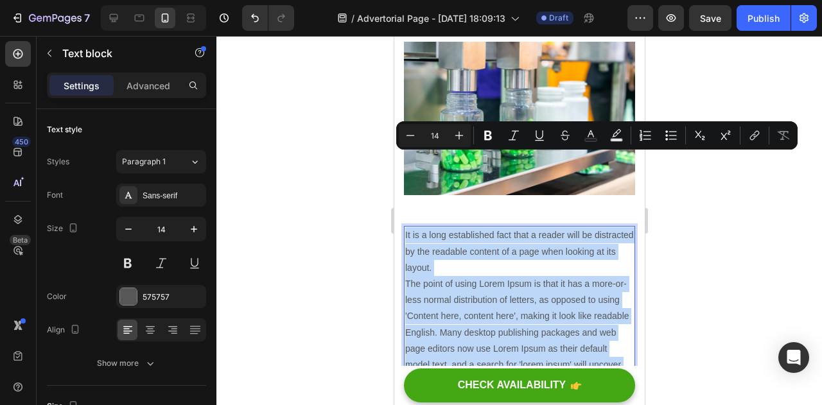
drag, startPoint x: 526, startPoint y: 353, endPoint x: 405, endPoint y: 163, distance: 225.3
click at [405, 227] on p "It is a long established fact that a reader will be distracted by the readable …" at bounding box center [519, 332] width 229 height 211
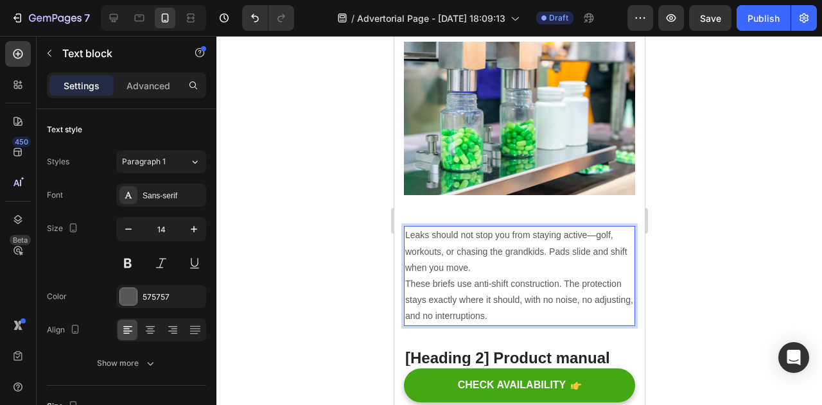
click at [492, 227] on p "Leaks should not stop you from staying active—golf, workouts, or chasing the gr…" at bounding box center [519, 275] width 229 height 97
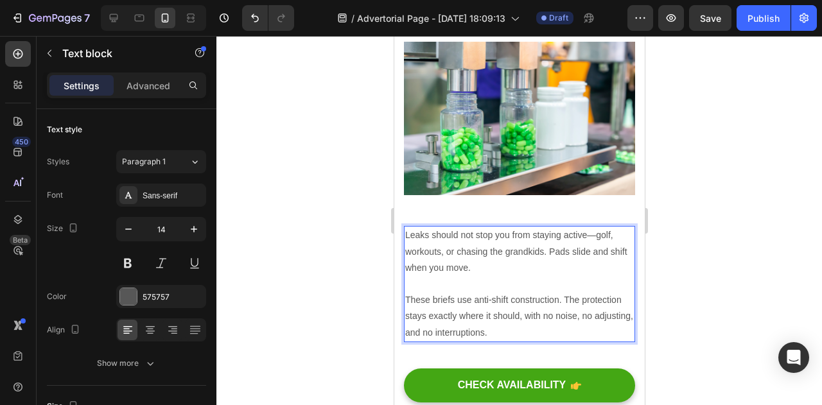
click at [293, 166] on div at bounding box center [520, 220] width 606 height 369
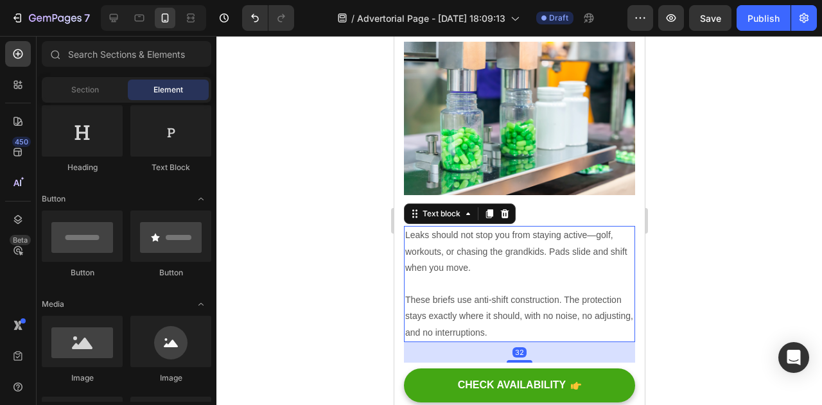
click at [459, 227] on p "Leaks should not stop you from staying active—golf, workouts, or chasing the gr…" at bounding box center [519, 251] width 229 height 49
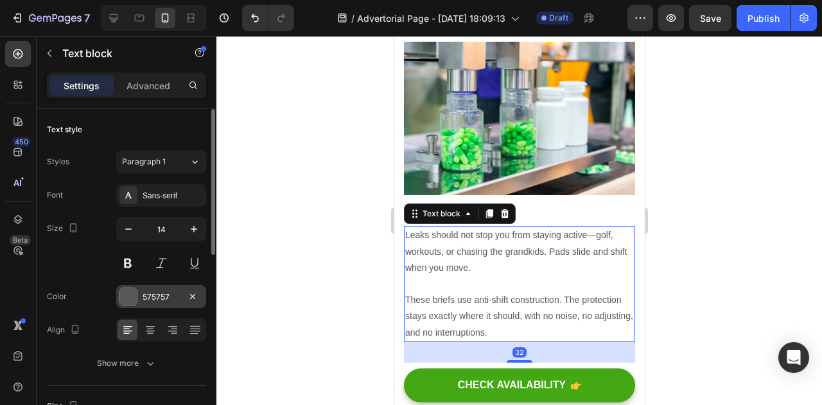
click at [146, 294] on div "575757" at bounding box center [161, 298] width 37 height 12
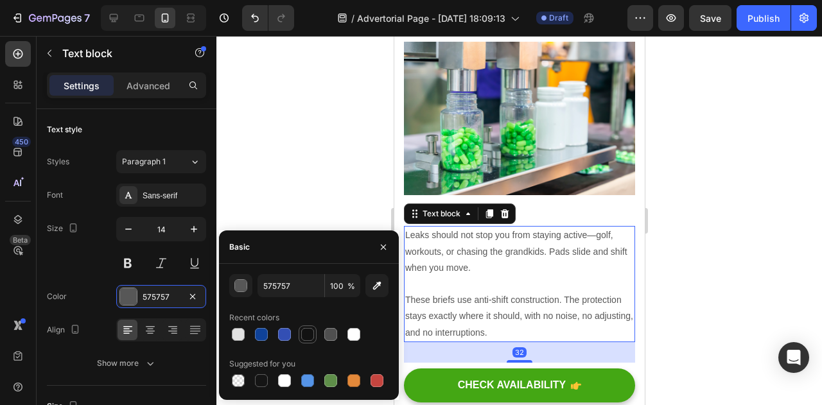
click at [312, 339] on div at bounding box center [307, 334] width 13 height 13
type input "121212"
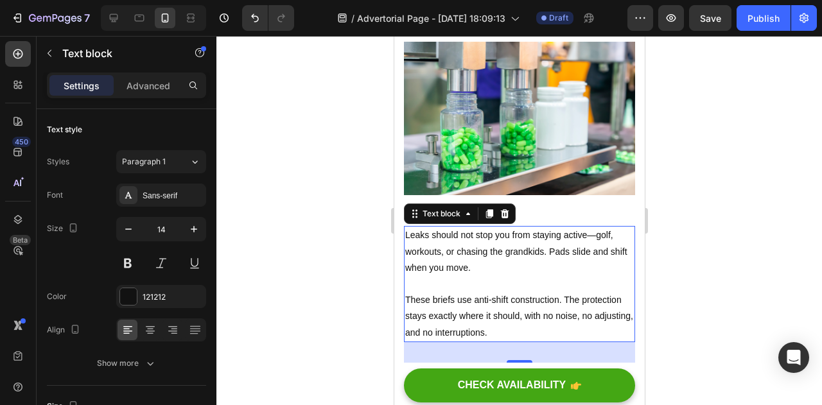
click at [287, 186] on div at bounding box center [520, 220] width 606 height 369
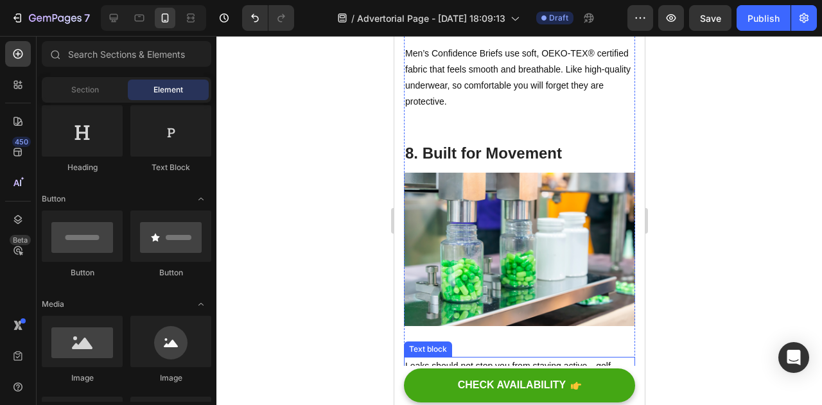
scroll to position [3404, 0]
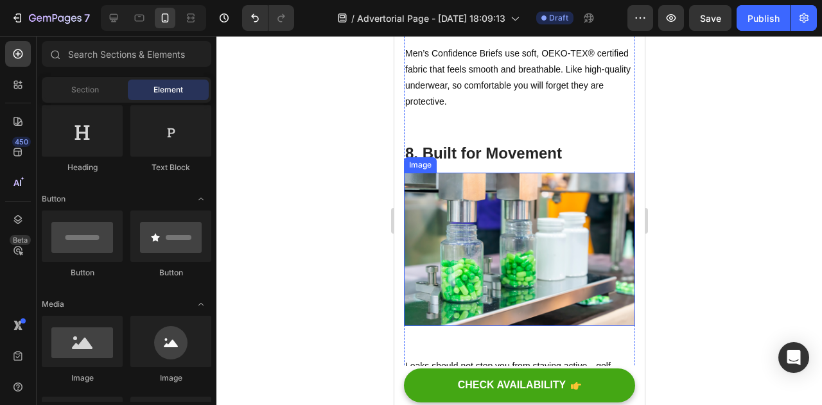
click at [479, 173] on img at bounding box center [518, 250] width 231 height 154
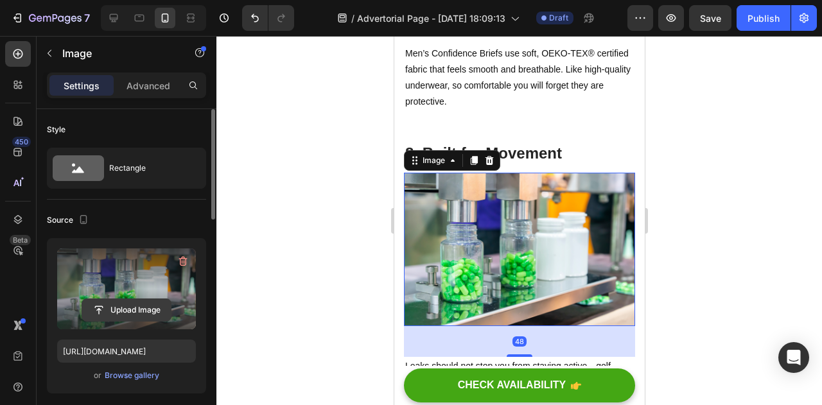
click at [119, 308] on input "file" at bounding box center [126, 310] width 89 height 22
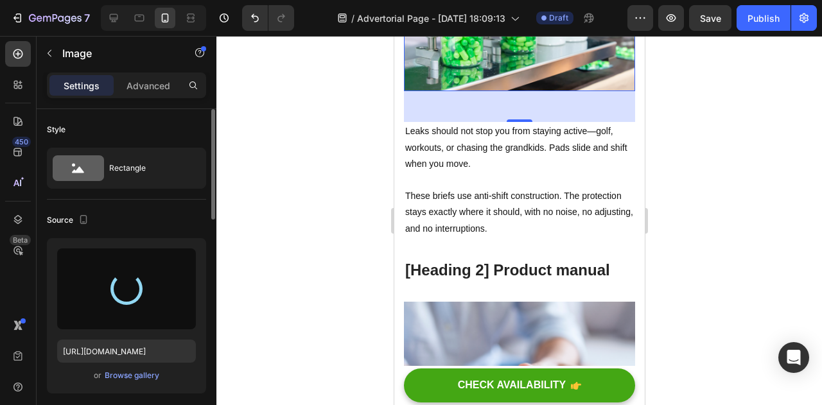
type input "https://cdn.shopify.com/s/files/1/0908/0288/0896/files/gempages_581524670545658…"
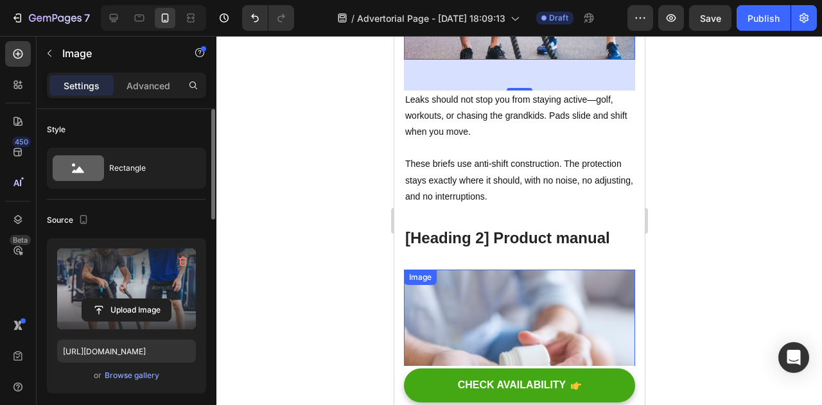
scroll to position [3604, 0]
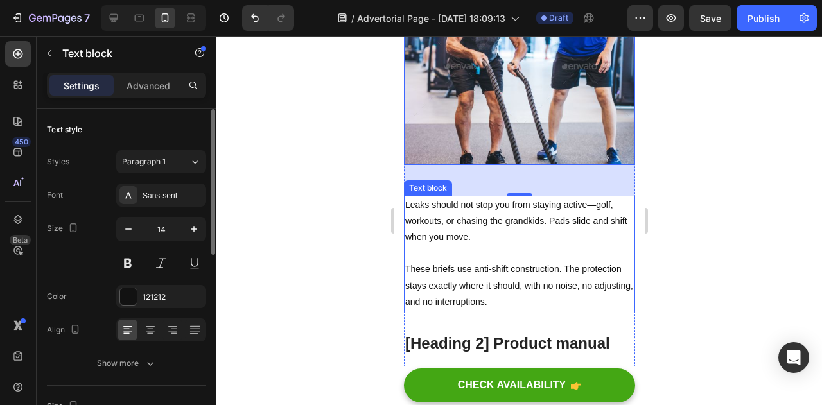
click at [470, 197] on p "Leaks should not stop you from staying active—golf, workouts, or chasing the gr…" at bounding box center [519, 221] width 229 height 49
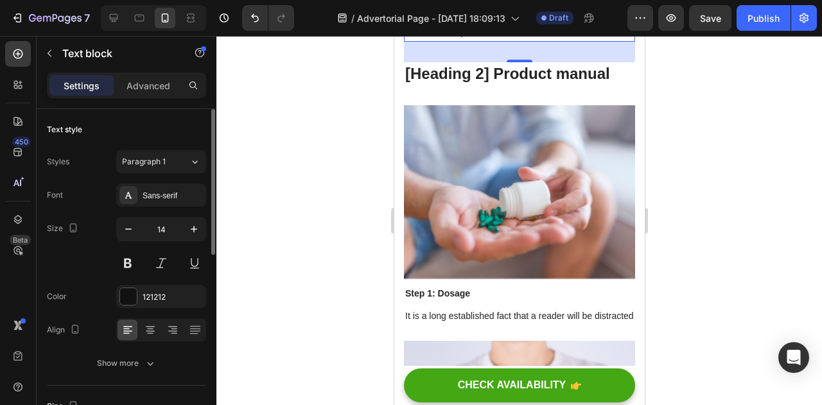
scroll to position [3875, 0]
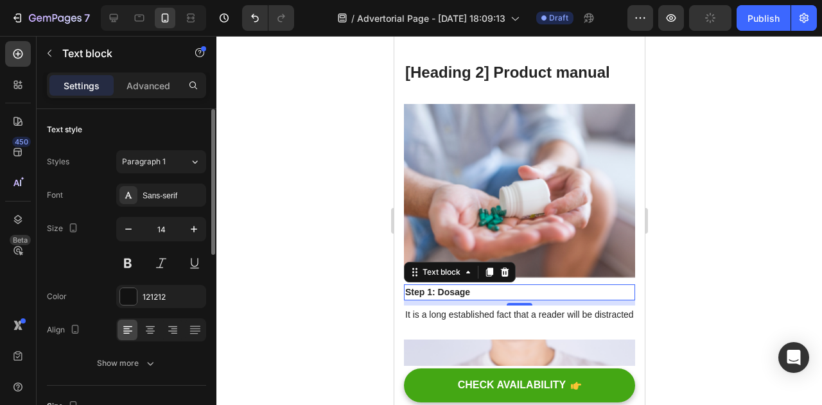
click at [441, 286] on p "Step 1: Dosage" at bounding box center [519, 292] width 229 height 13
click at [500, 267] on icon at bounding box center [504, 272] width 10 height 10
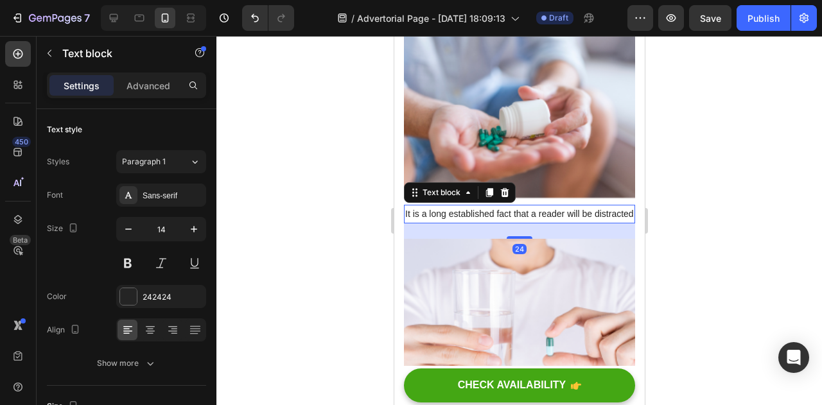
scroll to position [3950, 0]
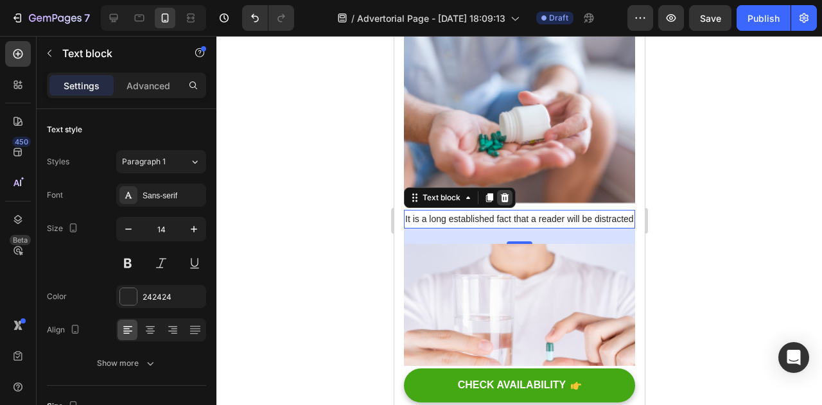
click at [500, 193] on icon at bounding box center [504, 198] width 10 height 10
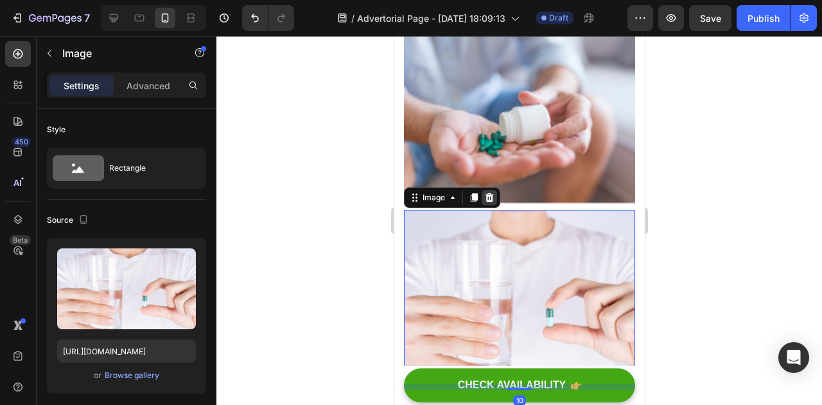
click at [491, 193] on icon at bounding box center [489, 197] width 8 height 9
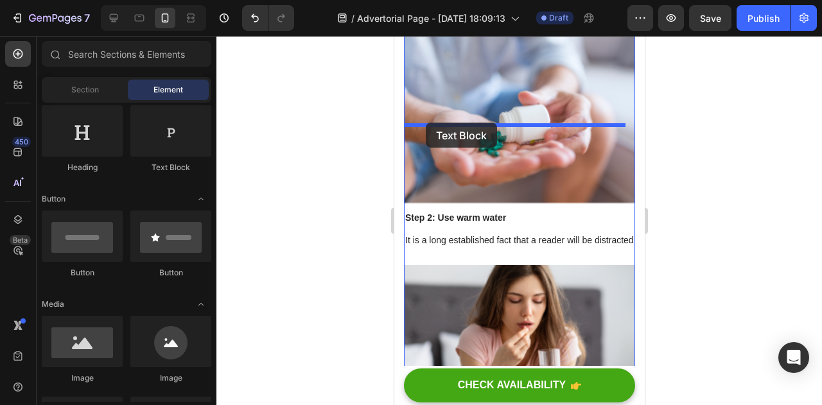
drag, startPoint x: 575, startPoint y: 159, endPoint x: 425, endPoint y: 124, distance: 153.8
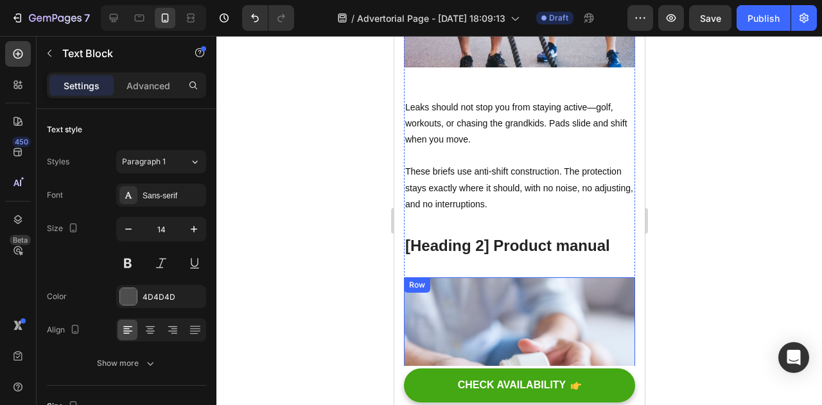
scroll to position [3701, 0]
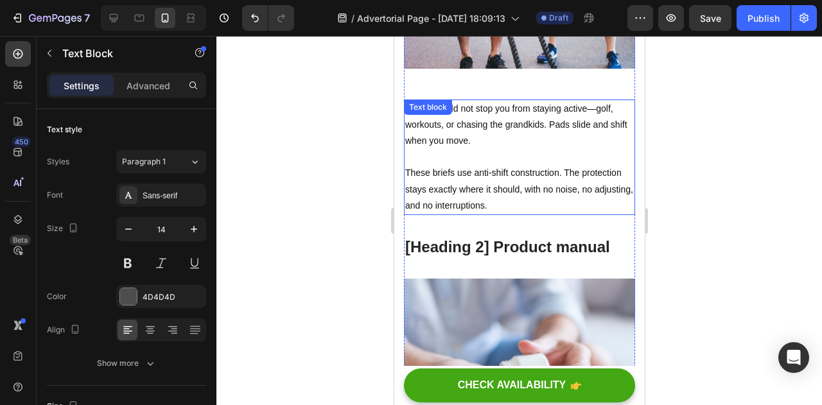
click at [479, 149] on p "⁠⁠⁠⁠⁠⁠⁠ These briefs use anti-shift construction. The protection stays exactly …" at bounding box center [519, 181] width 229 height 65
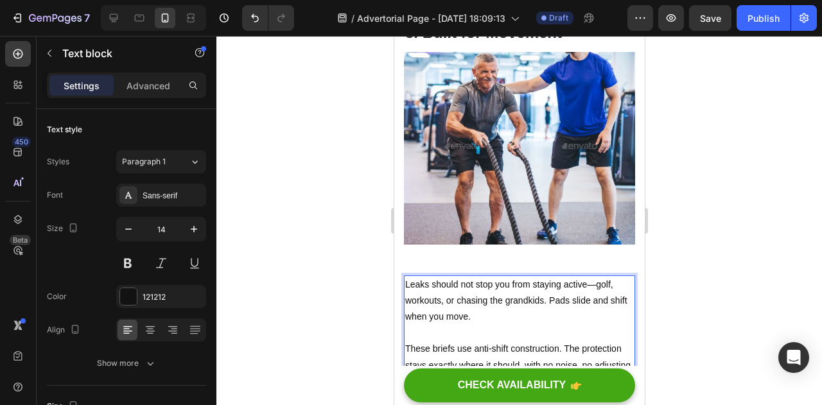
scroll to position [3511, 0]
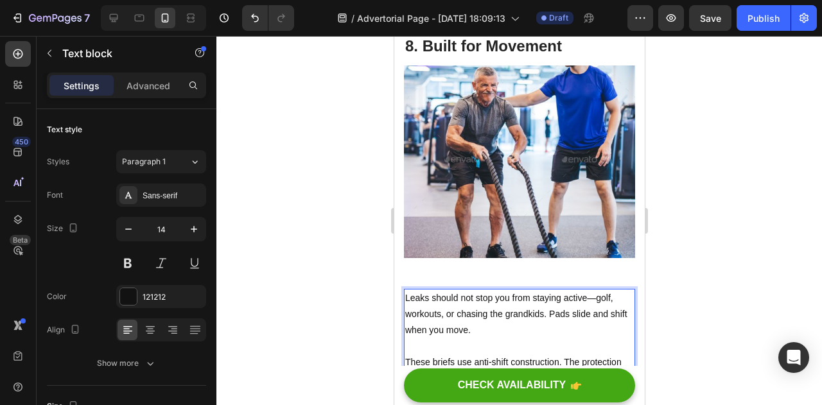
click at [533, 339] on p "These briefs use anti-shift construction. The protection stays exactly where it…" at bounding box center [519, 371] width 229 height 65
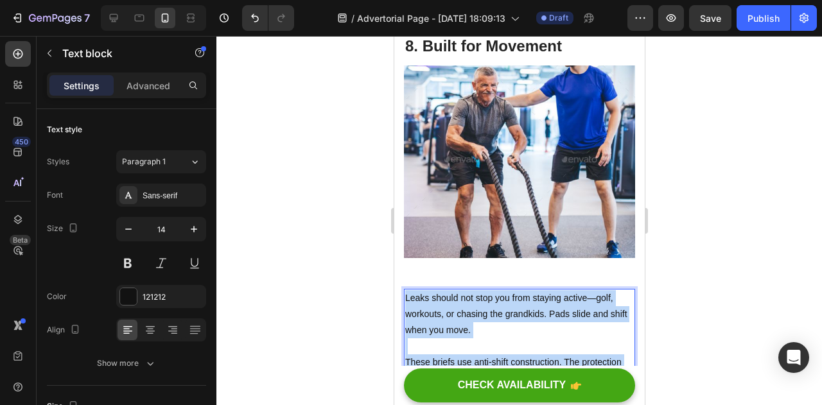
drag, startPoint x: 533, startPoint y: 319, endPoint x: 405, endPoint y: 219, distance: 162.4
click at [405, 289] on div "Leaks should not stop you from staying active—golf, workouts, or chasing the gr…" at bounding box center [518, 347] width 231 height 116
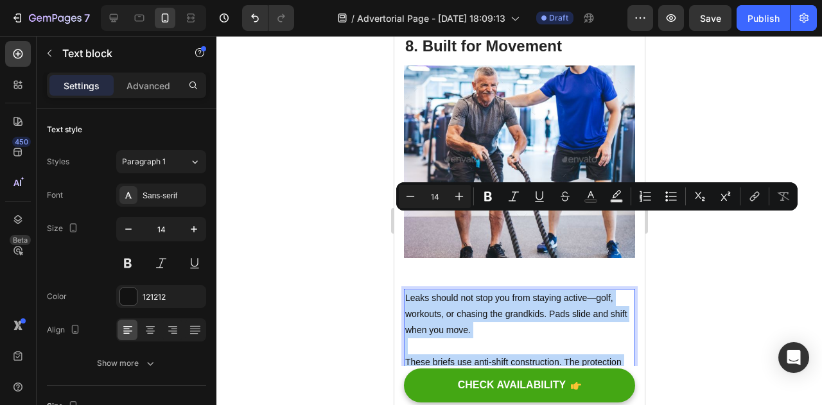
copy div "Leaks should not stop you from staying active—golf, workouts, or chasing the gr…"
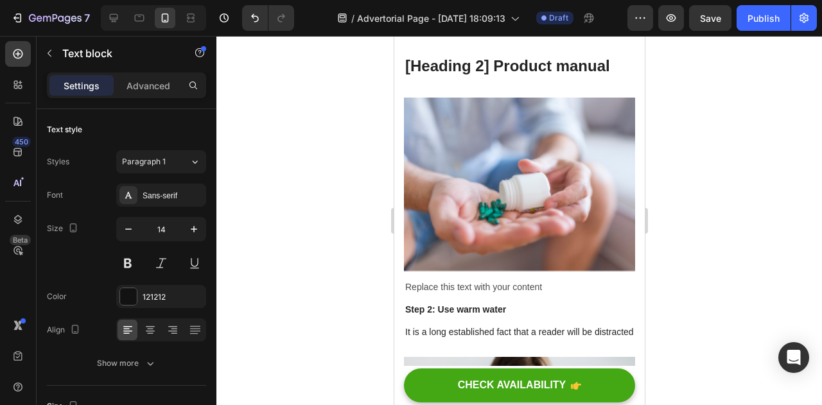
scroll to position [3891, 0]
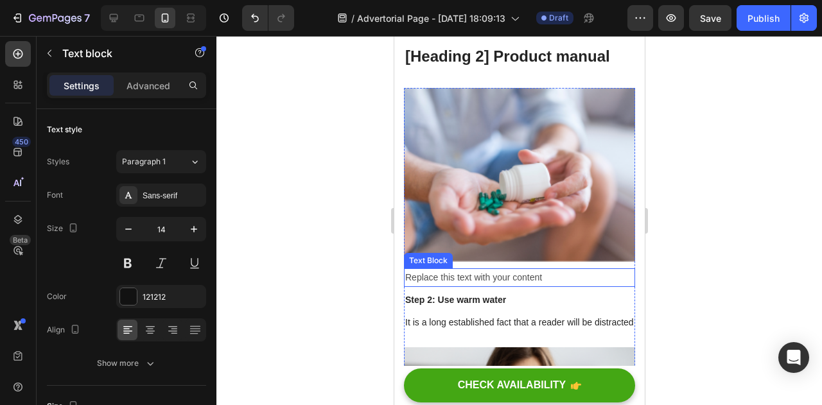
click at [484, 269] on div "Replace this text with your content" at bounding box center [518, 278] width 231 height 19
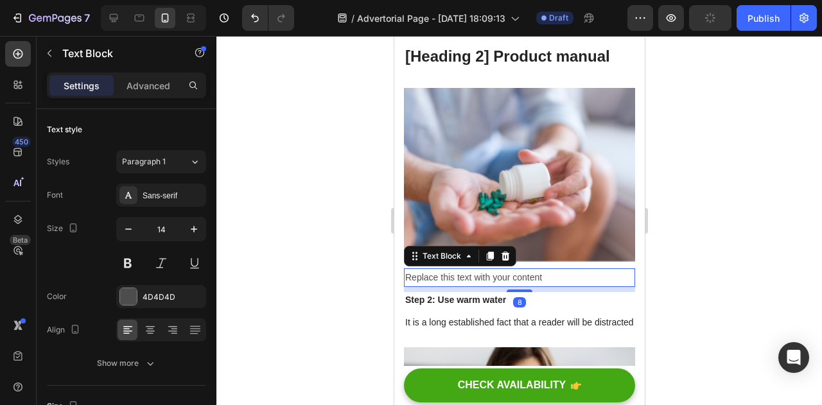
click at [484, 269] on div "Replace this text with your content" at bounding box center [518, 278] width 231 height 19
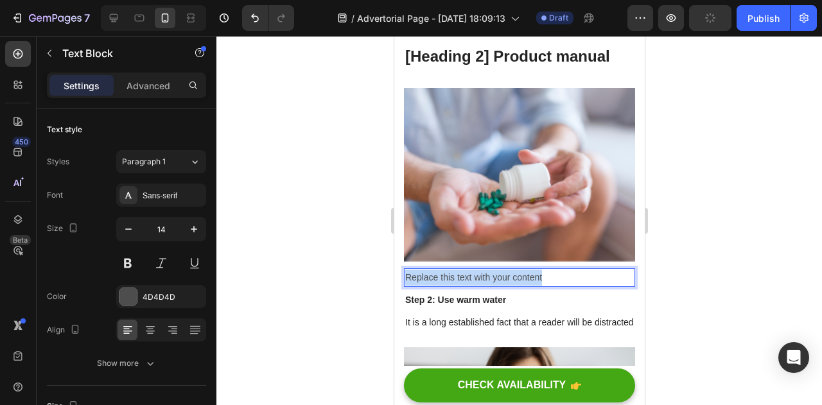
click at [484, 270] on p "Replace this text with your content" at bounding box center [519, 278] width 229 height 16
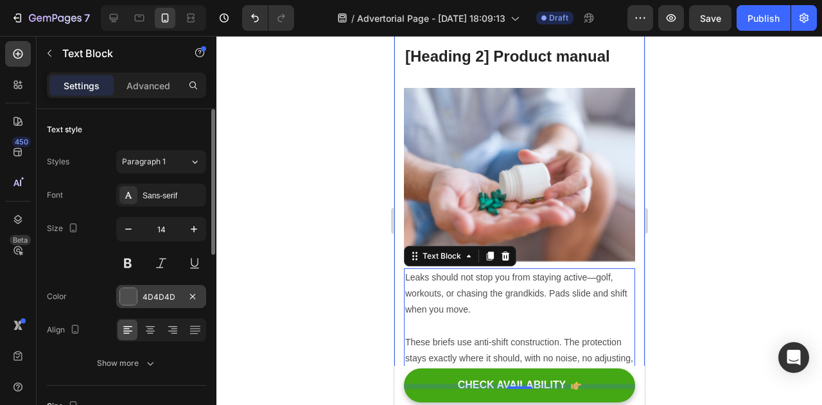
click at [175, 296] on div "4D4D4D" at bounding box center [161, 298] width 37 height 12
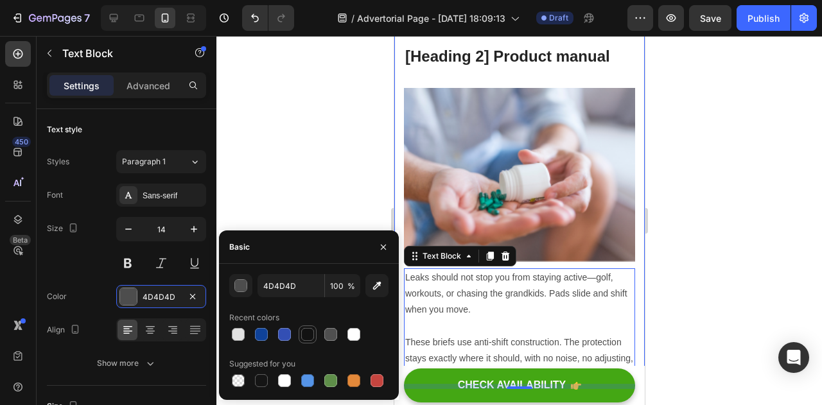
click at [300, 333] on div at bounding box center [307, 334] width 15 height 15
type input "121212"
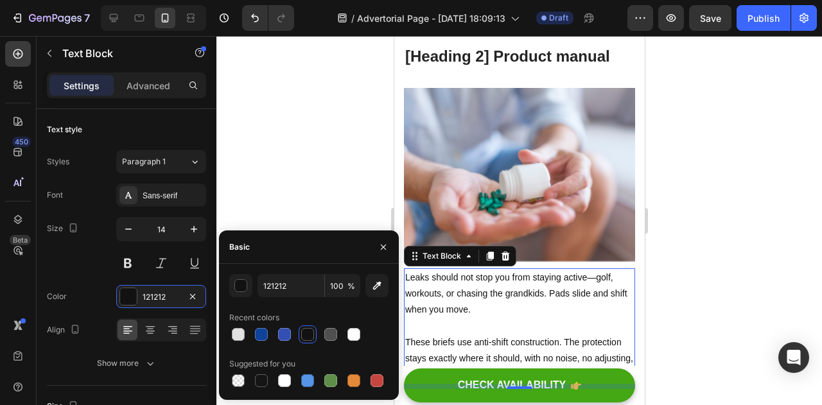
click at [660, 279] on div at bounding box center [520, 220] width 606 height 369
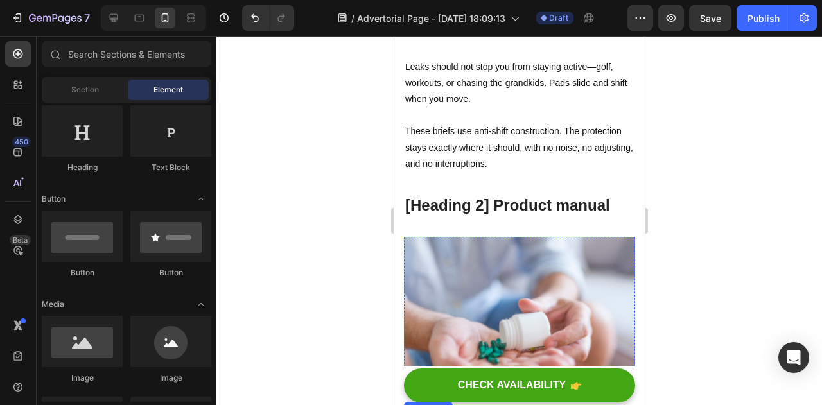
scroll to position [3743, 0]
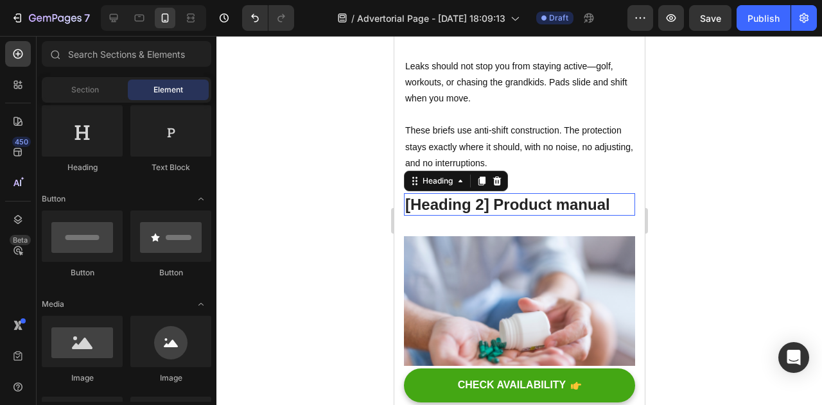
click at [511, 195] on p "[Heading 2] Product manual" at bounding box center [519, 205] width 229 height 20
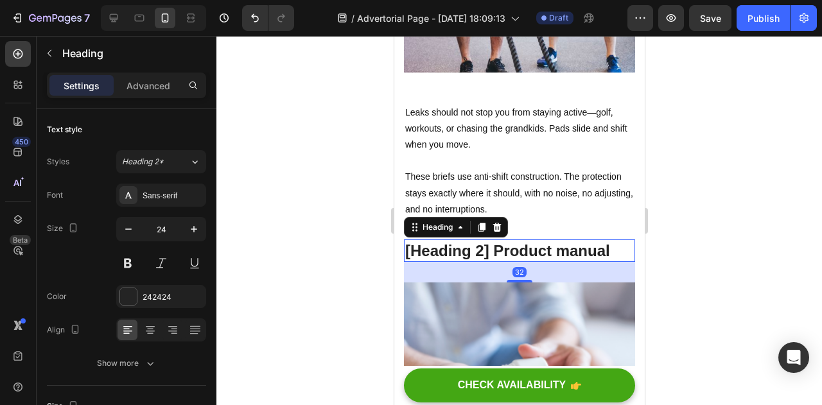
scroll to position [3698, 0]
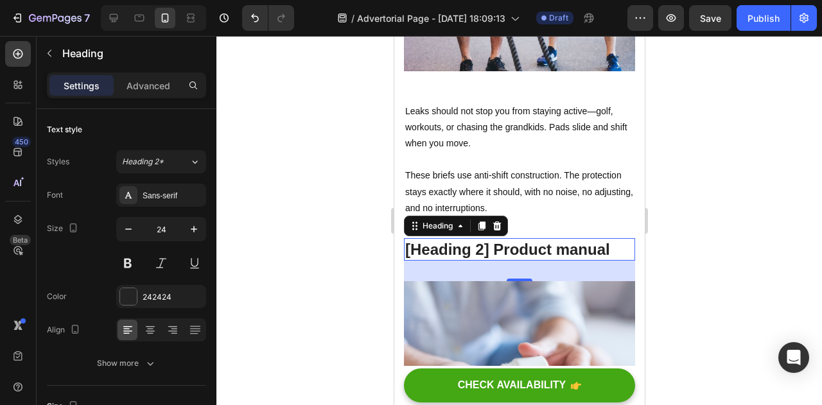
click at [506, 240] on p "[Heading 2] Product manual" at bounding box center [519, 250] width 229 height 20
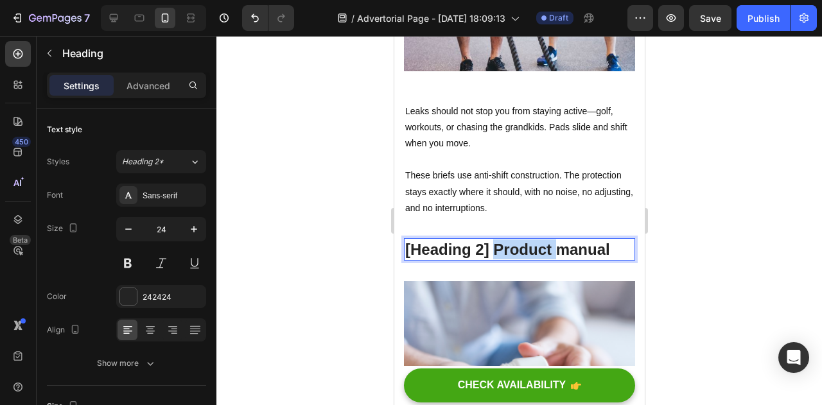
click at [506, 240] on p "[Heading 2] Product manual" at bounding box center [519, 250] width 229 height 20
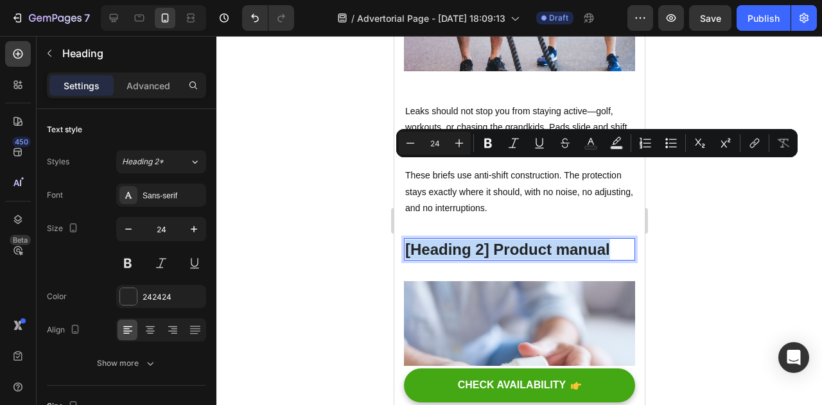
click at [506, 240] on p "[Heading 2] Product manual" at bounding box center [519, 250] width 229 height 20
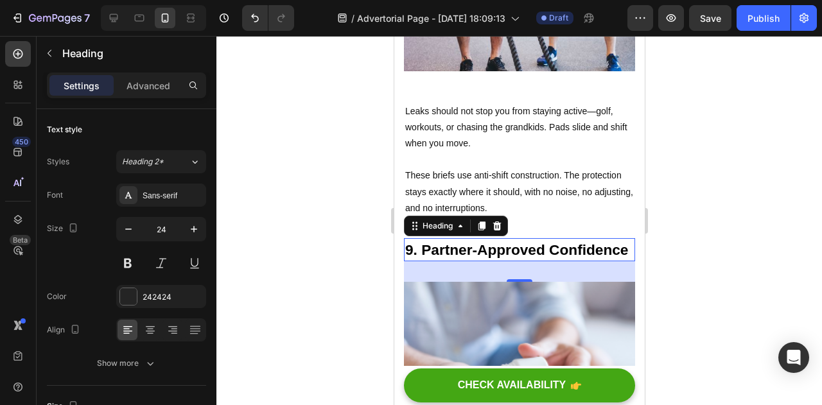
click at [689, 186] on div at bounding box center [520, 220] width 606 height 369
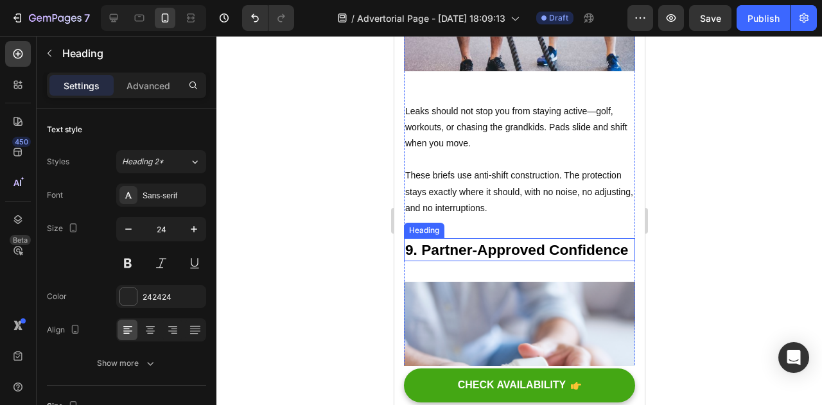
click at [441, 242] on strong "9. Partner-Approved Confidence" at bounding box center [516, 250] width 223 height 17
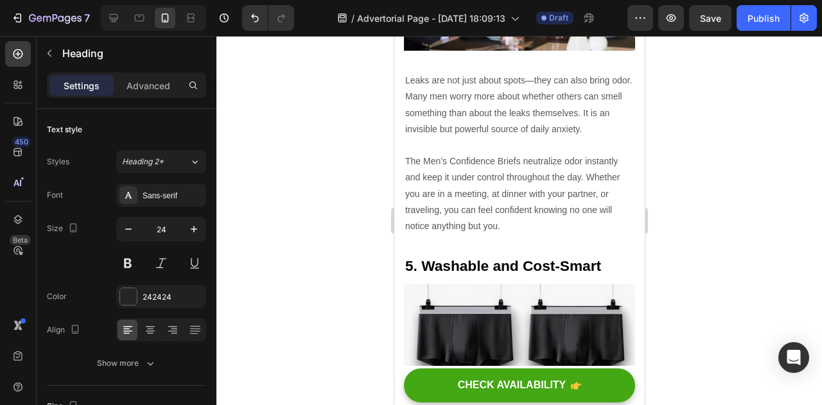
scroll to position [2139, 0]
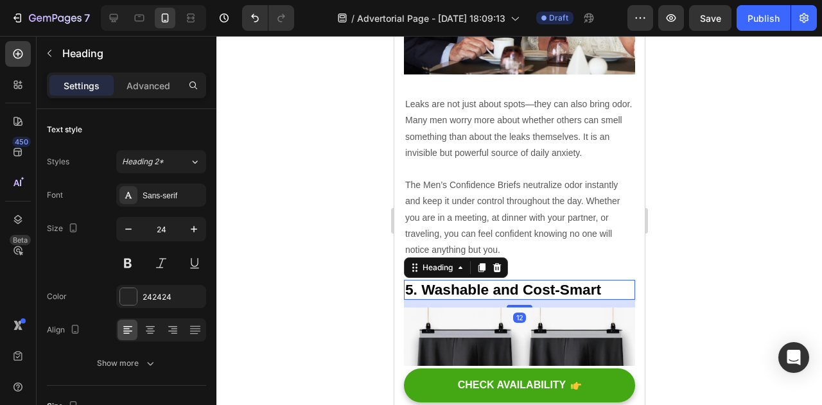
click at [439, 281] on strong "5. Washable and Cost-Smart" at bounding box center [503, 289] width 196 height 17
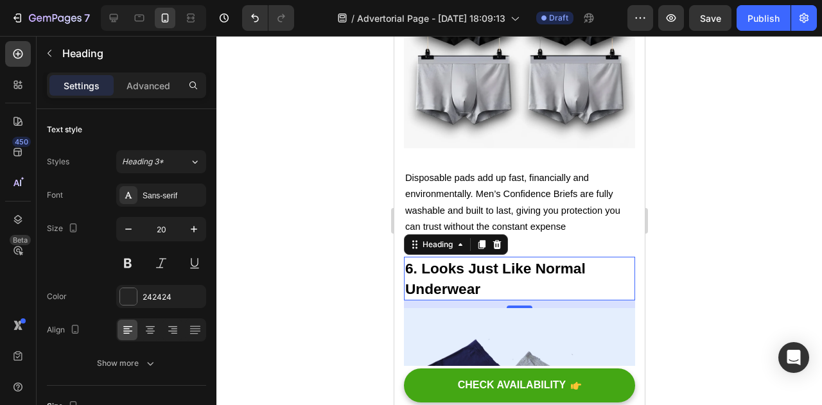
click at [445, 257] on h2 "6. Looks Just Like Normal Underwear" at bounding box center [518, 279] width 231 height 44
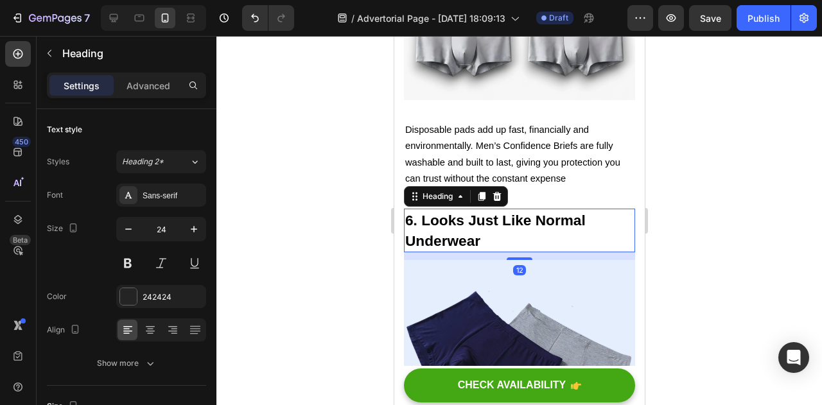
scroll to position [2540, 0]
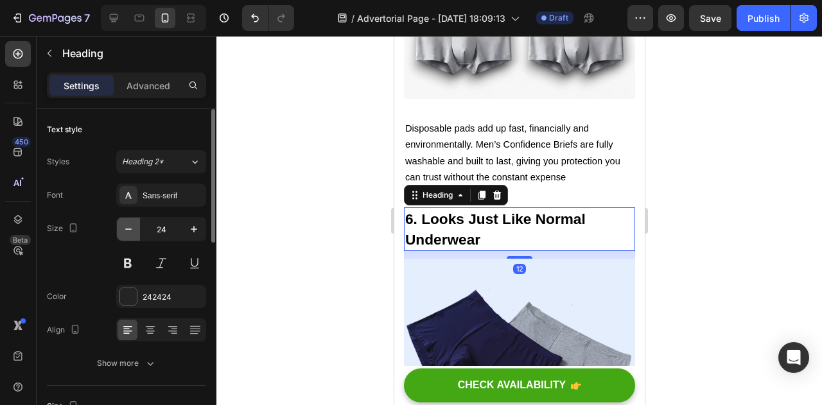
click at [123, 229] on icon "button" at bounding box center [128, 229] width 13 height 13
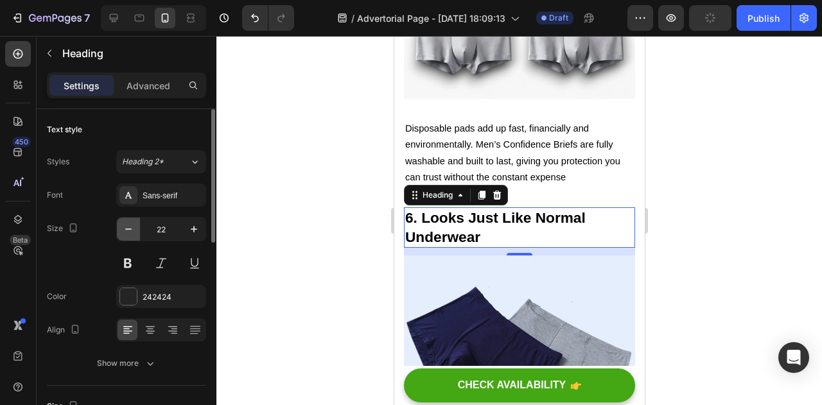
click at [123, 229] on icon "button" at bounding box center [128, 229] width 13 height 13
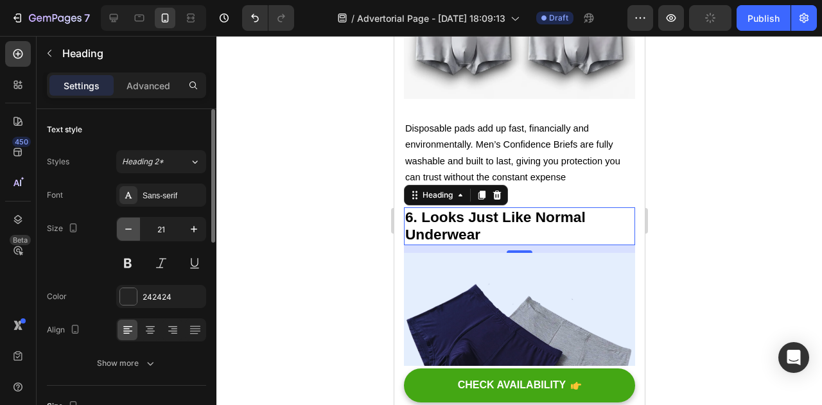
type input "20"
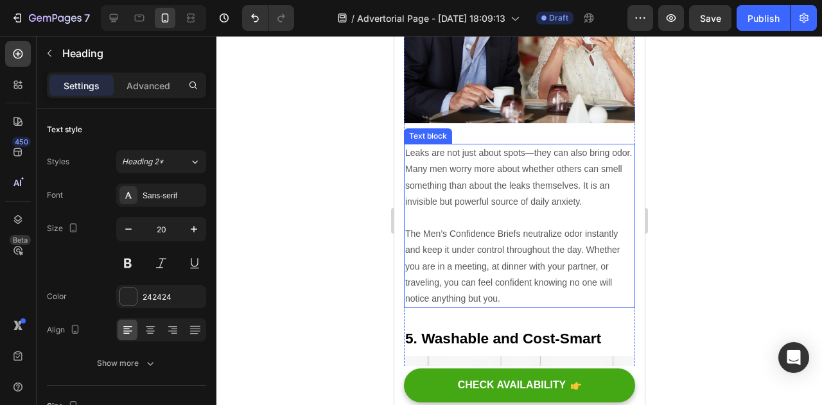
scroll to position [2089, 0]
click at [455, 211] on p at bounding box center [519, 219] width 229 height 16
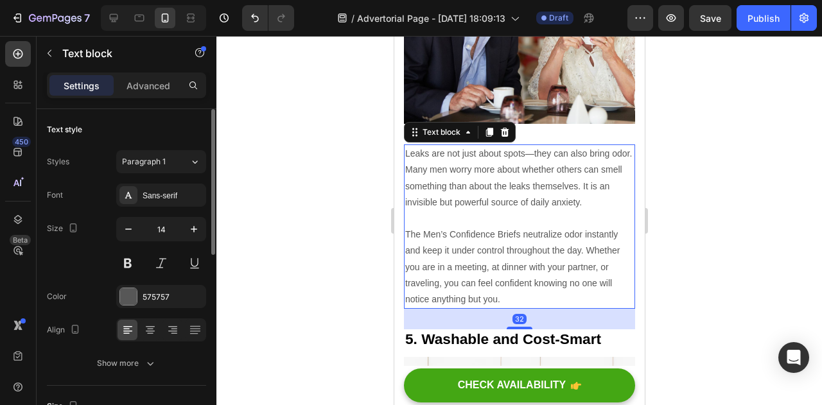
click at [164, 309] on div "Font Sans-serif Size 14 Color 575757 Align Show more" at bounding box center [126, 279] width 159 height 191
click at [153, 297] on div "575757" at bounding box center [161, 298] width 37 height 12
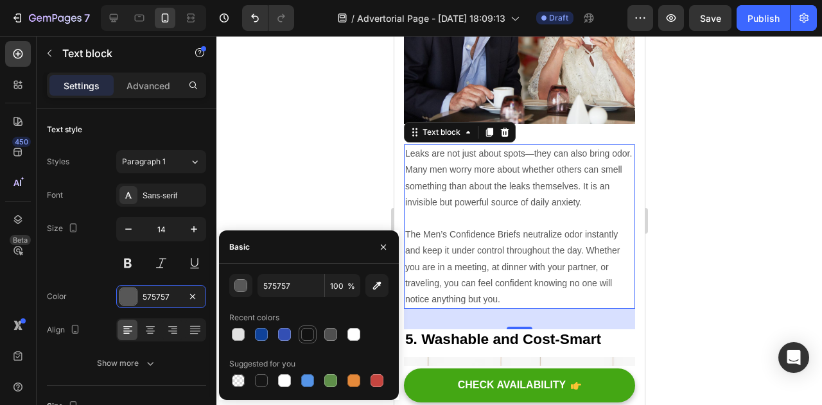
click at [311, 339] on div at bounding box center [307, 334] width 13 height 13
type input "121212"
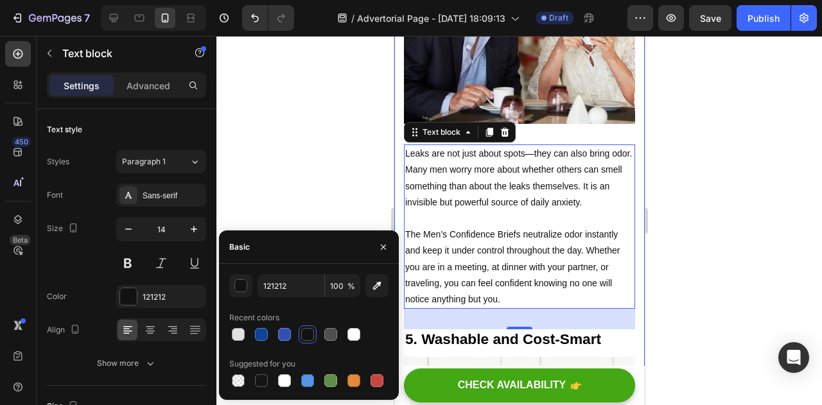
click at [719, 174] on div at bounding box center [520, 220] width 606 height 369
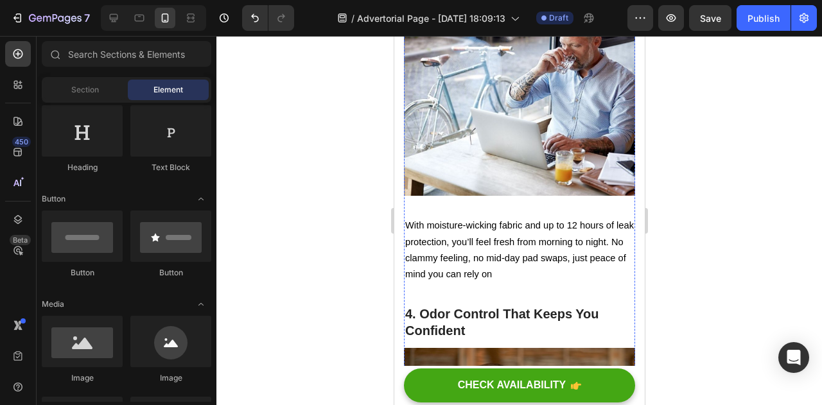
scroll to position [1678, 0]
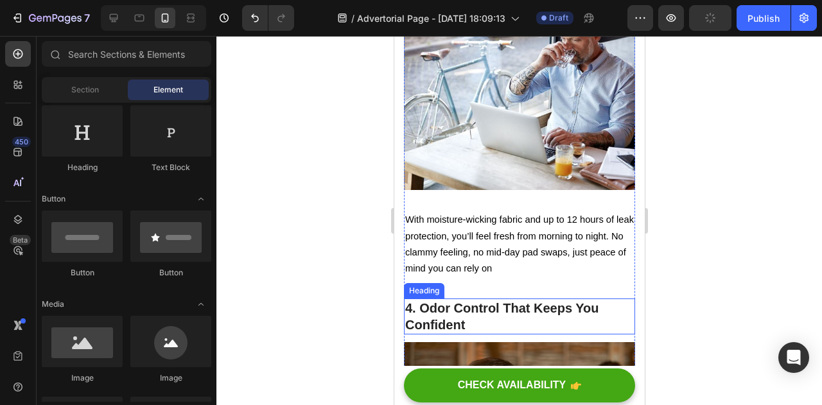
click at [475, 299] on h2 "4. Odor Control That Keeps You Confident" at bounding box center [518, 317] width 231 height 36
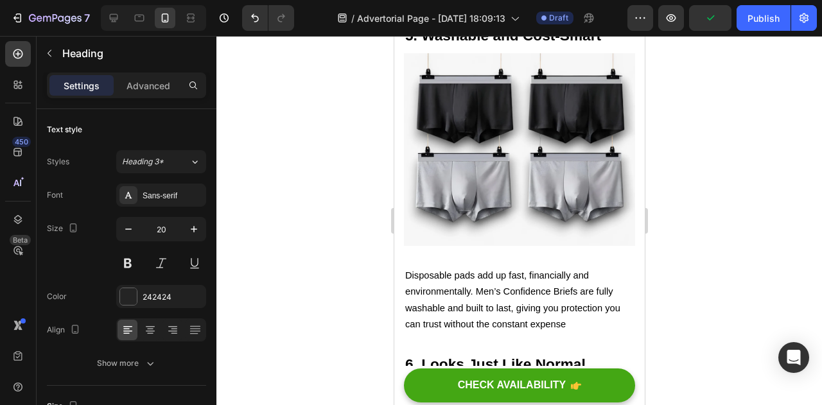
scroll to position [2463, 0]
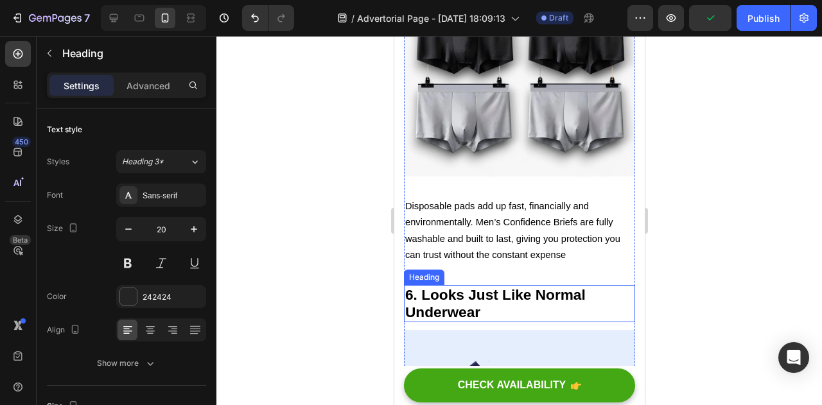
click at [457, 287] on strong "6. Looks Just Like Normal Underwear" at bounding box center [495, 304] width 181 height 34
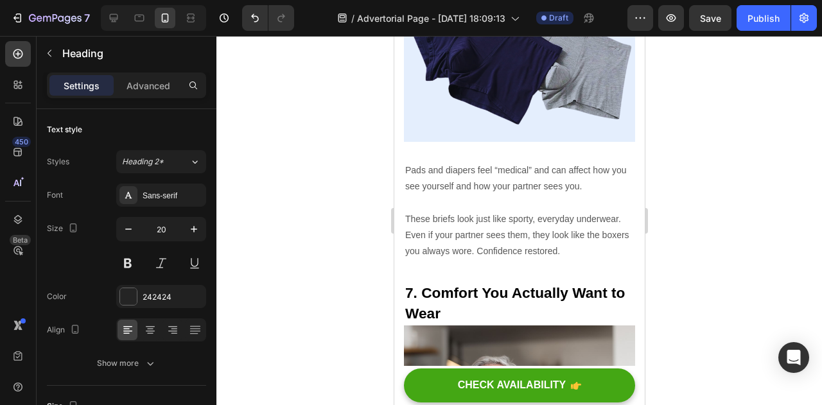
scroll to position [2851, 0]
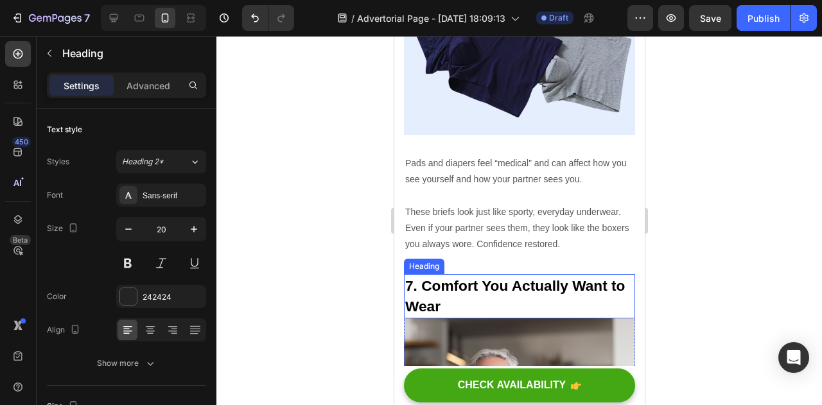
click at [445, 278] on strong "7. Comfort You Actually Want to Wear" at bounding box center [515, 296] width 220 height 37
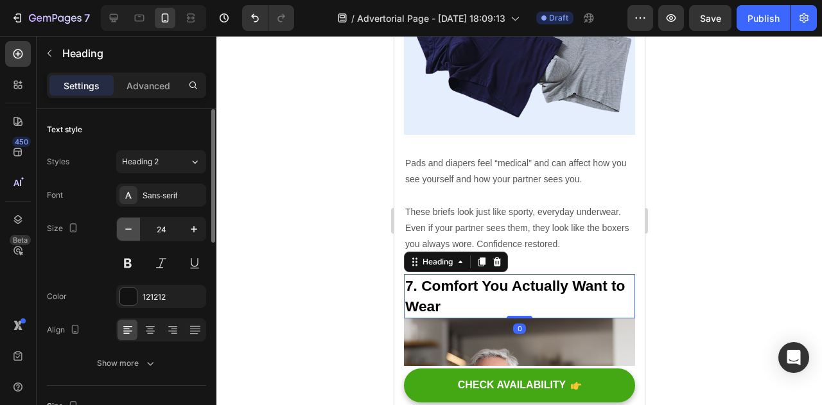
click at [128, 231] on icon "button" at bounding box center [128, 229] width 13 height 13
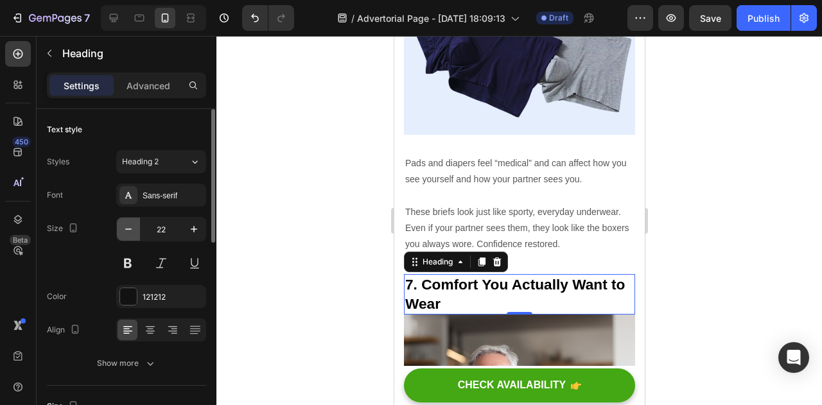
click at [128, 231] on icon "button" at bounding box center [128, 229] width 13 height 13
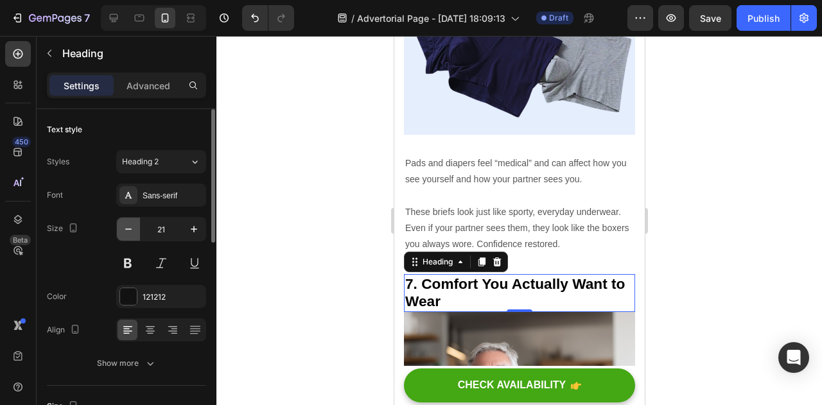
click at [130, 226] on icon "button" at bounding box center [128, 229] width 13 height 13
type input "20"
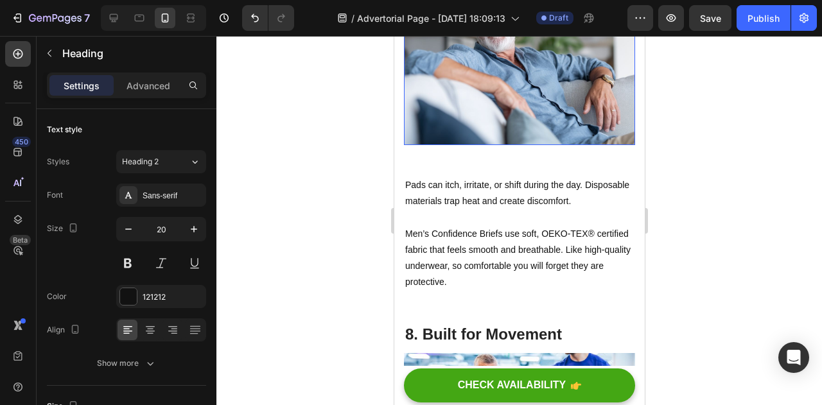
scroll to position [3301, 0]
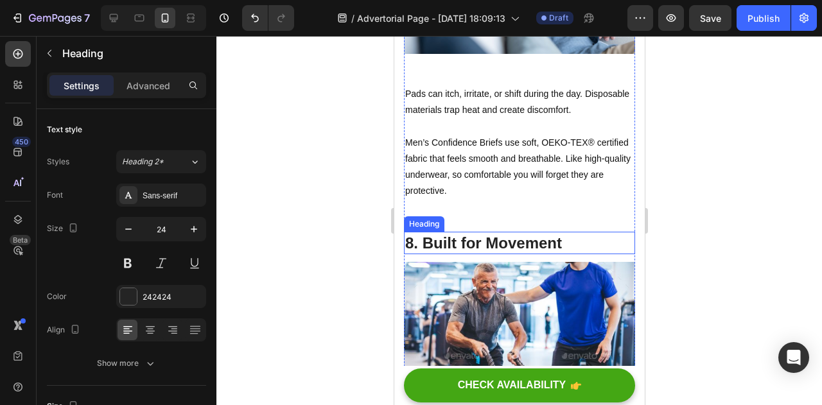
click at [459, 233] on p "8. Built for Movement" at bounding box center [519, 243] width 229 height 20
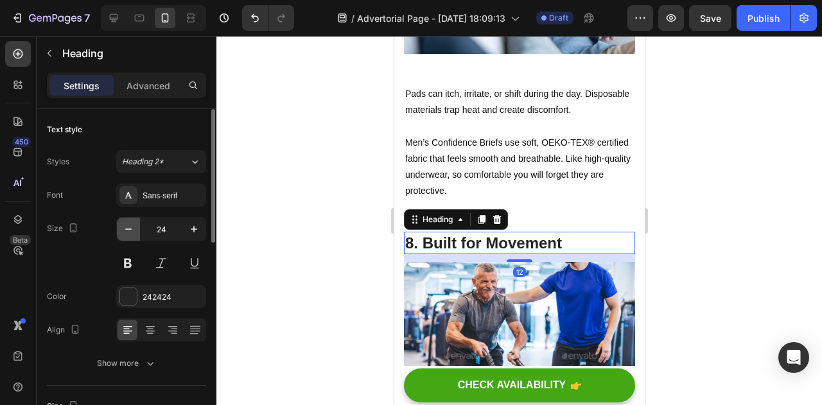
click at [123, 229] on icon "button" at bounding box center [128, 229] width 13 height 13
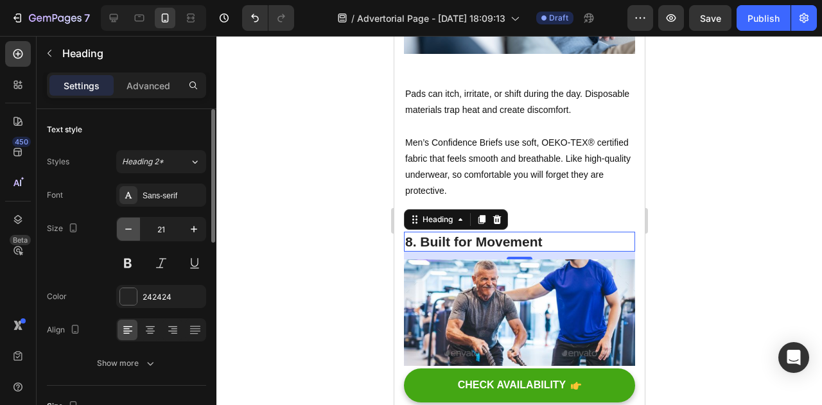
click at [123, 229] on icon "button" at bounding box center [128, 229] width 13 height 13
type input "20"
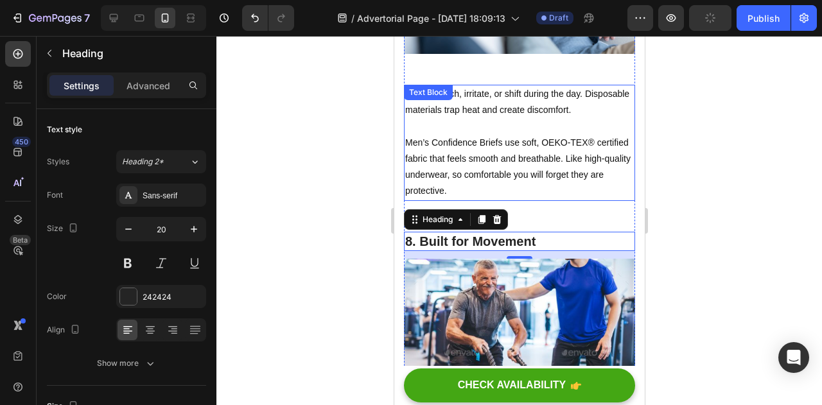
click at [507, 119] on p "Men’s Confidence Briefs use soft, OEKO-TEX® certified fabric that feels smooth …" at bounding box center [519, 159] width 229 height 81
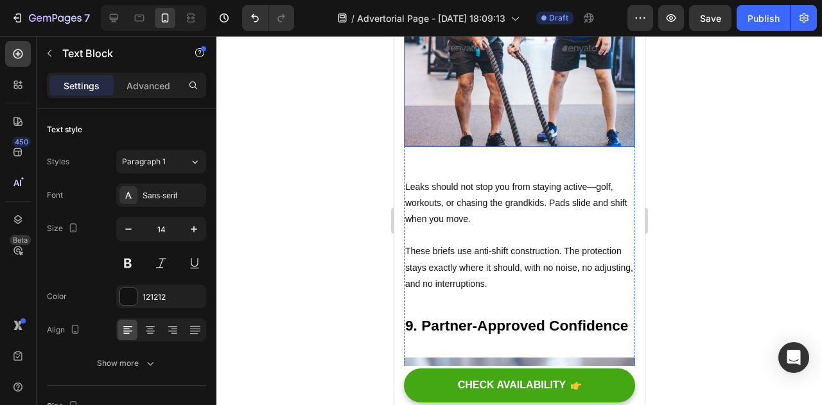
scroll to position [3606, 0]
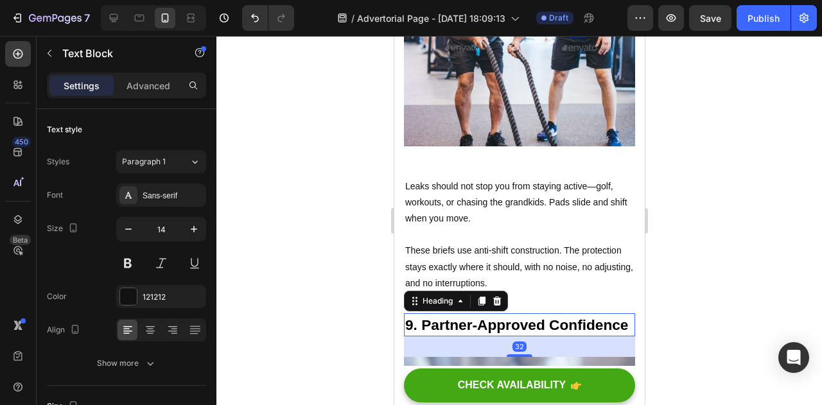
click at [475, 317] on strong "9. Partner-Approved Confidence" at bounding box center [516, 325] width 223 height 17
click at [131, 229] on icon "button" at bounding box center [128, 229] width 13 height 13
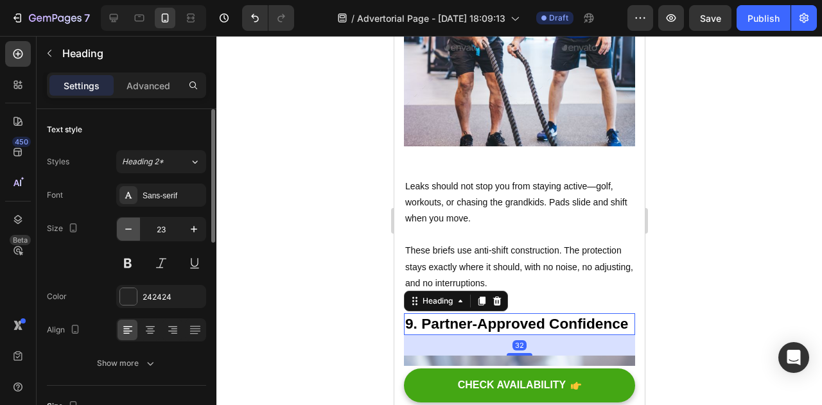
click at [131, 229] on icon "button" at bounding box center [128, 229] width 13 height 13
type input "20"
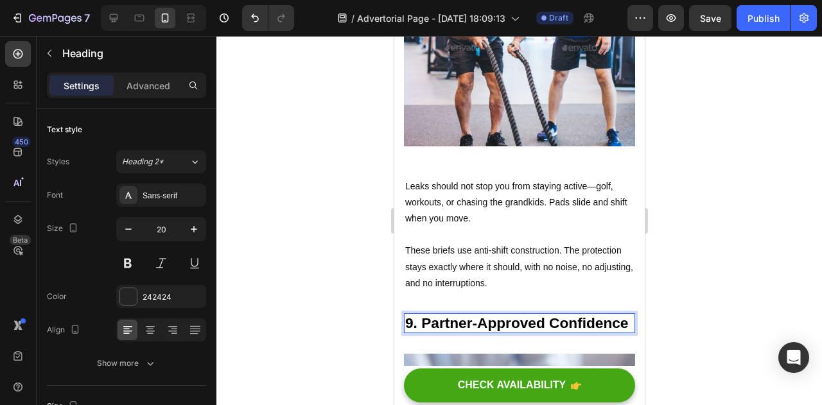
click at [407, 315] on strong "9. Partner-Approved Confidence" at bounding box center [516, 323] width 223 height 17
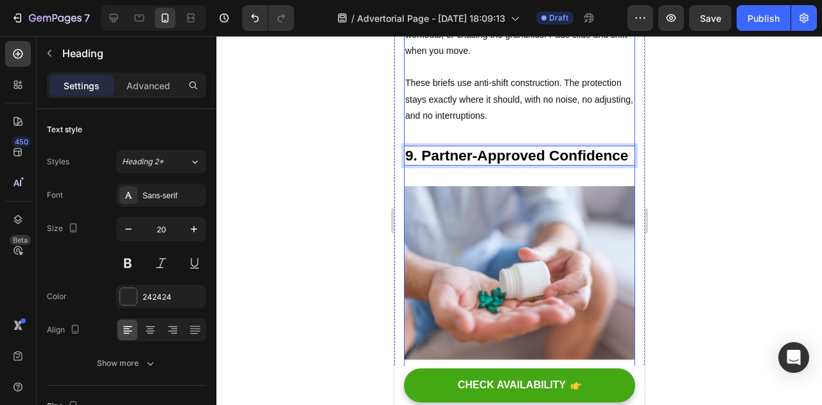
scroll to position [3765, 0]
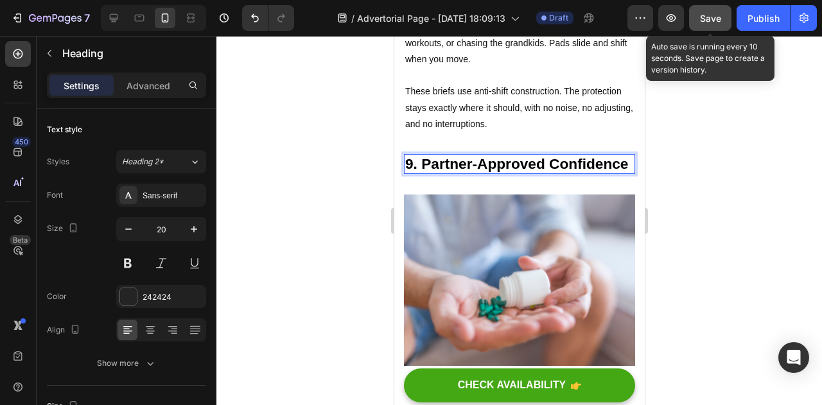
click at [698, 15] on button "Save" at bounding box center [710, 18] width 42 height 26
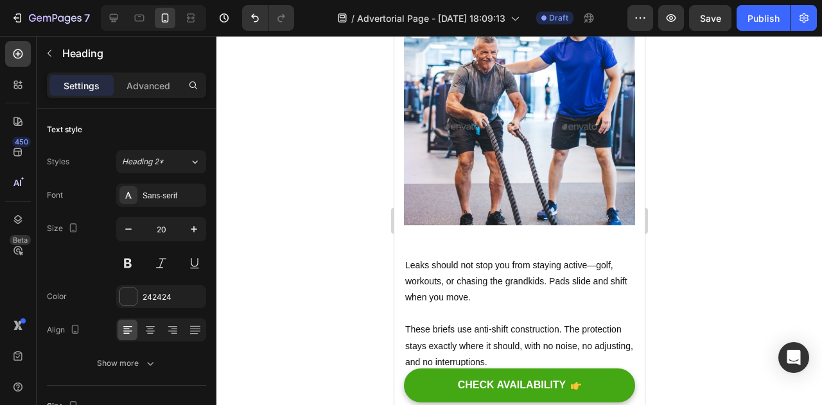
scroll to position [3528, 0]
